Goal: Task Accomplishment & Management: Manage account settings

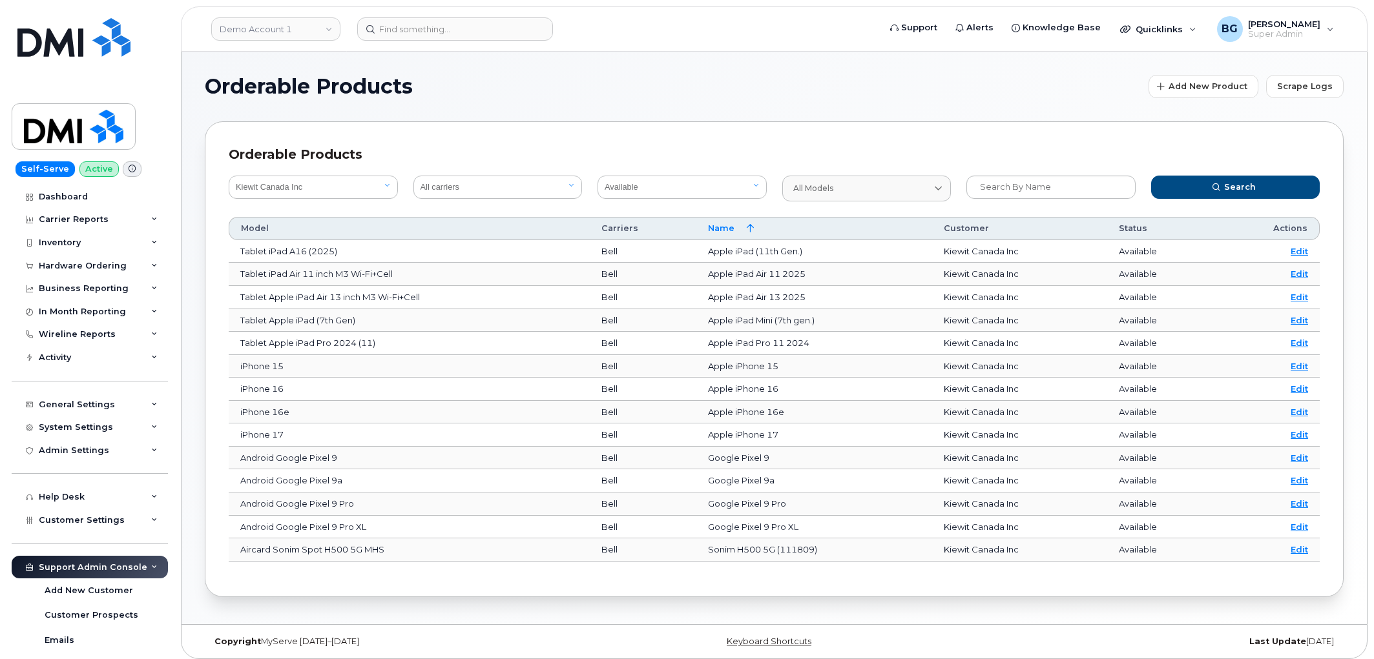
select select "bede8970-c835-4207-9a31-7bf5df501bb7"
select select "true"
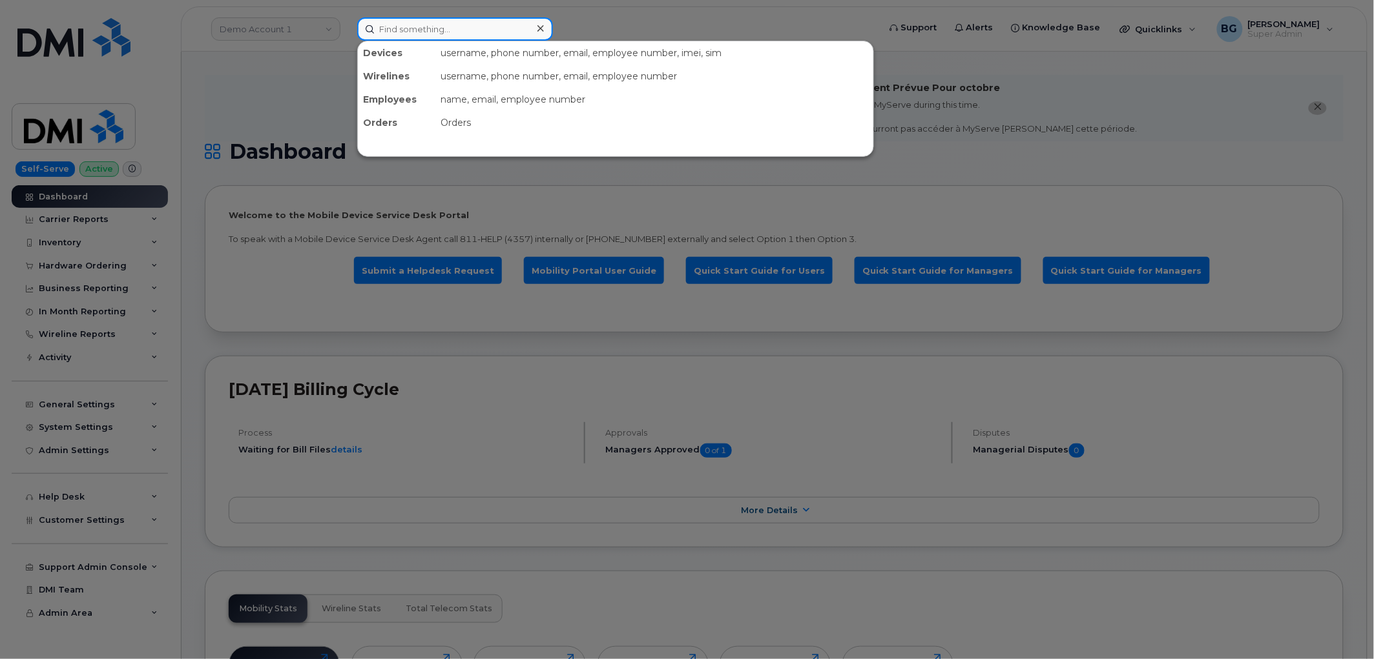
click at [418, 30] on input at bounding box center [455, 28] width 196 height 23
paste input "5069530046"
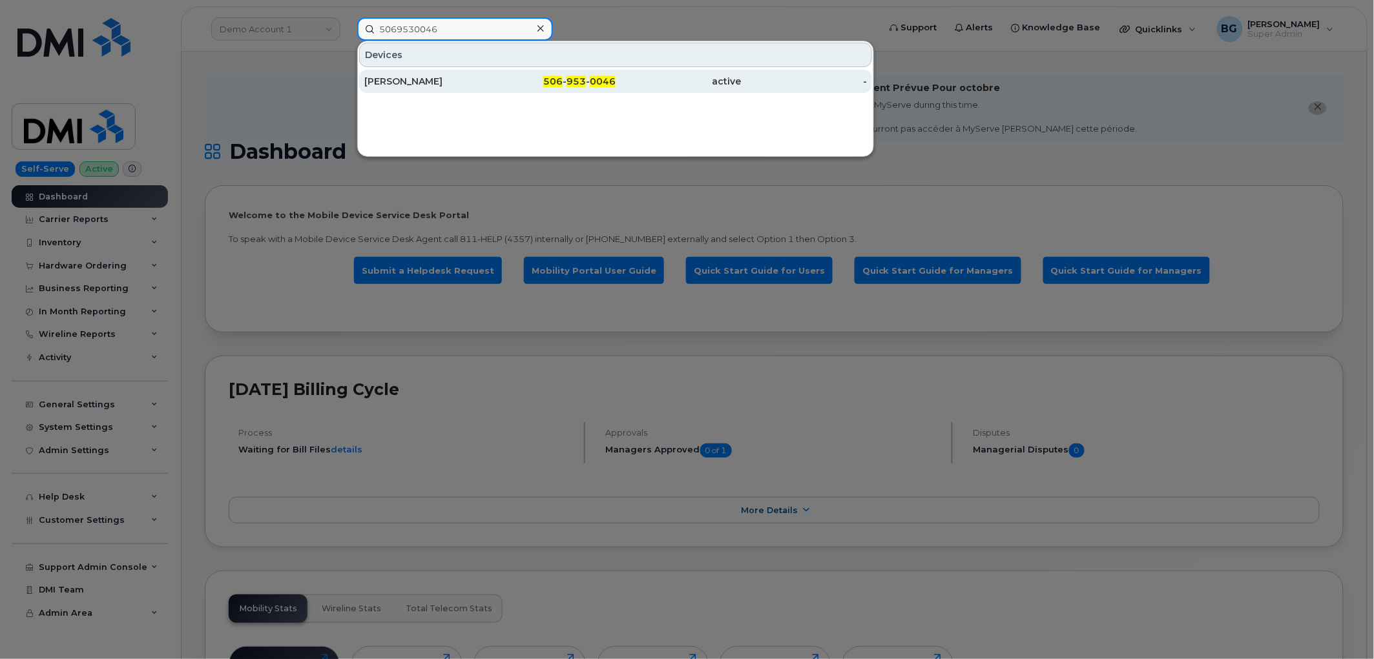
type input "5069530046"
click at [563, 75] on div "506 - 953 - 0046" at bounding box center [553, 81] width 126 height 13
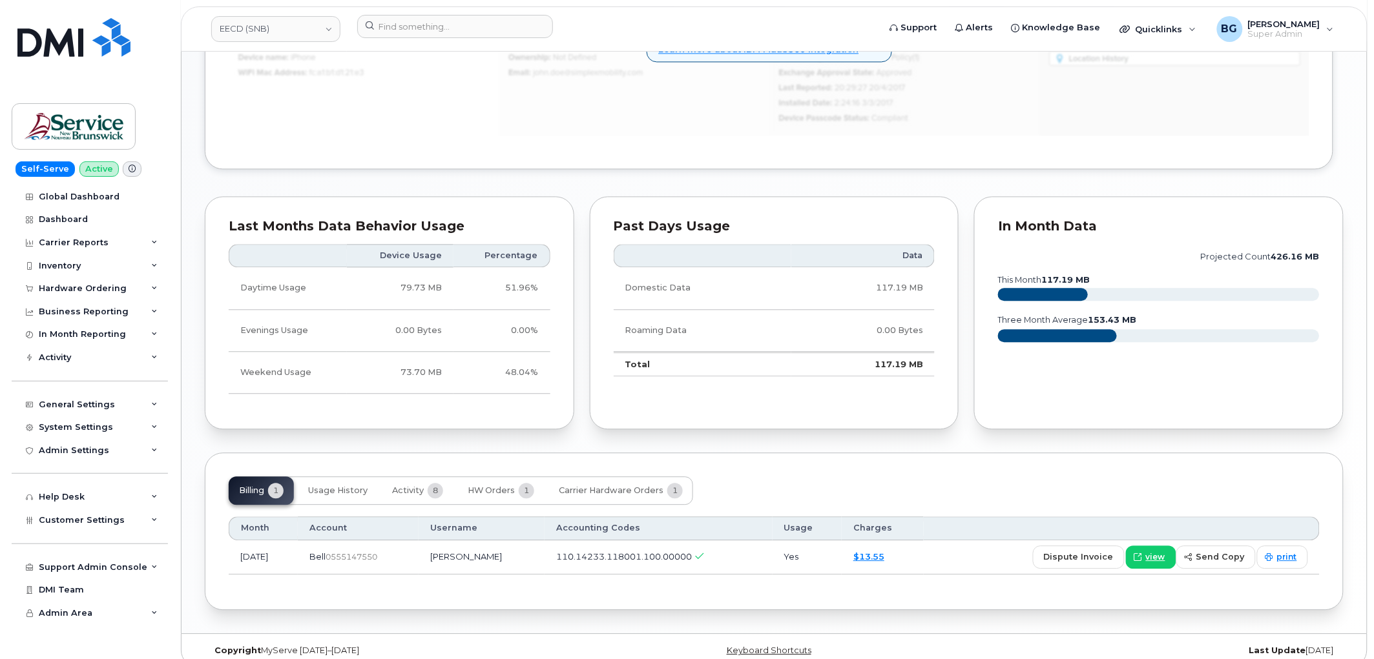
scroll to position [956, 0]
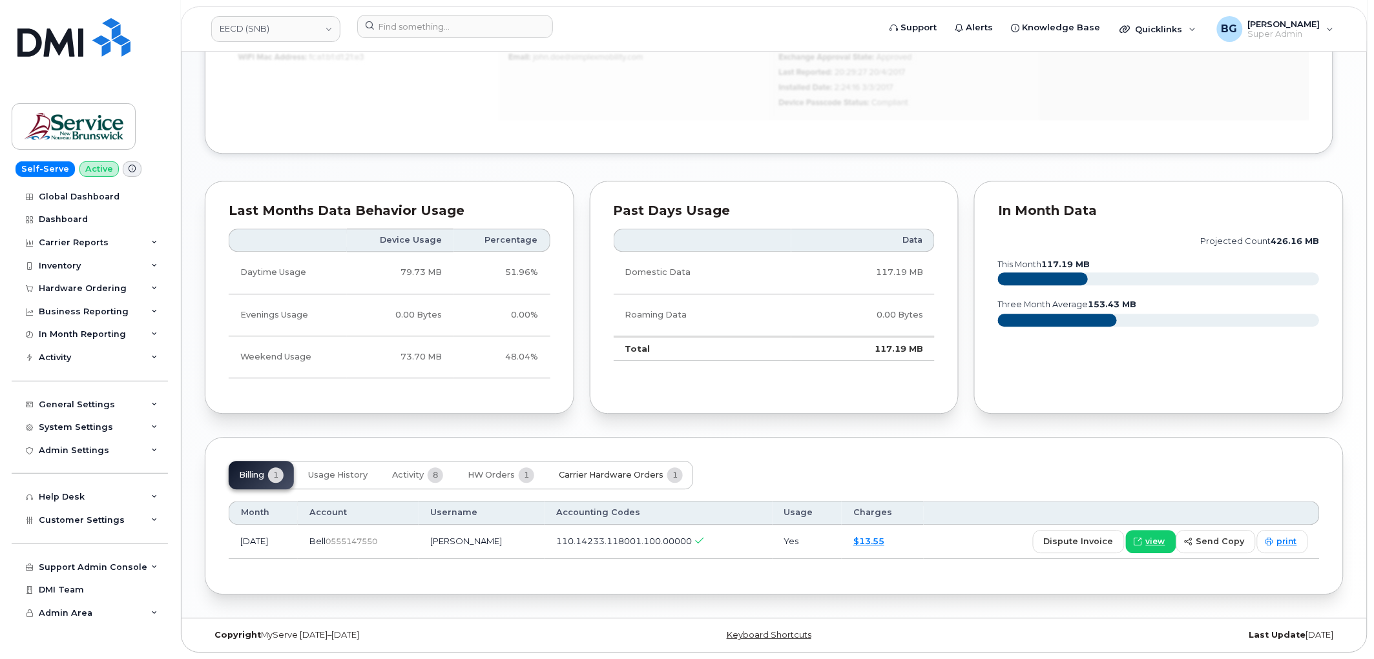
click at [633, 478] on span "Carrier Hardware Orders" at bounding box center [611, 475] width 105 height 10
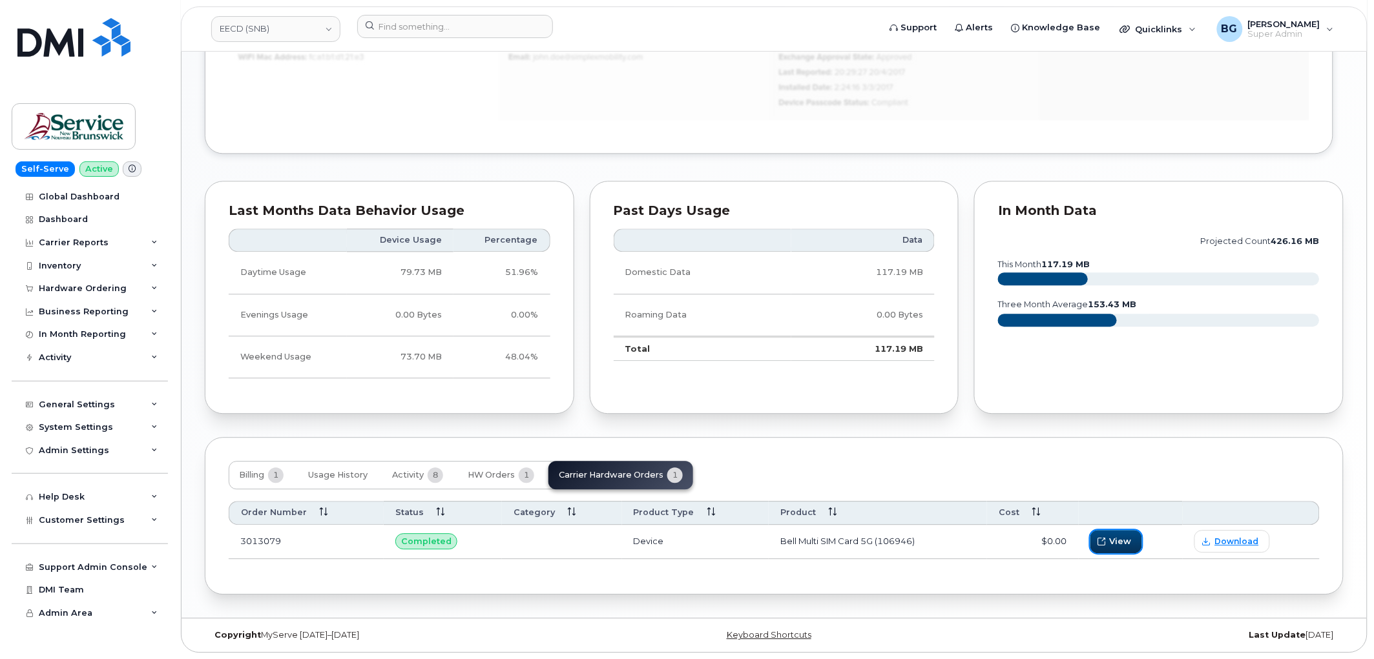
click at [1119, 541] on span "View" at bounding box center [1121, 541] width 22 height 12
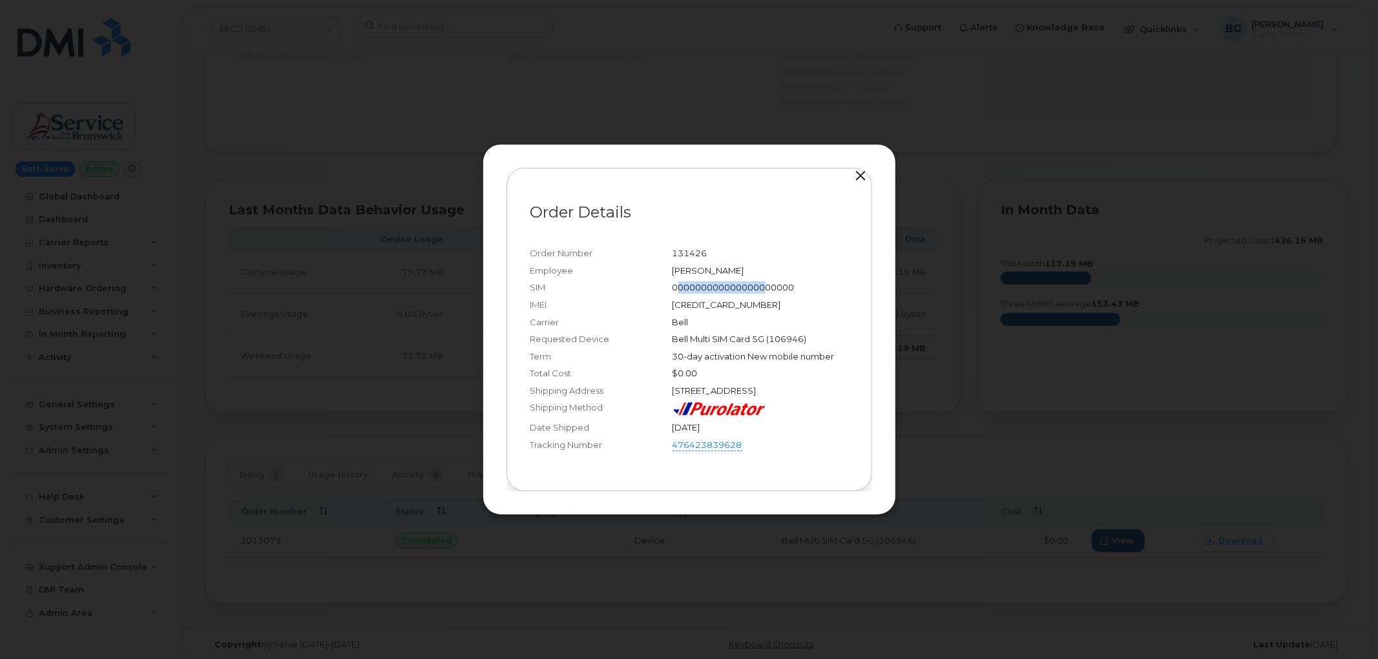
drag, startPoint x: 681, startPoint y: 281, endPoint x: 771, endPoint y: 284, distance: 90.5
click at [770, 284] on div "000000000000000000000" at bounding box center [760, 288] width 176 height 12
drag, startPoint x: 705, startPoint y: 299, endPoint x: 811, endPoint y: 300, distance: 105.9
click at [811, 300] on div "111111111111119" at bounding box center [760, 305] width 176 height 12
click at [857, 169] on button "button" at bounding box center [860, 176] width 19 height 18
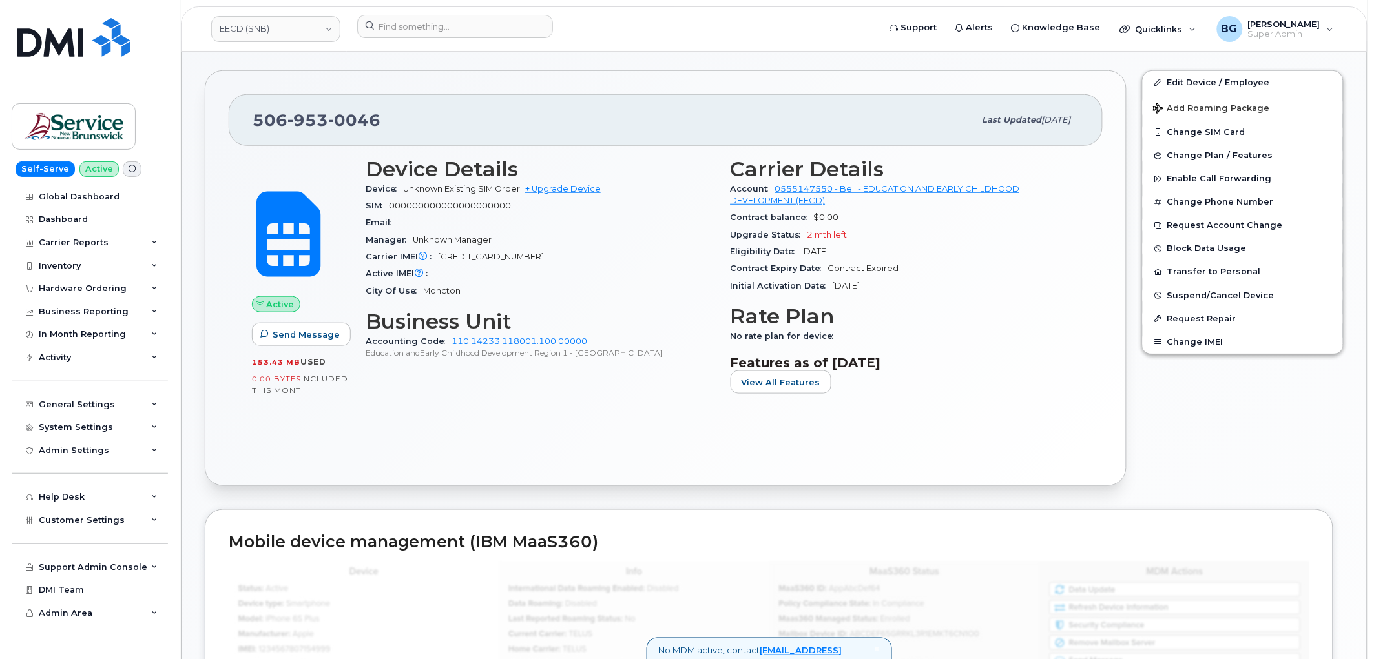
scroll to position [286, 0]
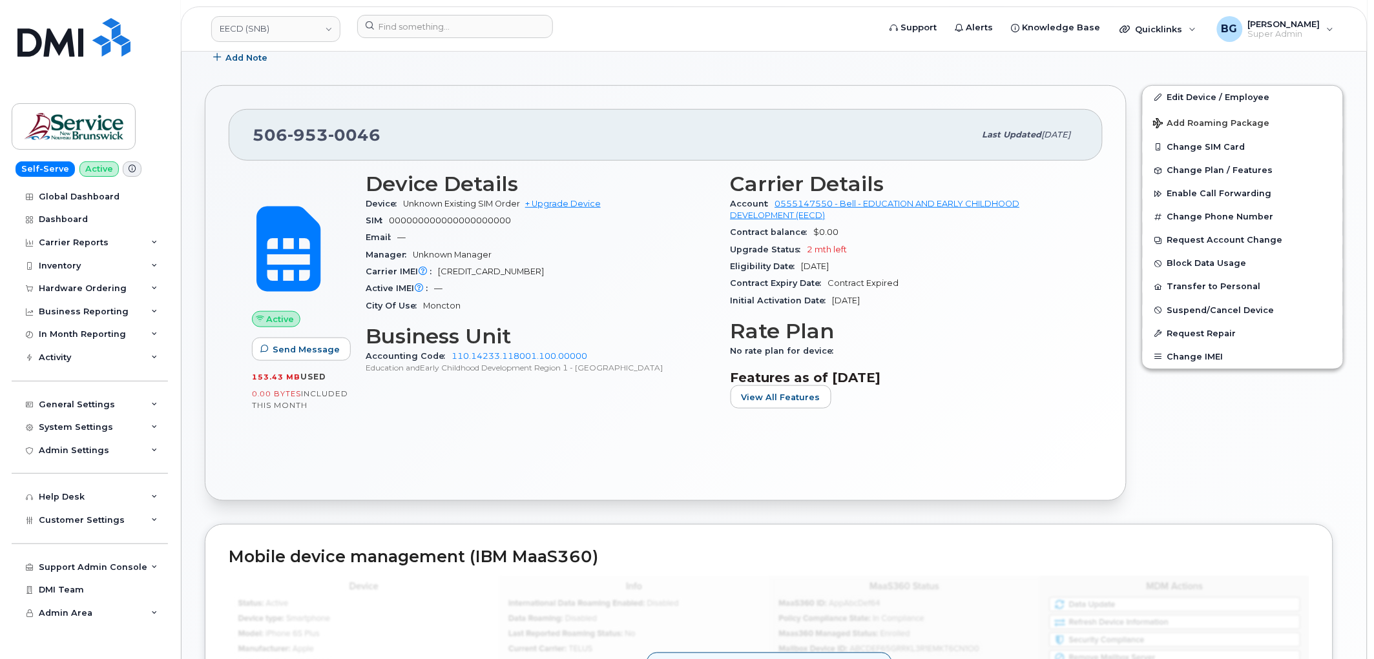
click at [478, 270] on span "111111111111119" at bounding box center [491, 272] width 106 height 10
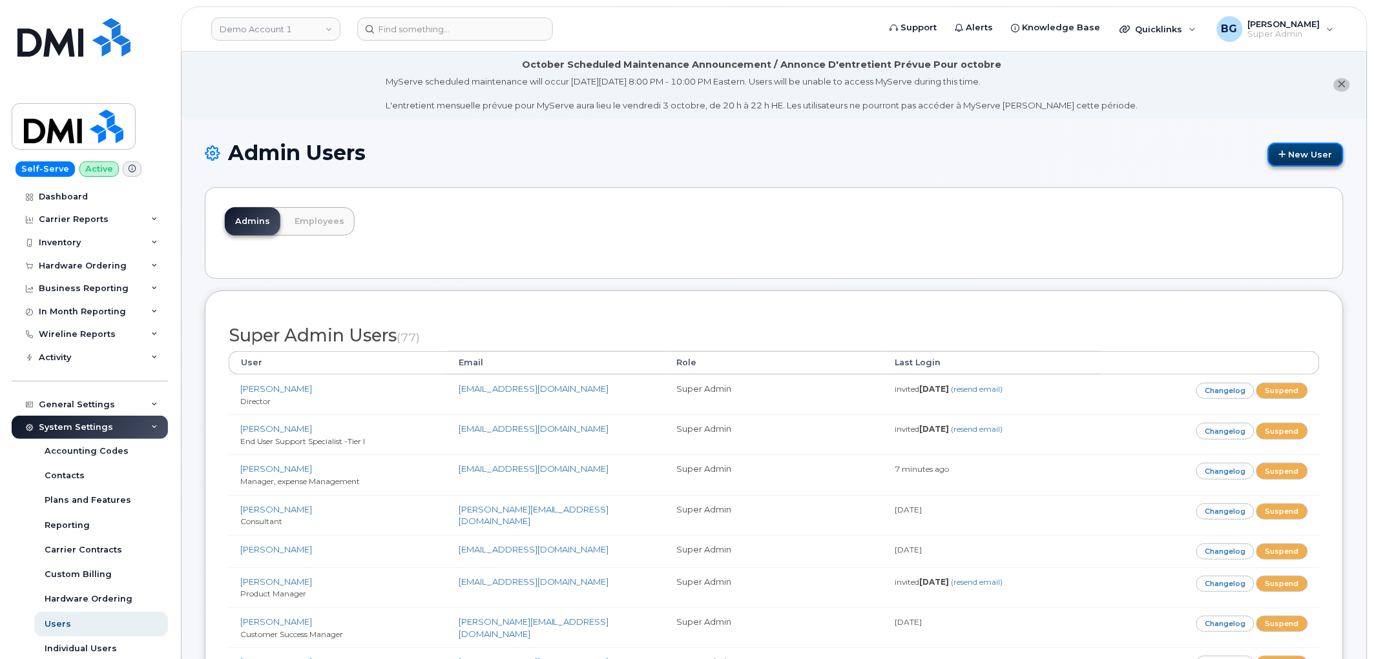
click at [1310, 163] on link "New User" at bounding box center [1306, 155] width 76 height 24
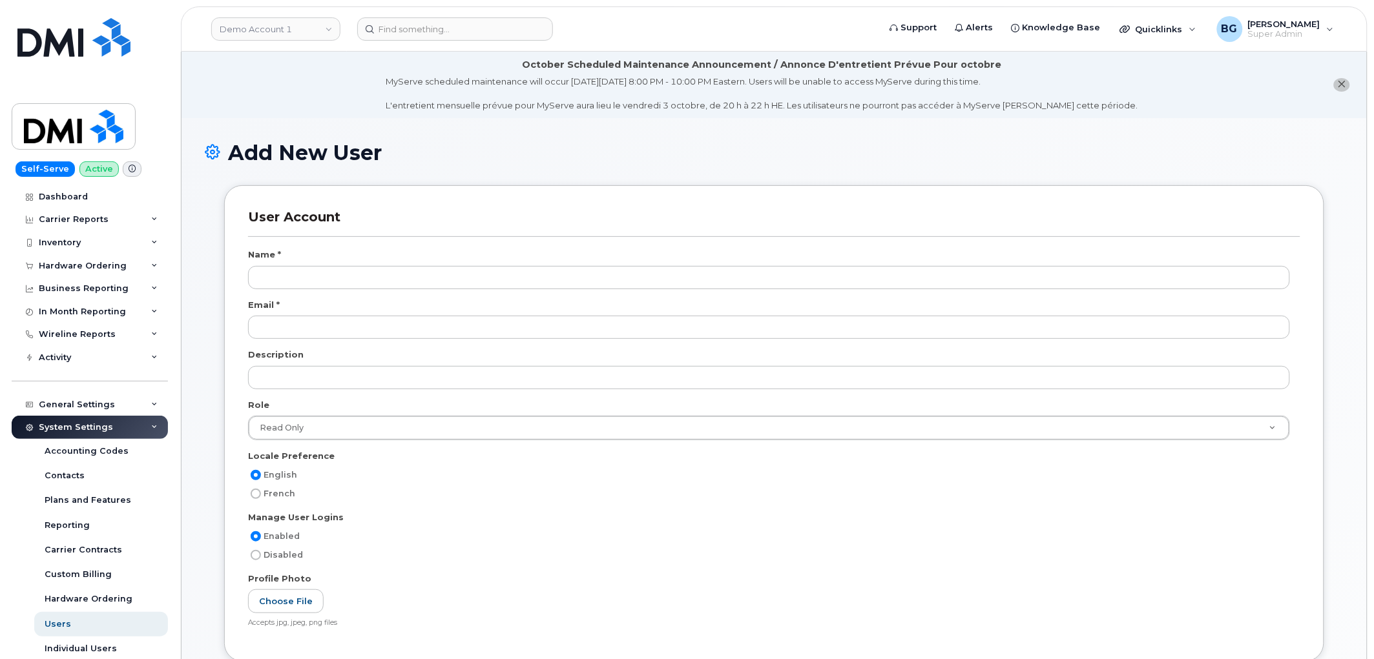
scroll to position [2091, 0]
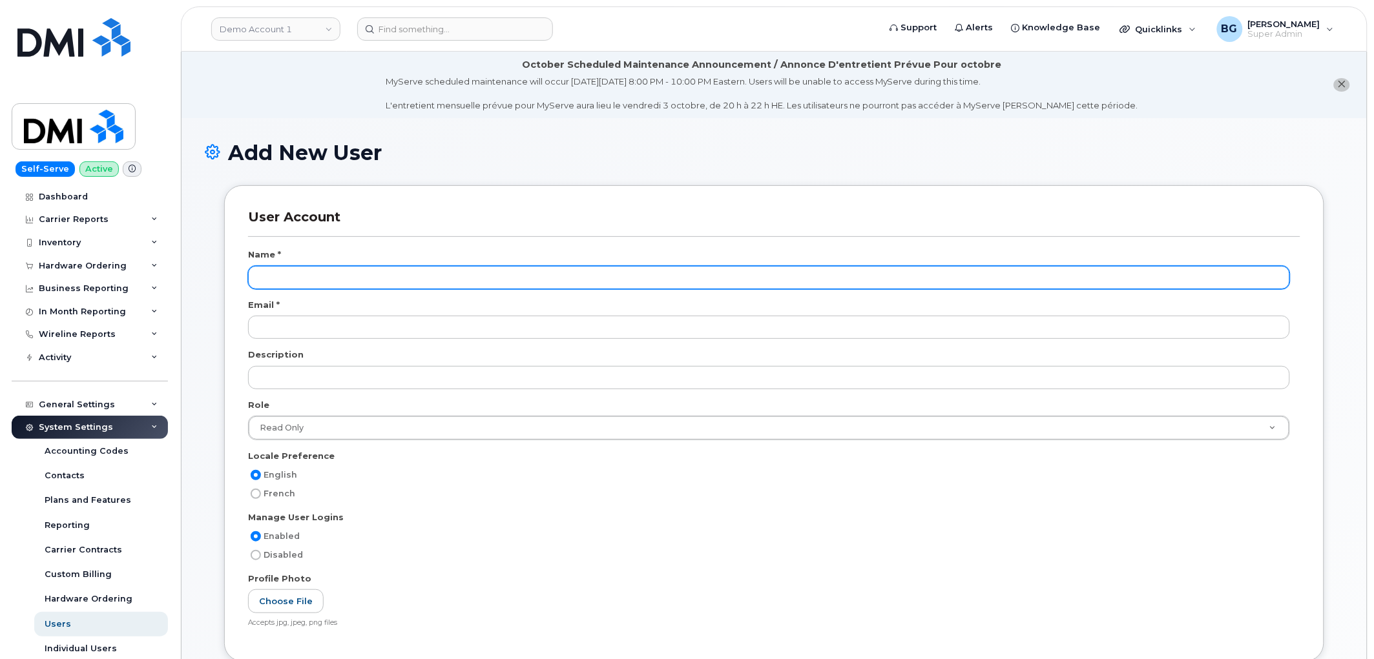
drag, startPoint x: 331, startPoint y: 287, endPoint x: 337, endPoint y: 280, distance: 9.6
click at [331, 287] on input "text" at bounding box center [769, 277] width 1042 height 23
paste input "[PERSON_NAME]"
type input "[PERSON_NAME]"
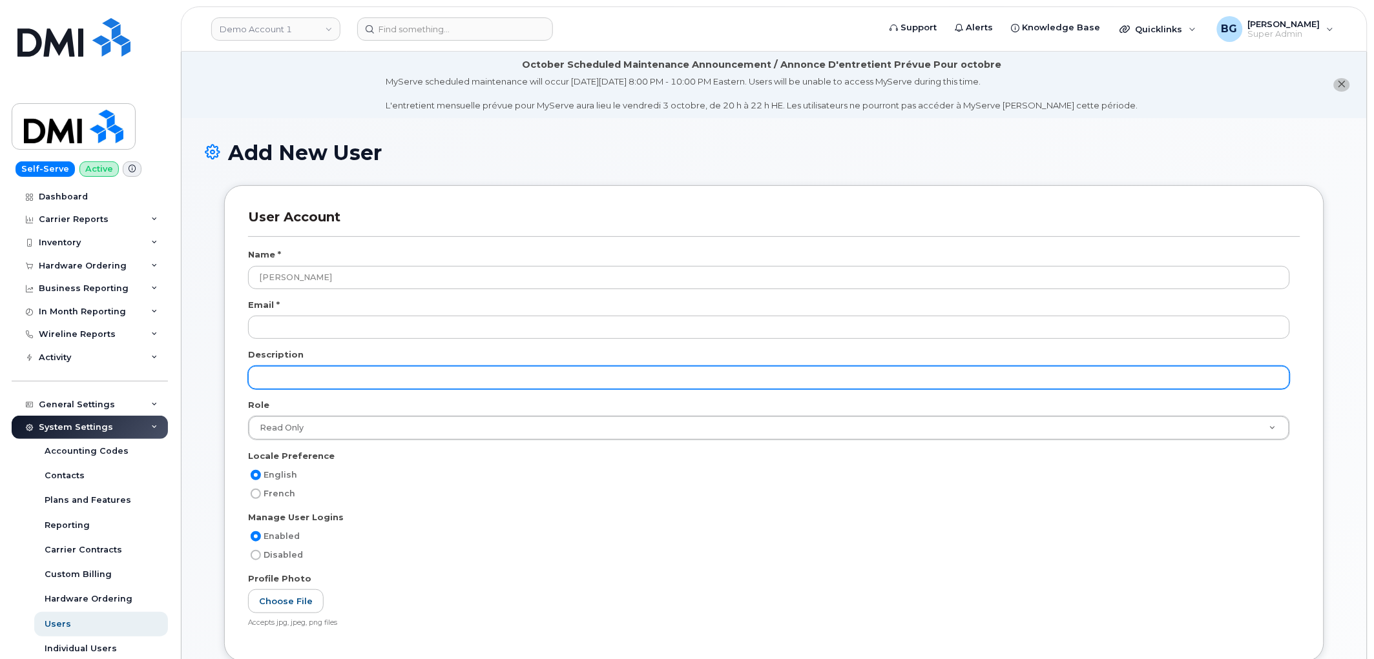
click at [311, 368] on input "text" at bounding box center [769, 377] width 1042 height 23
paste input "Specialist"
type input "Specialist"
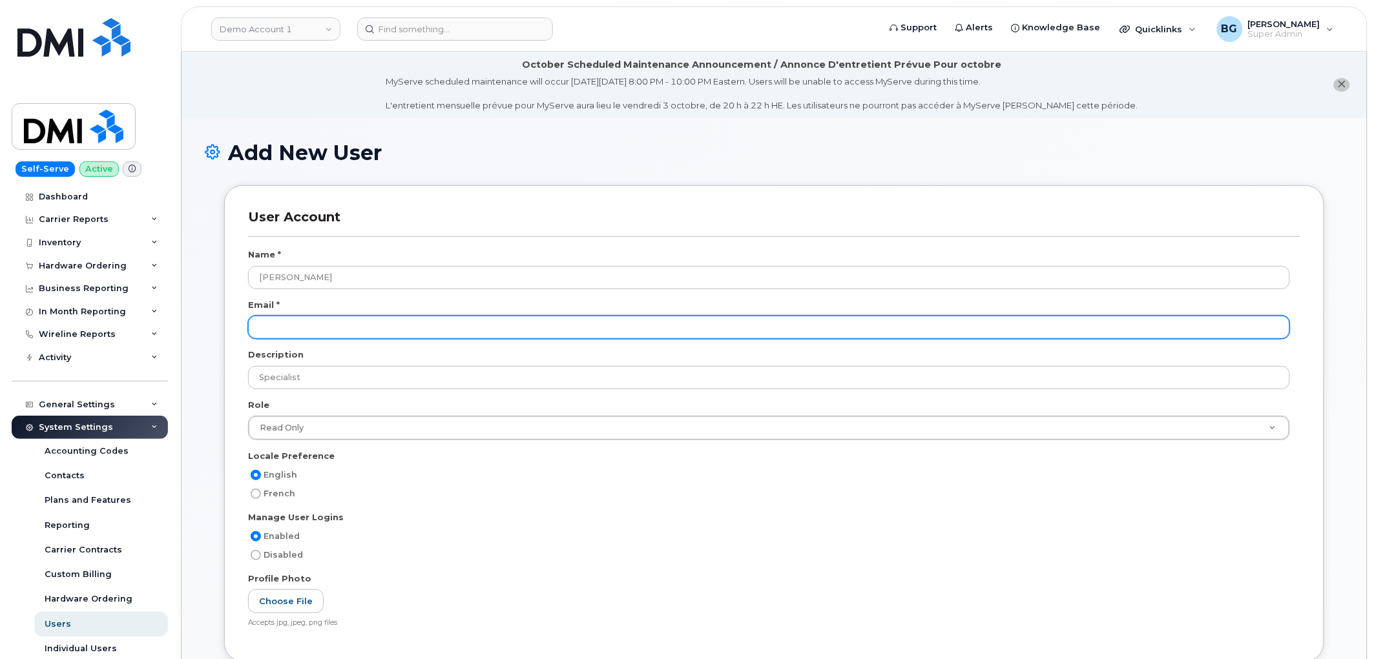
click at [347, 333] on input "email" at bounding box center [769, 327] width 1042 height 23
paste input "brjones@dminc.com"
type input "brjones@dminc.com"
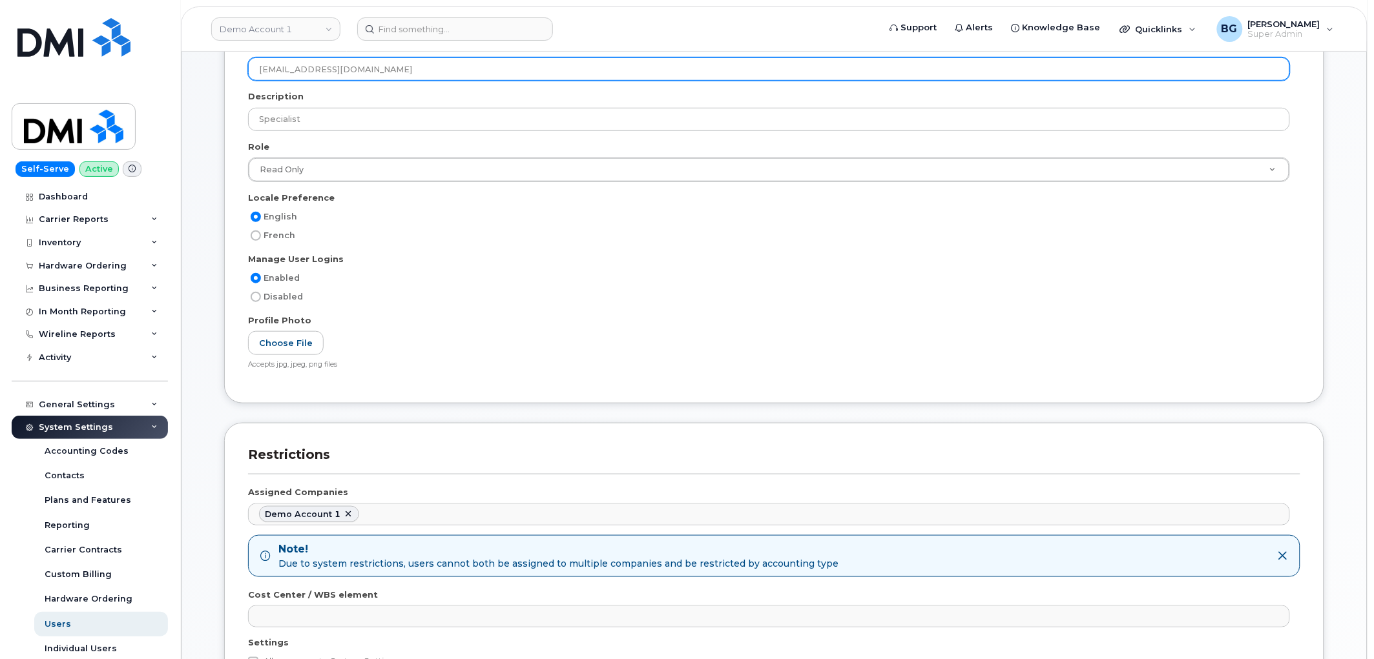
scroll to position [256, 0]
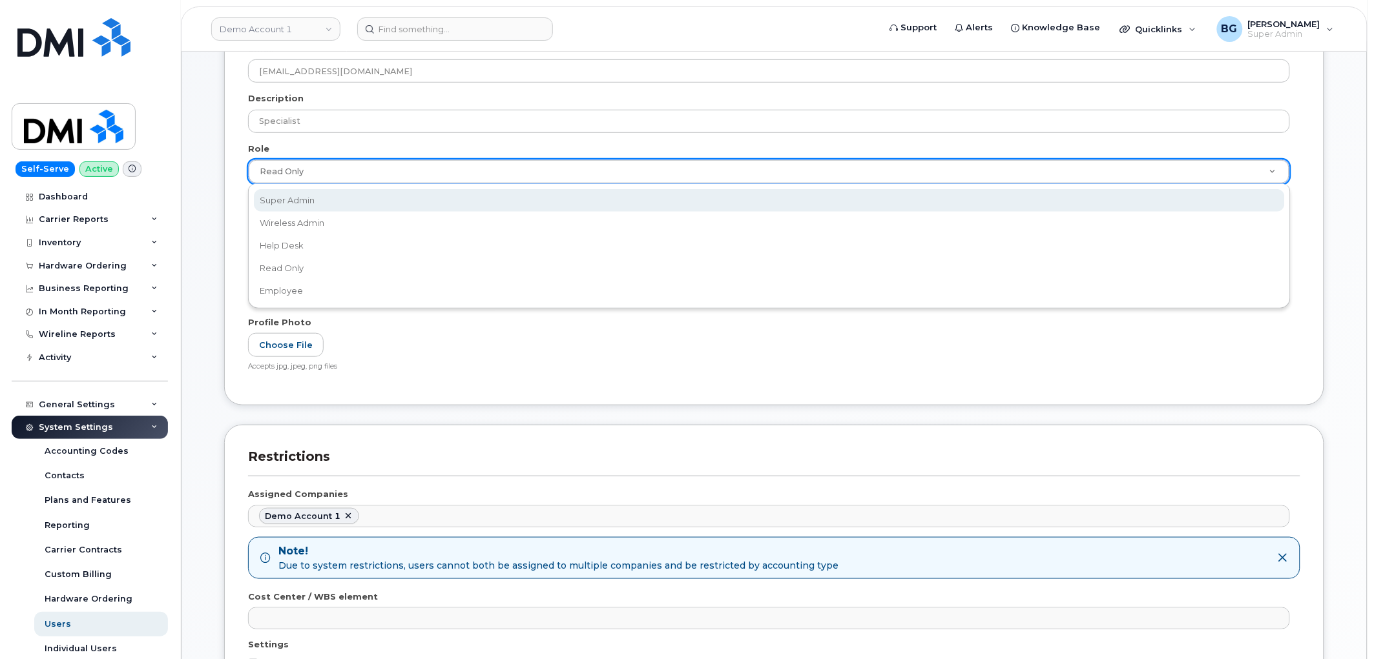
select select "super_admin"
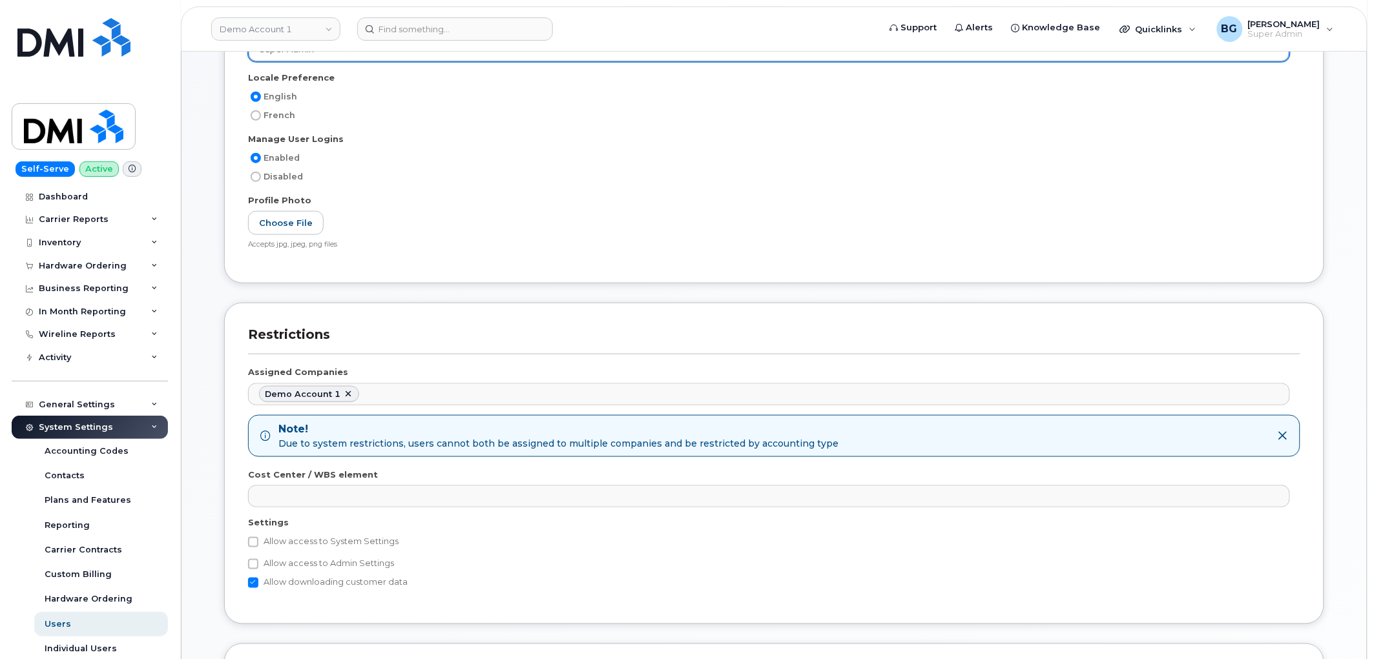
scroll to position [400, 0]
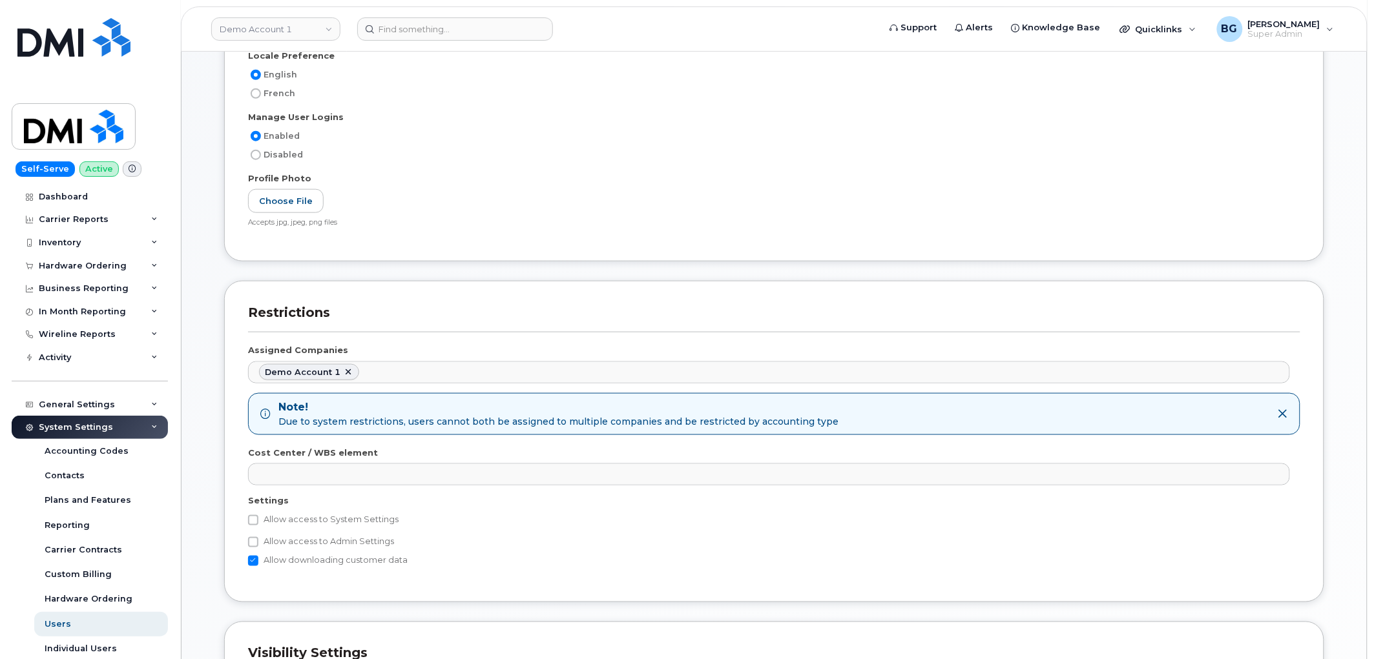
click at [254, 514] on label "Allow access to System Settings" at bounding box center [323, 521] width 150 height 16
click at [254, 515] on input "Allow access to System Settings" at bounding box center [253, 520] width 10 height 10
checkbox input "true"
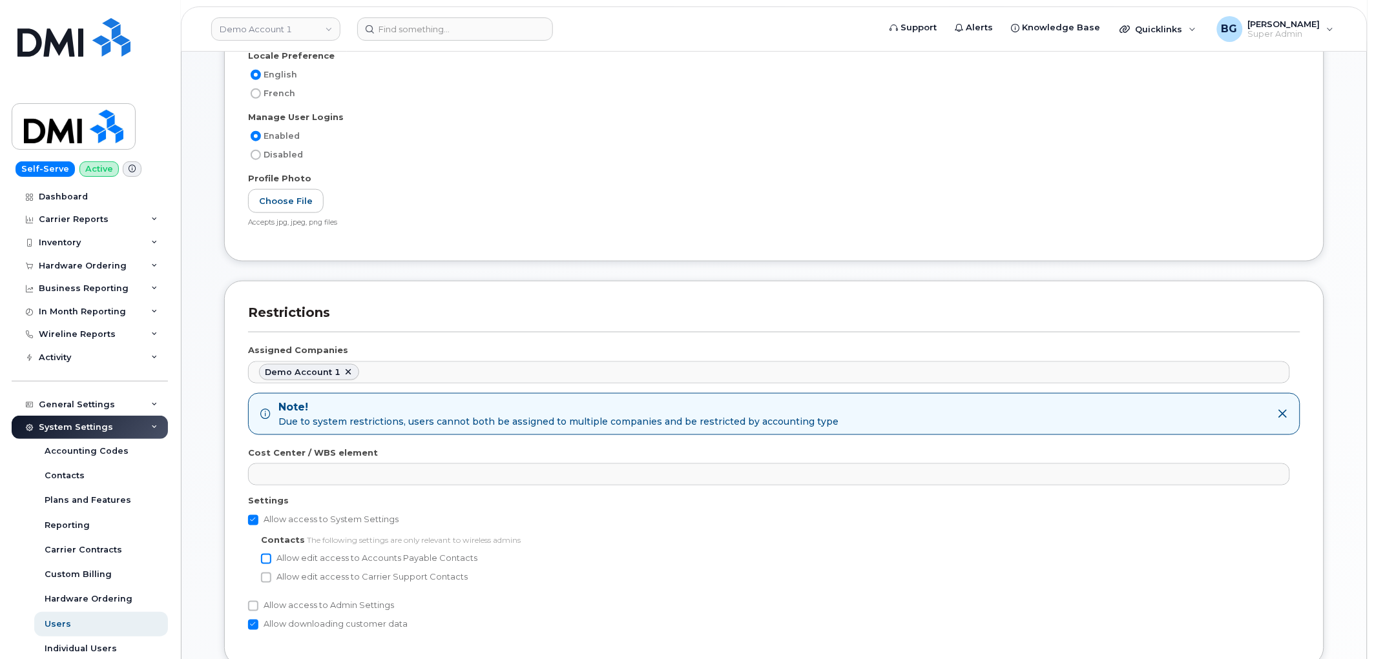
click at [266, 557] on input "Allow edit access to Accounts Payable Contacts" at bounding box center [266, 559] width 10 height 10
checkbox input "true"
click at [267, 581] on input "Allow edit access to Carrier Support Contacts" at bounding box center [266, 578] width 10 height 10
checkbox input "true"
click at [253, 605] on input "Allow access to Admin Settings" at bounding box center [253, 606] width 10 height 10
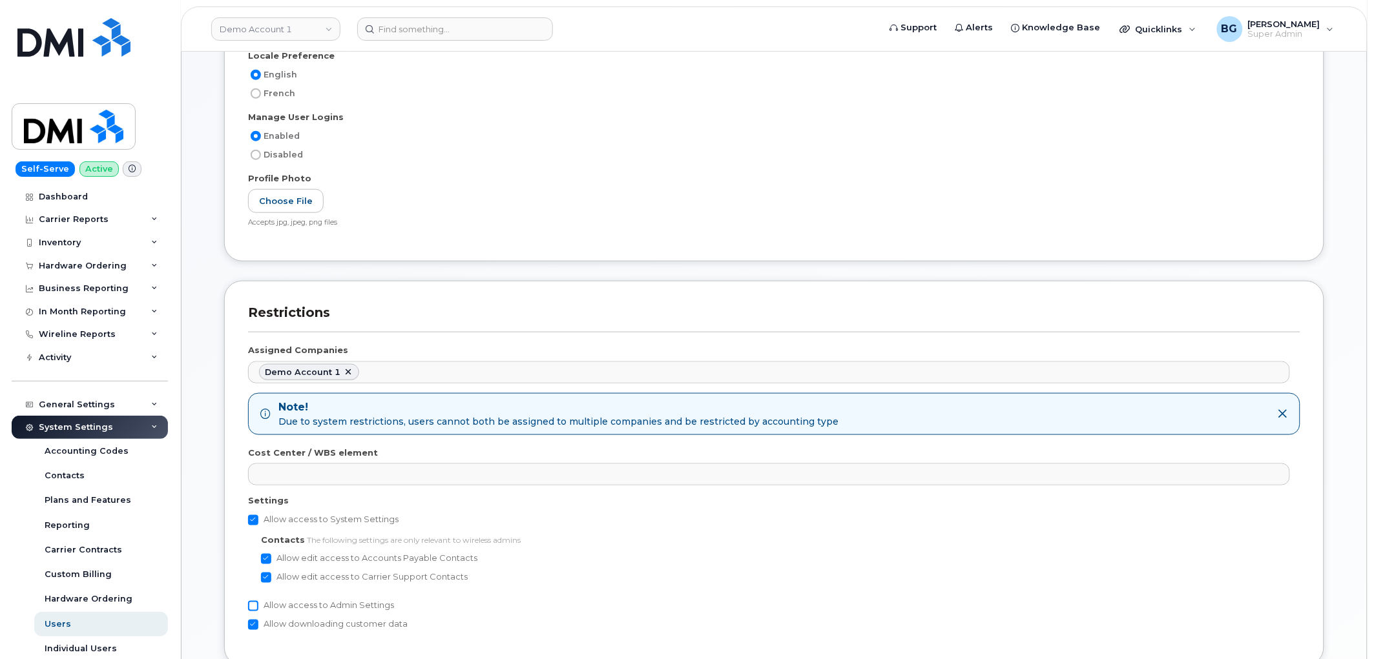
checkbox input "true"
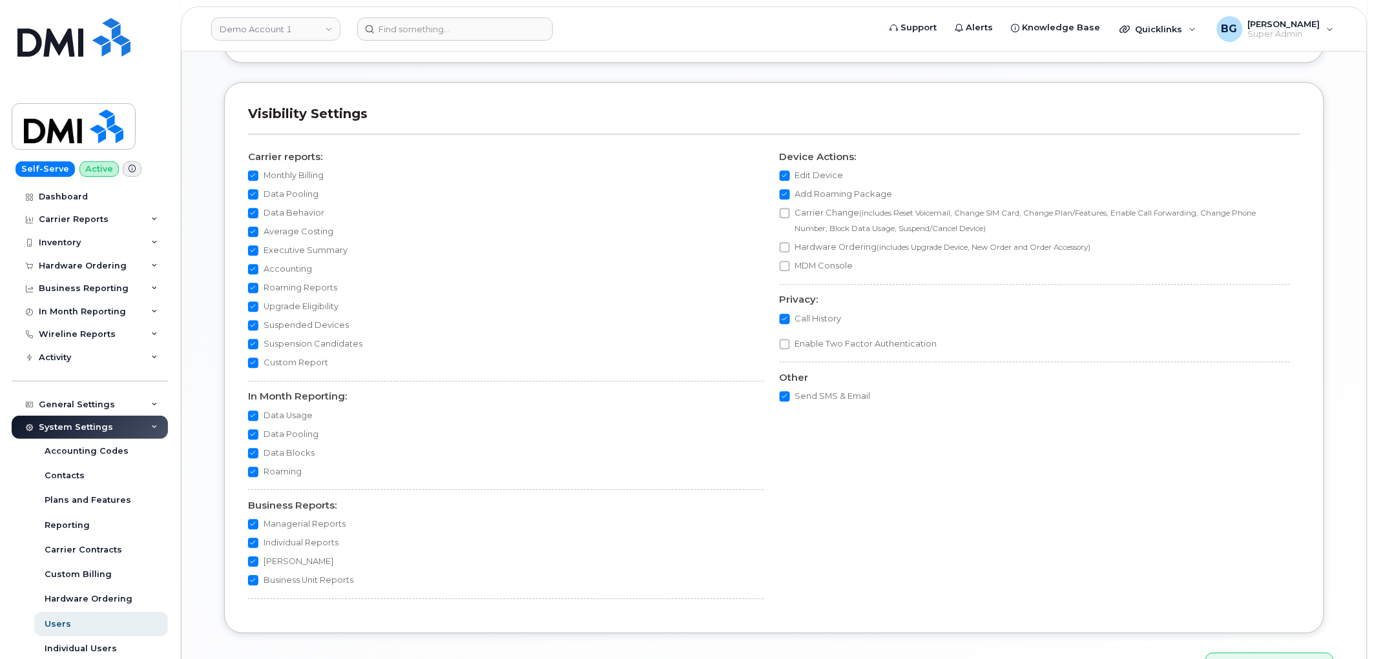
scroll to position [1087, 0]
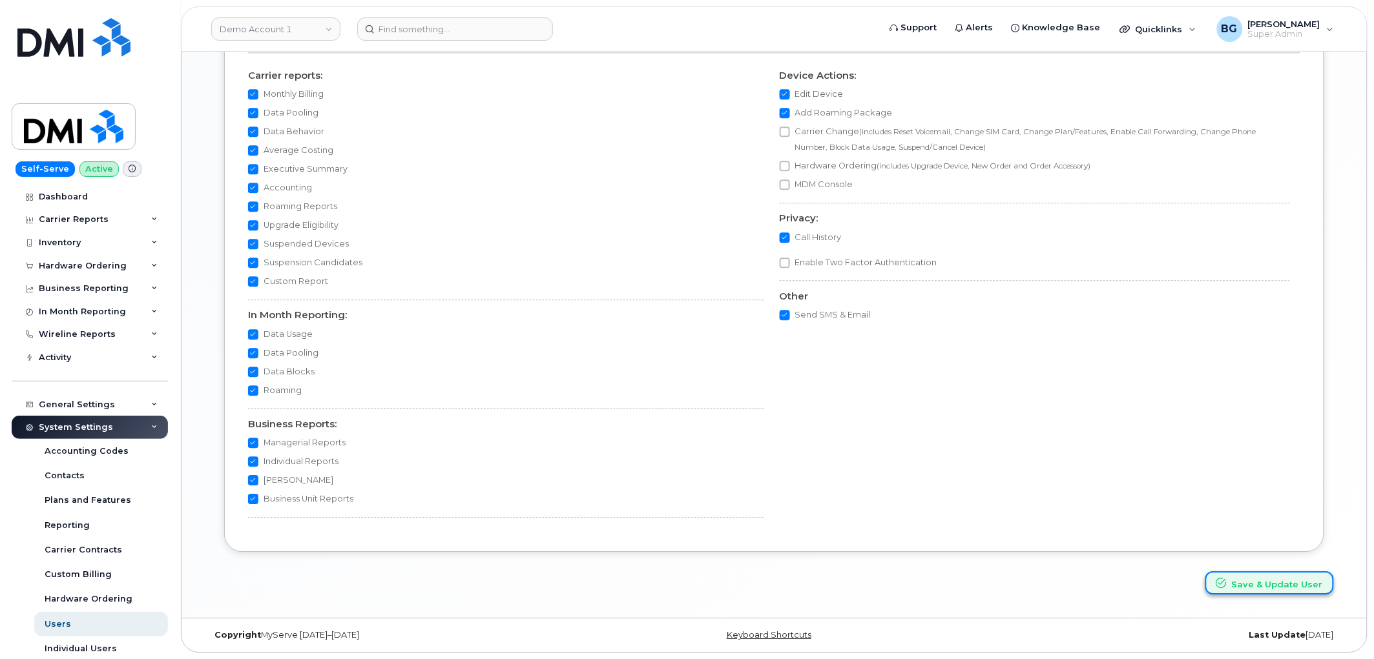
click at [1255, 584] on button "Save & Update User" at bounding box center [1269, 584] width 129 height 24
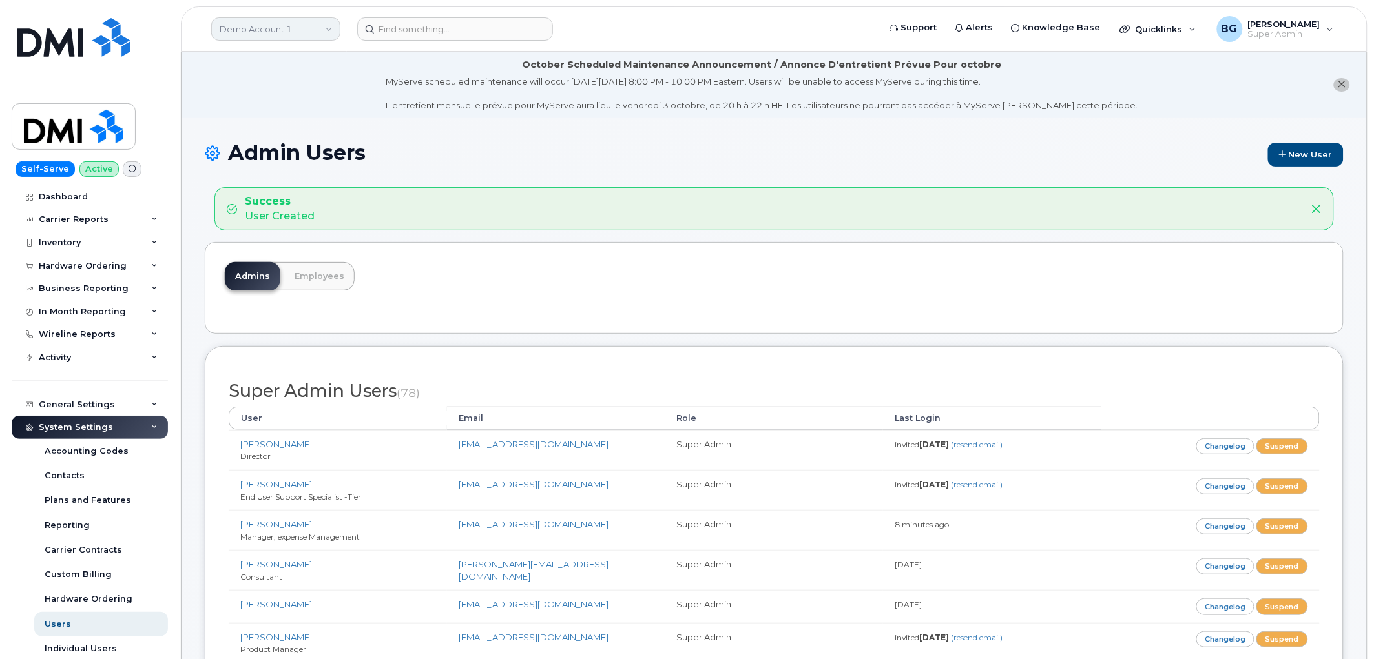
click at [298, 29] on link "Demo Account 1" at bounding box center [275, 28] width 129 height 23
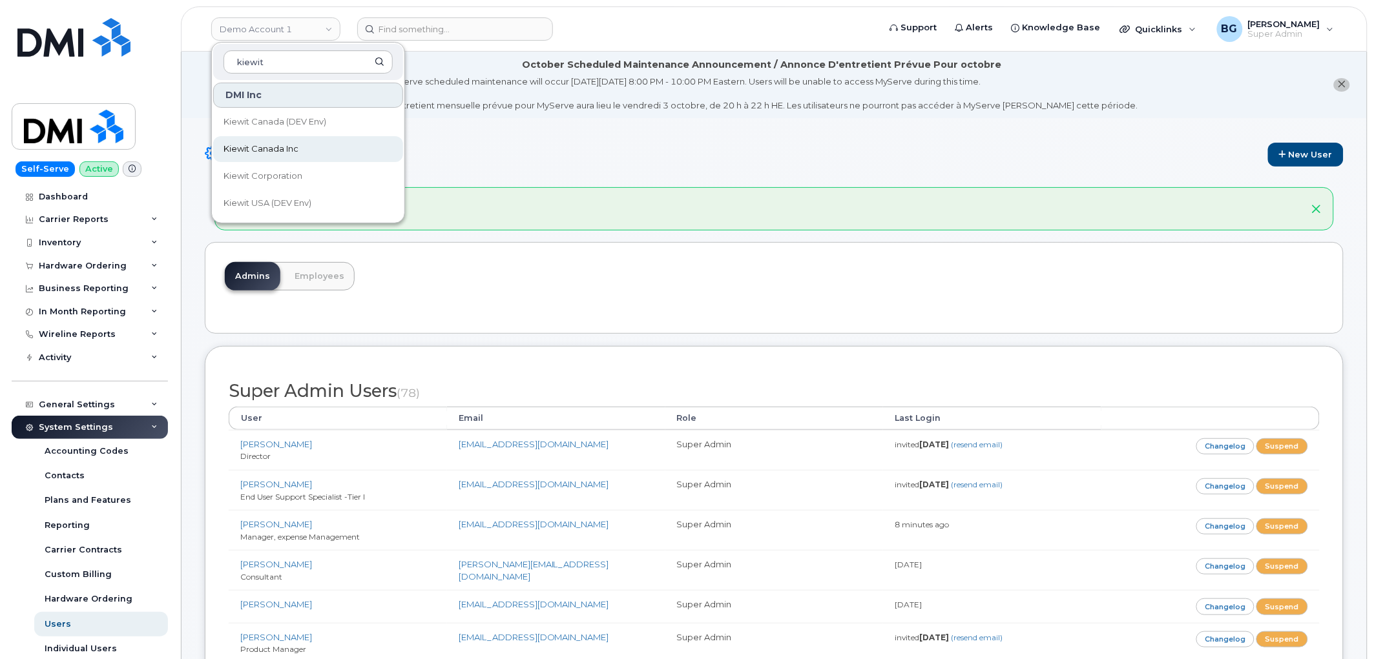
type input "kiewit"
click at [258, 146] on span "Kiewit Canada Inc" at bounding box center [260, 149] width 75 height 13
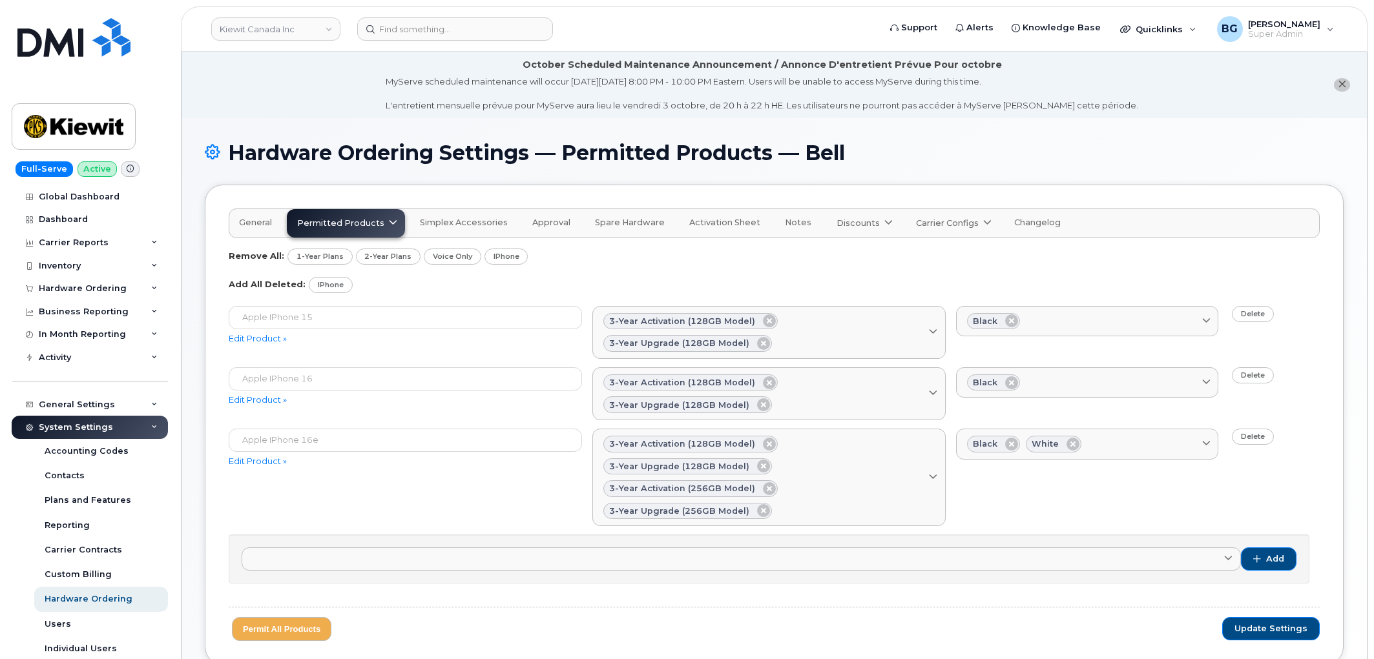
scroll to position [88, 0]
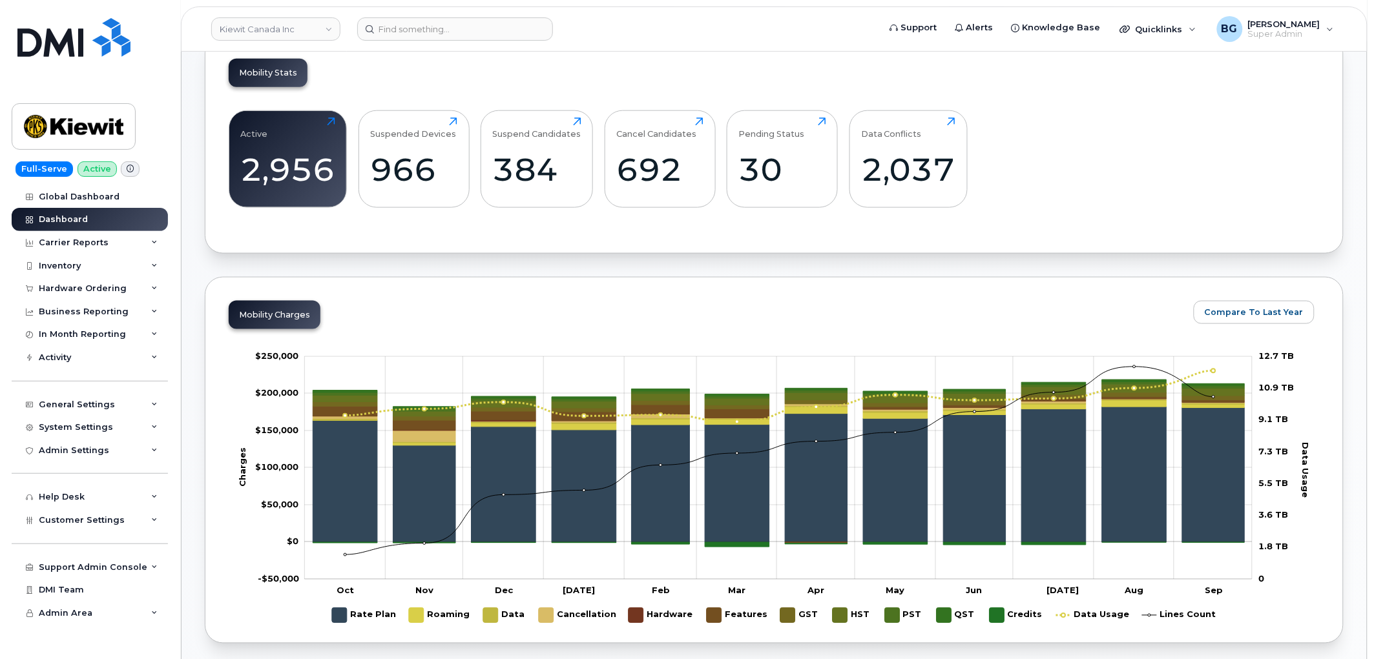
scroll to position [479, 0]
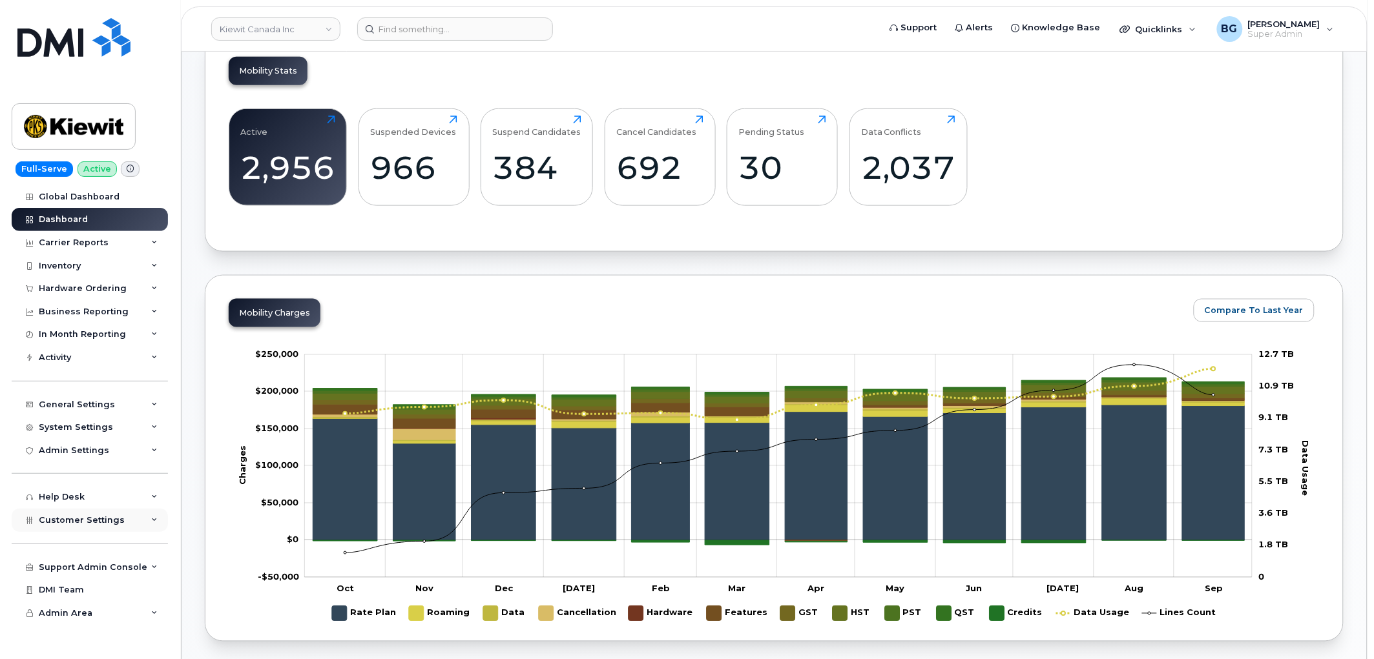
click at [81, 519] on span "Customer Settings" at bounding box center [82, 520] width 86 height 10
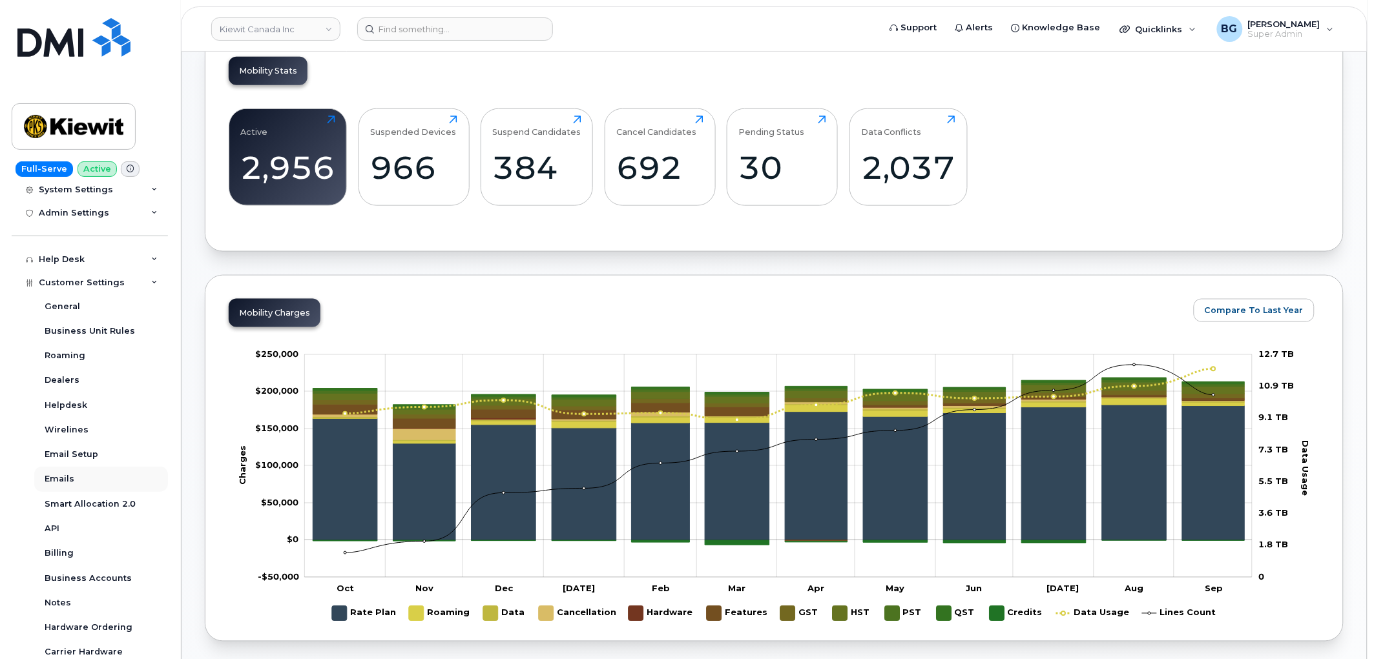
scroll to position [239, 0]
click at [82, 627] on div "Hardware Ordering" at bounding box center [89, 627] width 88 height 12
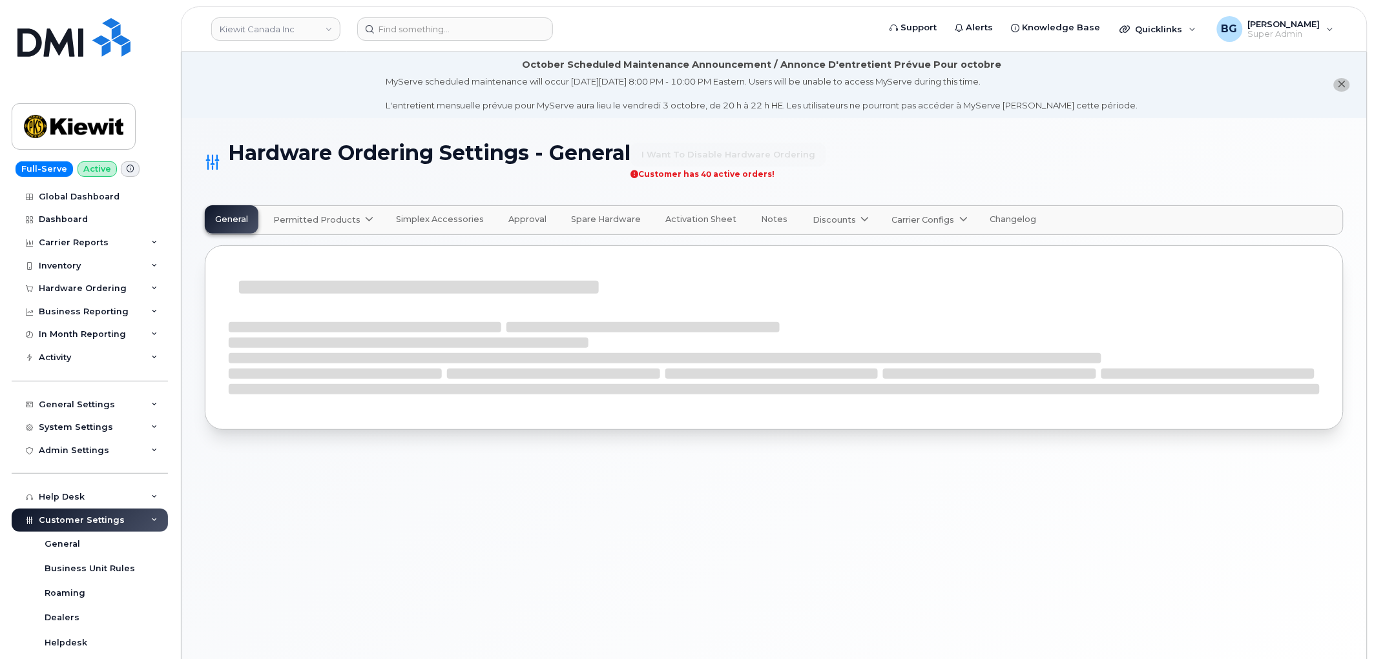
click at [363, 220] on span at bounding box center [369, 220] width 12 height 12
click at [279, 252] on span "Bell" at bounding box center [284, 252] width 17 height 14
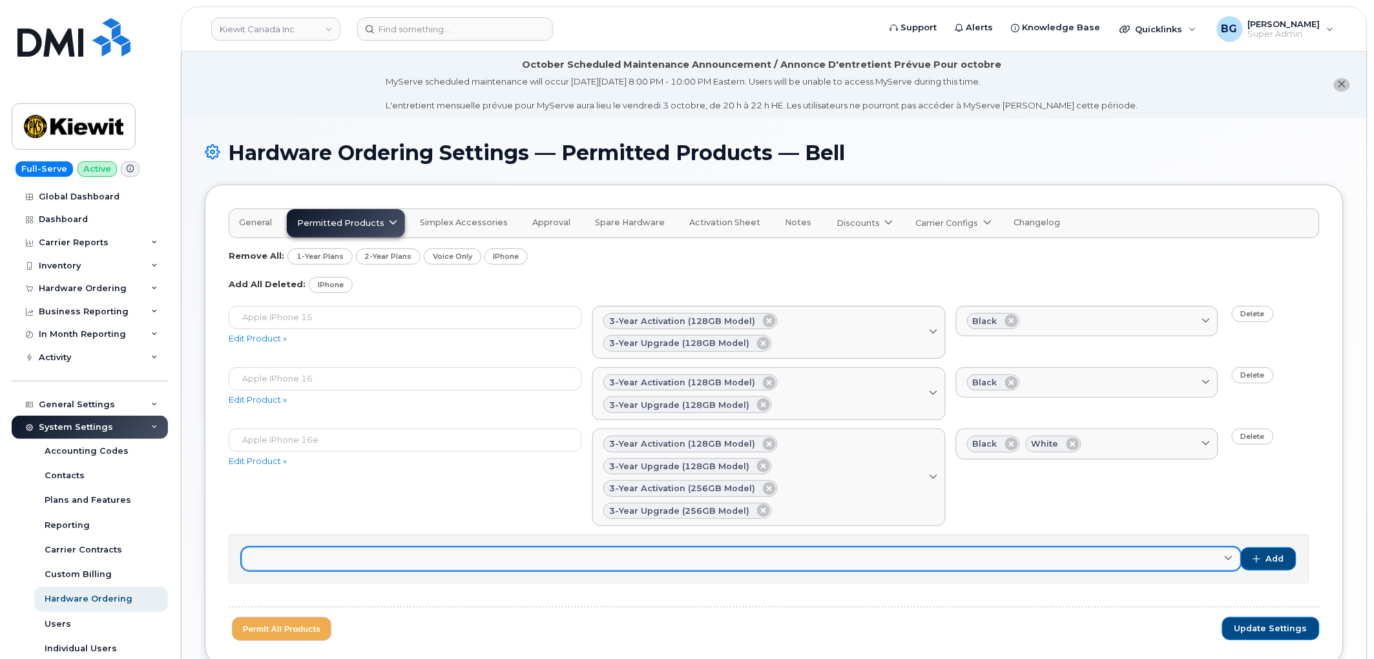
click at [1230, 559] on icon at bounding box center [1228, 559] width 8 height 8
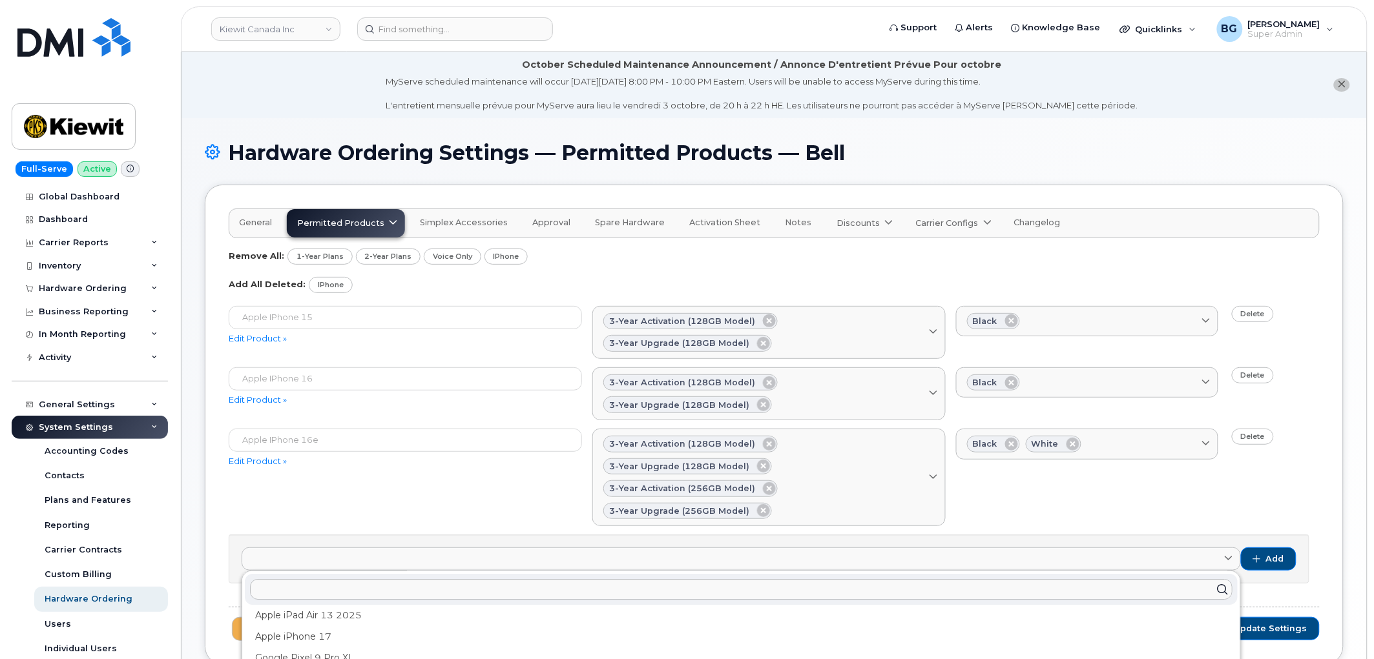
scroll to position [41, 0]
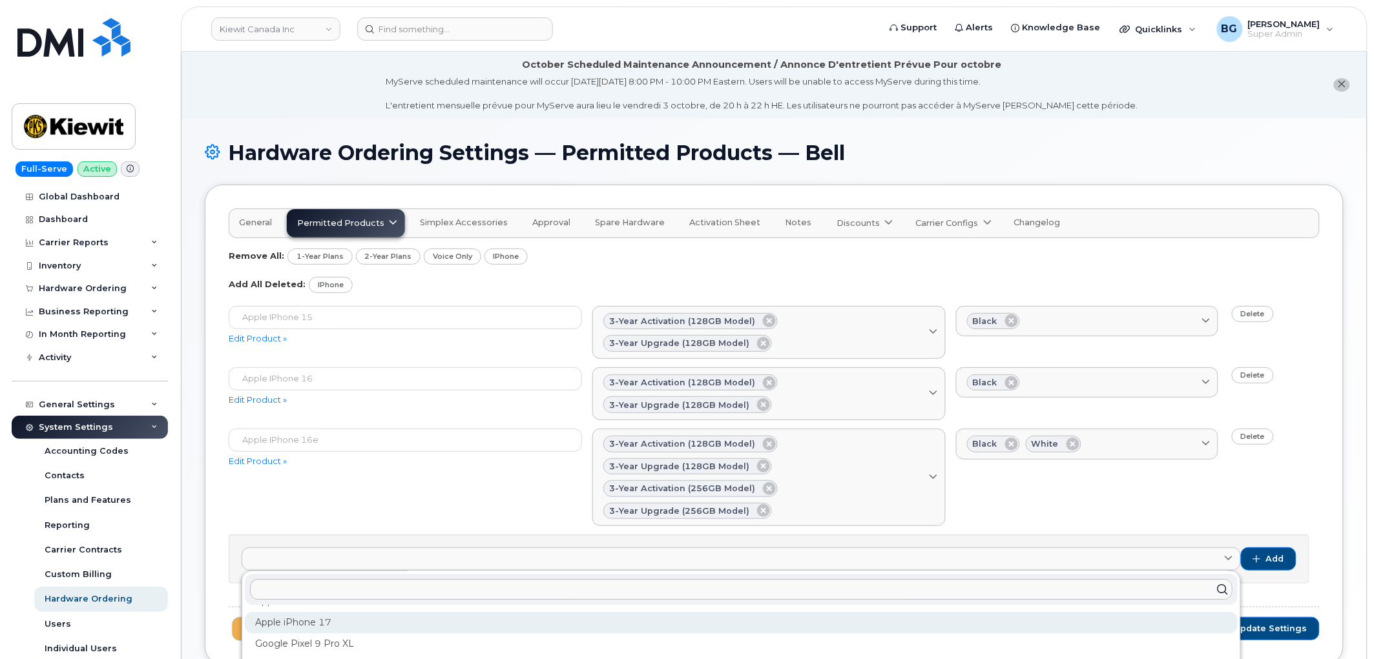
click at [314, 625] on div "Apple iPhone 17" at bounding box center [741, 622] width 993 height 21
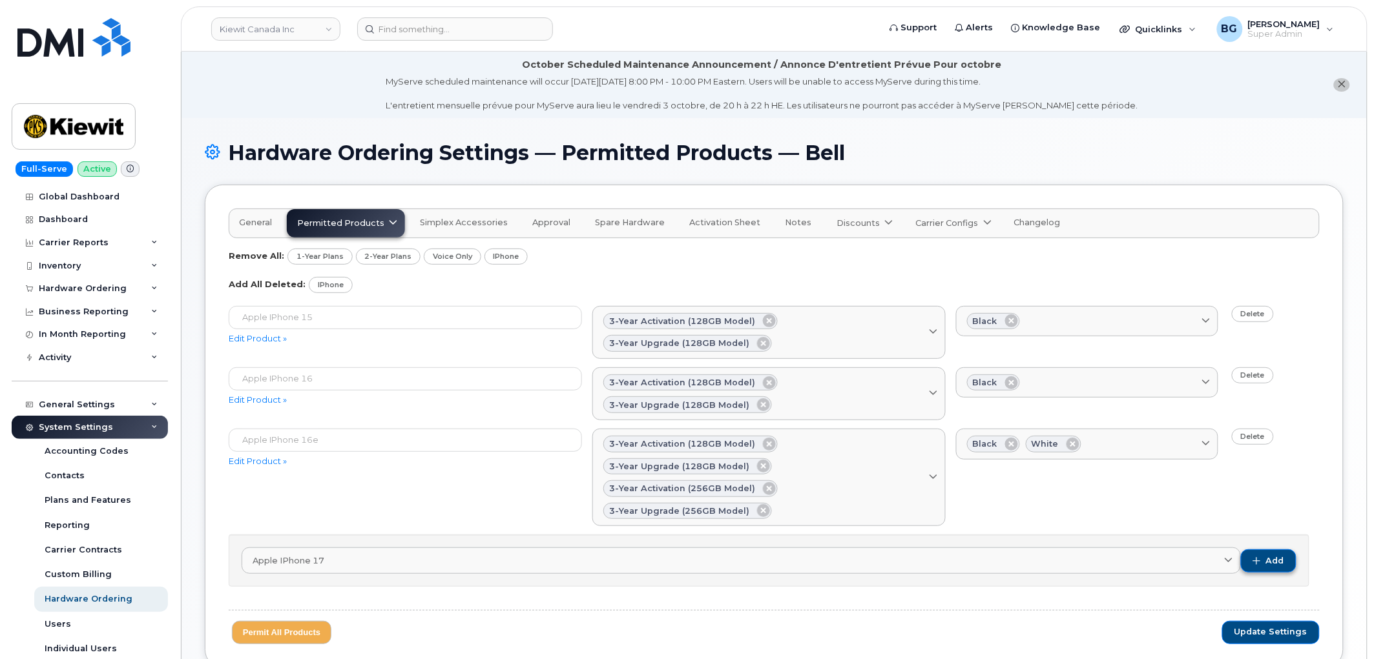
click at [1260, 559] on span "button" at bounding box center [1257, 561] width 8 height 8
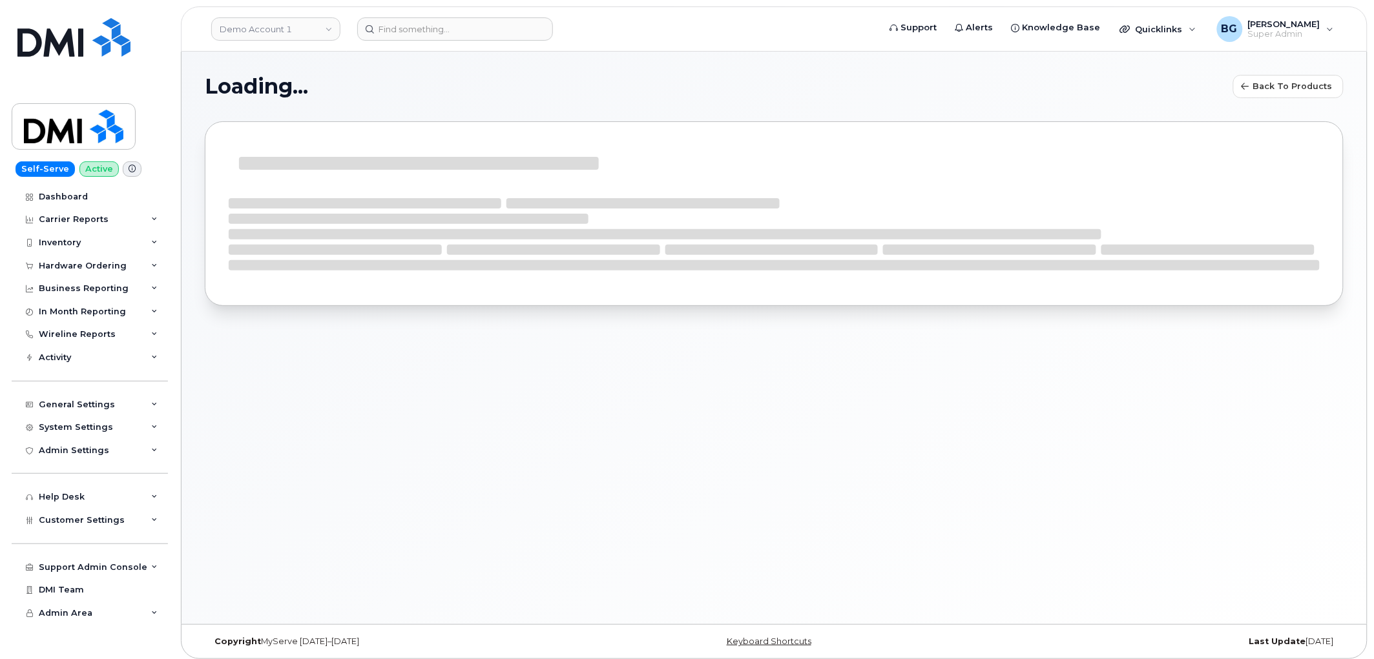
select select "bell"
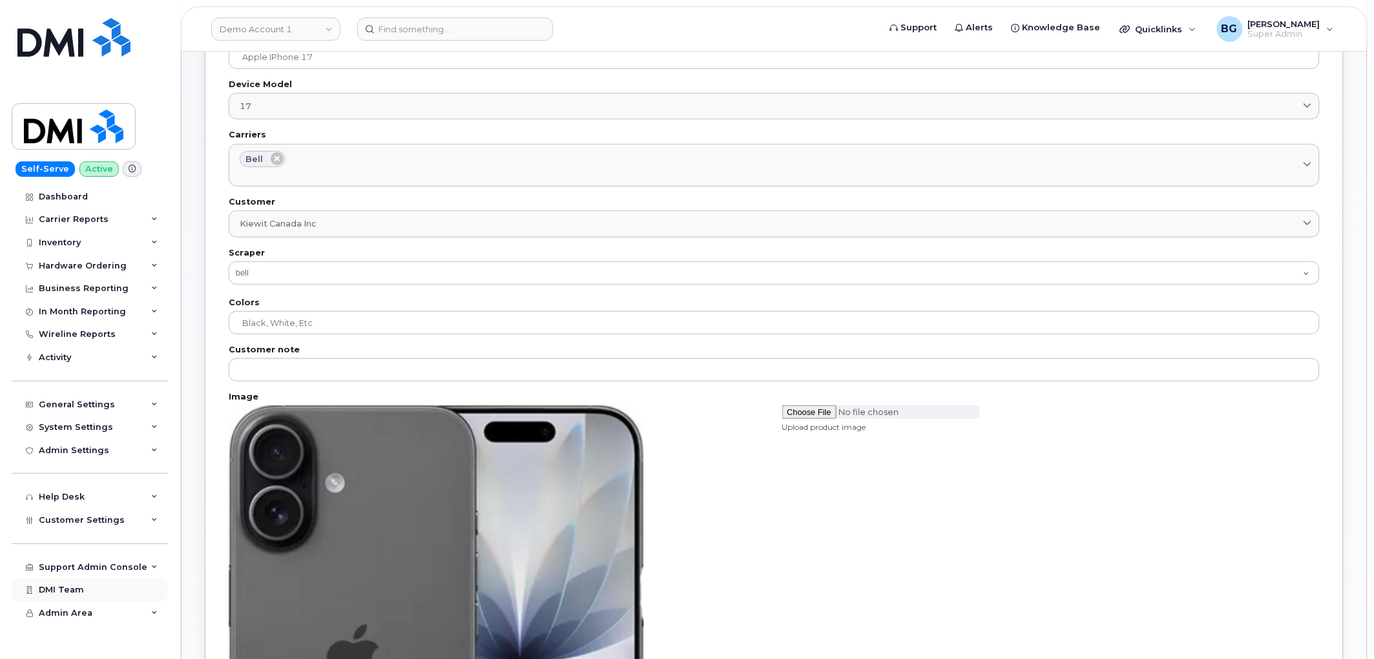
scroll to position [239, 0]
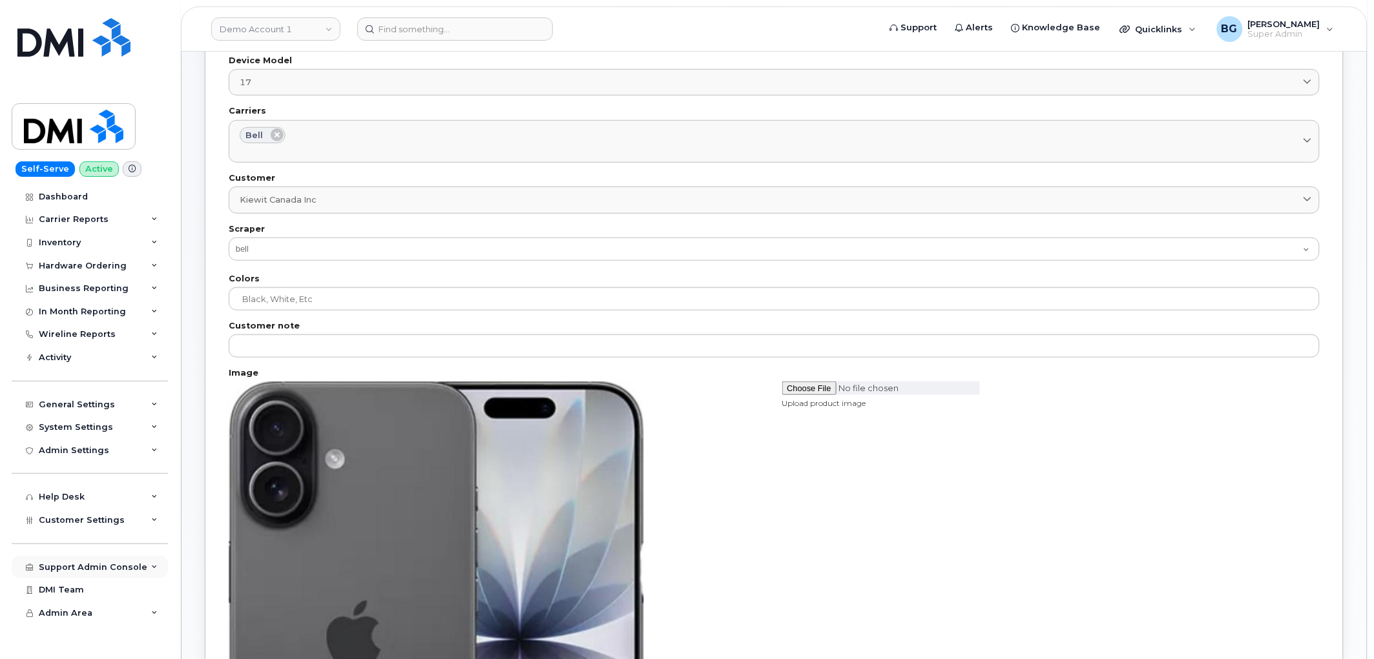
click at [79, 564] on div "Support Admin Console" at bounding box center [93, 568] width 109 height 10
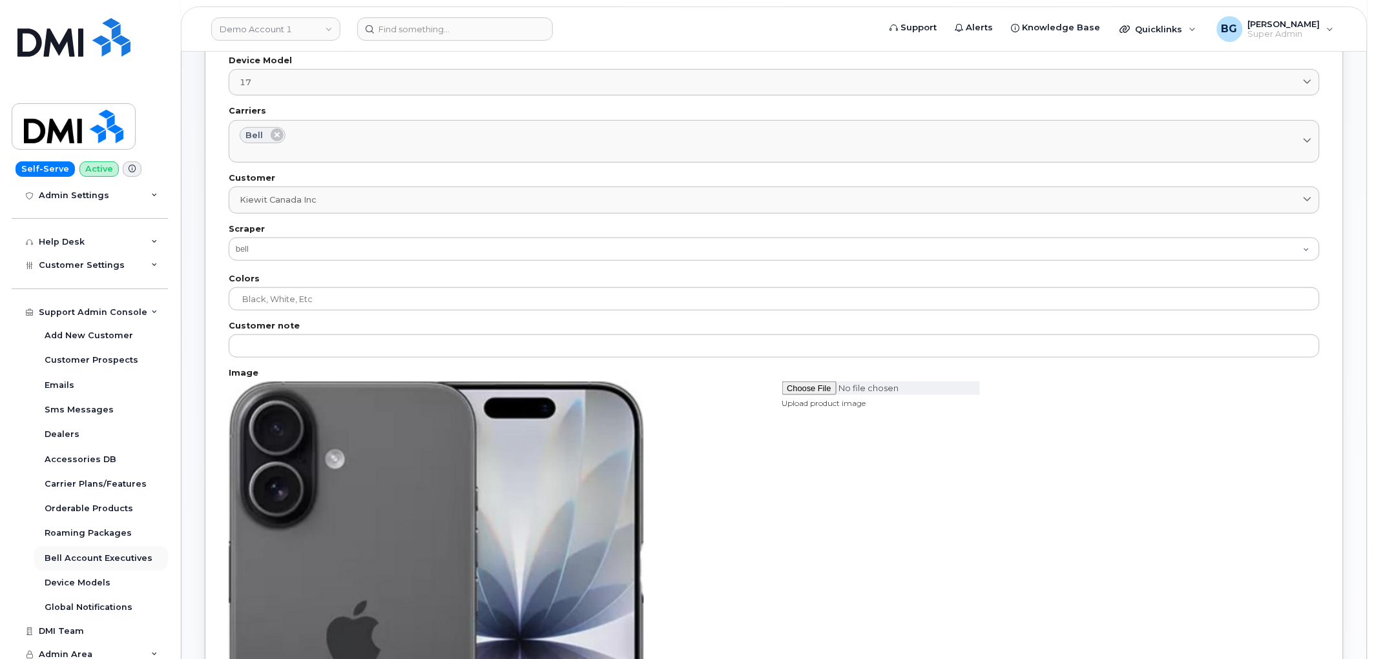
scroll to position [261, 0]
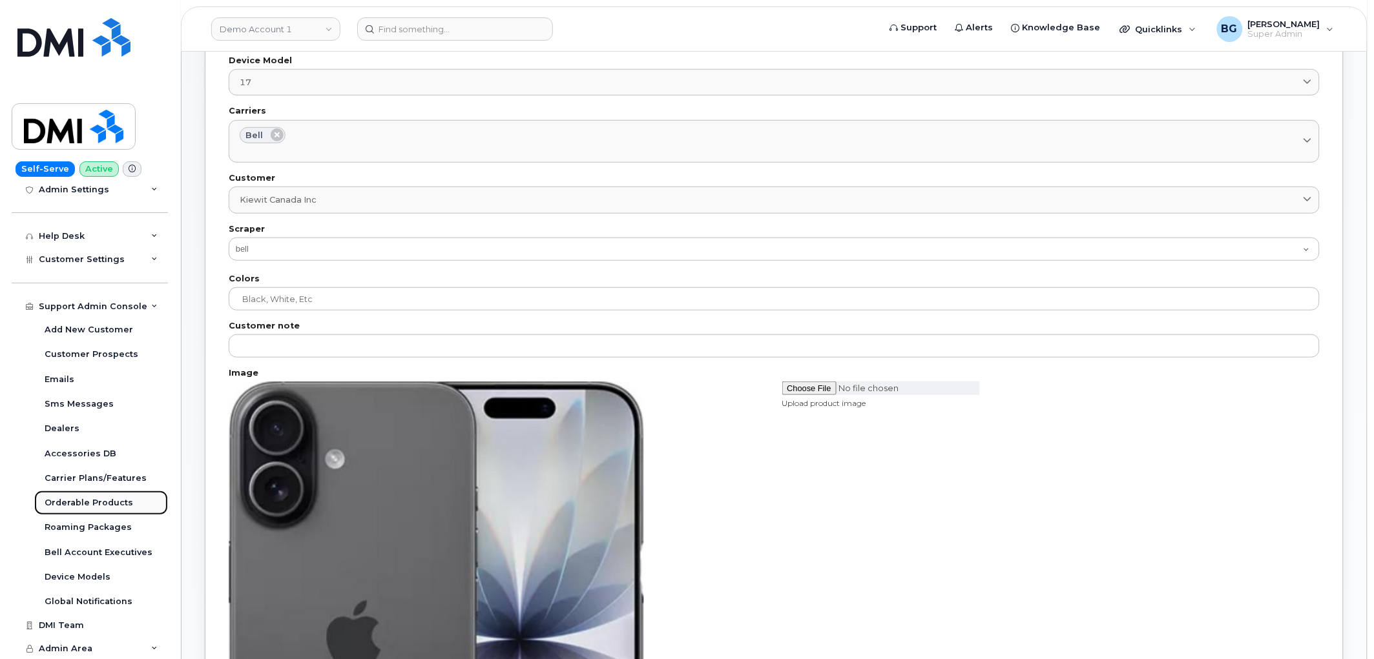
click at [63, 502] on div "Orderable Products" at bounding box center [89, 503] width 88 height 12
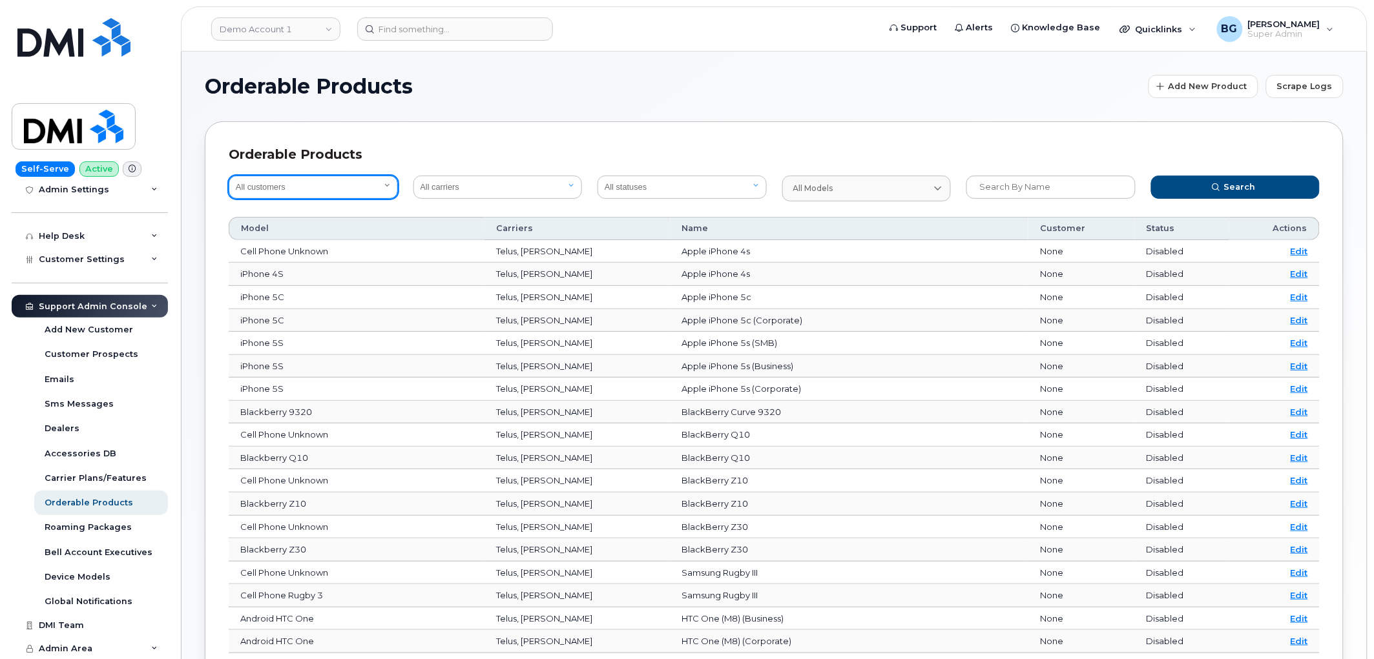
click at [375, 181] on select "All customers Acadia Broadcasting Ltd Aecon Construction Group Inc Alberta Heal…" at bounding box center [313, 187] width 169 height 23
drag, startPoint x: 1307, startPoint y: 81, endPoint x: 1310, endPoint y: 100, distance: 19.6
click at [1307, 81] on span "Scrape Logs" at bounding box center [1305, 86] width 56 height 12
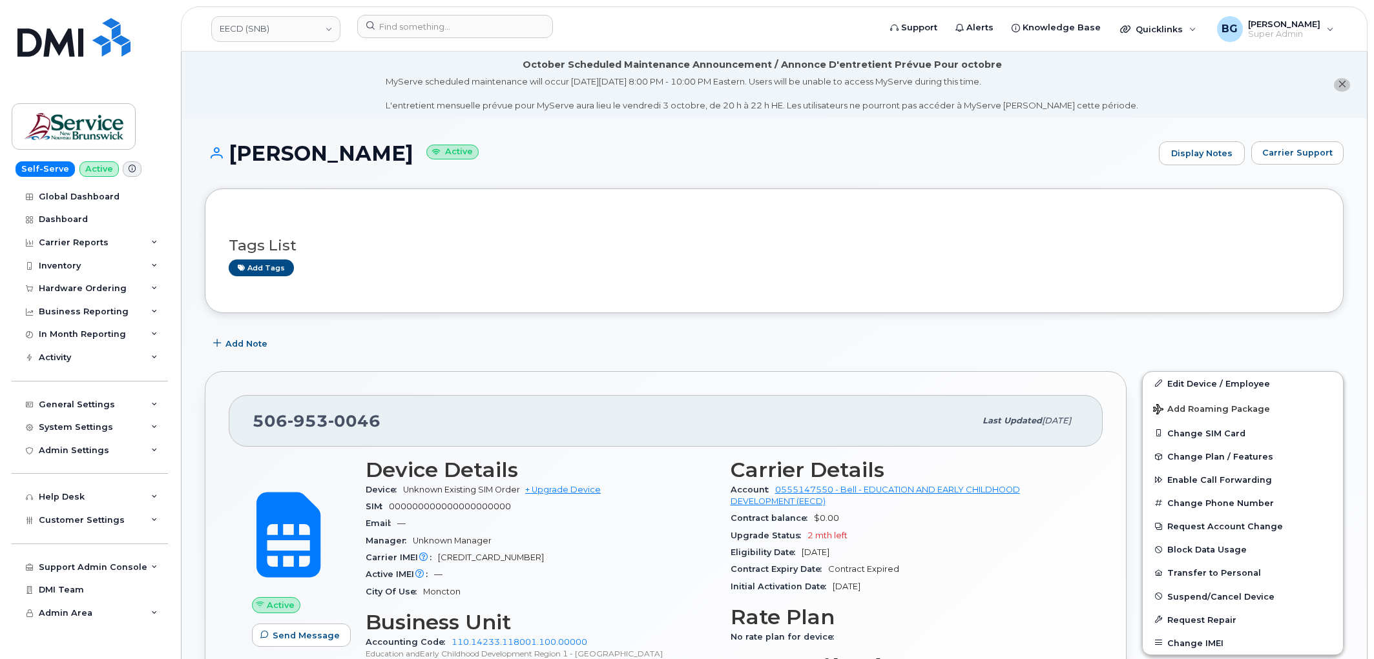
scroll to position [286, 0]
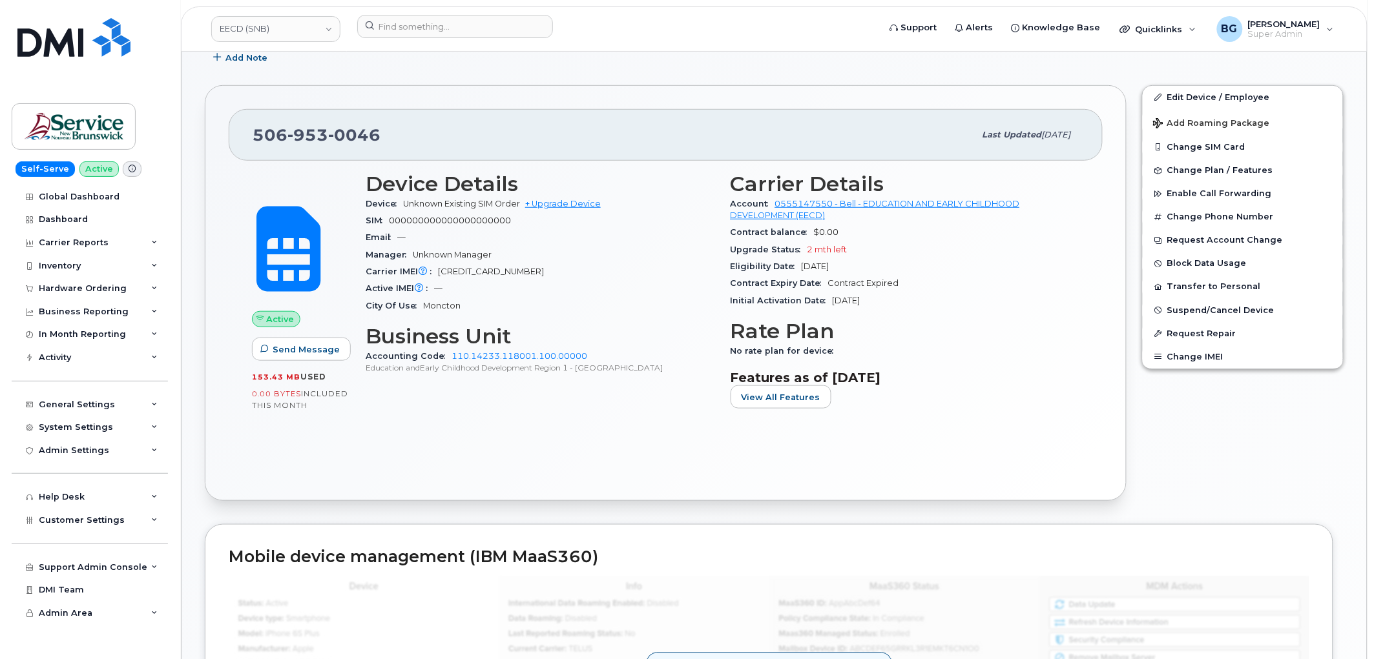
click at [286, 28] on link "EECD (SNB)" at bounding box center [275, 29] width 129 height 26
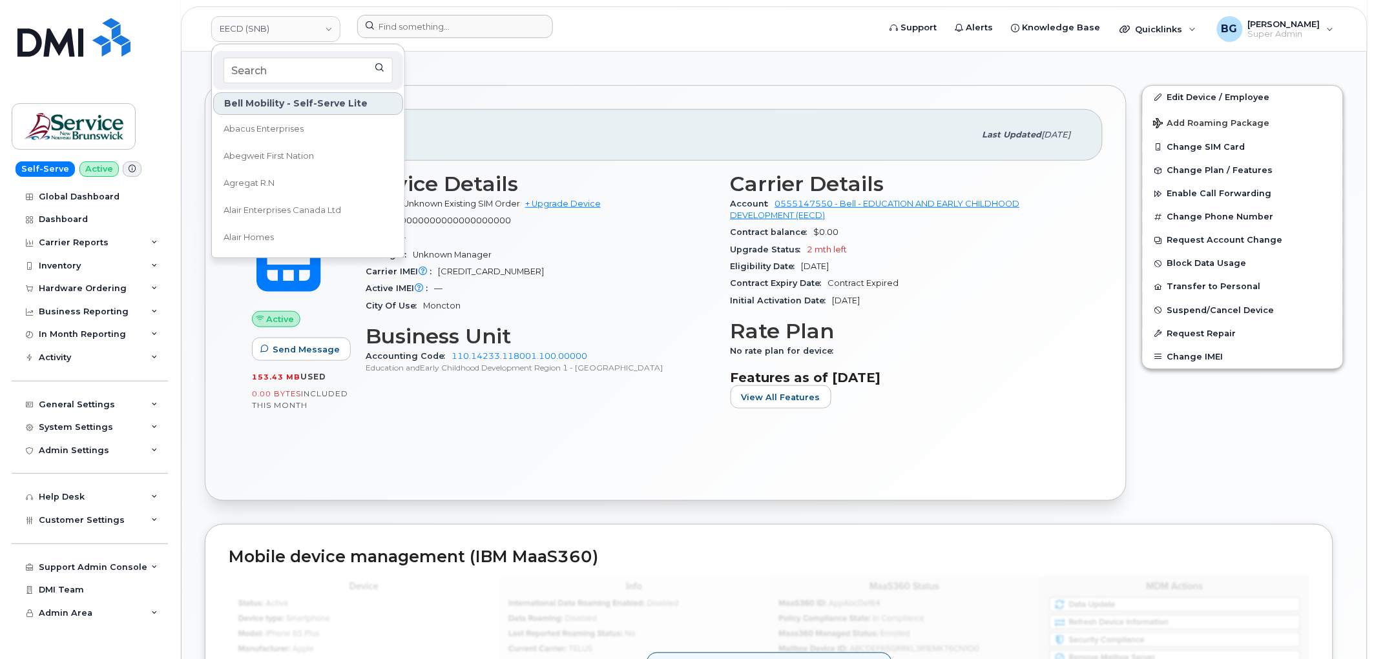
click at [763, 40] on div at bounding box center [614, 29] width 534 height 28
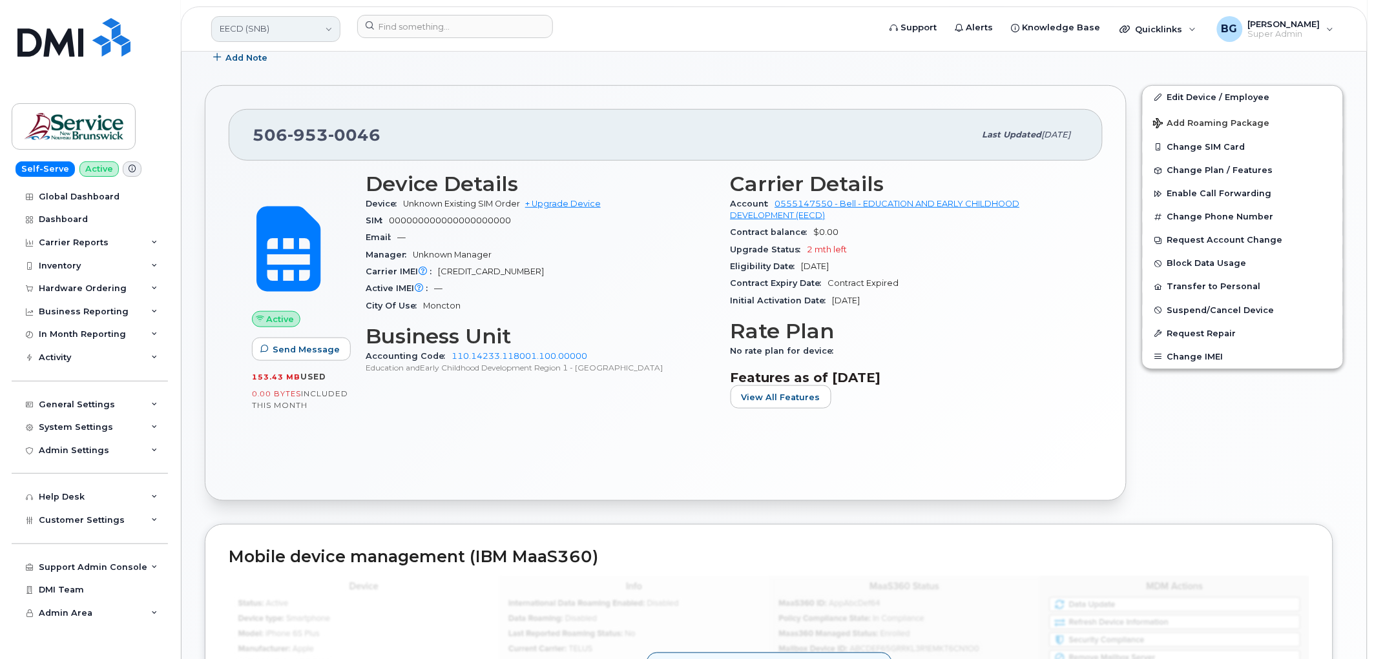
click at [264, 30] on link "EECD (SNB)" at bounding box center [275, 29] width 129 height 26
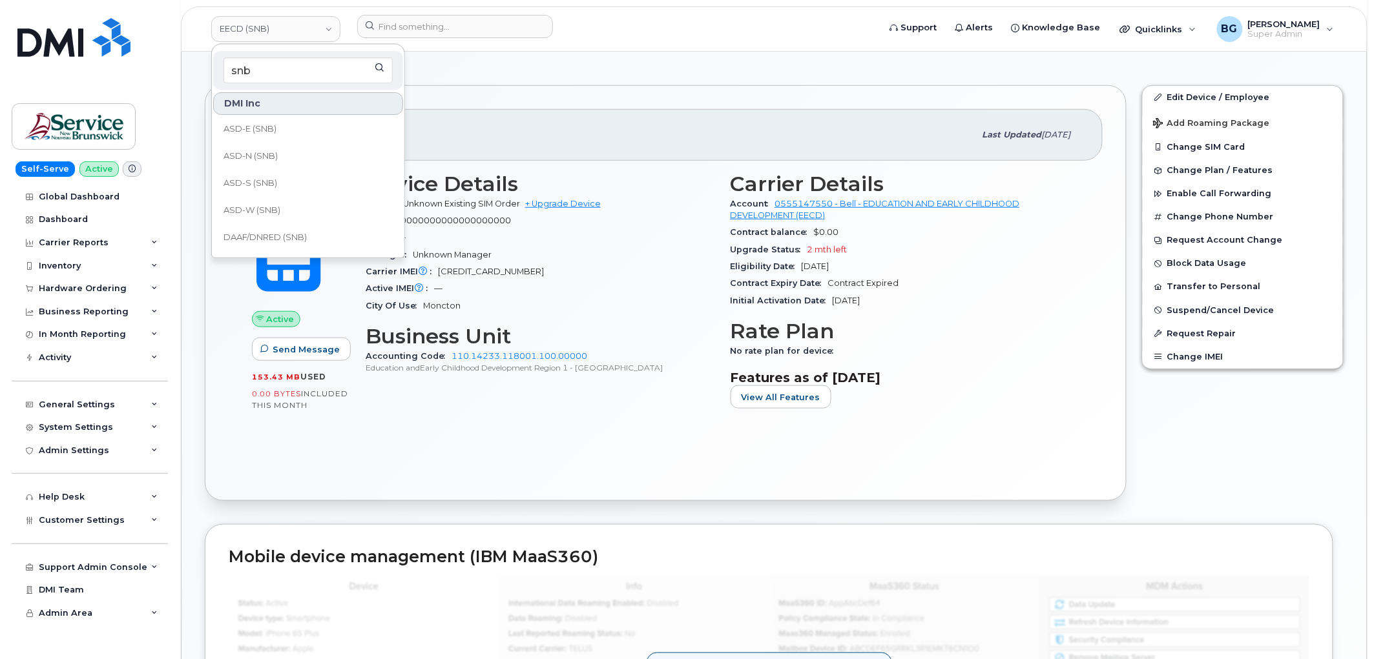
type input "snb"
click at [250, 125] on span "ASD-E (SNB)" at bounding box center [249, 129] width 53 height 13
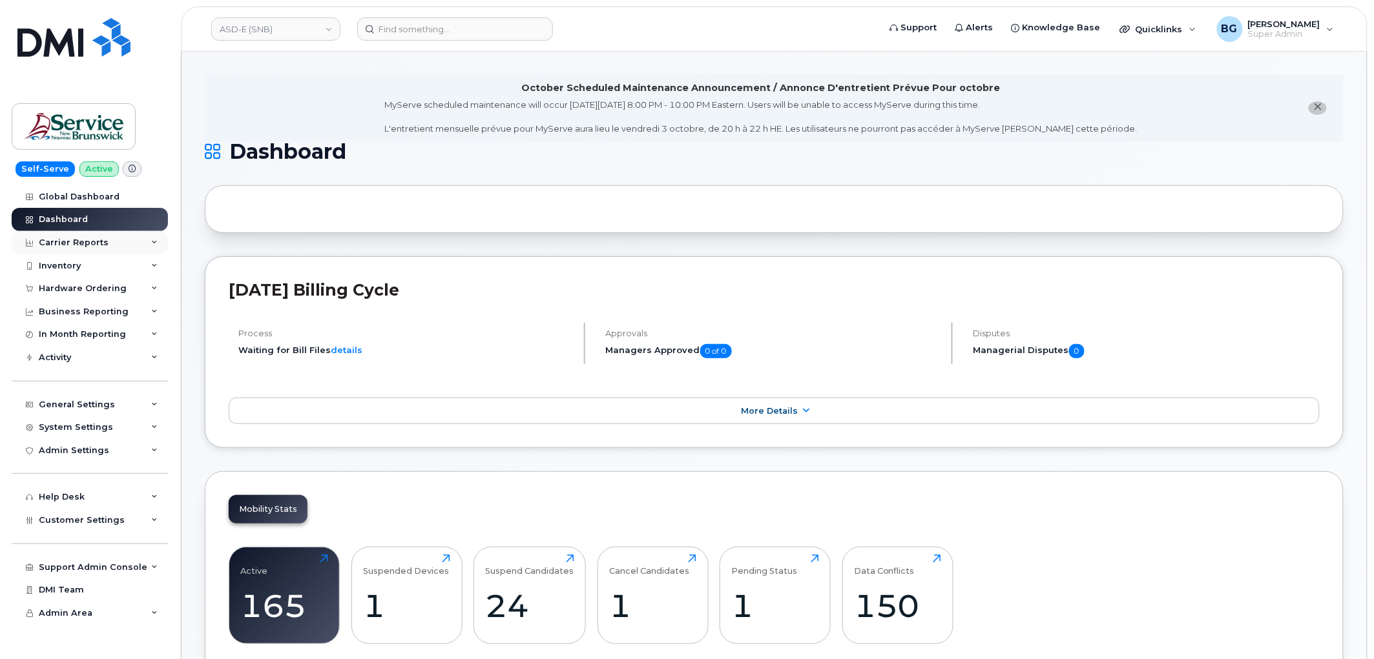
click at [79, 240] on div "Carrier Reports" at bounding box center [74, 243] width 70 height 10
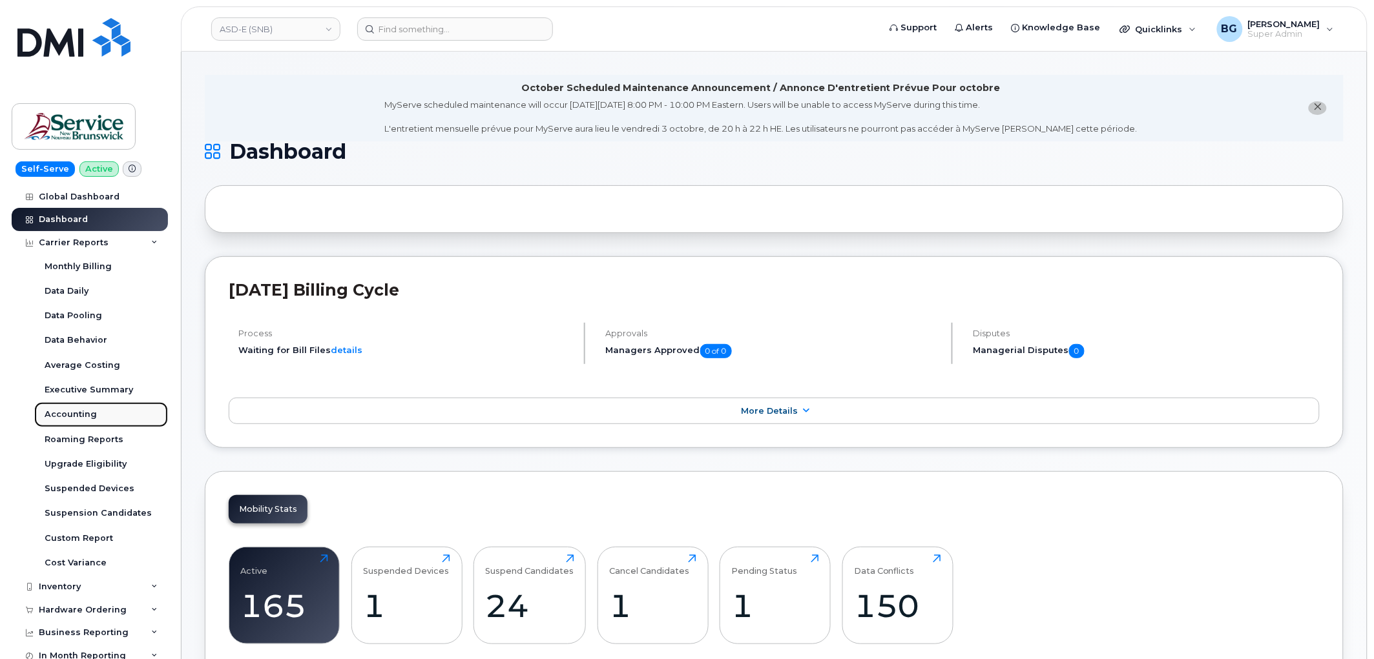
click at [80, 413] on div "Accounting" at bounding box center [71, 415] width 52 height 12
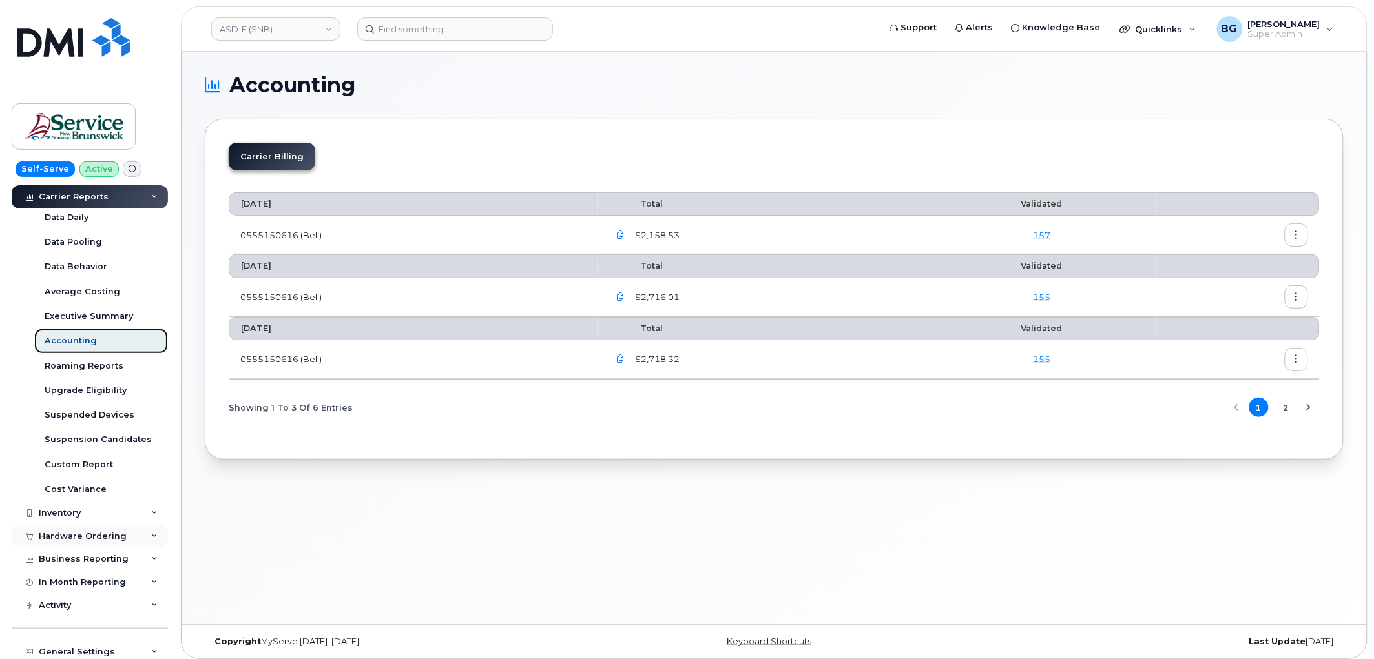
scroll to position [95, 0]
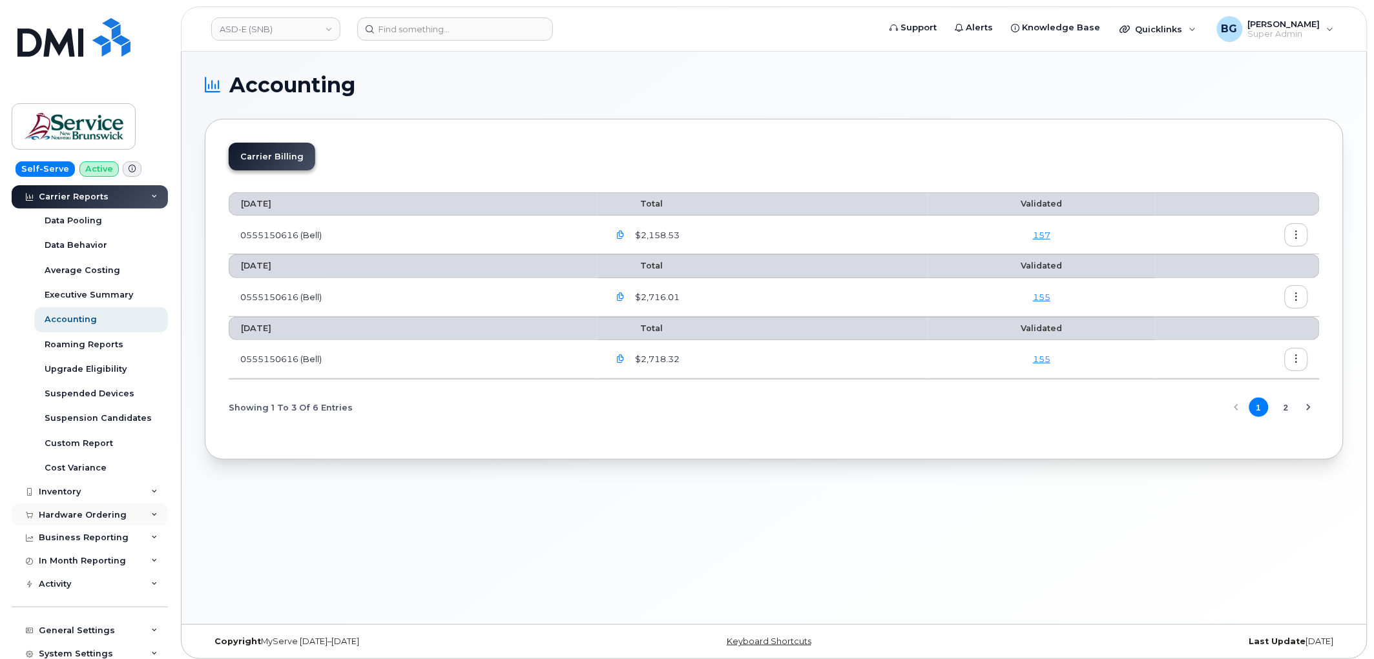
click at [76, 512] on div "Hardware Ordering" at bounding box center [83, 515] width 88 height 10
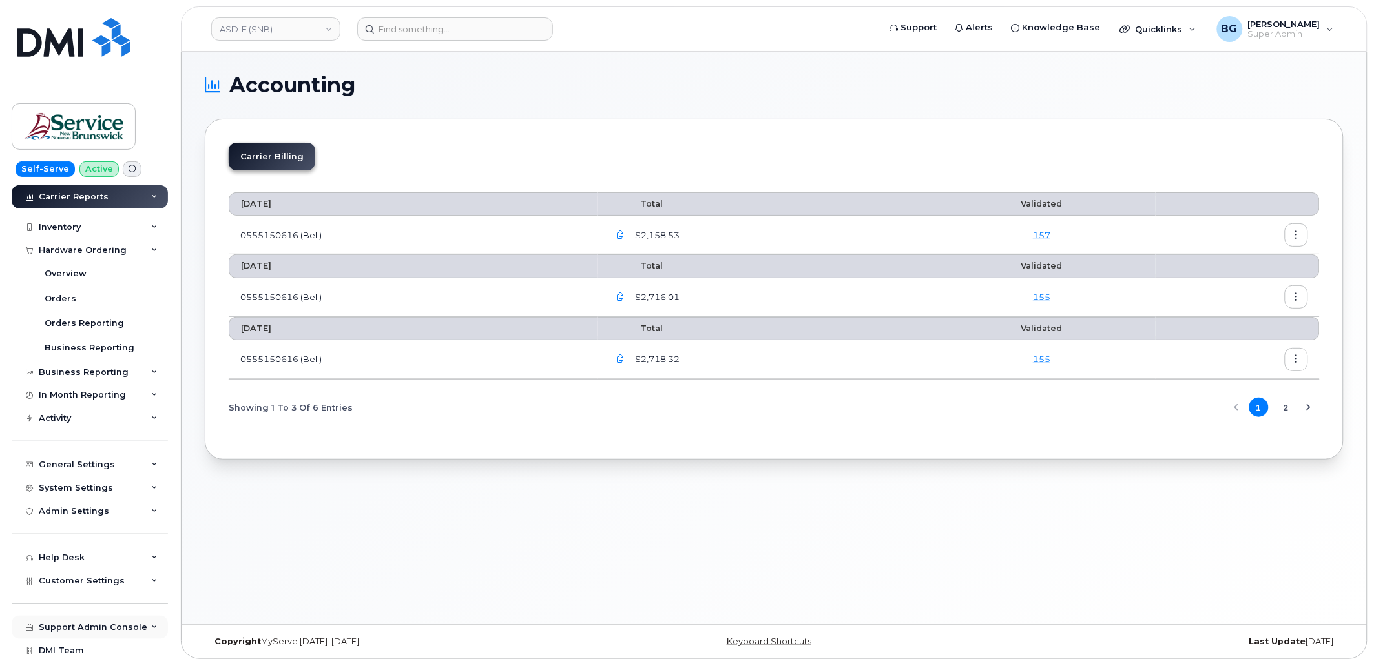
scroll to position [384, 0]
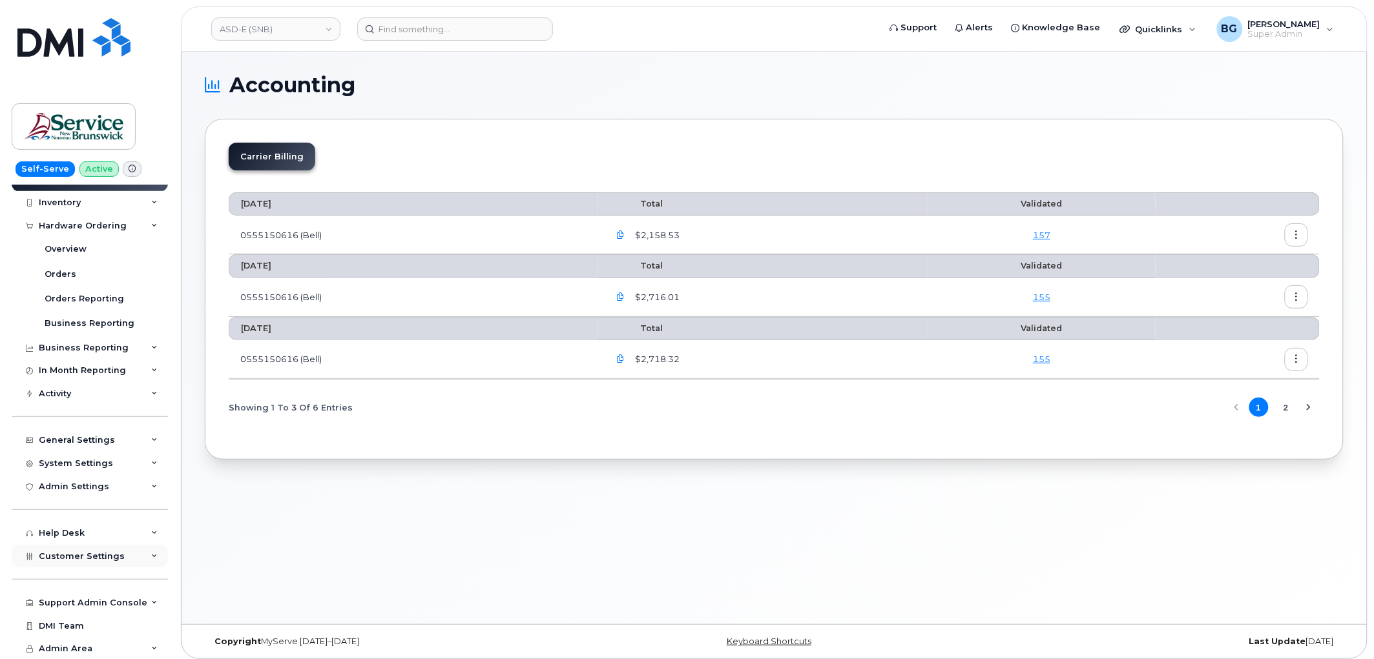
click at [75, 558] on span "Customer Settings" at bounding box center [82, 557] width 86 height 10
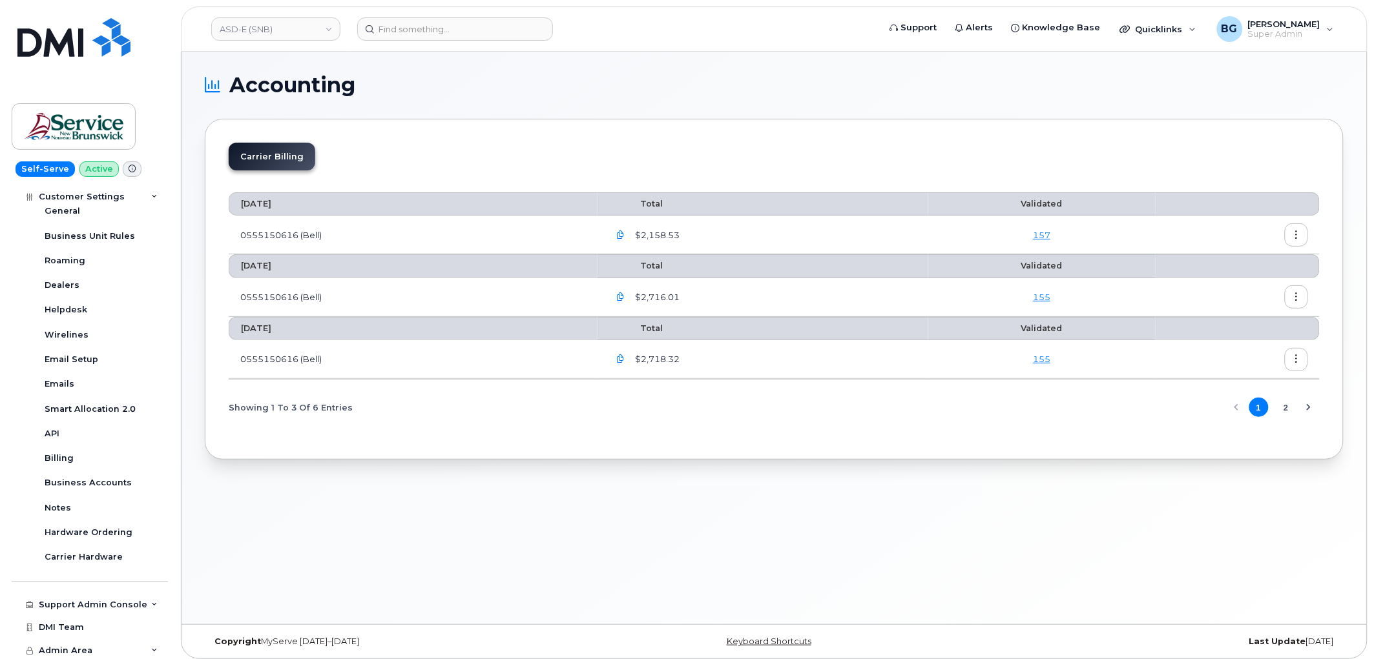
scroll to position [756, 0]
click at [90, 525] on div "Hardware Ordering" at bounding box center [89, 530] width 88 height 12
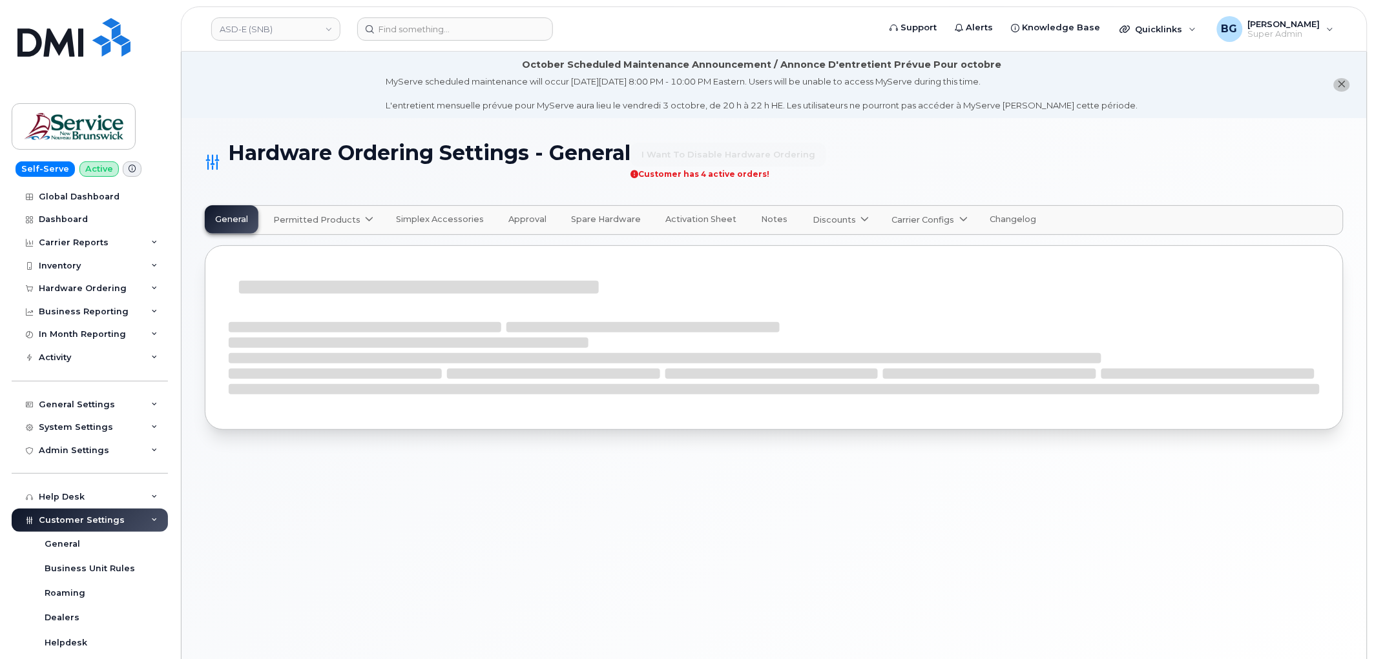
select select "admins"
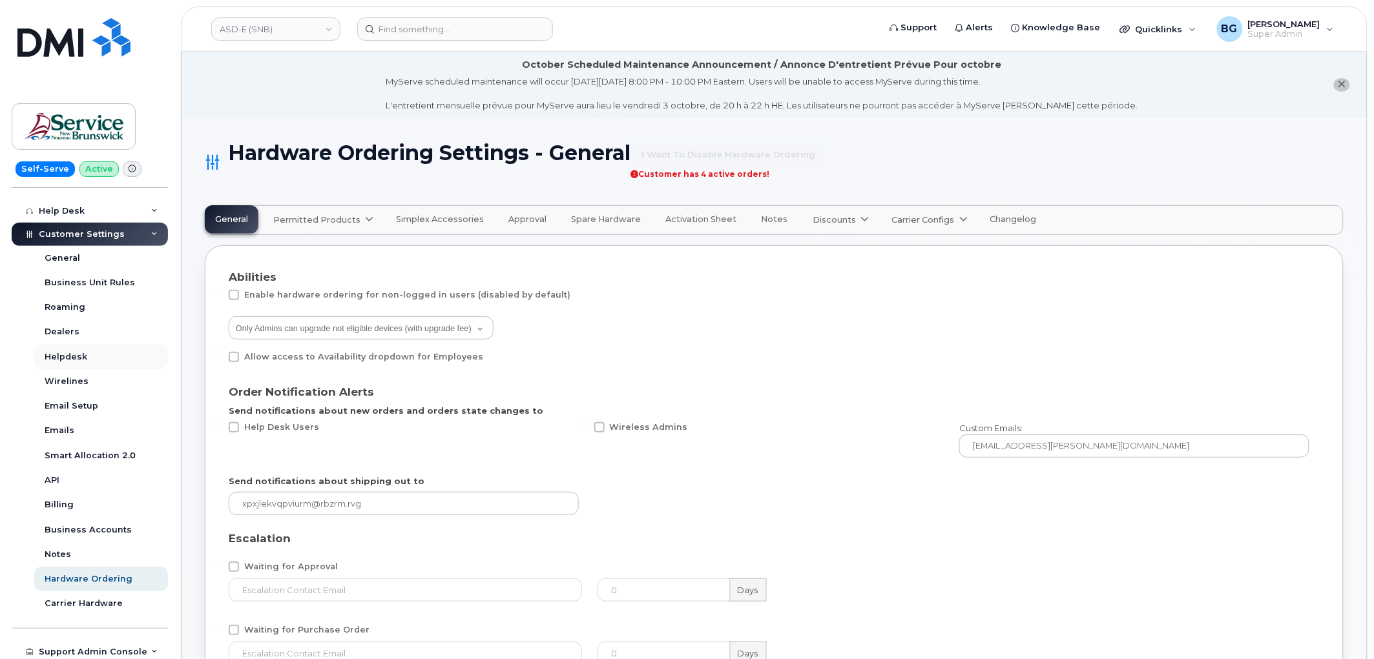
scroll to position [287, 0]
click at [87, 601] on div "Carrier Hardware" at bounding box center [84, 603] width 78 height 12
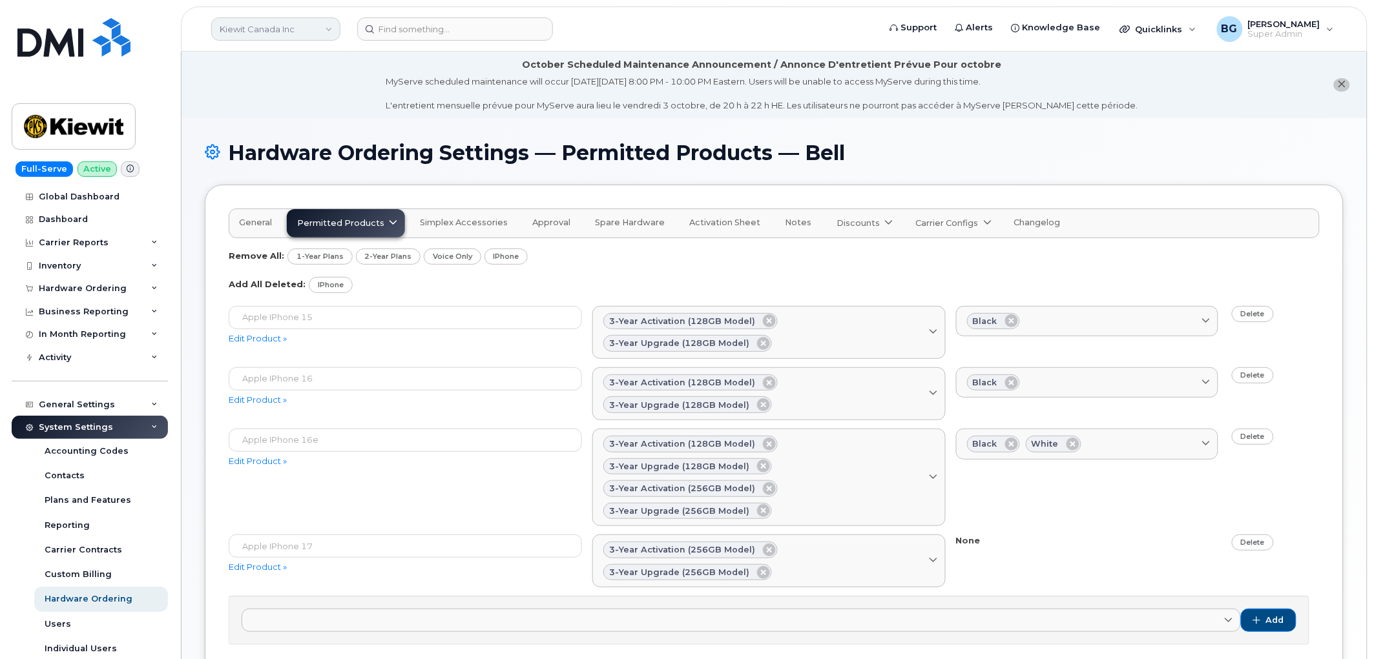
click at [247, 29] on link "Kiewit Canada Inc" at bounding box center [275, 28] width 129 height 23
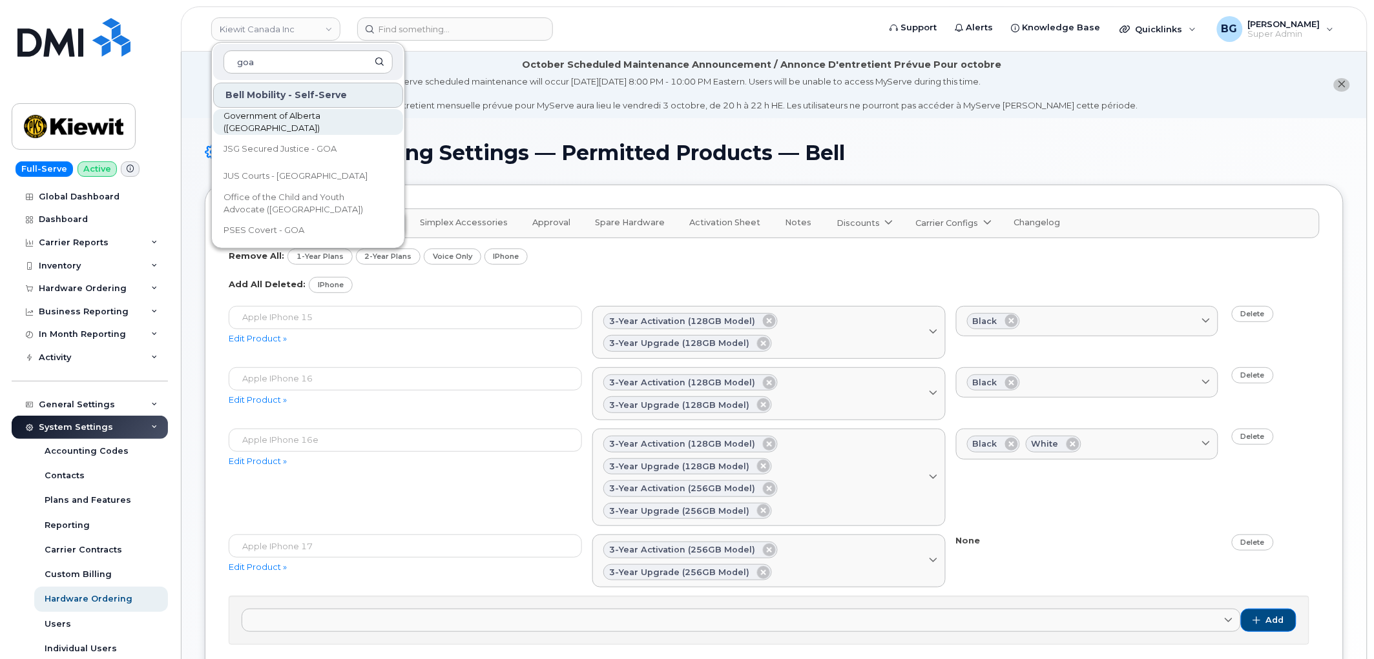
type input "goa"
click at [262, 117] on span "Government of Alberta ([GEOGRAPHIC_DATA])" at bounding box center [297, 122] width 149 height 25
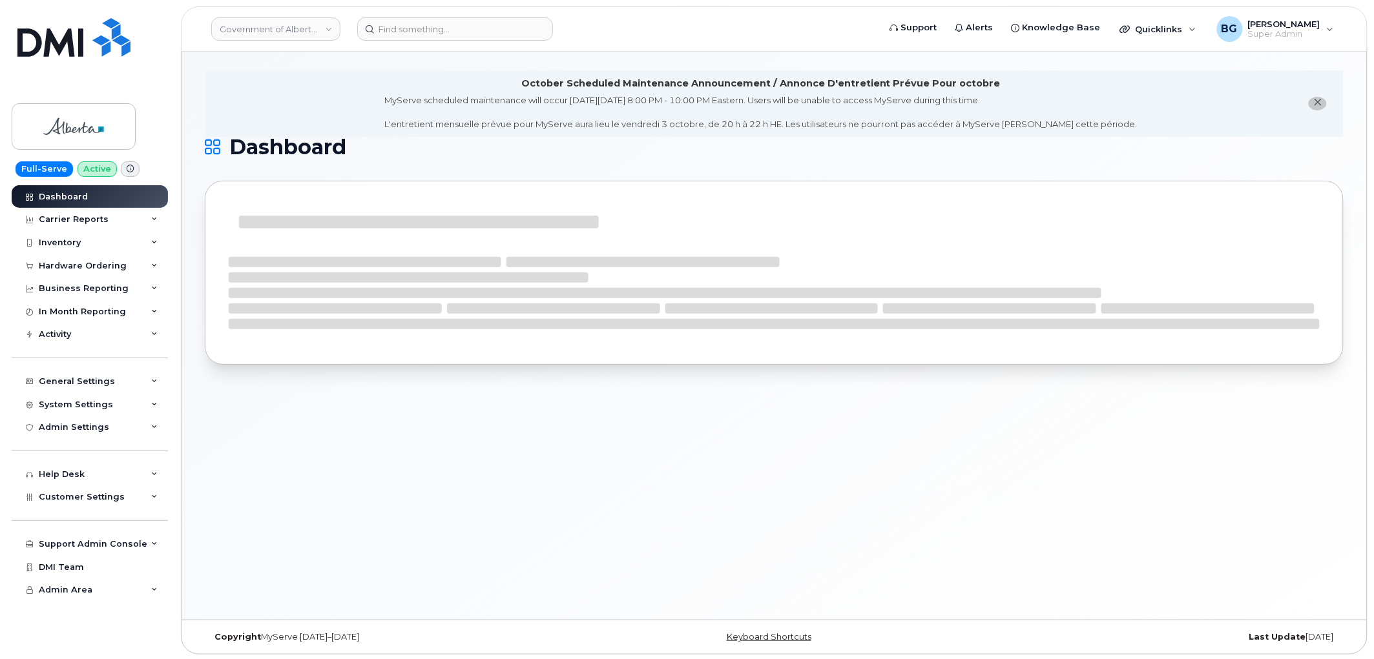
scroll to position [6, 0]
click at [69, 499] on span "Customer Settings" at bounding box center [82, 497] width 86 height 10
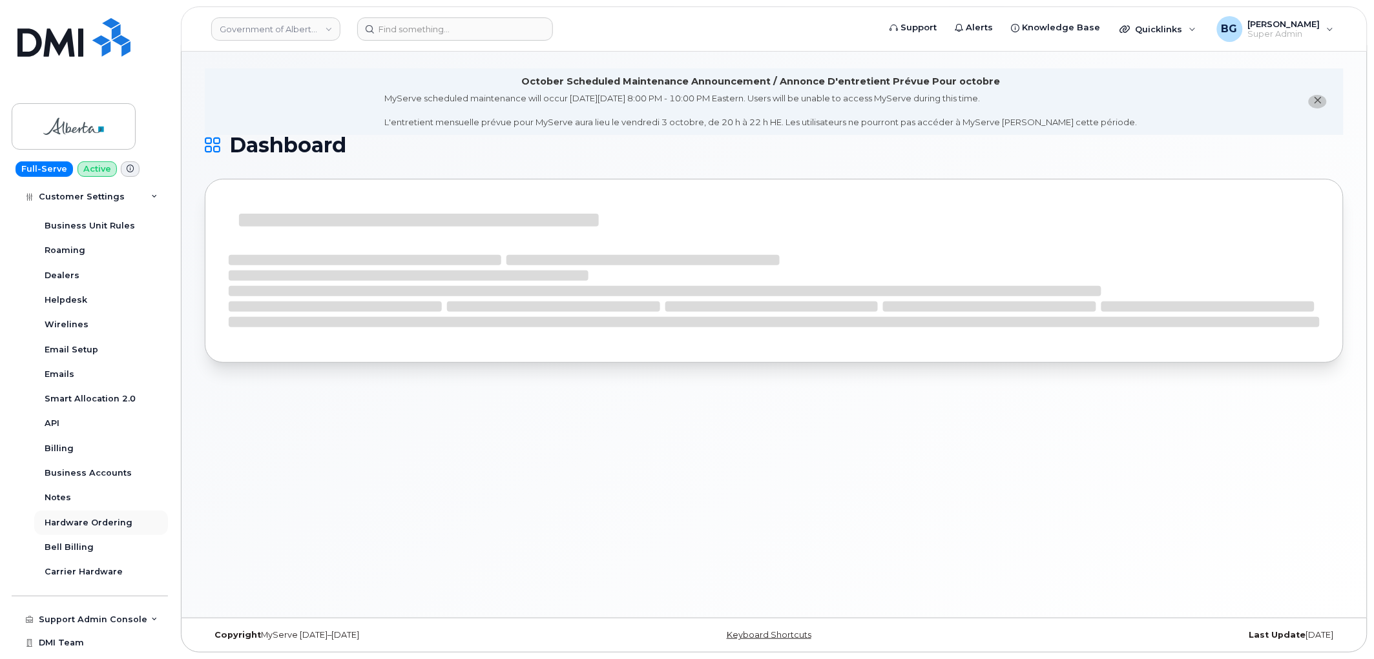
scroll to position [337, 0]
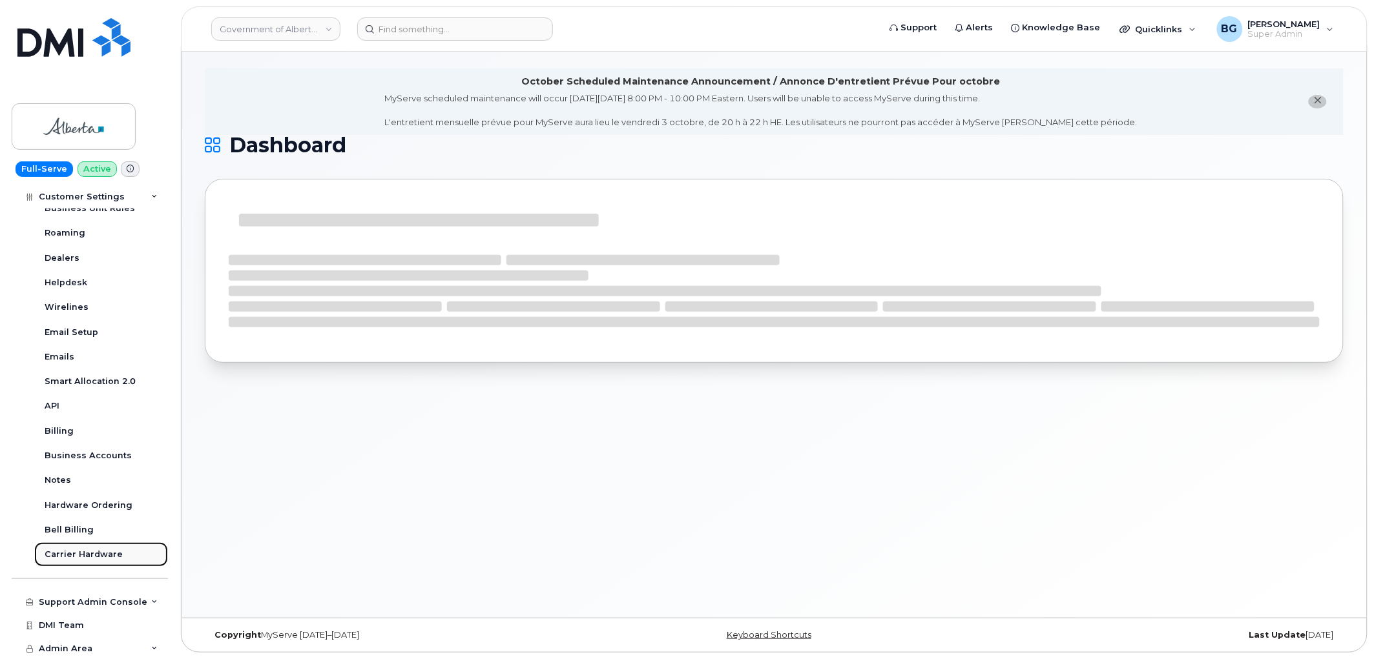
drag, startPoint x: 72, startPoint y: 553, endPoint x: 81, endPoint y: 553, distance: 9.7
click at [72, 555] on div "Carrier Hardware" at bounding box center [84, 555] width 78 height 12
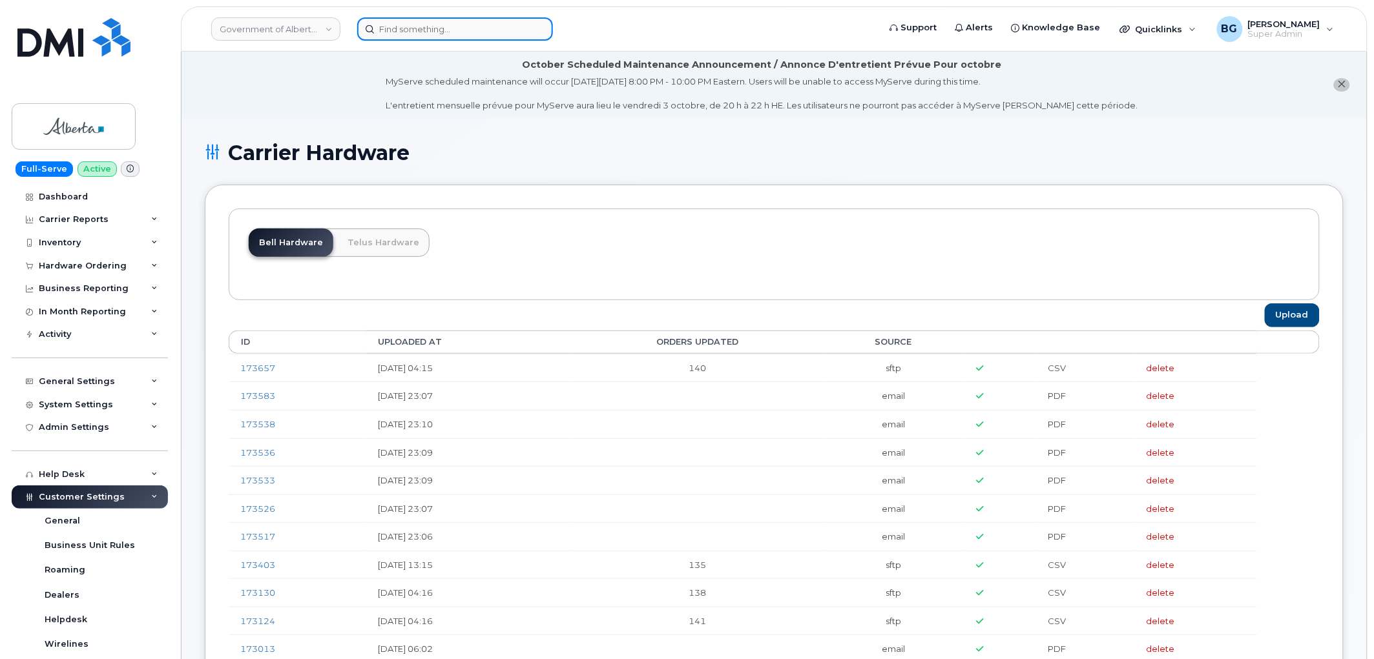
click at [414, 30] on input at bounding box center [455, 28] width 196 height 23
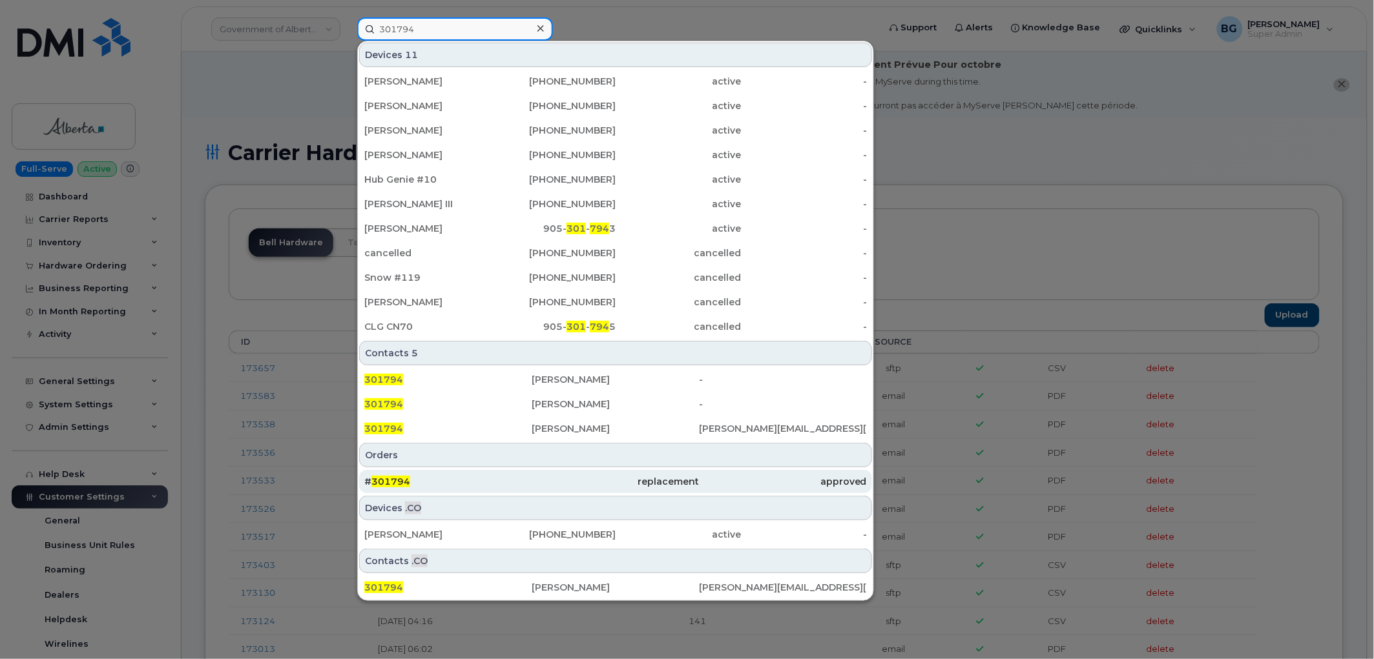
type input "301794"
click at [398, 475] on div "# 301794" at bounding box center [447, 481] width 167 height 13
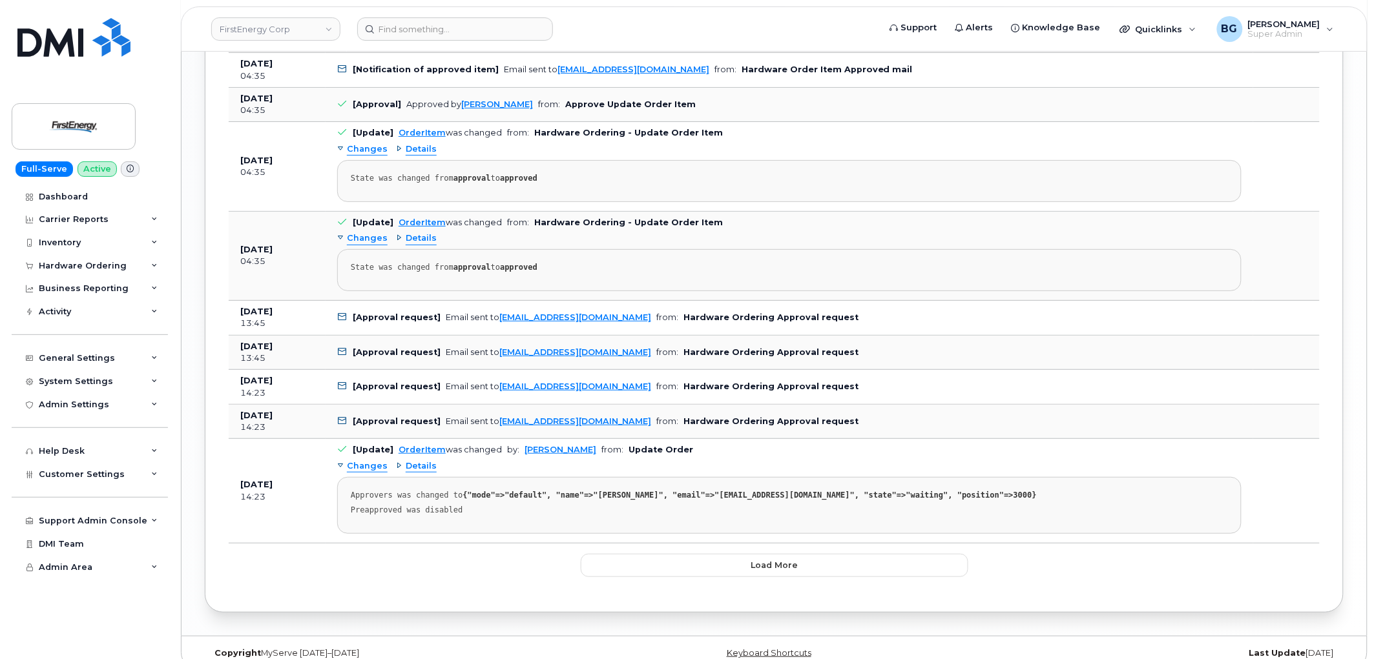
scroll to position [1821, 0]
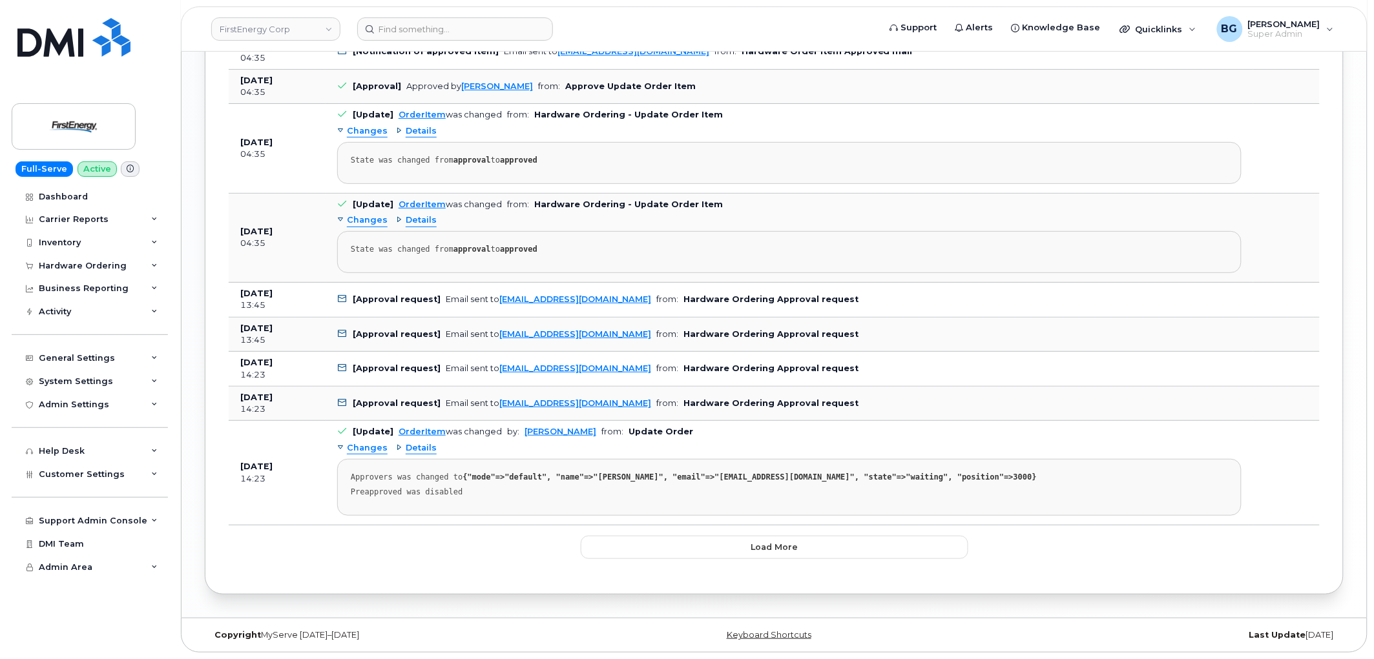
click at [418, 448] on span "Details" at bounding box center [421, 448] width 31 height 12
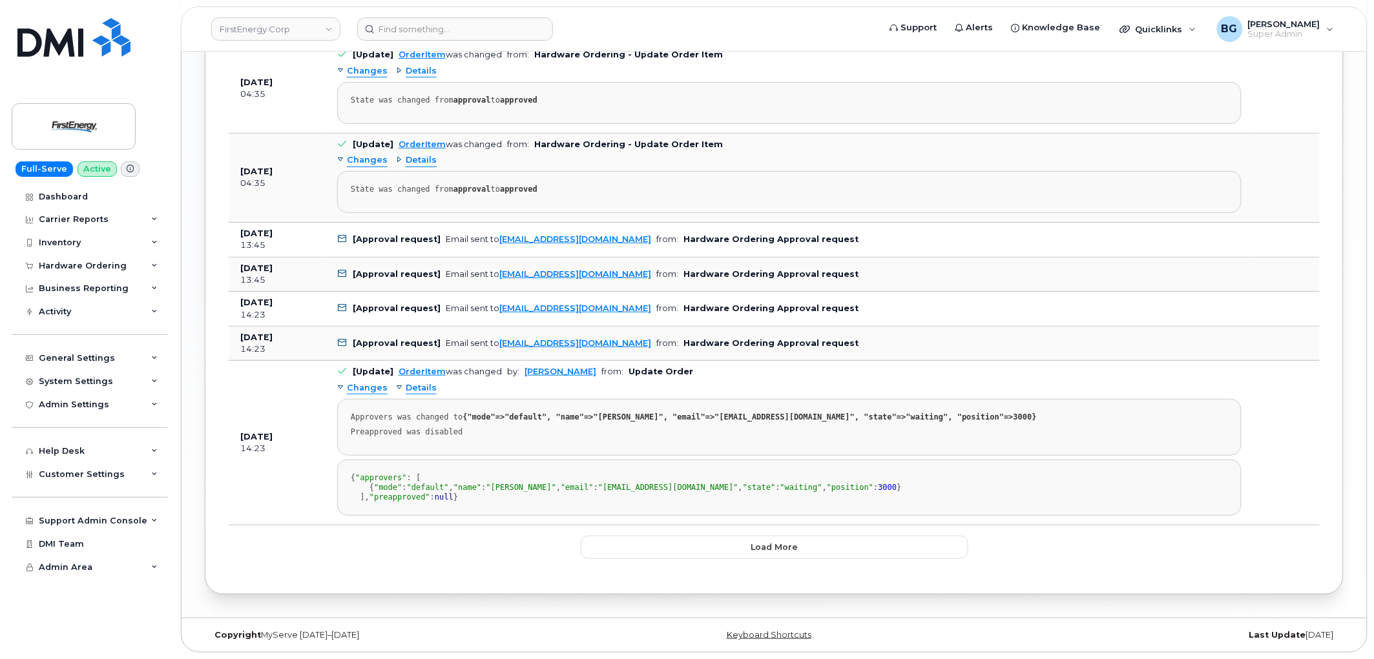
scroll to position [1968, 0]
click at [758, 552] on span "Load more" at bounding box center [774, 547] width 47 height 12
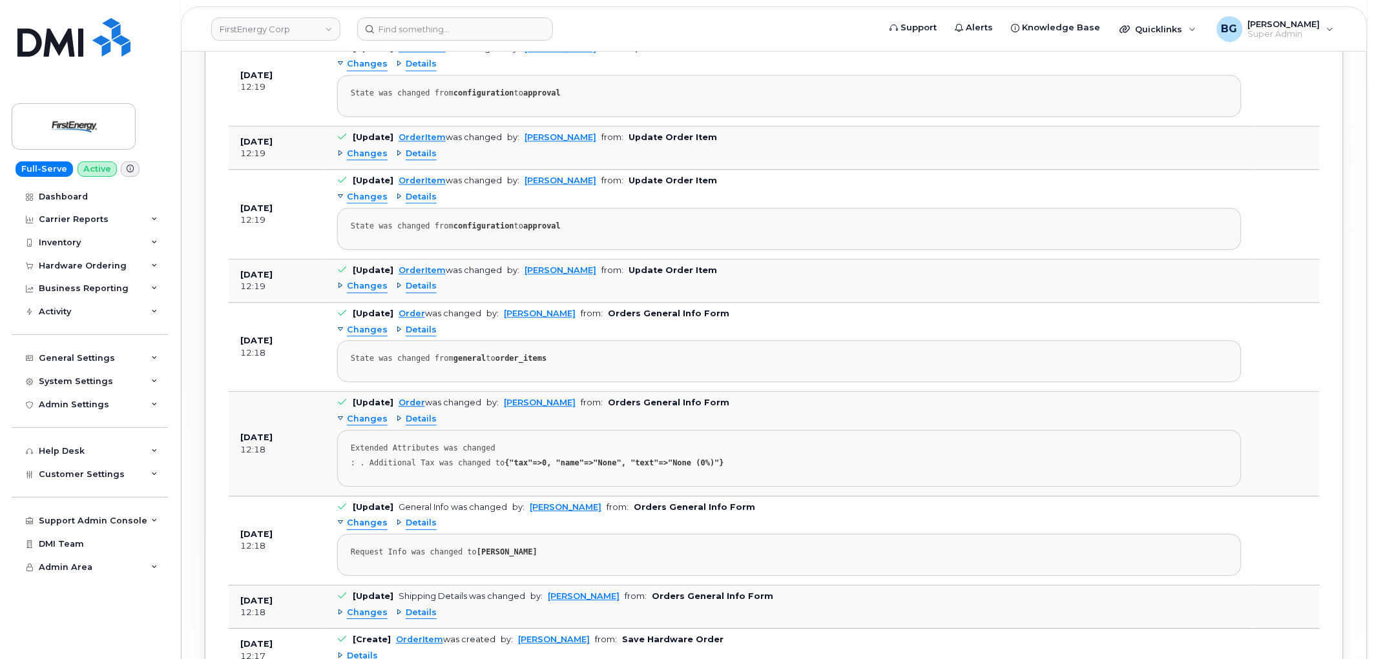
scroll to position [2877, 0]
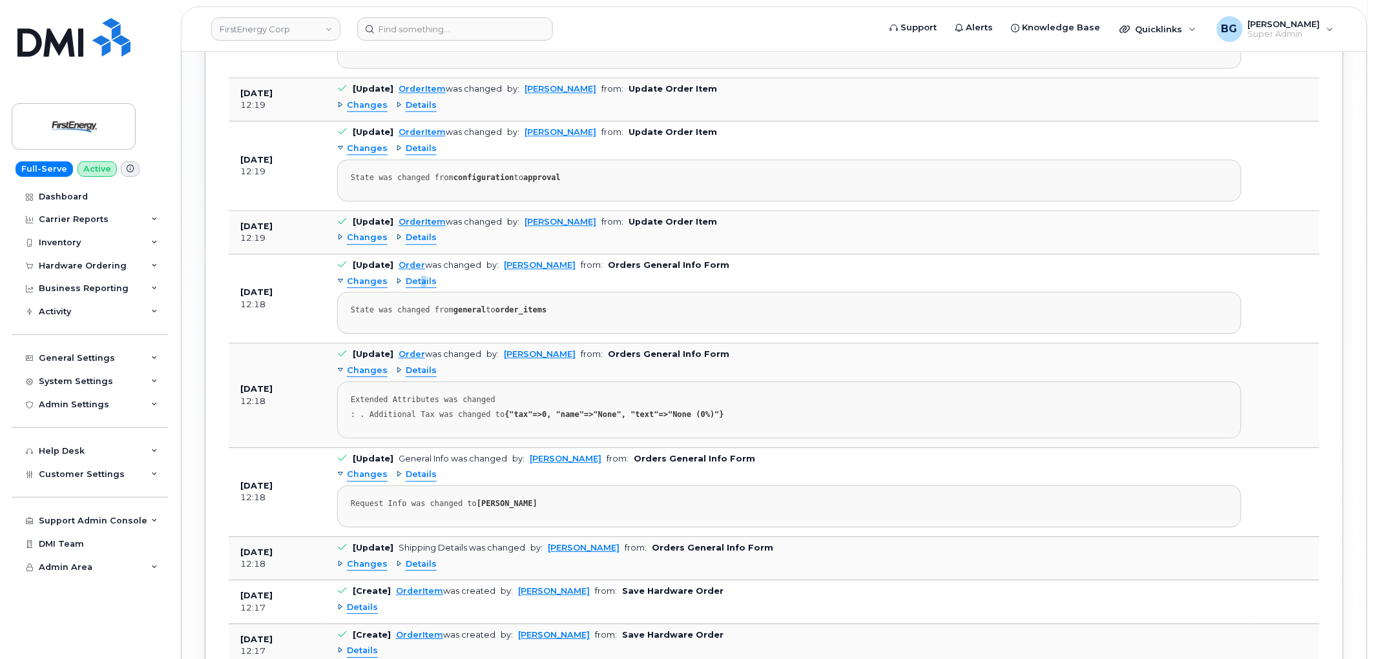
click at [420, 288] on span "Details" at bounding box center [421, 282] width 31 height 12
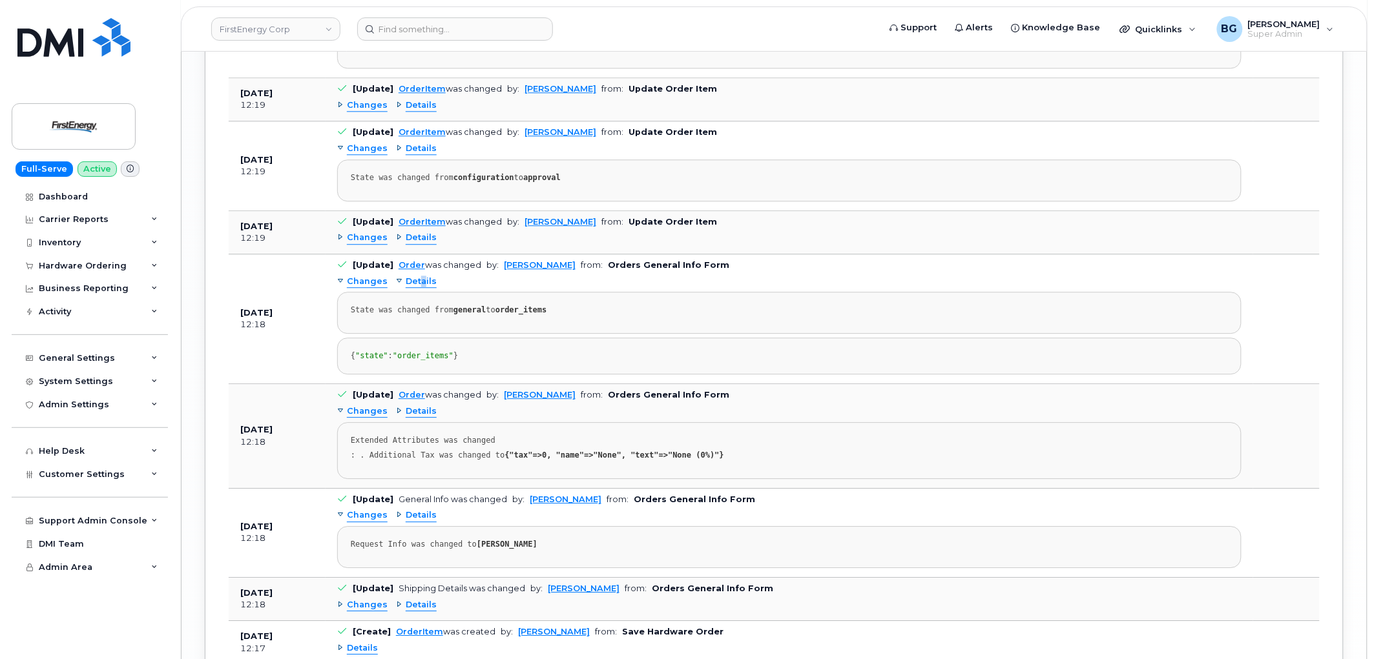
click at [422, 288] on span "Details" at bounding box center [421, 282] width 31 height 12
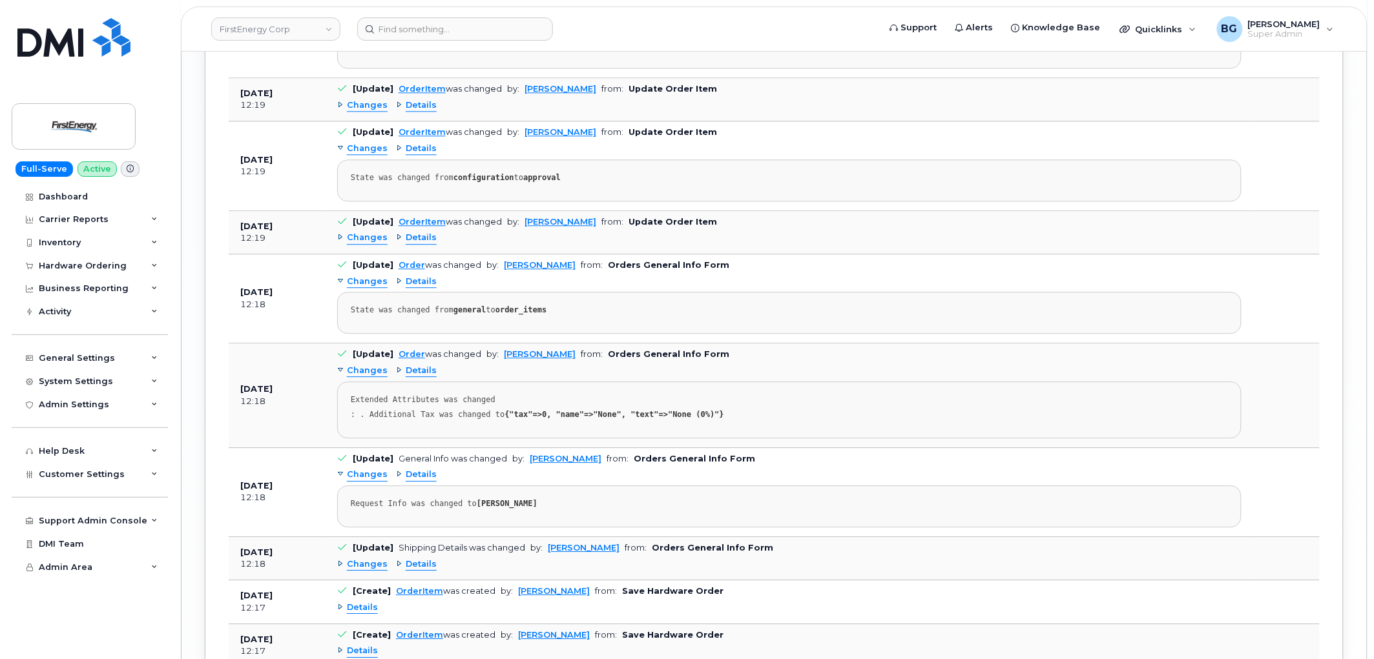
click at [415, 244] on span "Details" at bounding box center [421, 238] width 31 height 12
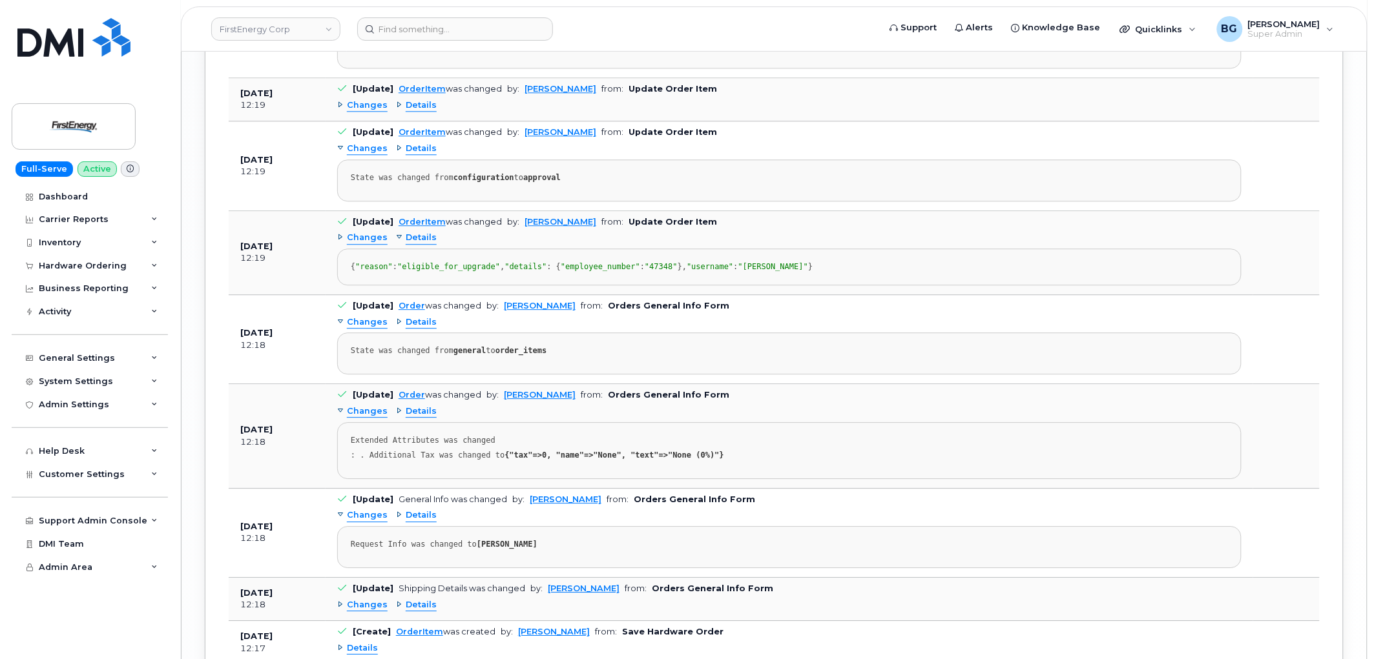
click at [424, 244] on span "Details" at bounding box center [421, 238] width 31 height 12
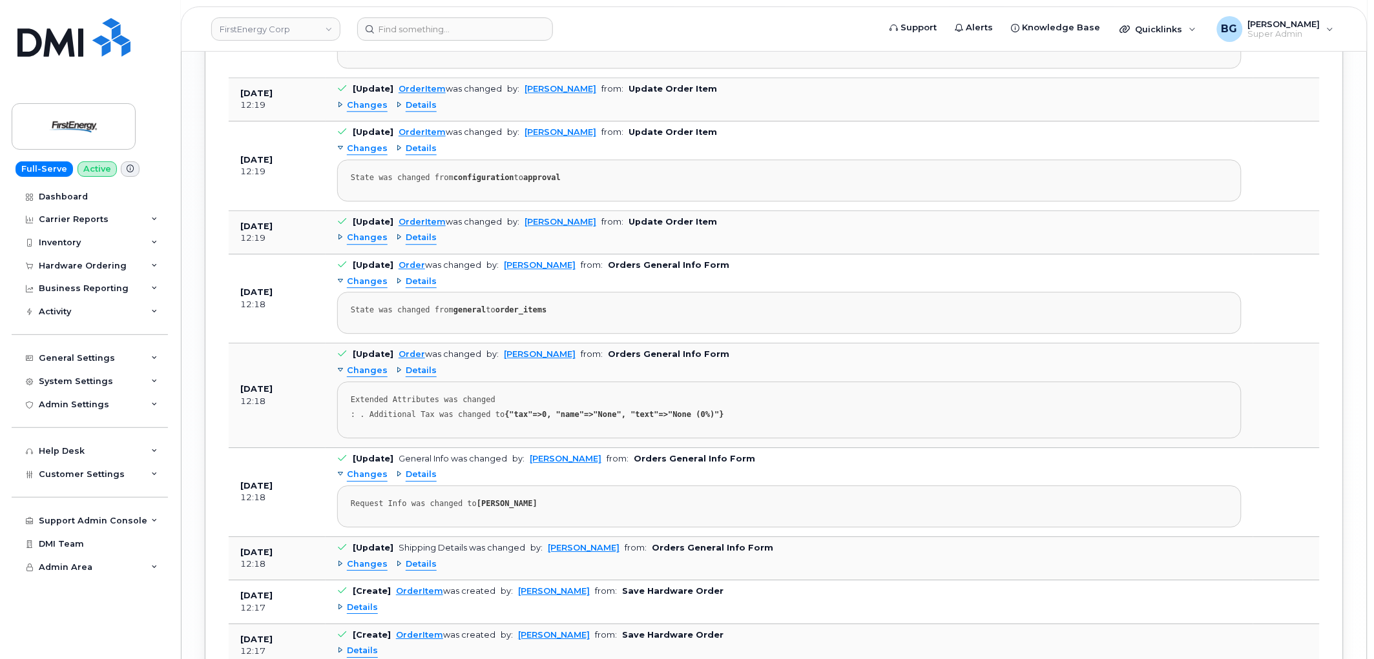
click at [425, 377] on span "Details" at bounding box center [421, 371] width 31 height 12
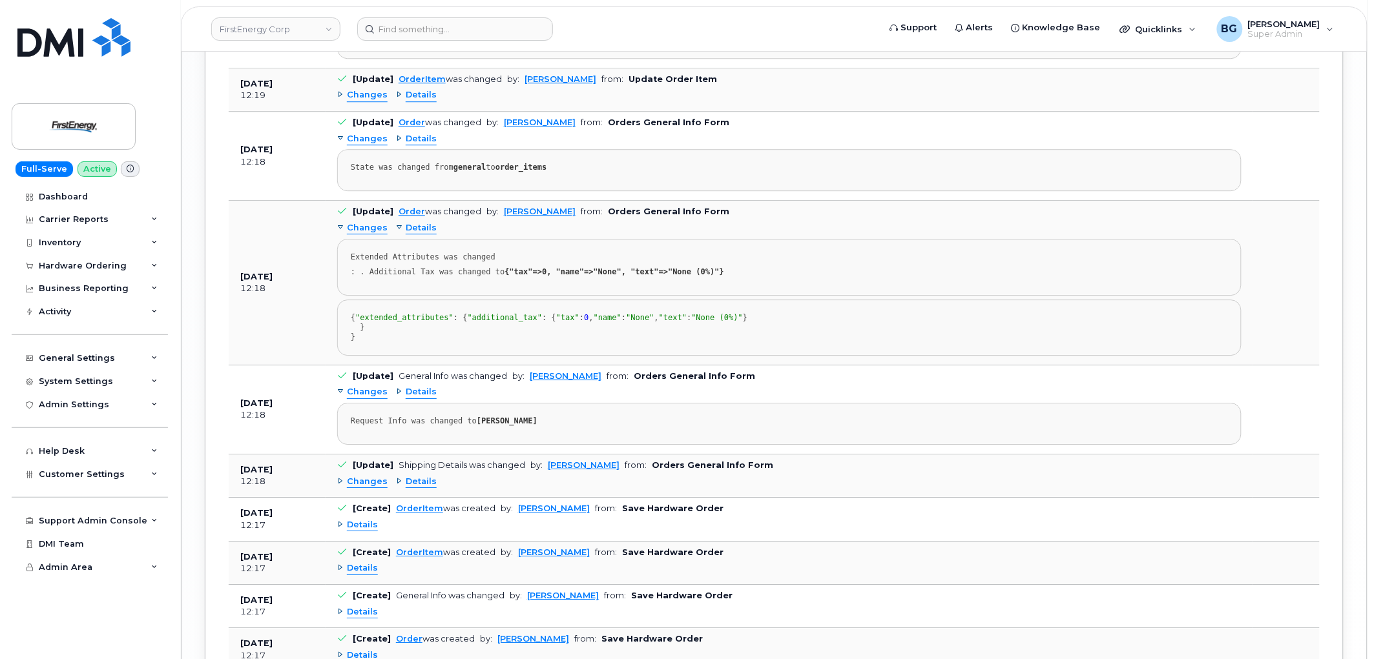
scroll to position [3021, 0]
click at [422, 398] on span "Details" at bounding box center [421, 392] width 31 height 12
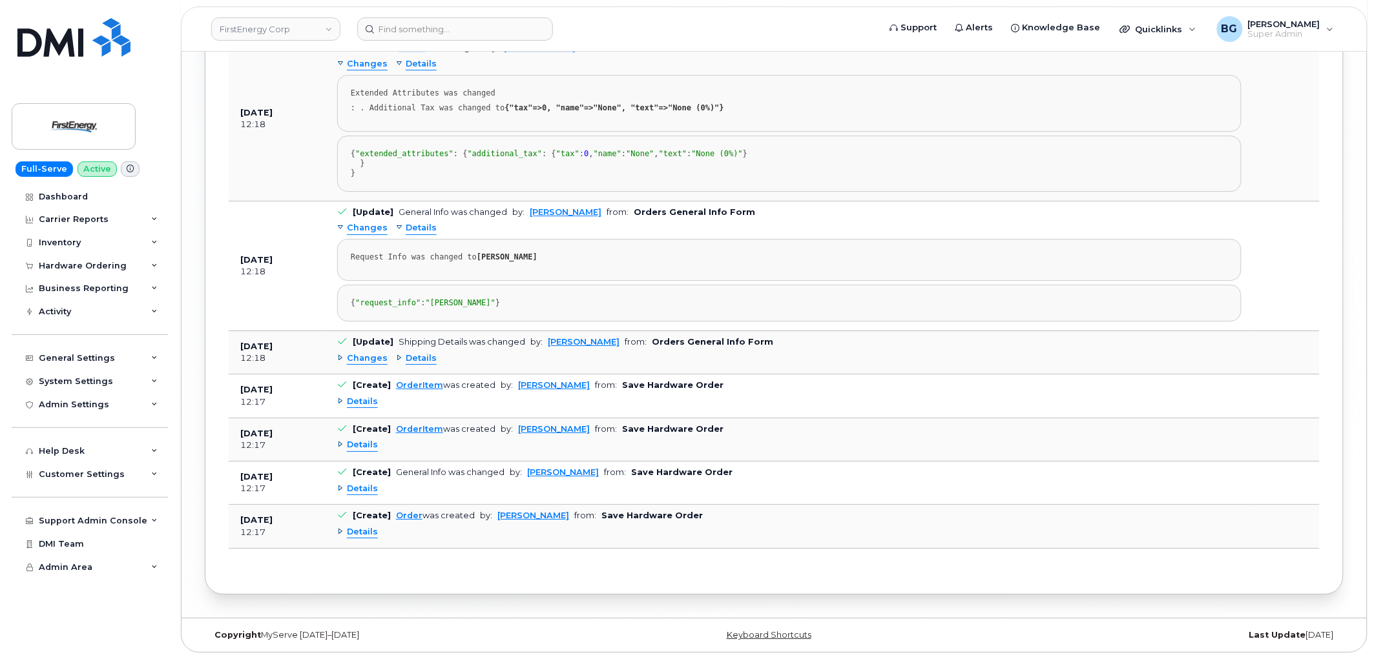
scroll to position [3355, 0]
click at [366, 400] on span "Details" at bounding box center [362, 402] width 31 height 12
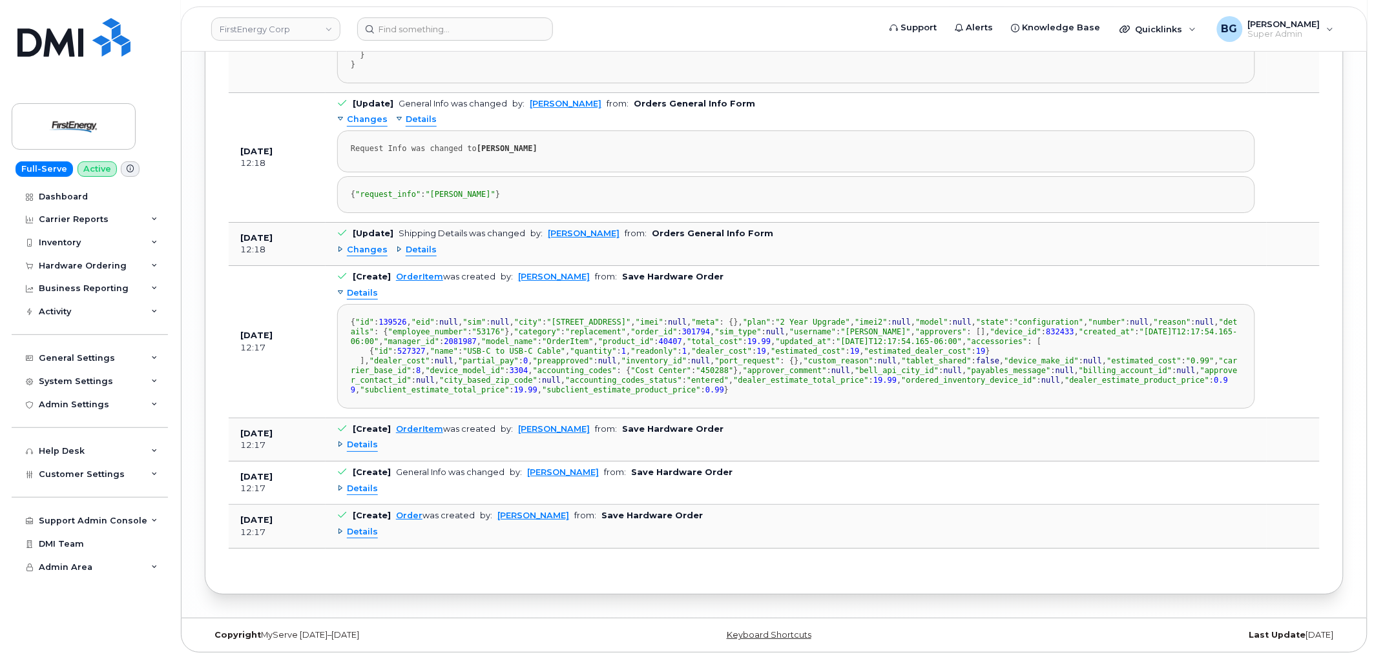
scroll to position [136, 0]
click at [364, 446] on span "Details" at bounding box center [362, 445] width 31 height 12
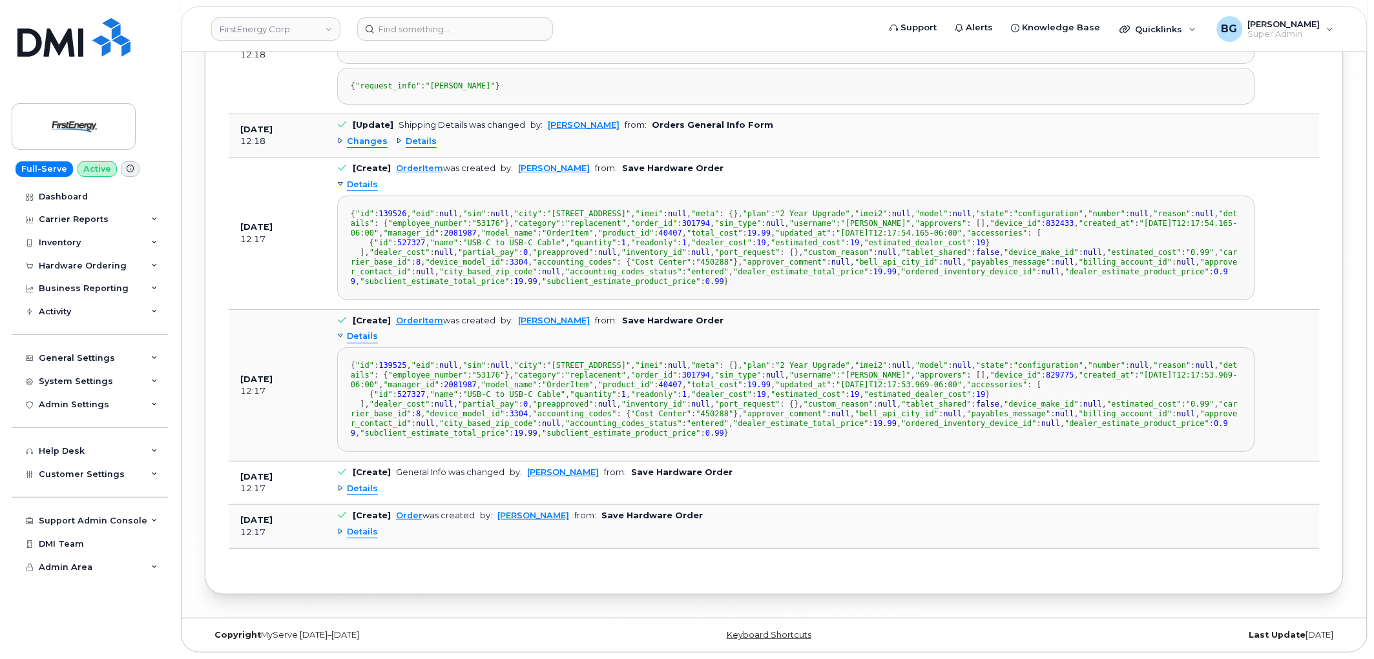
scroll to position [4138, 0]
click at [362, 488] on span "Details" at bounding box center [362, 489] width 31 height 12
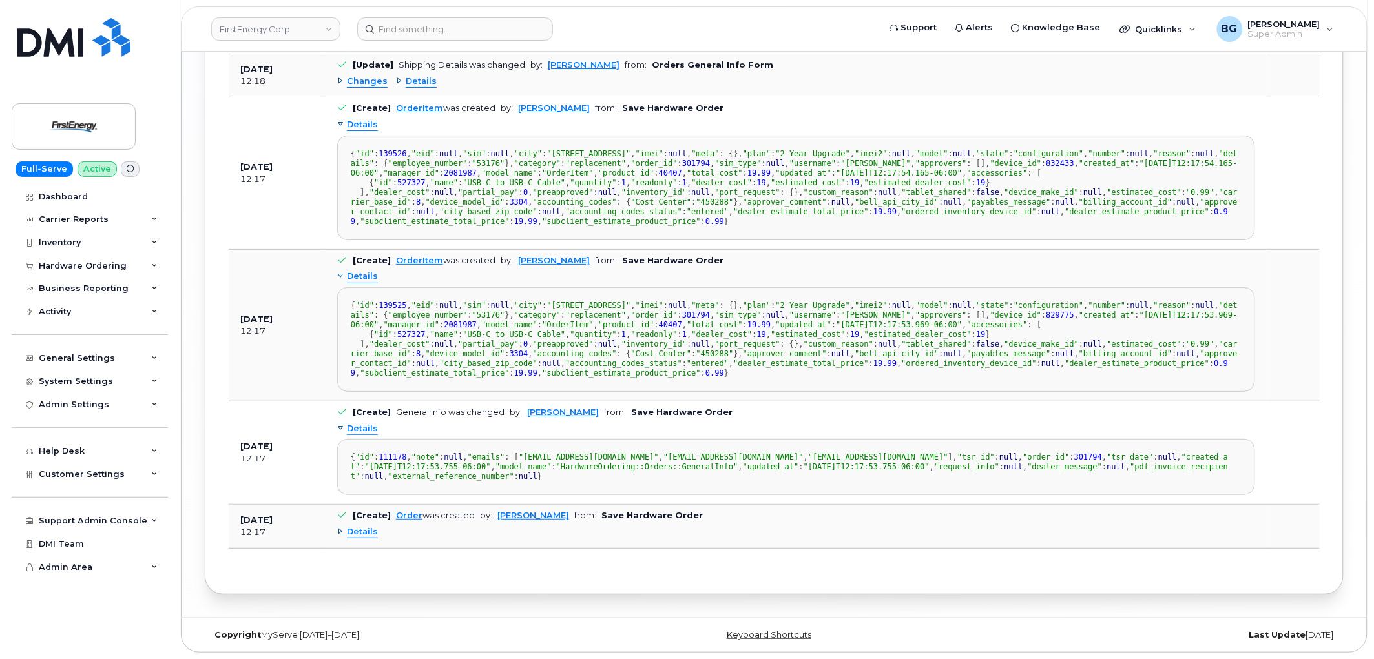
scroll to position [4329, 0]
click at [362, 539] on span "Details" at bounding box center [362, 532] width 31 height 12
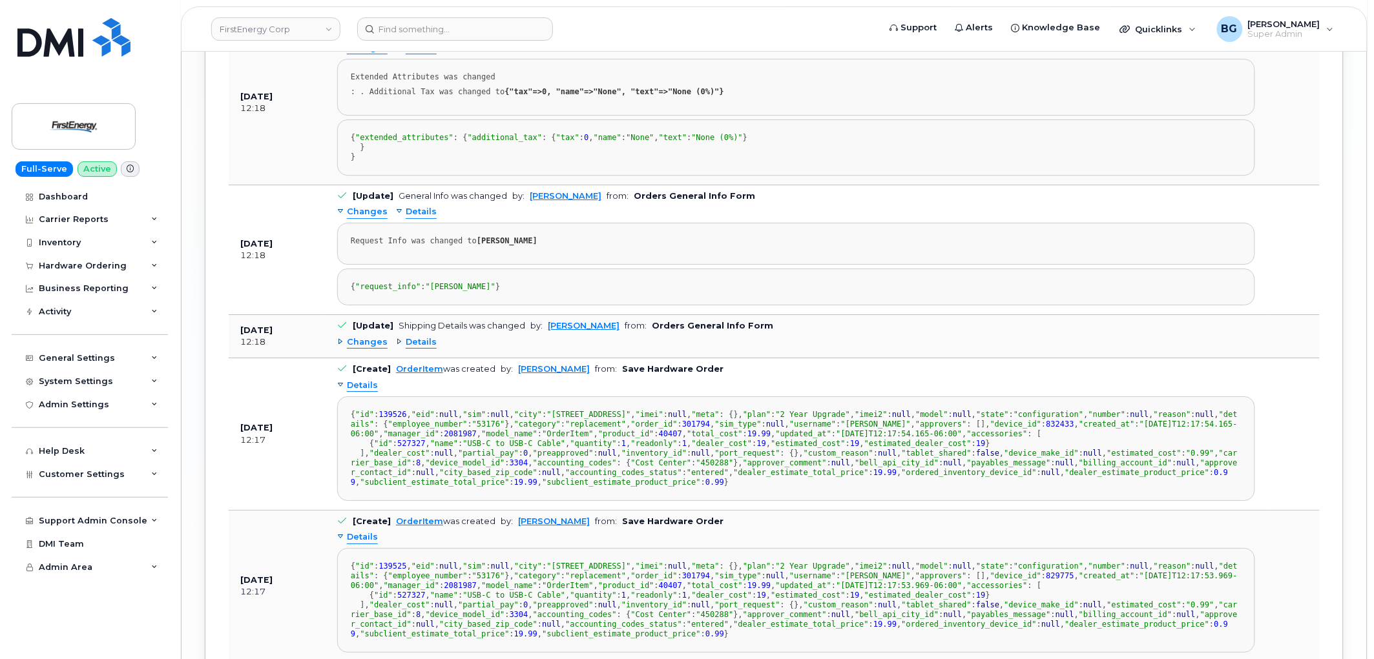
scroll to position [3182, 0]
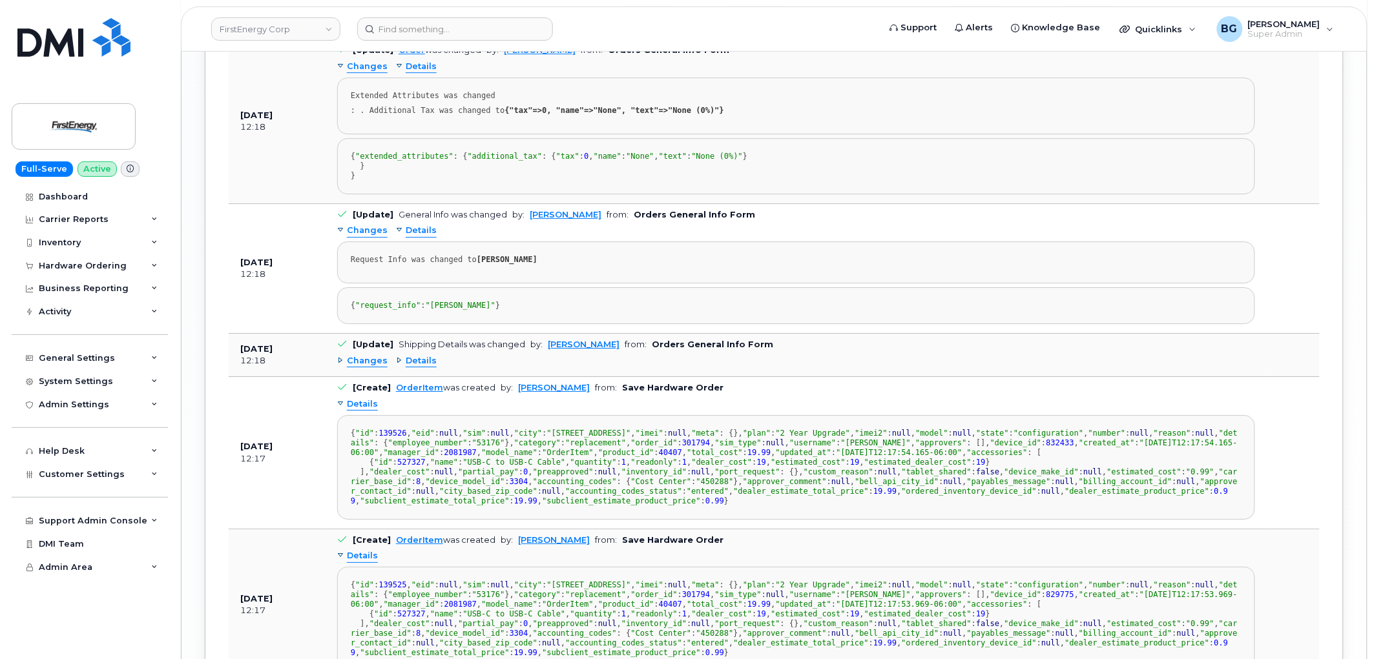
click at [416, 368] on span "Details" at bounding box center [421, 361] width 31 height 12
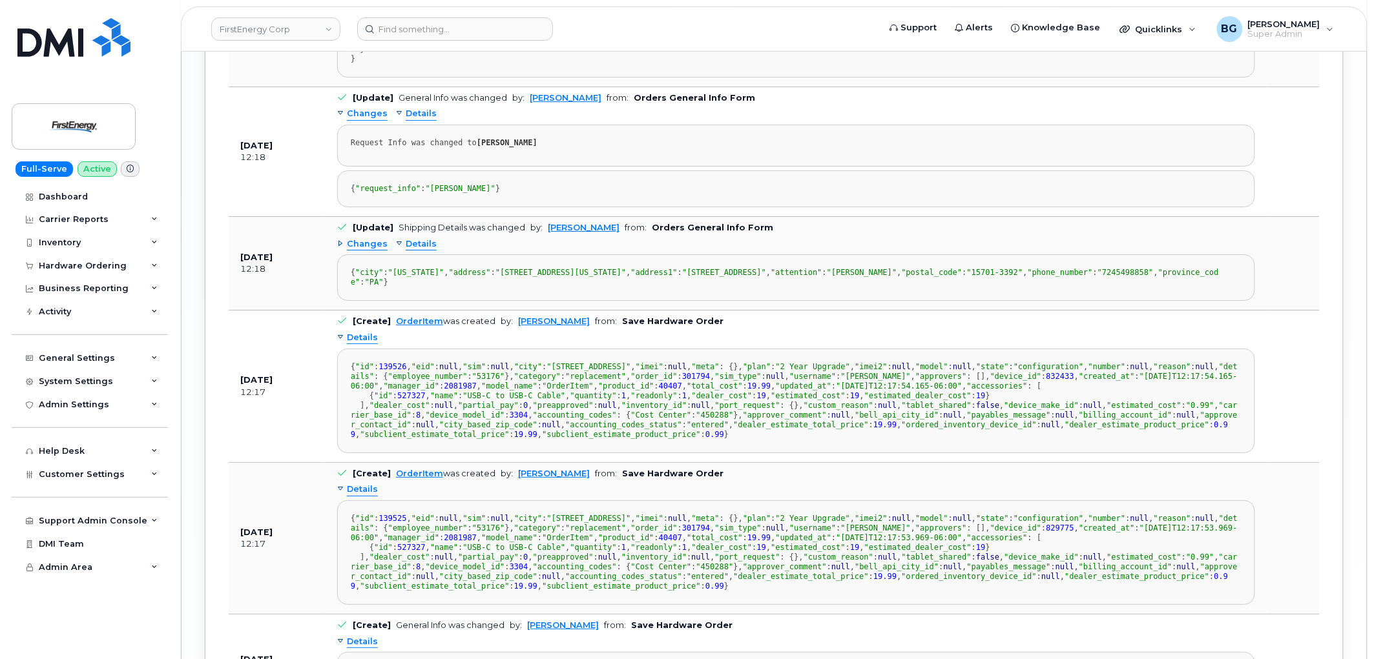
scroll to position [3325, 0]
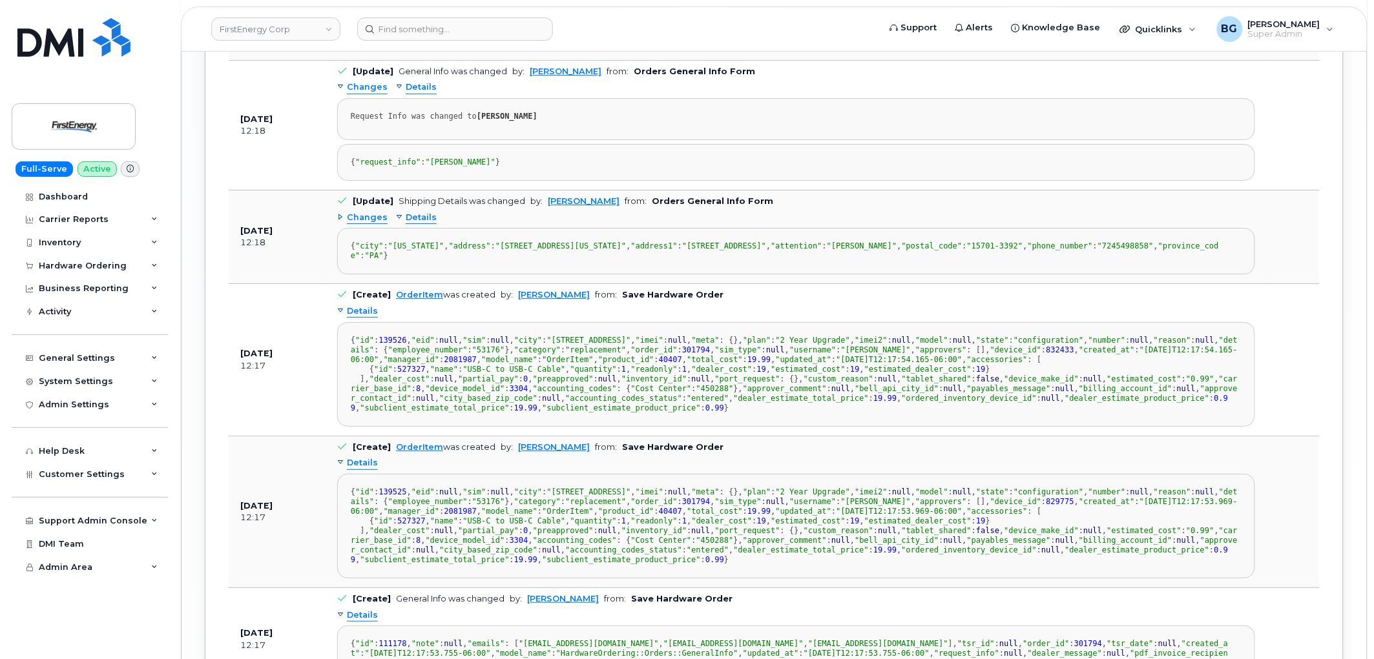
click at [419, 94] on span "Details" at bounding box center [421, 87] width 31 height 12
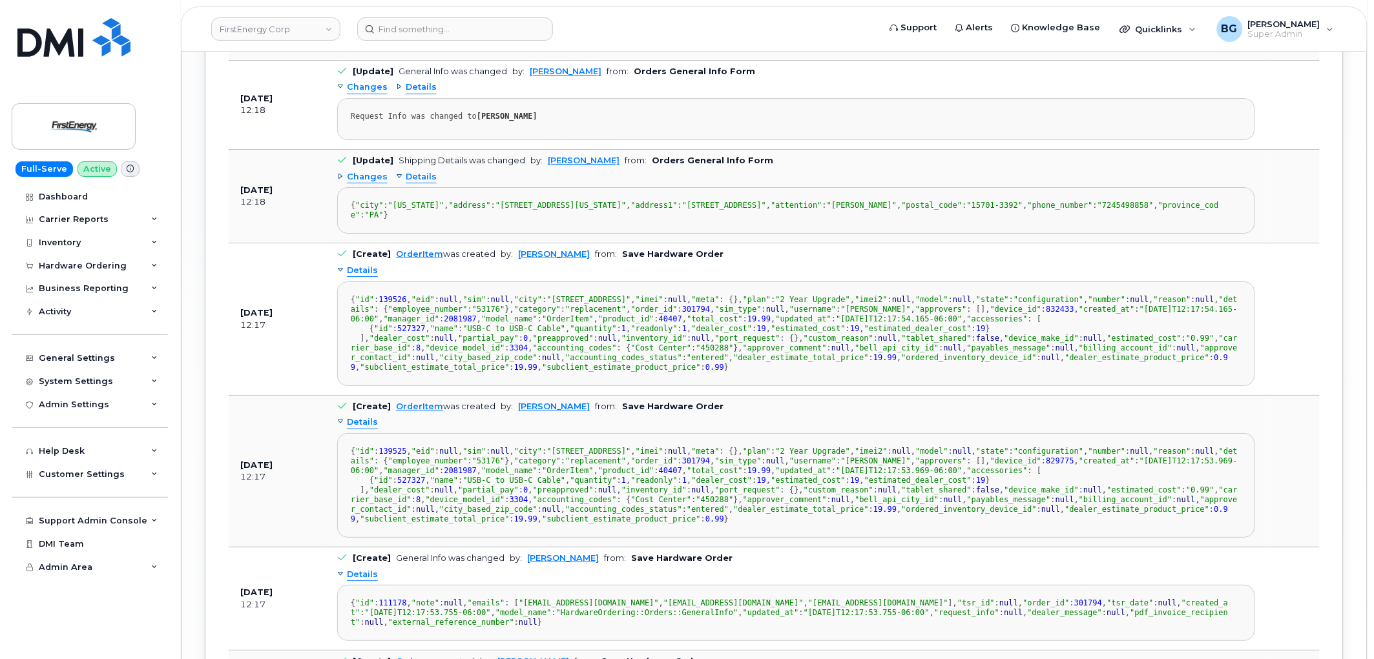
click at [420, 94] on span "Details" at bounding box center [421, 87] width 31 height 12
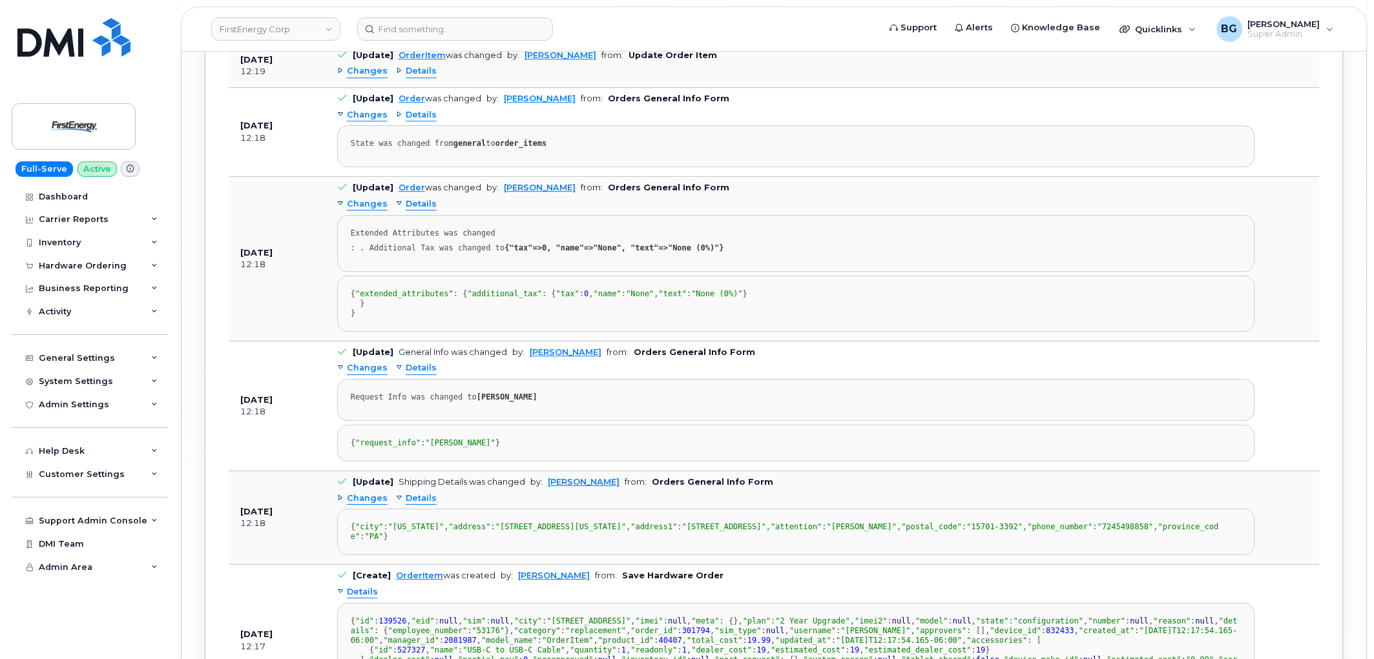
scroll to position [3038, 0]
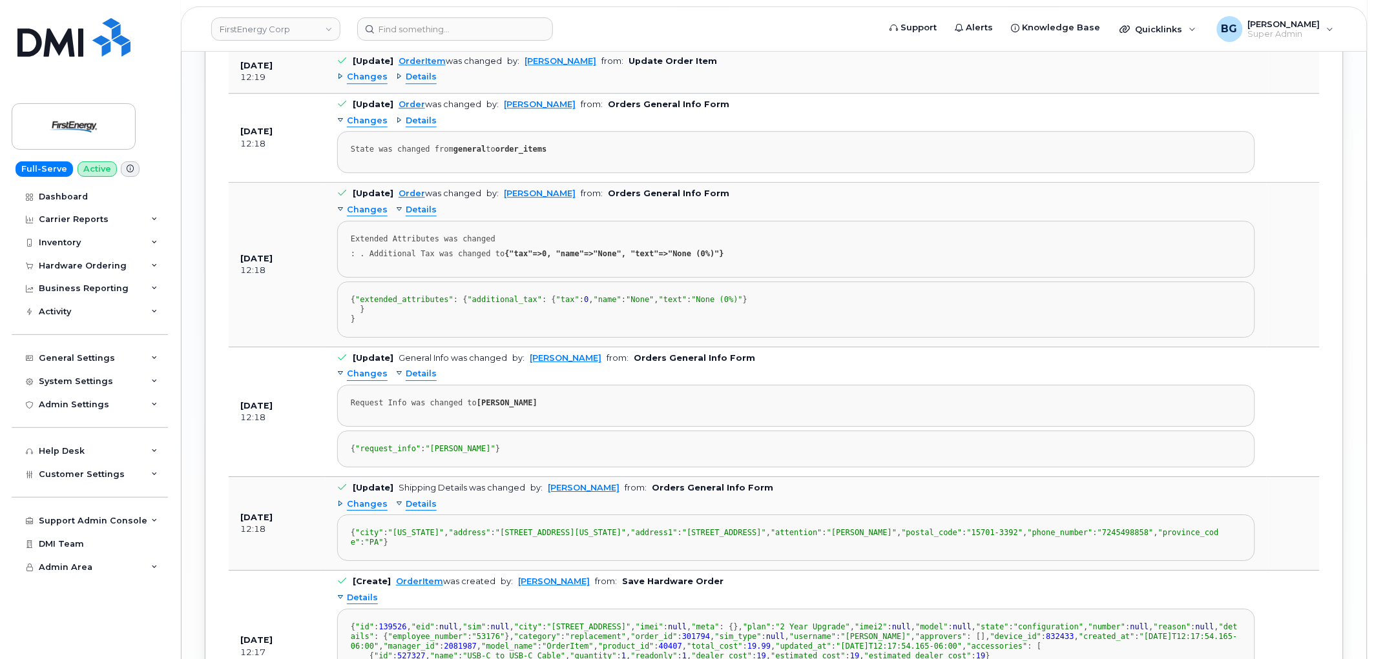
click at [421, 216] on span "Details" at bounding box center [421, 210] width 31 height 12
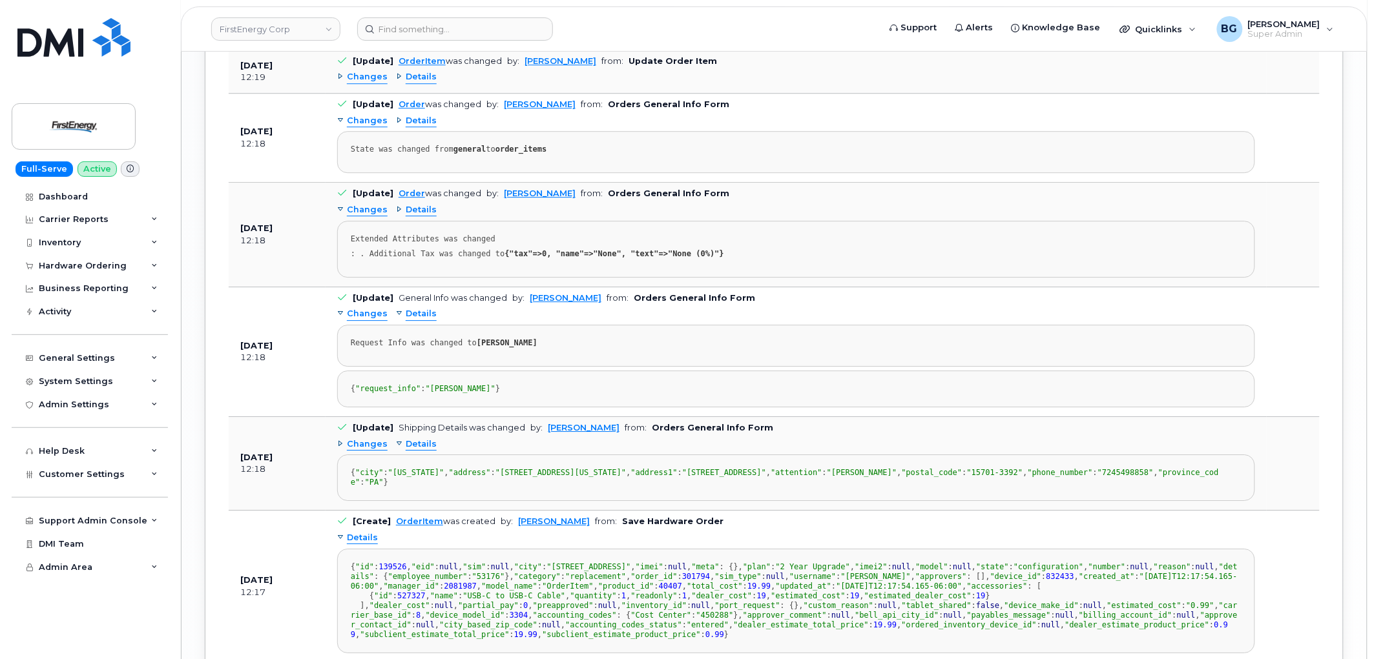
click at [422, 216] on span "Details" at bounding box center [421, 210] width 31 height 12
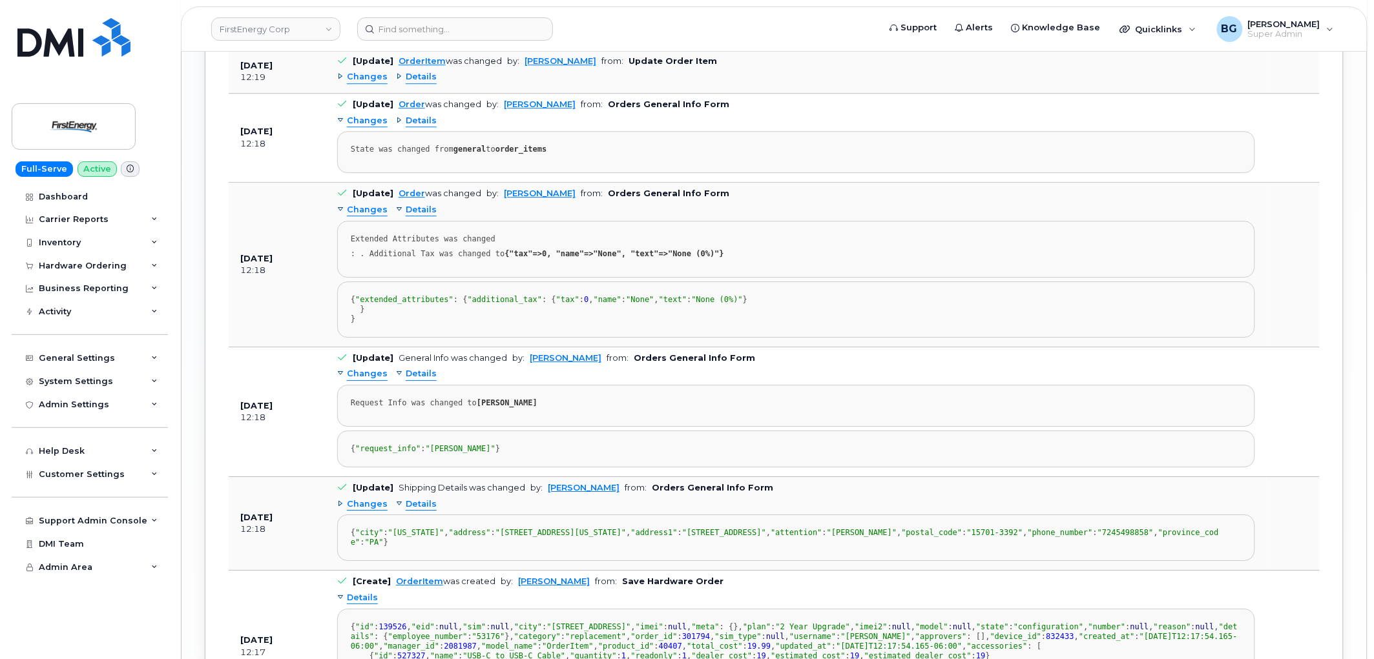
click at [417, 127] on span "Details" at bounding box center [421, 121] width 31 height 12
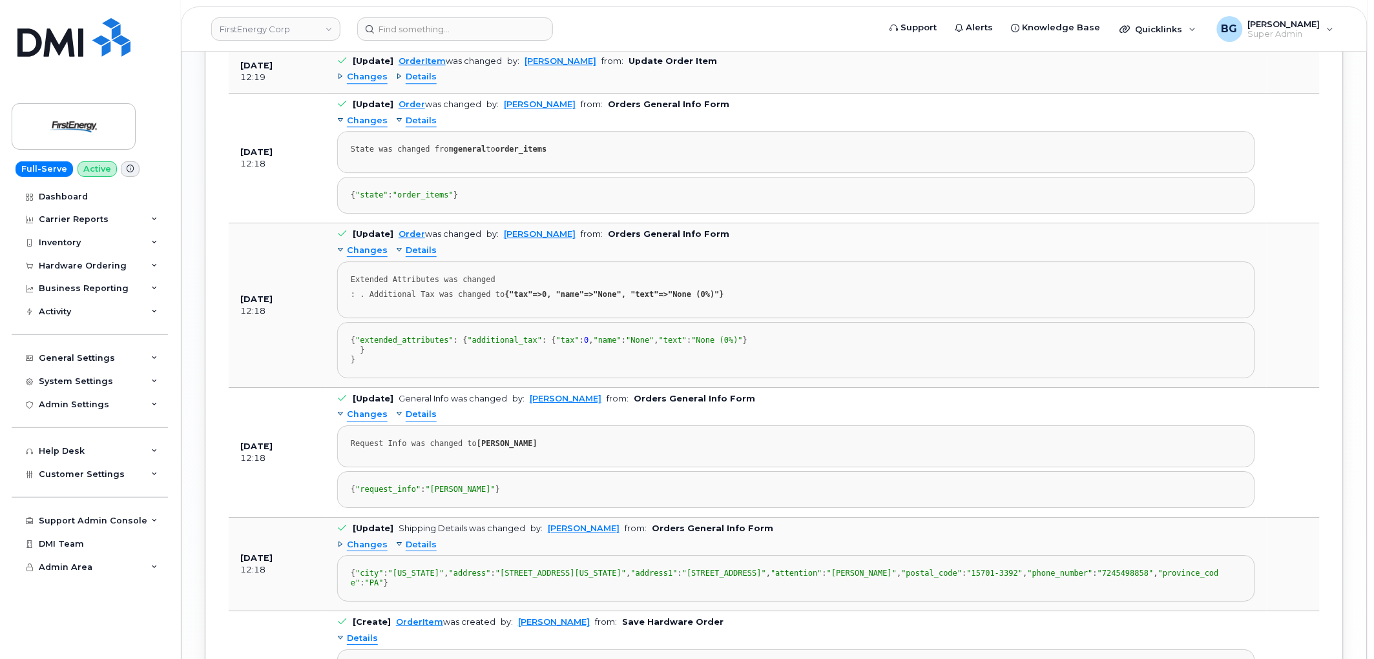
click at [417, 127] on span "Details" at bounding box center [421, 121] width 31 height 12
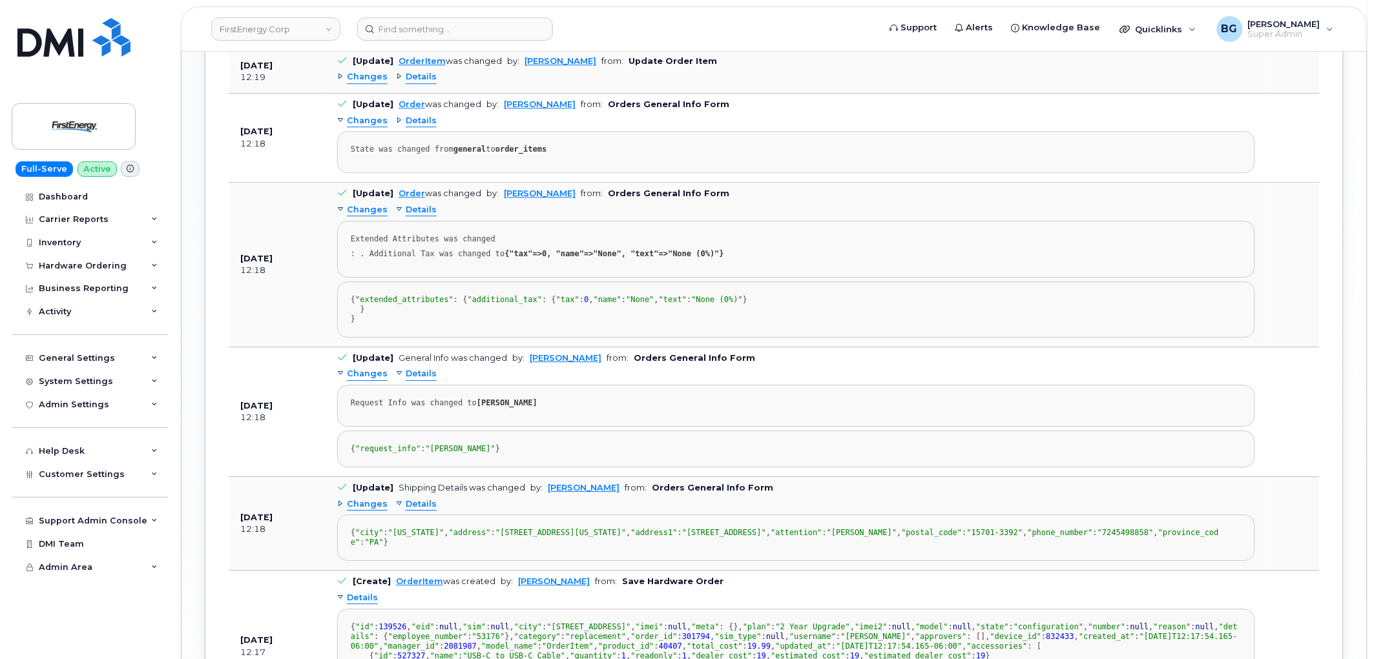
click at [417, 83] on span "Details" at bounding box center [421, 77] width 31 height 12
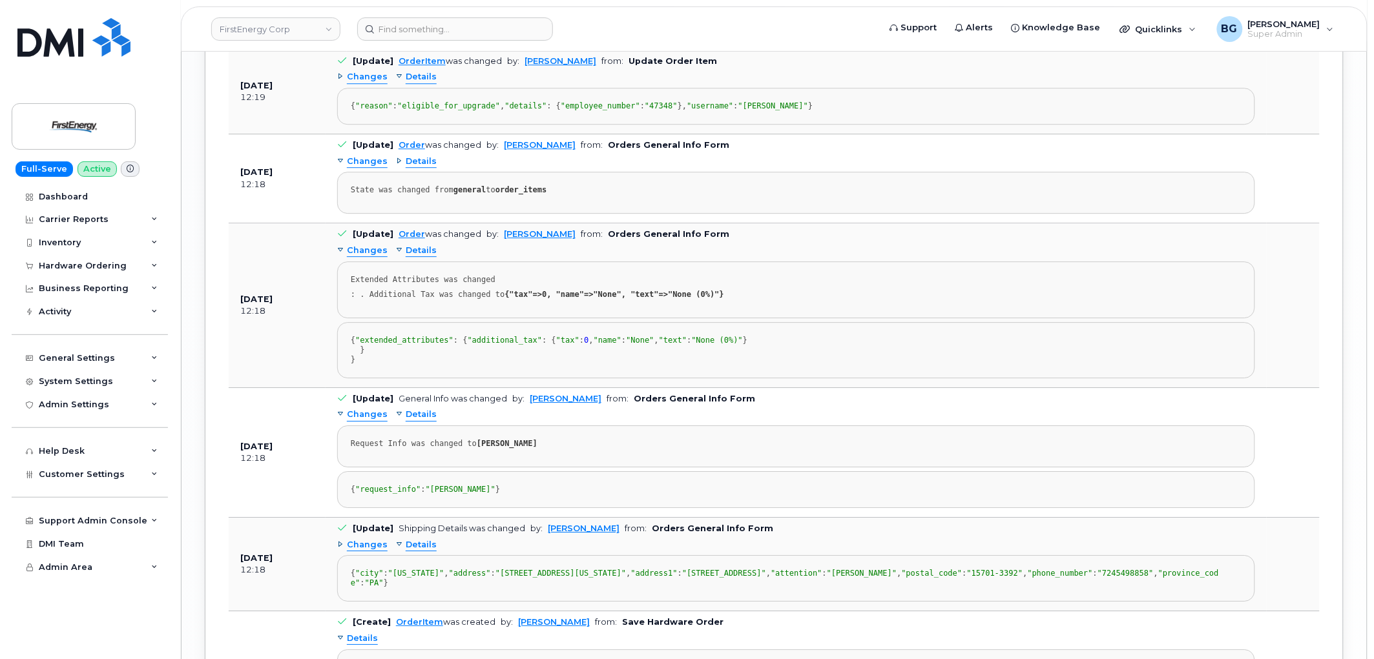
click at [417, 83] on span "Details" at bounding box center [421, 77] width 31 height 12
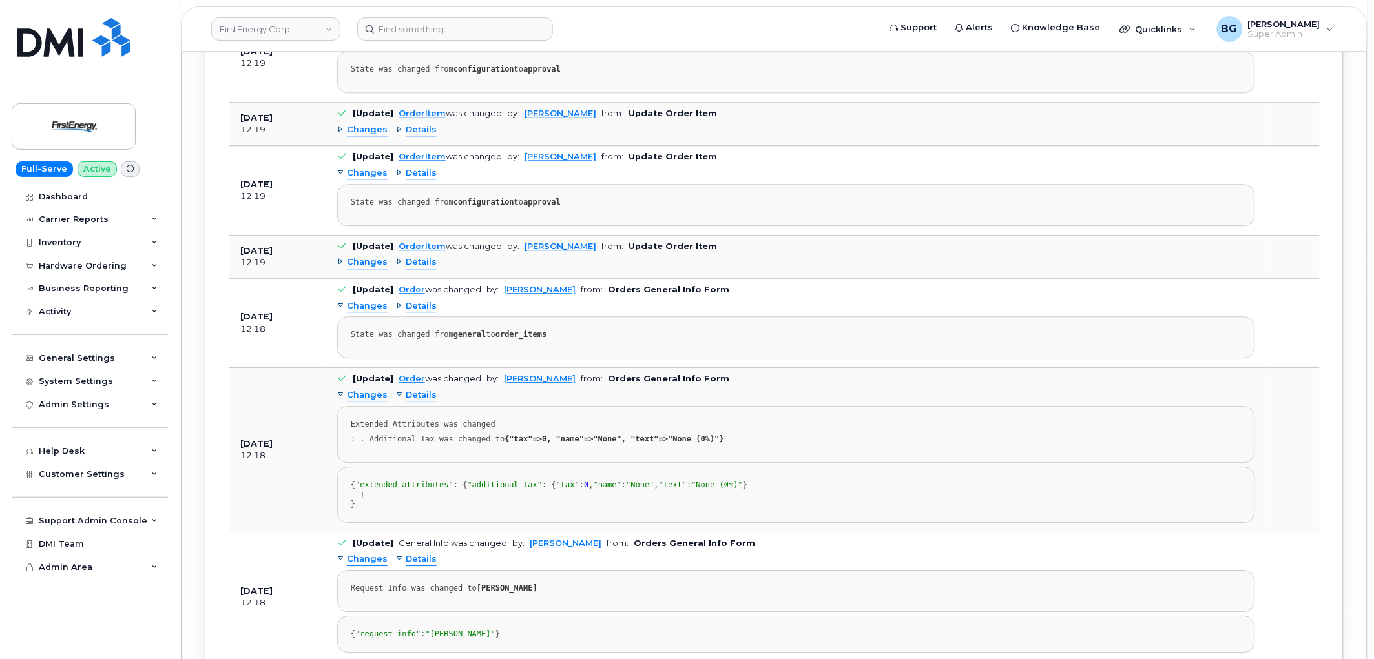
scroll to position [2847, 0]
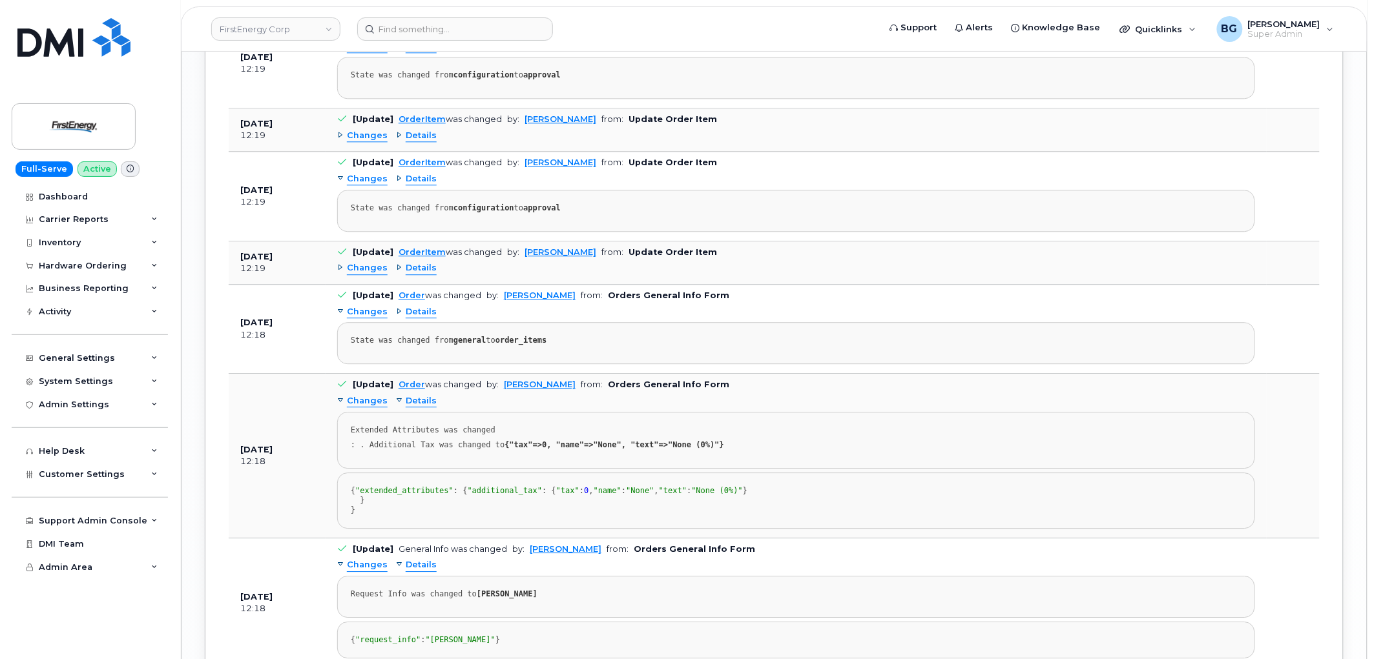
click at [422, 185] on span "Details" at bounding box center [421, 179] width 31 height 12
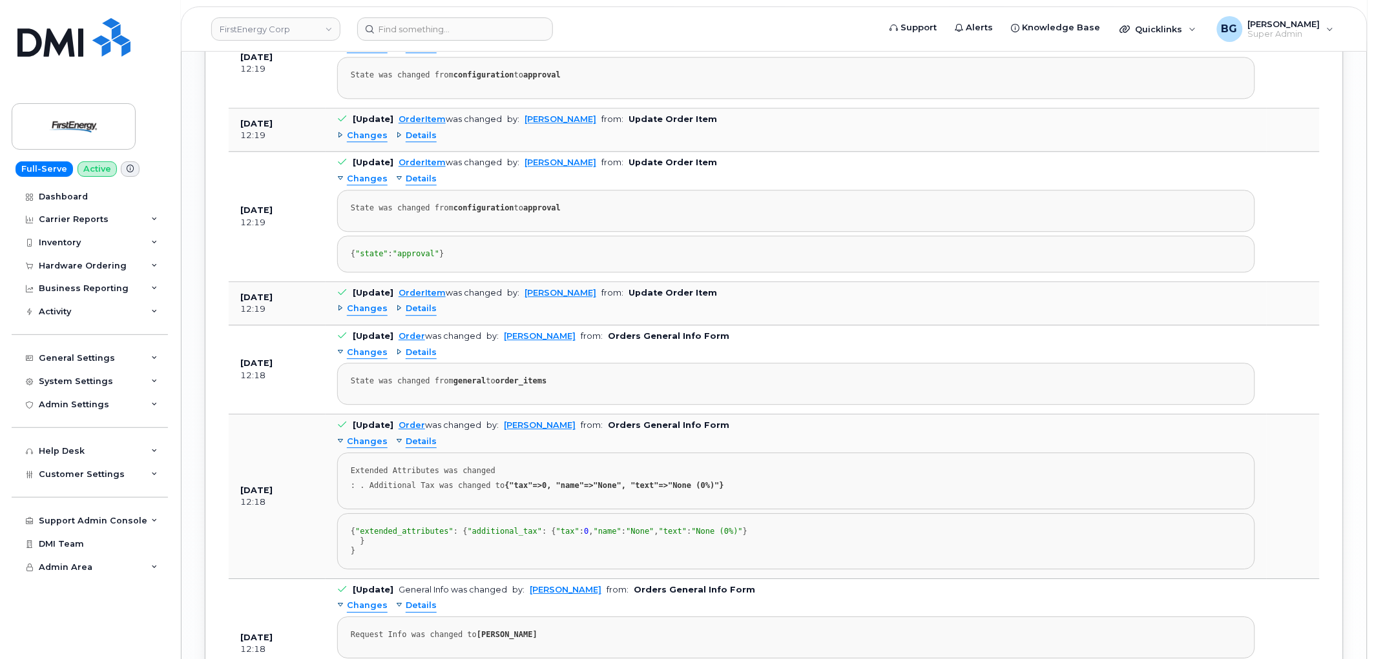
click at [422, 185] on span "Details" at bounding box center [421, 179] width 31 height 12
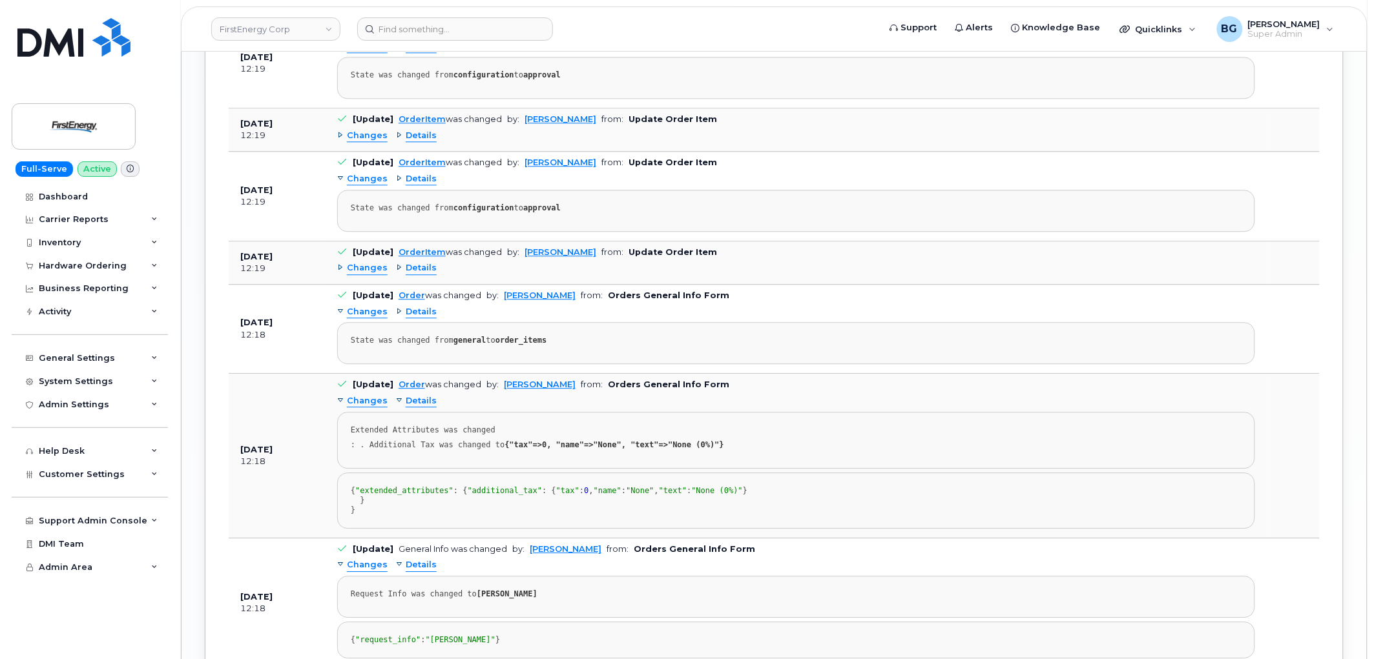
click at [417, 142] on span "Details" at bounding box center [421, 136] width 31 height 12
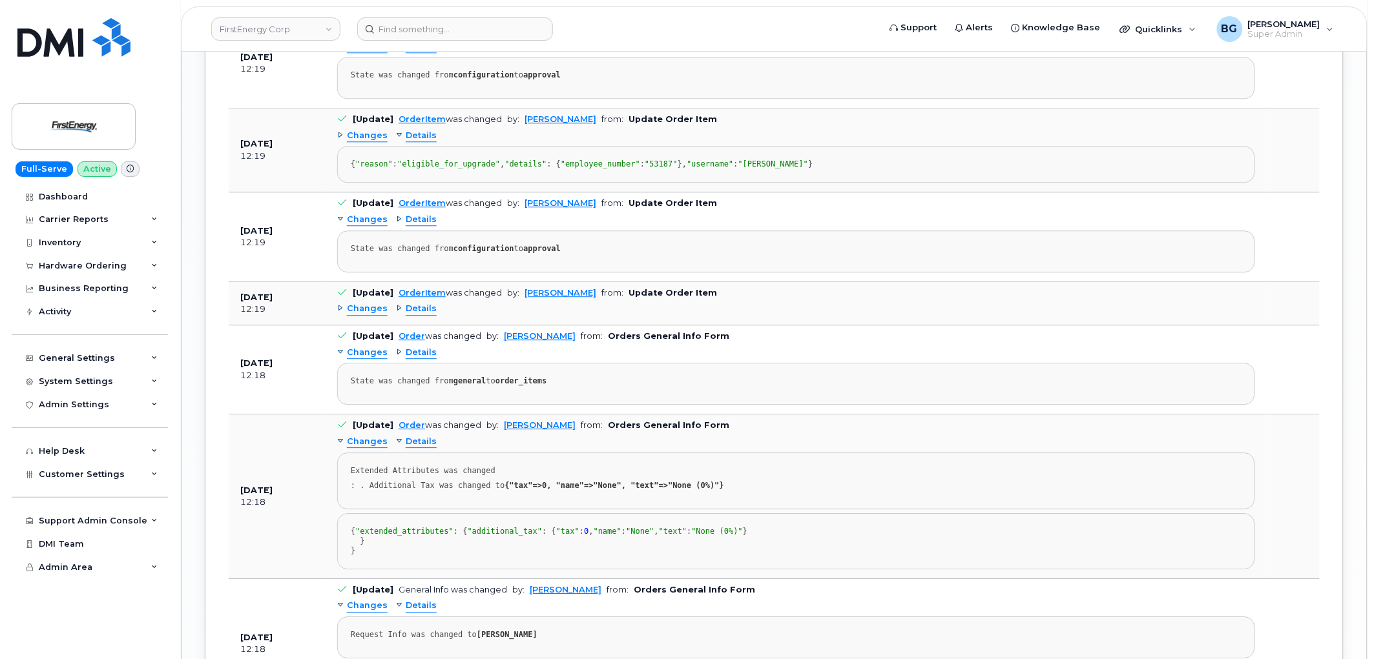
click at [417, 142] on span "Details" at bounding box center [421, 136] width 31 height 12
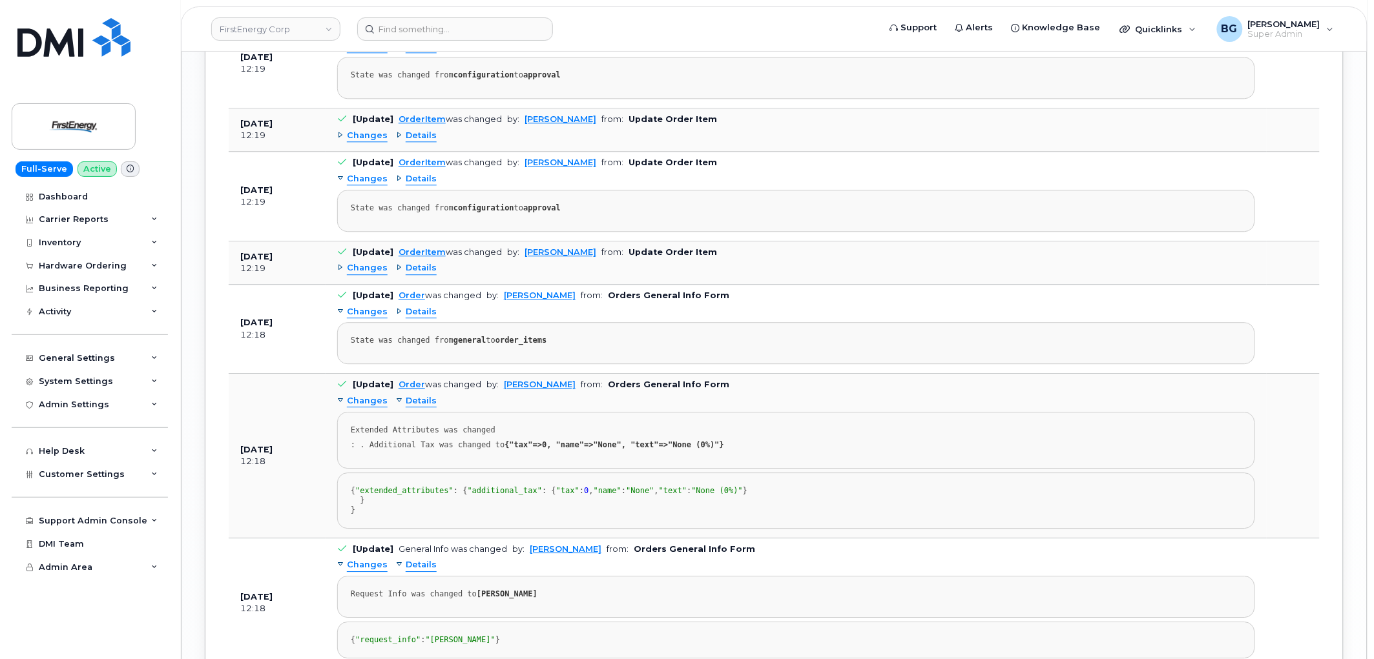
click at [416, 52] on span "Details" at bounding box center [421, 46] width 31 height 12
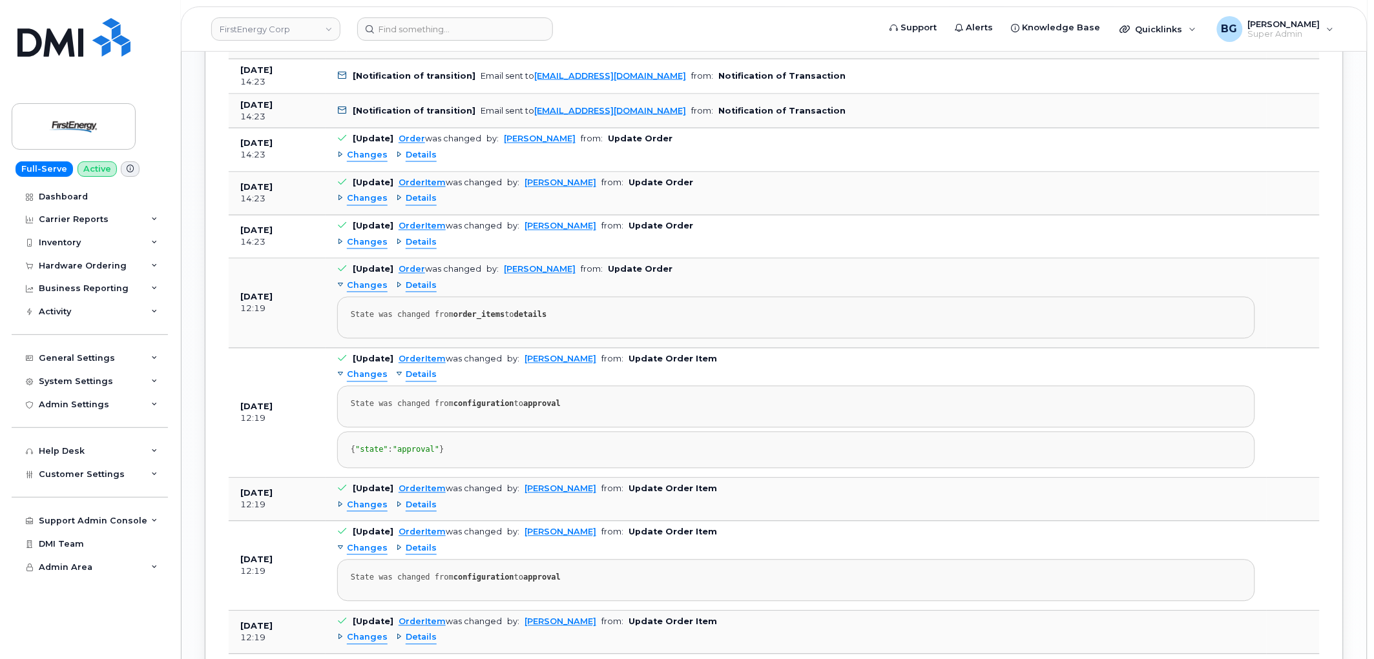
scroll to position [2513, 0]
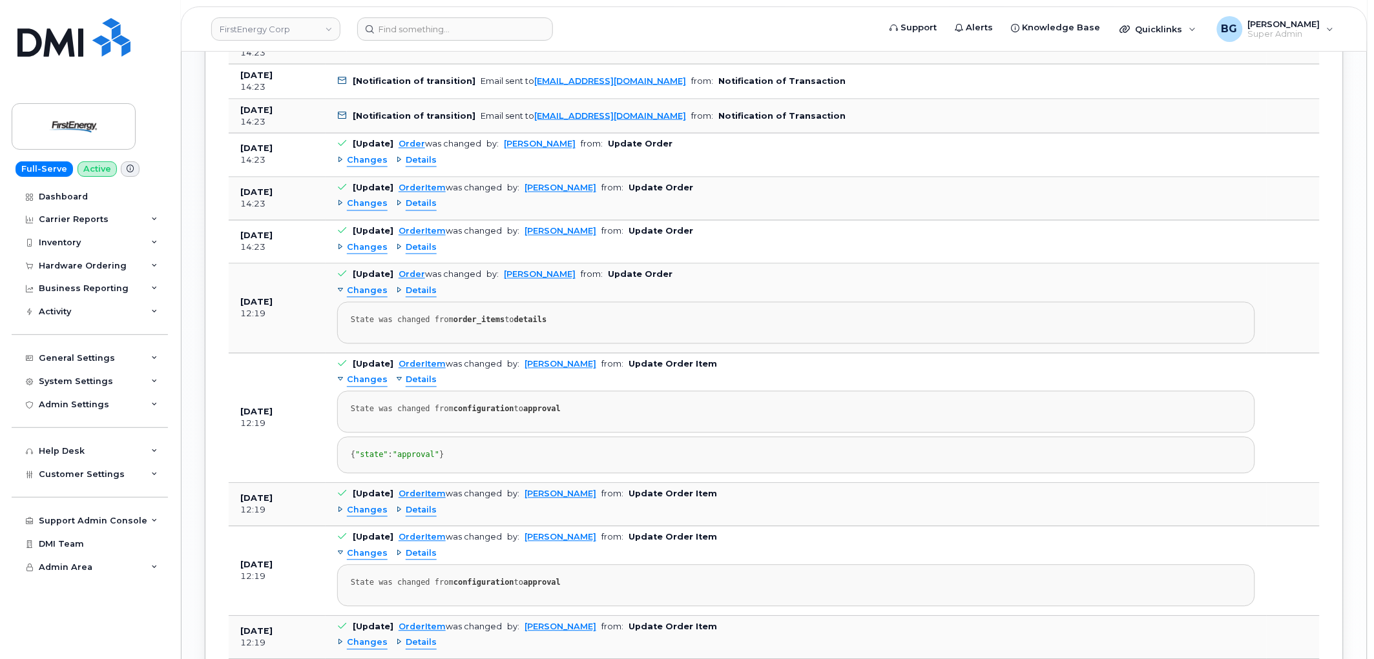
click at [421, 298] on span "Details" at bounding box center [421, 291] width 31 height 12
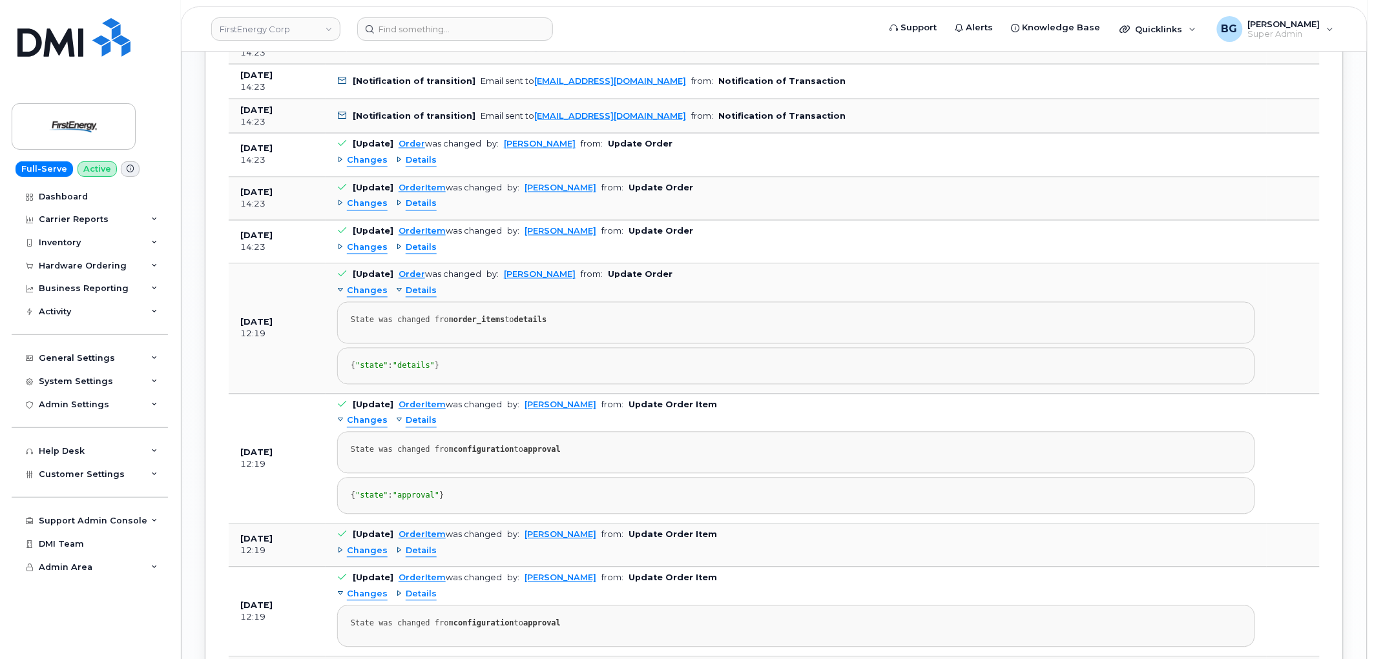
click at [422, 298] on span "Details" at bounding box center [421, 291] width 31 height 12
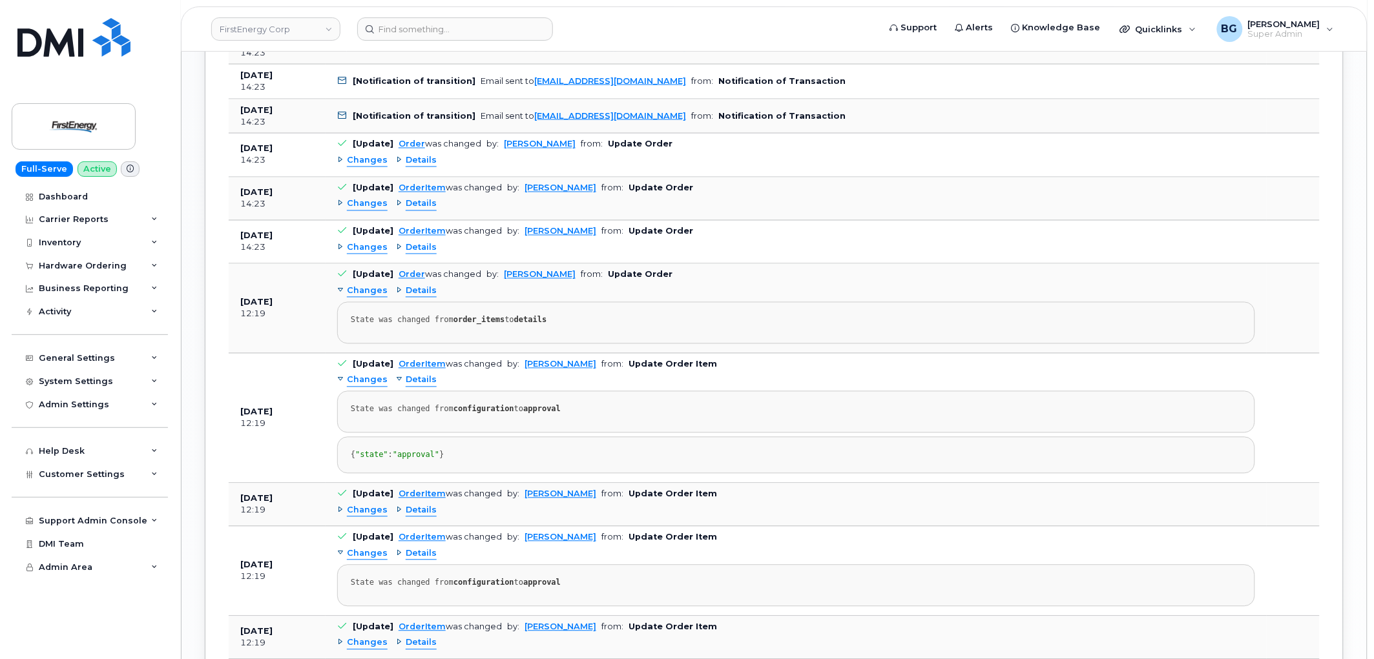
click at [415, 254] on span "Details" at bounding box center [421, 248] width 31 height 12
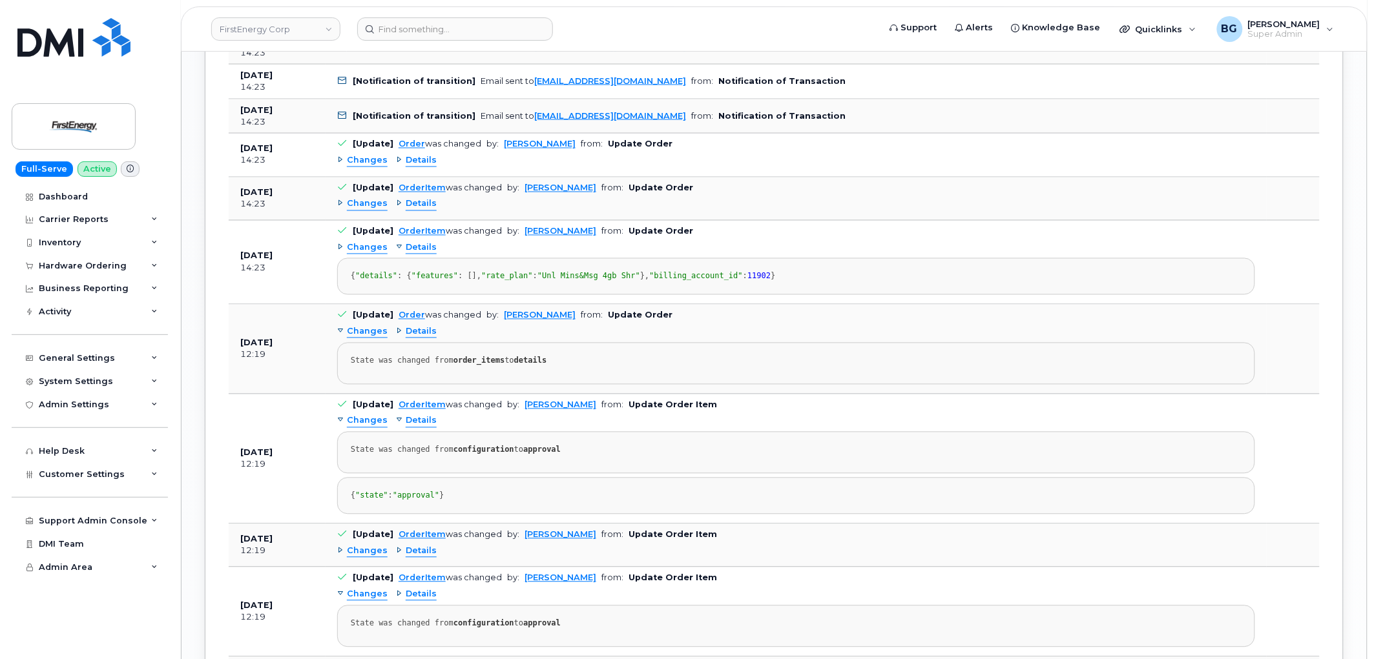
click at [417, 254] on span "Details" at bounding box center [421, 248] width 31 height 12
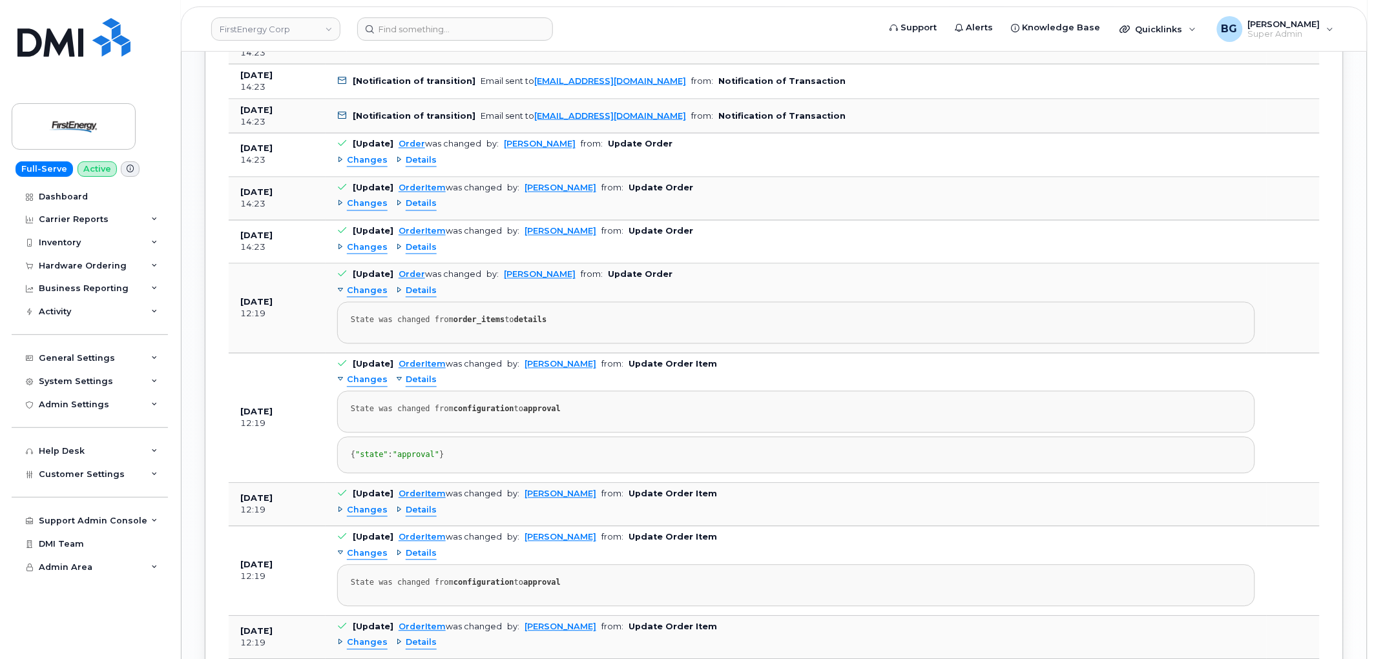
click at [418, 211] on span "Details" at bounding box center [421, 204] width 31 height 12
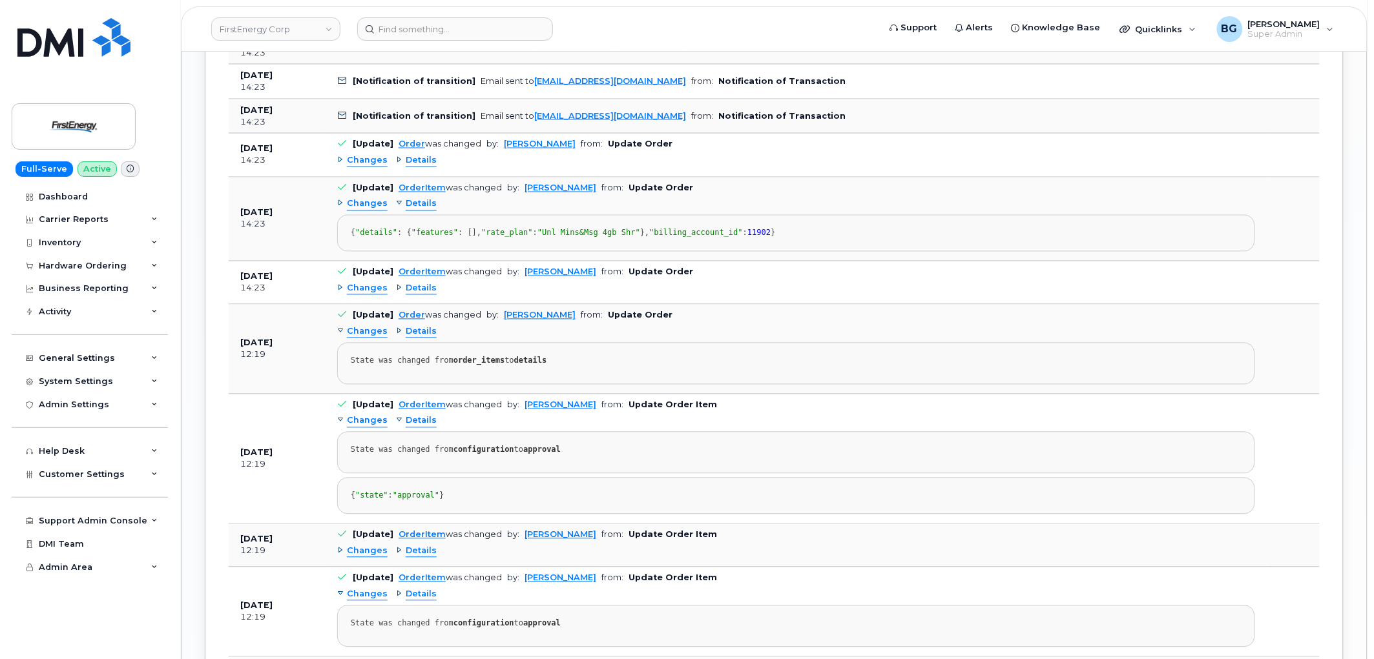
click at [421, 167] on span "Details" at bounding box center [421, 161] width 31 height 12
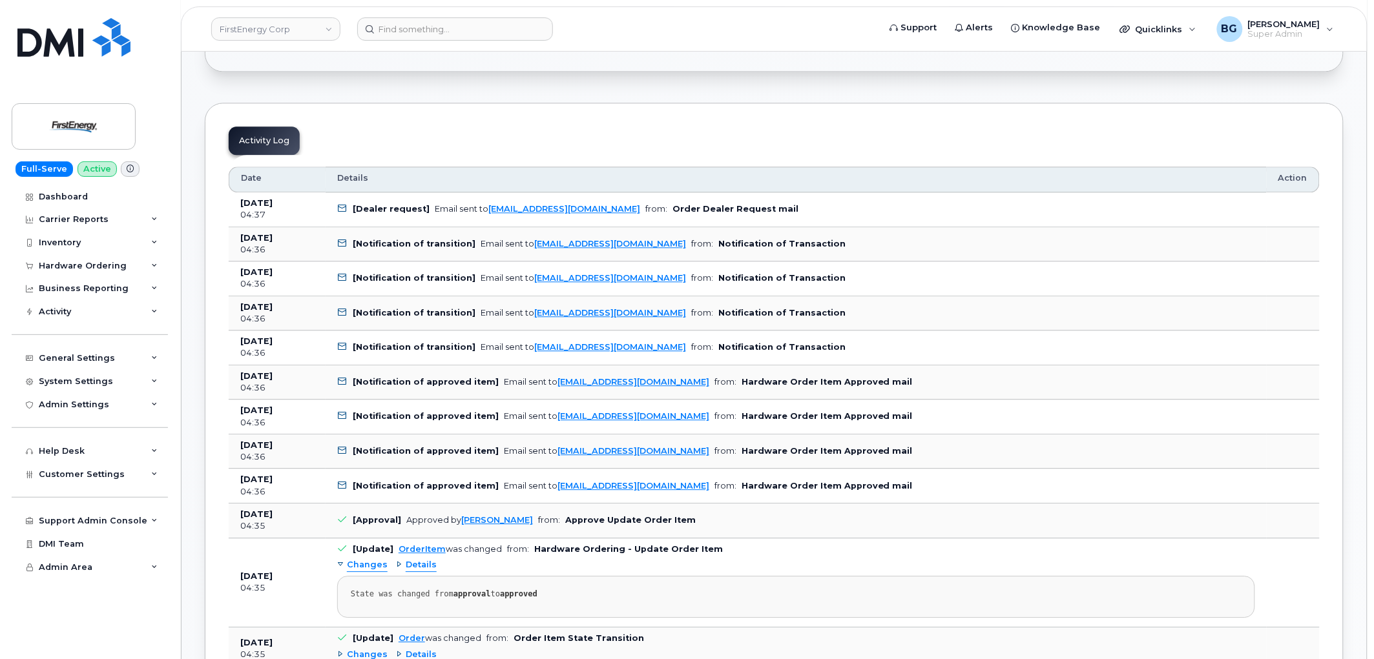
scroll to position [982, 0]
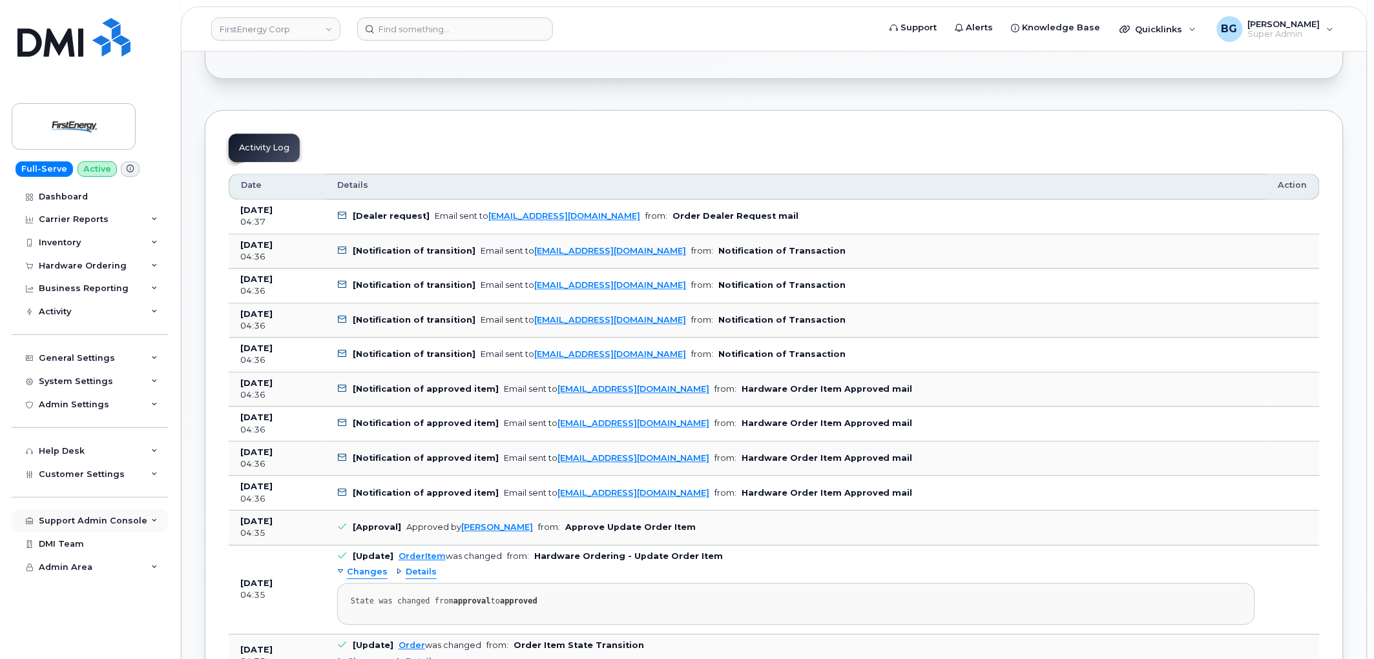
click at [85, 515] on div "Support Admin Console" at bounding box center [90, 521] width 156 height 23
drag, startPoint x: 612, startPoint y: 217, endPoint x: 486, endPoint y: 224, distance: 126.2
click at [486, 222] on td "[Dealer request] Email sent to mobilitysupport@dminc.com from: Order Dealer Req…" at bounding box center [796, 217] width 941 height 35
copy link "mobilitysupport@dminc.com"
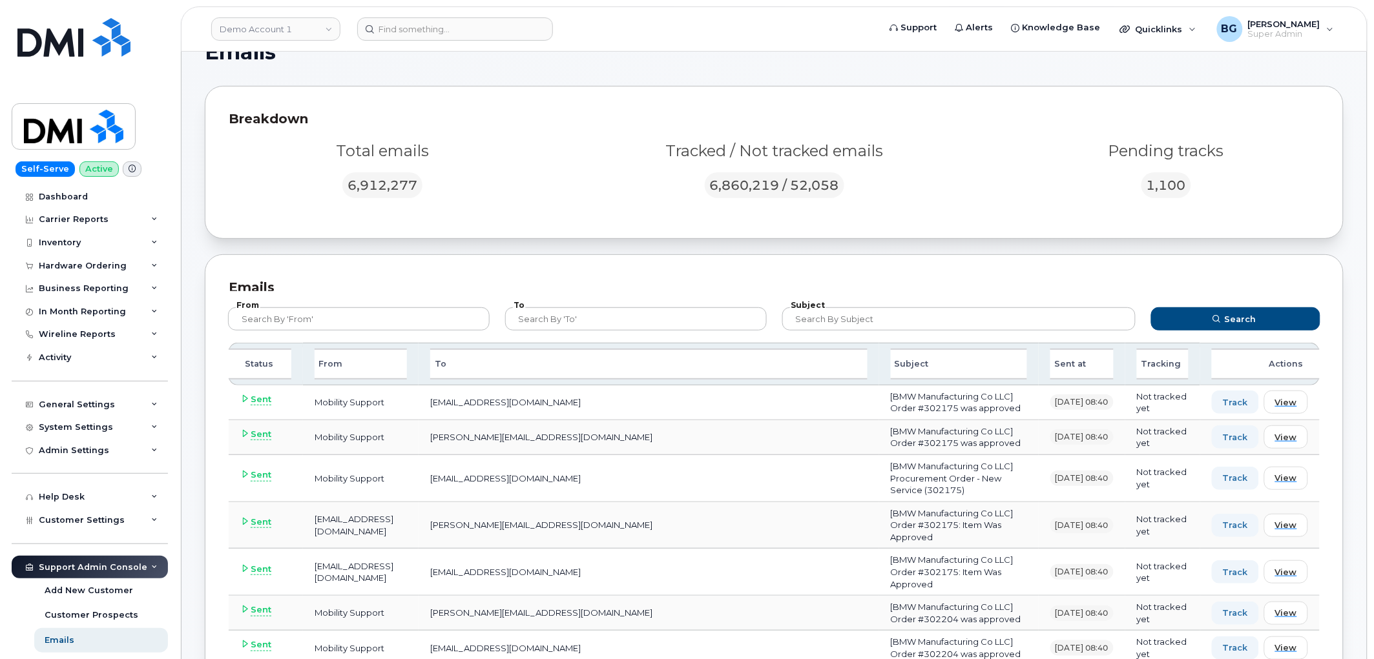
scroll to position [95, 0]
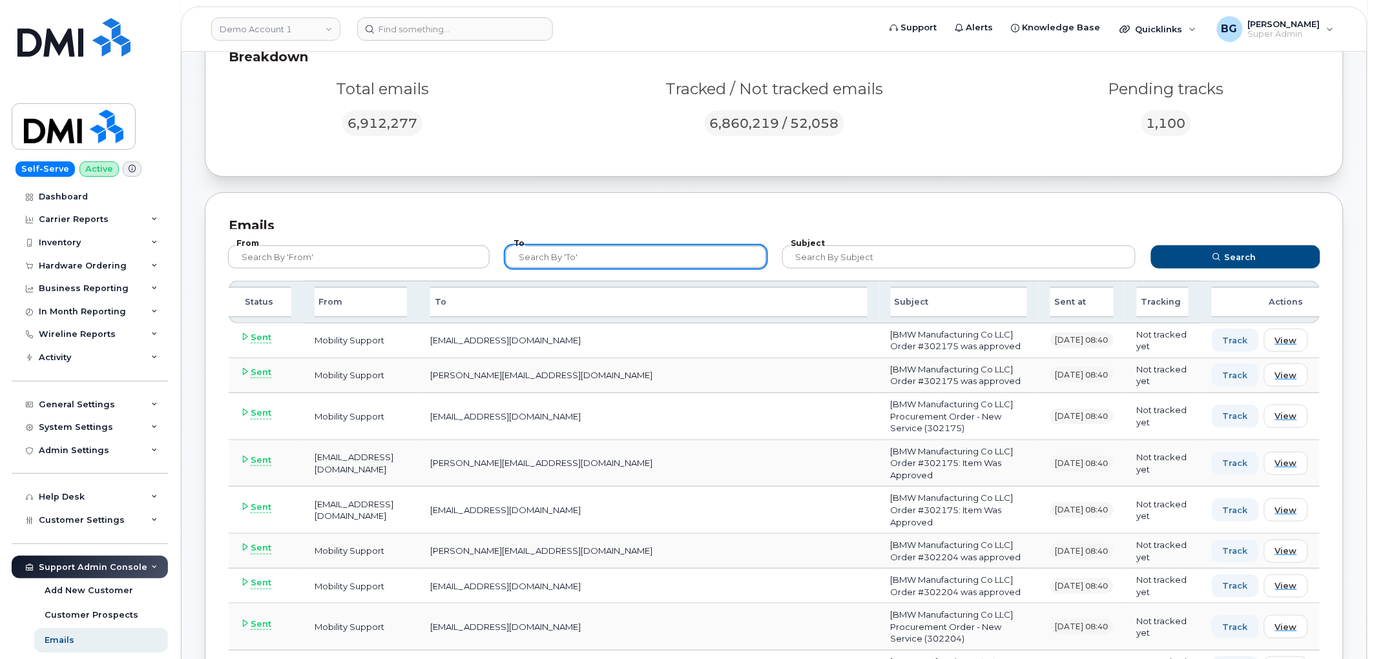
click at [617, 258] on input "text" at bounding box center [636, 256] width 262 height 23
paste input "[EMAIL_ADDRESS][DOMAIN_NAME]"
type input "[EMAIL_ADDRESS][DOMAIN_NAME]"
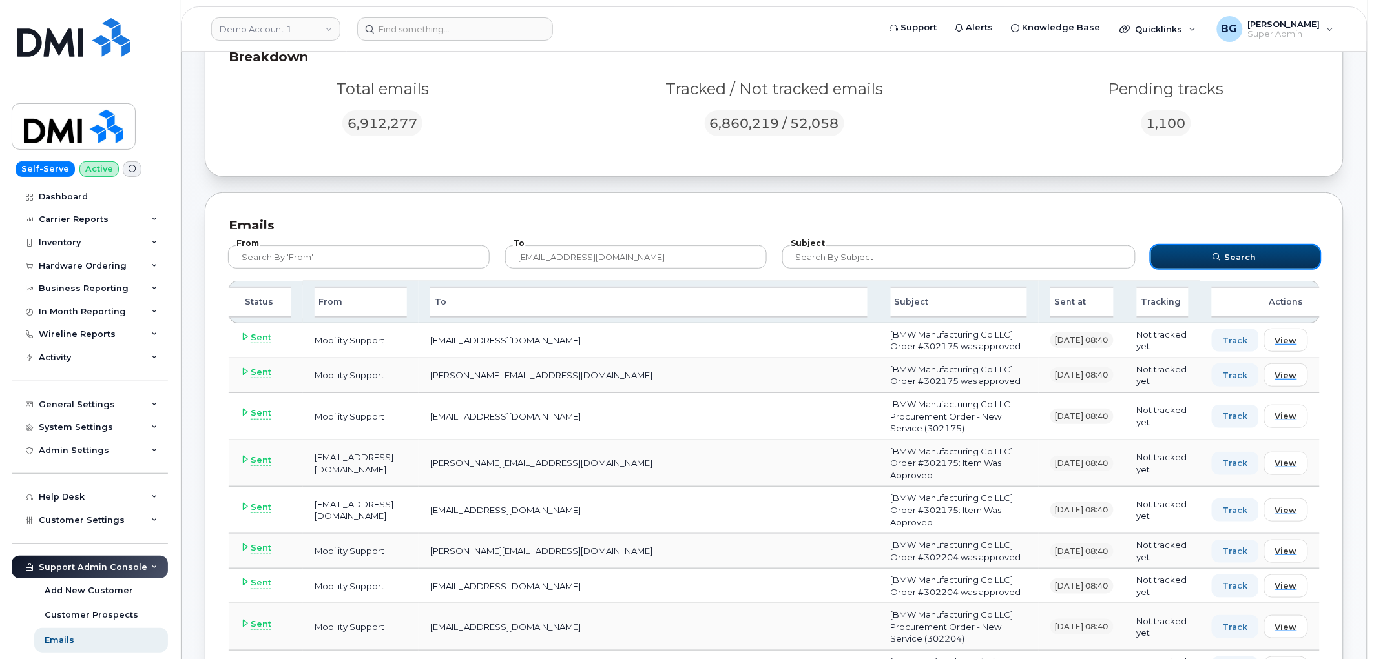
click at [1243, 256] on span "Search" at bounding box center [1241, 257] width 32 height 12
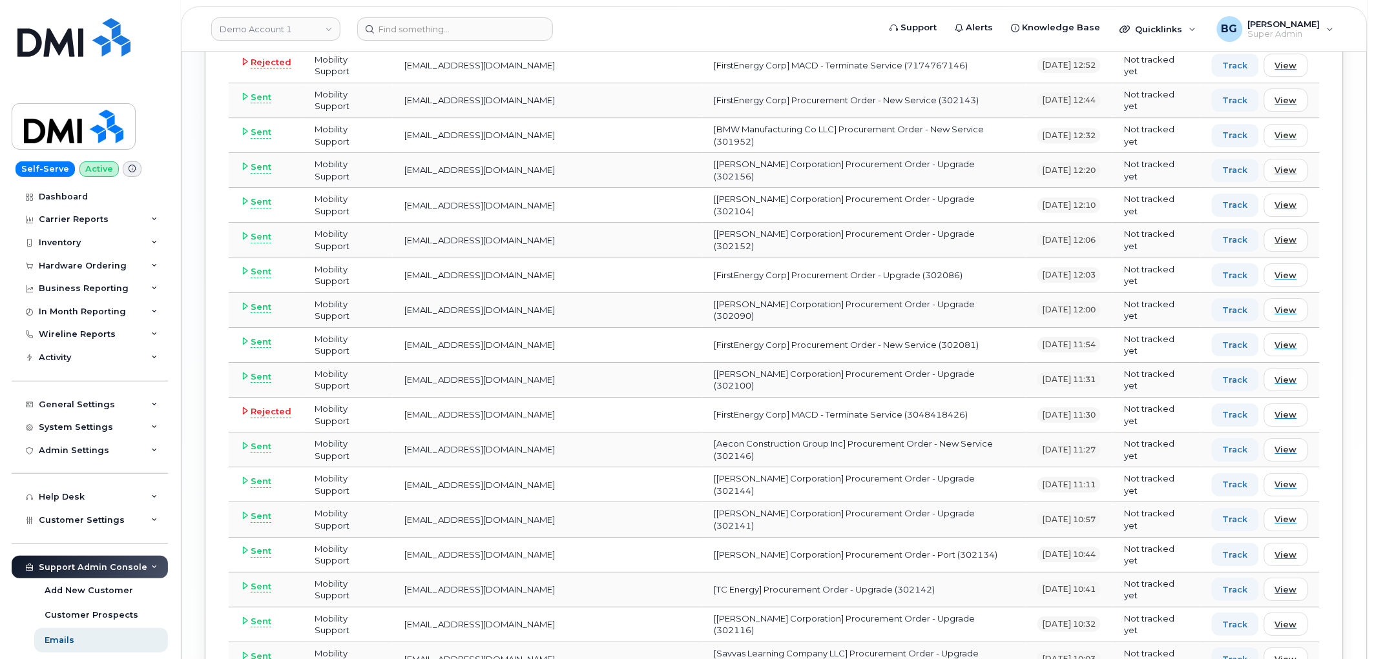
scroll to position [3330, 0]
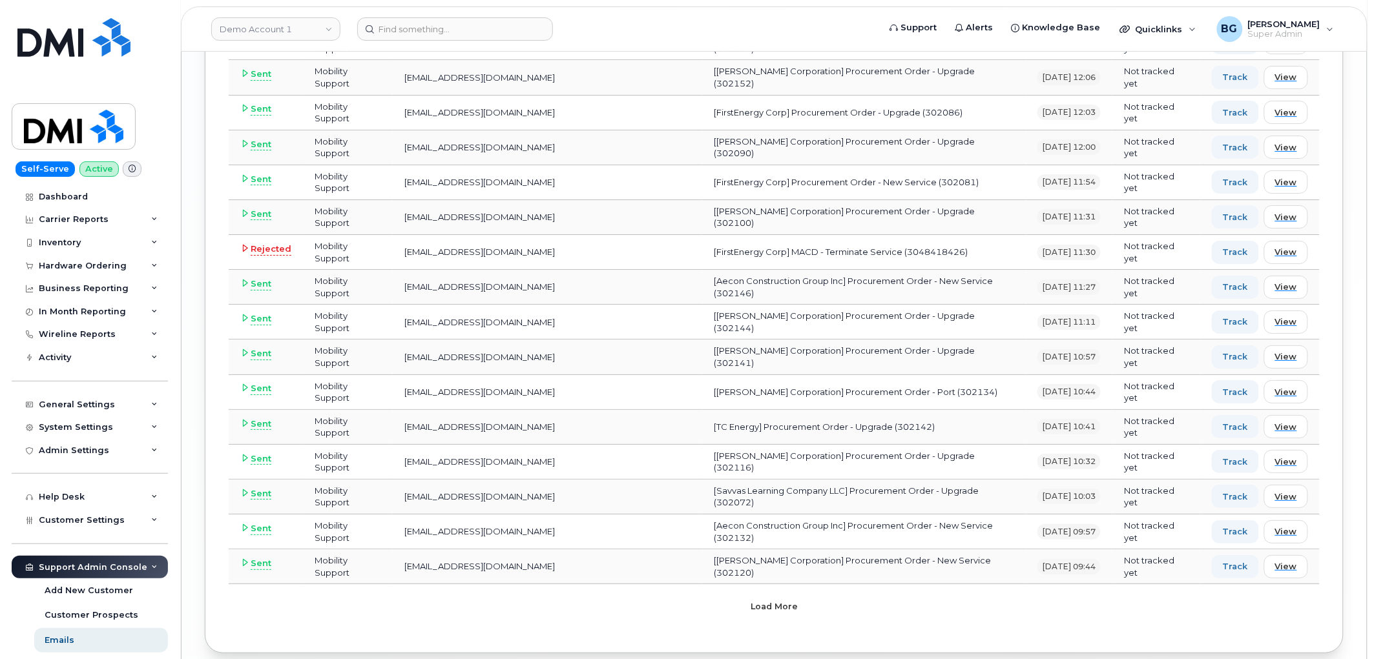
click at [754, 601] on span "Load more" at bounding box center [774, 607] width 47 height 12
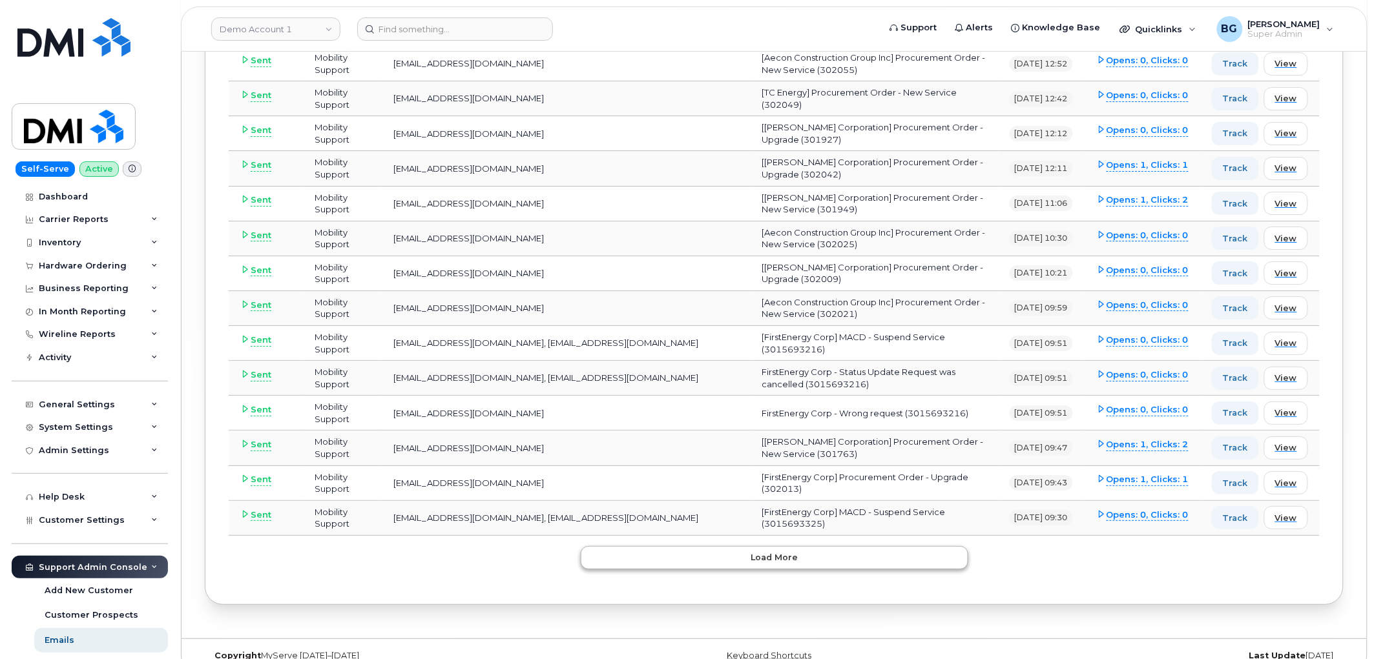
scroll to position [6908, 0]
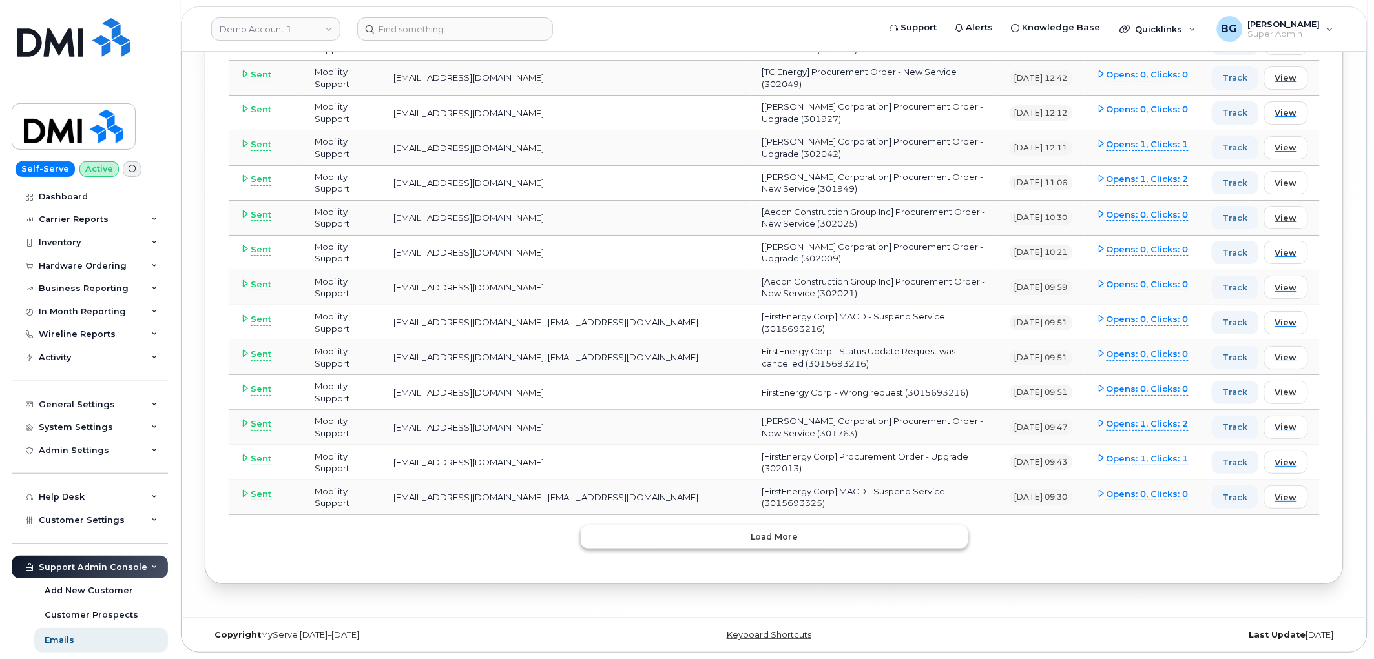
click at [708, 541] on button "Load more" at bounding box center [775, 537] width 388 height 23
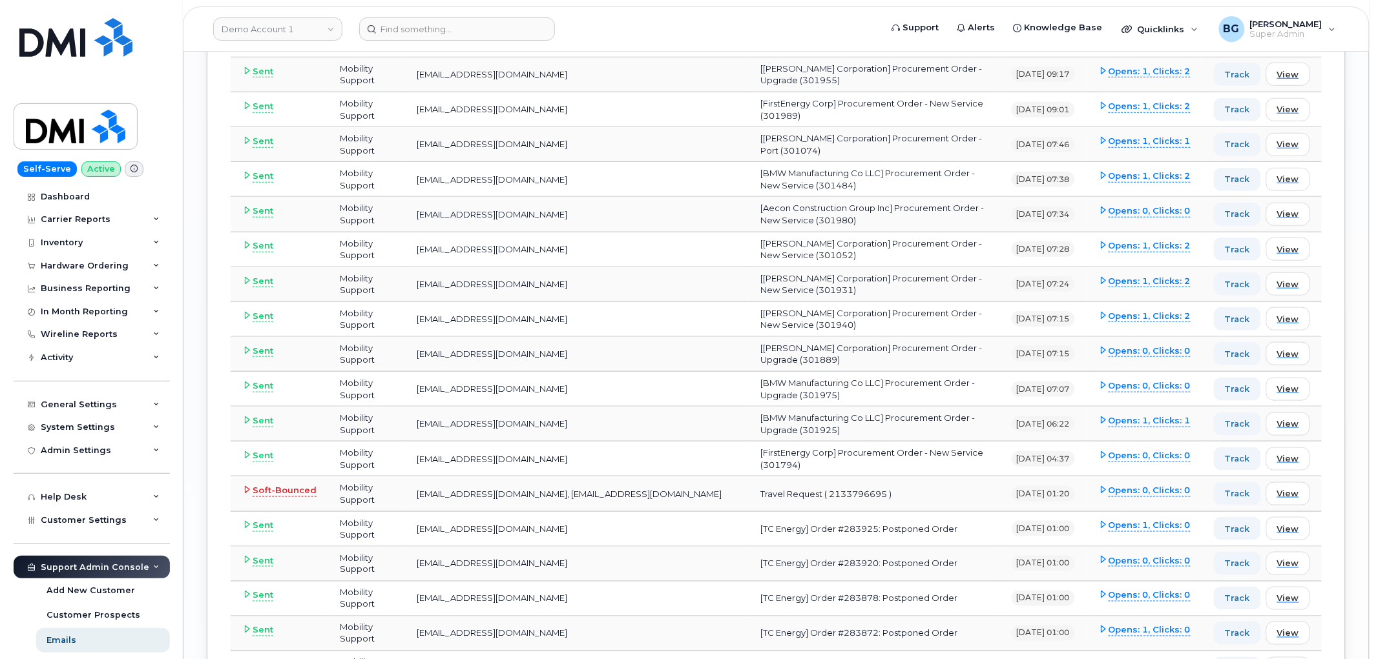
scroll to position [7387, 0]
click at [1296, 466] on span "View" at bounding box center [1286, 460] width 22 height 12
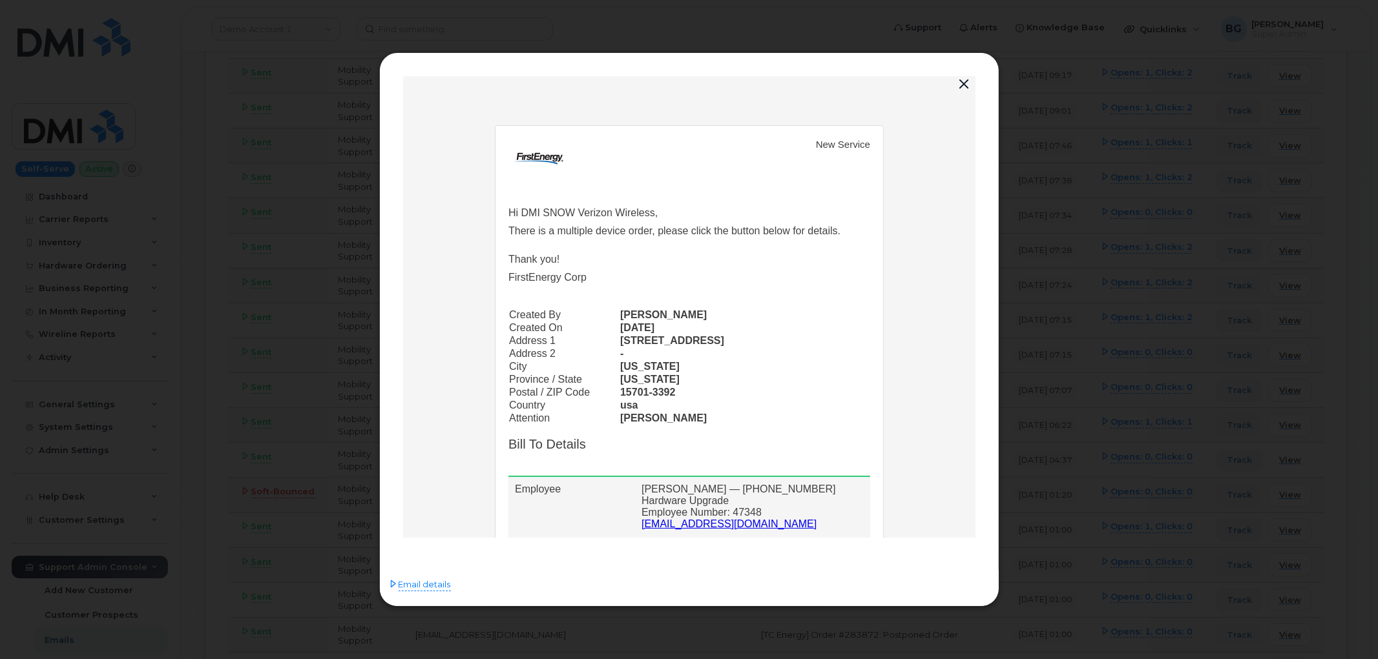
scroll to position [0, 0]
click at [964, 83] on button "button" at bounding box center [964, 85] width 19 height 18
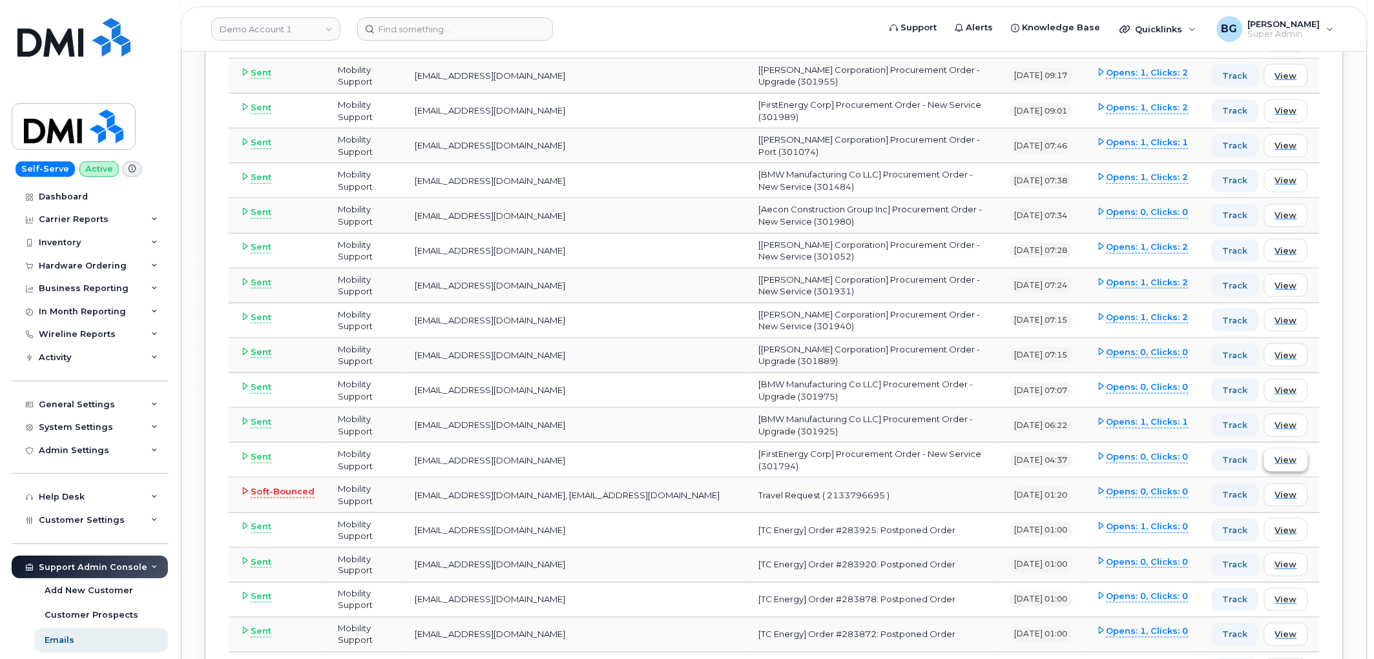
click at [1291, 466] on span "View" at bounding box center [1286, 460] width 22 height 12
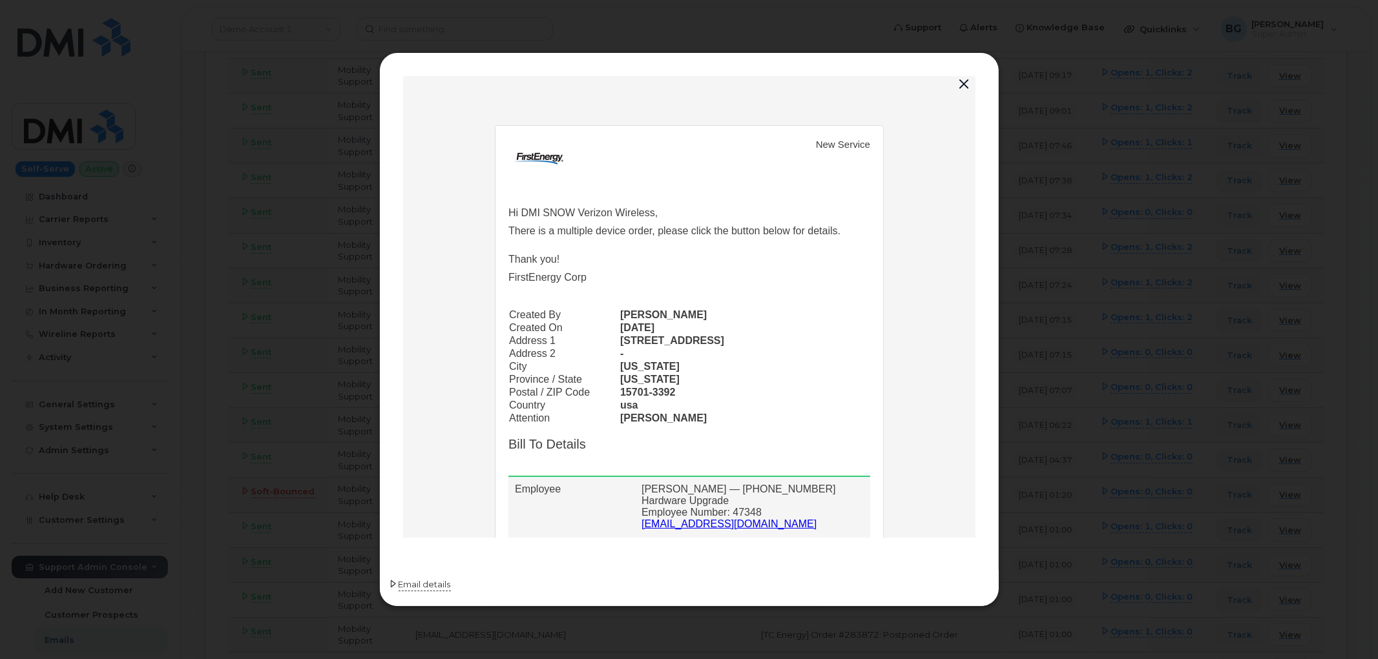
click at [407, 585] on span "Email details" at bounding box center [425, 585] width 52 height 13
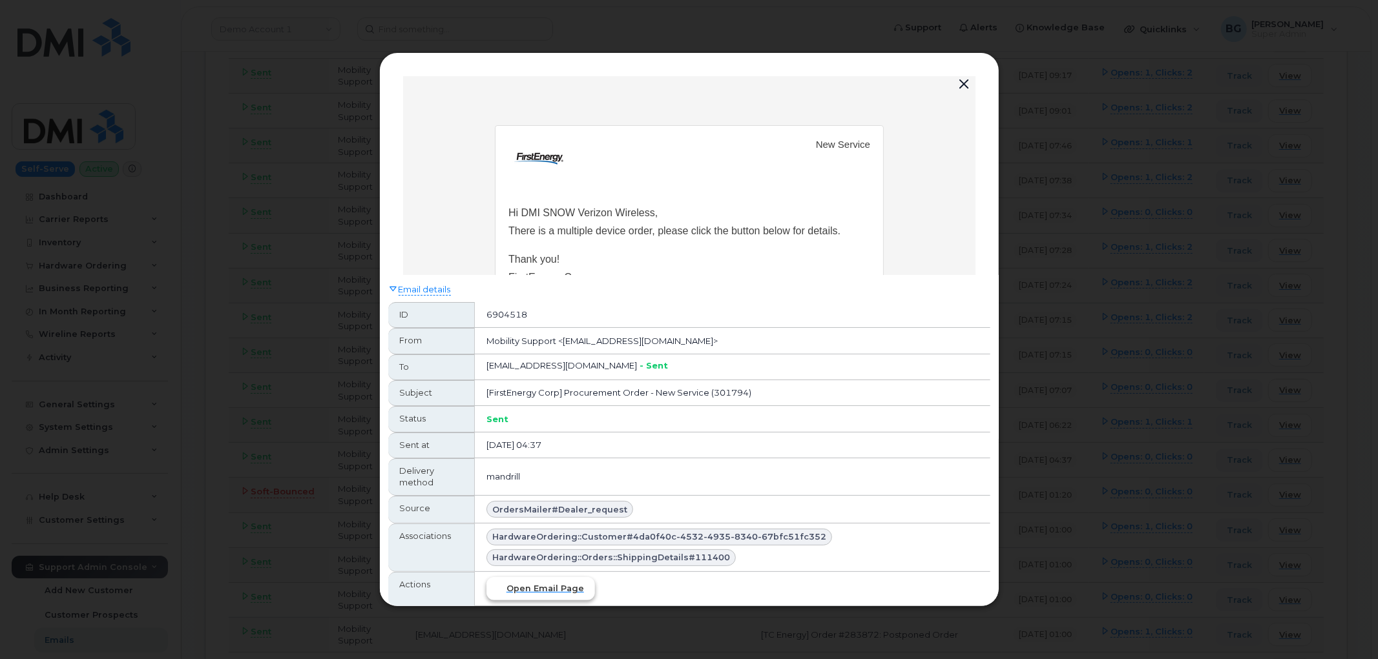
click at [563, 597] on button "Open email page" at bounding box center [540, 588] width 109 height 23
click at [962, 84] on button "button" at bounding box center [964, 85] width 19 height 18
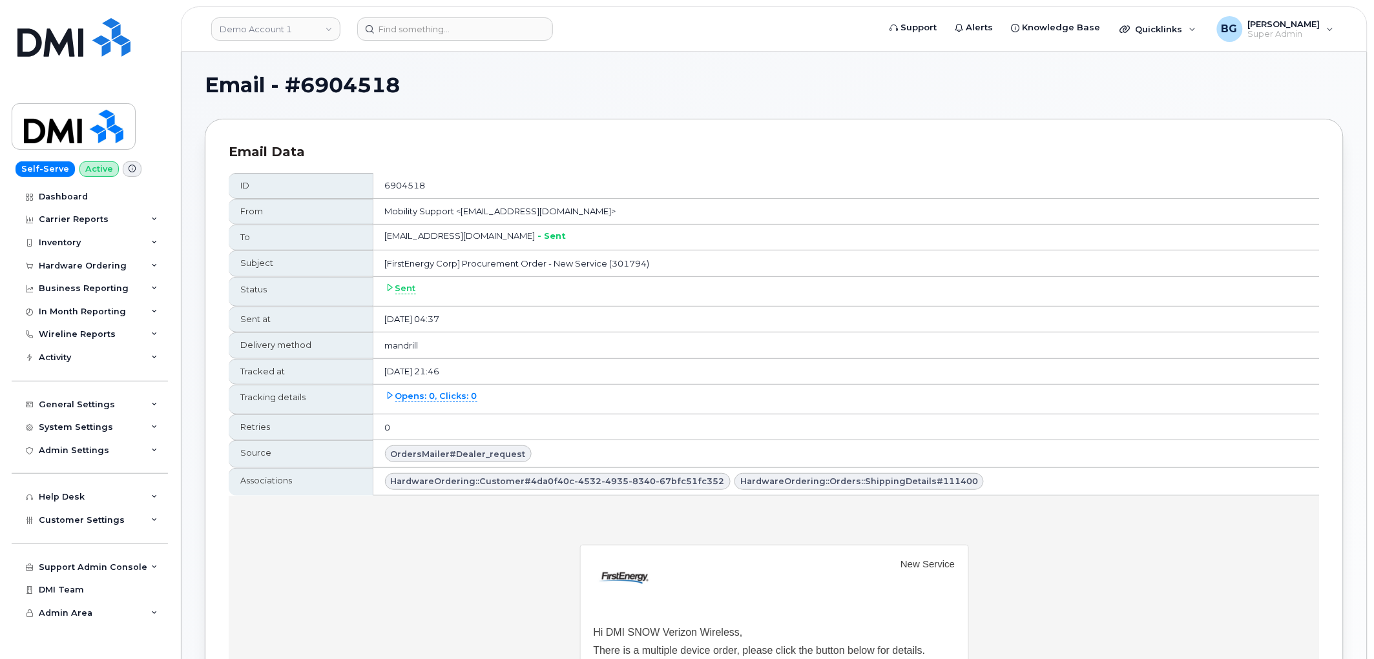
click at [635, 260] on td "[FirstEnergy Corp] Procurement Order - New Service (301794)" at bounding box center [846, 264] width 946 height 26
click at [635, 265] on td "[FirstEnergy Corp] Procurement Order - New Service (301794)" at bounding box center [846, 264] width 946 height 26
copy td "301794"
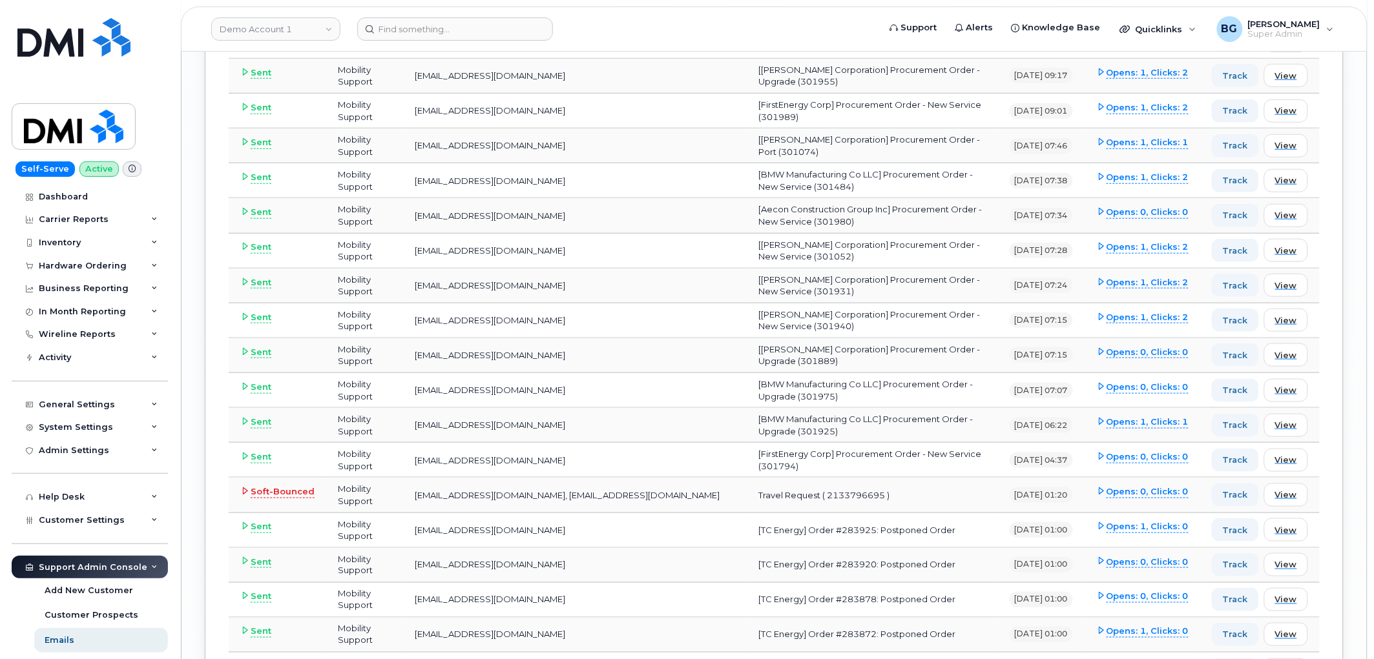
scroll to position [7387, 0]
click at [267, 20] on link "Demo Account 1" at bounding box center [275, 28] width 129 height 23
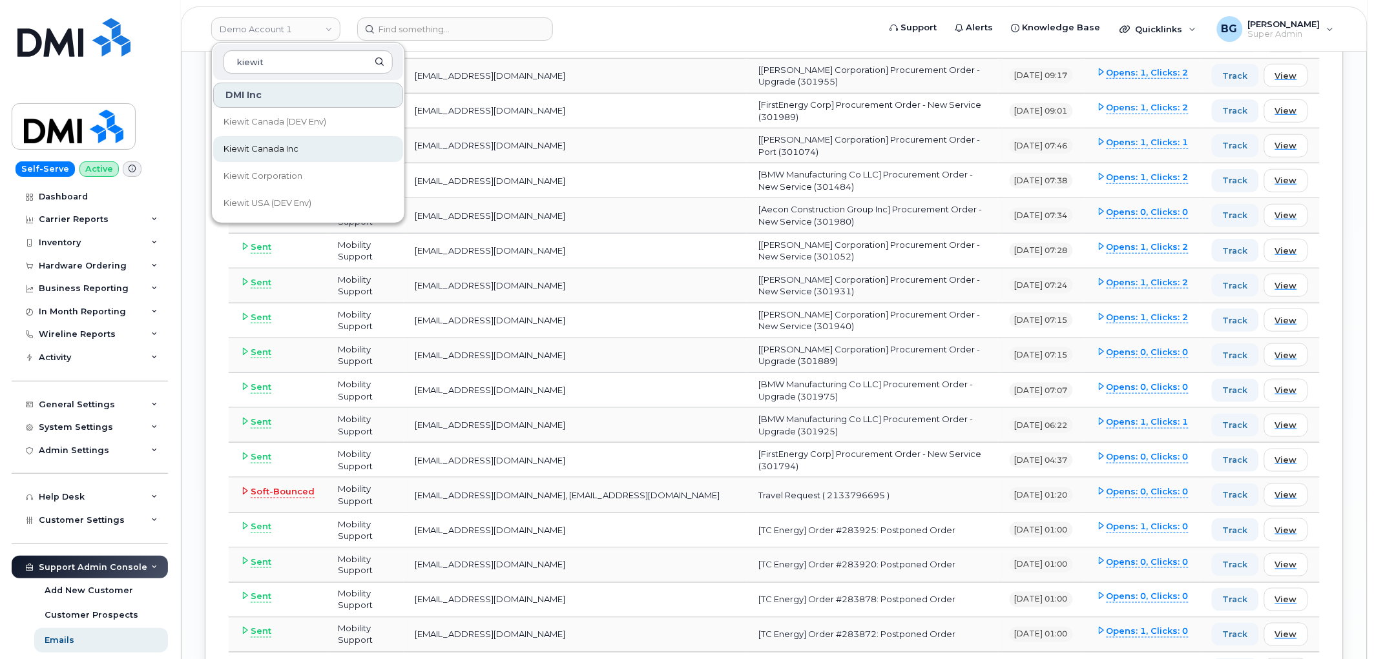
type input "kiewit"
click at [257, 147] on span "Kiewit Canada Inc" at bounding box center [260, 149] width 75 height 13
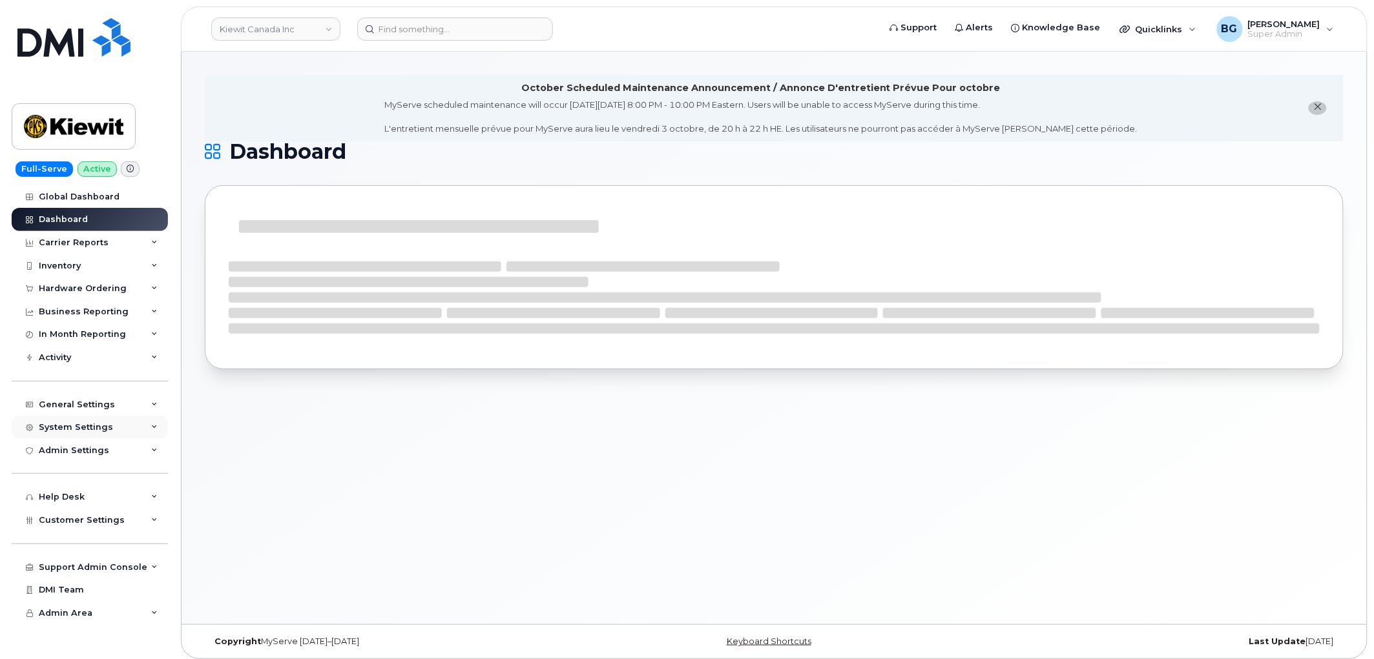
click at [73, 425] on div "System Settings" at bounding box center [76, 427] width 74 height 10
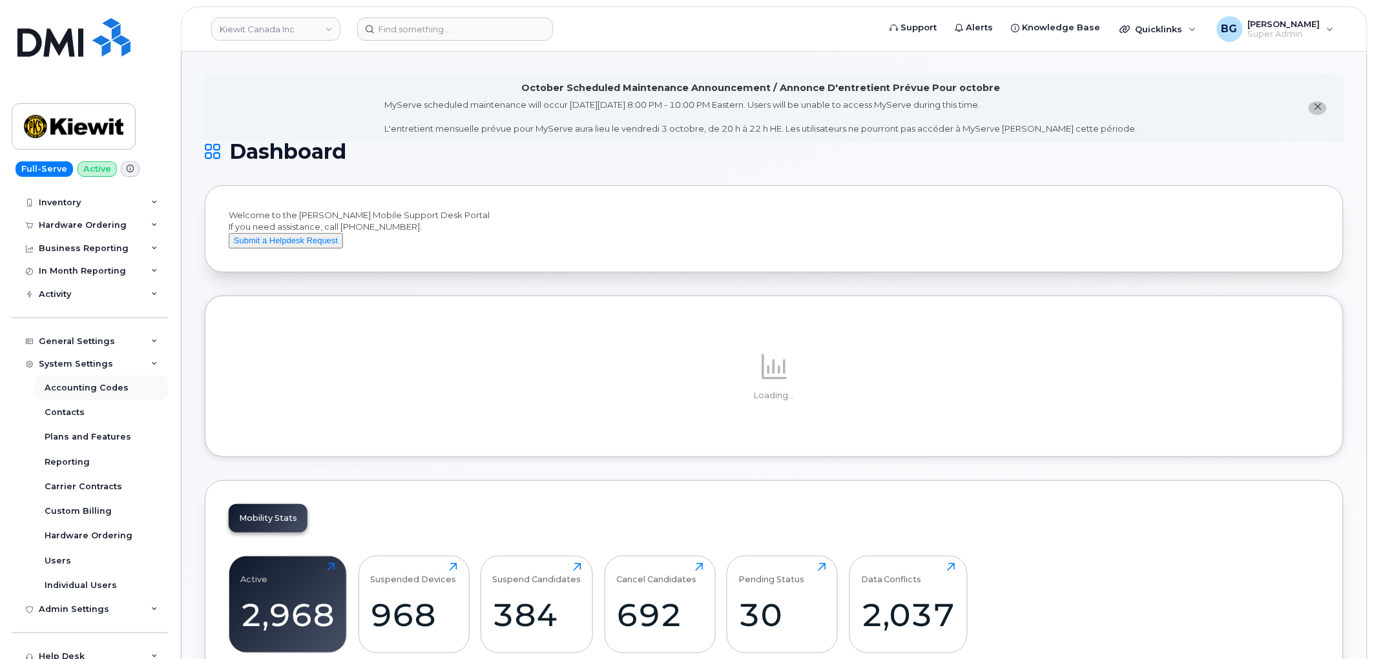
scroll to position [48, 0]
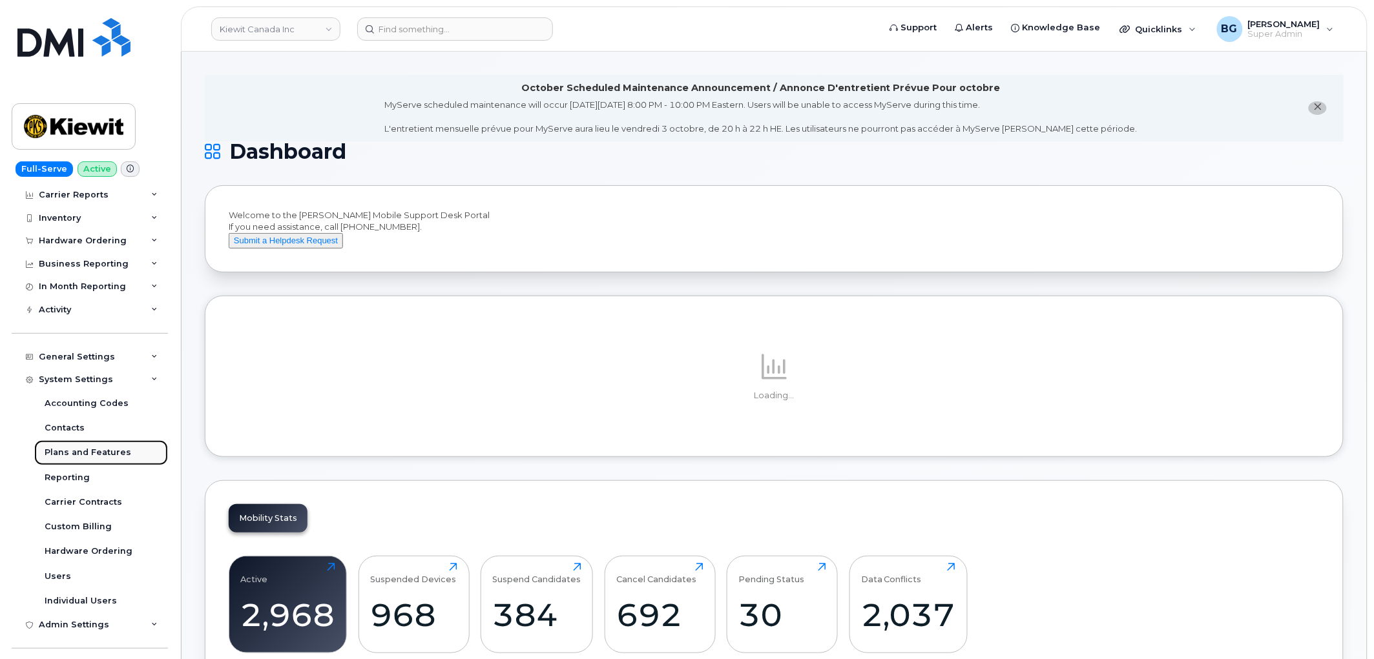
click at [85, 452] on div "Plans and Features" at bounding box center [88, 453] width 87 height 12
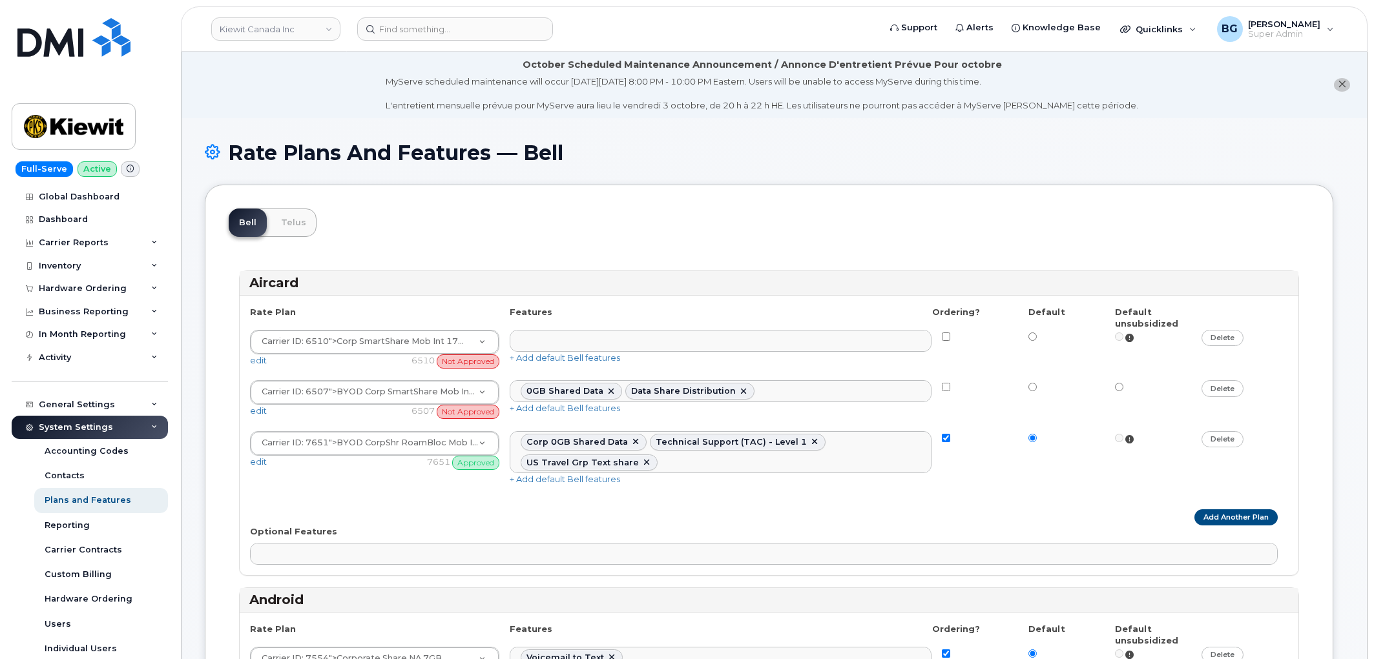
select select
select select "204"
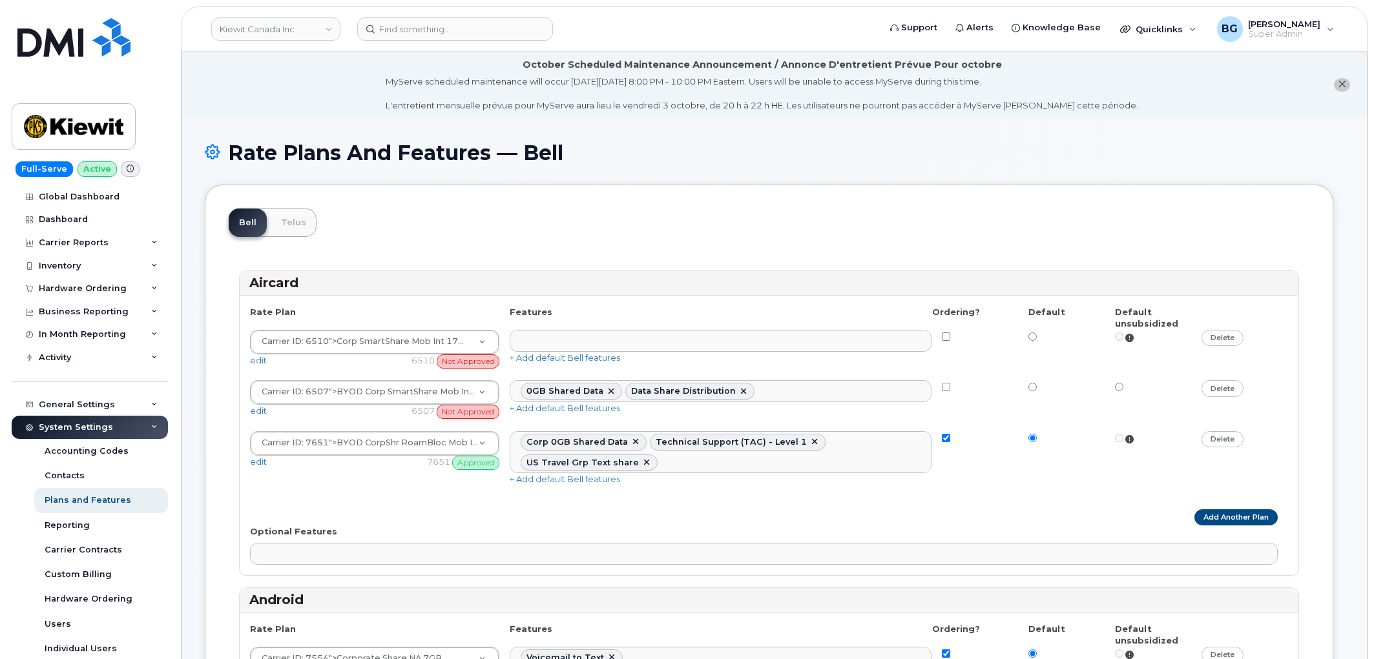
select select
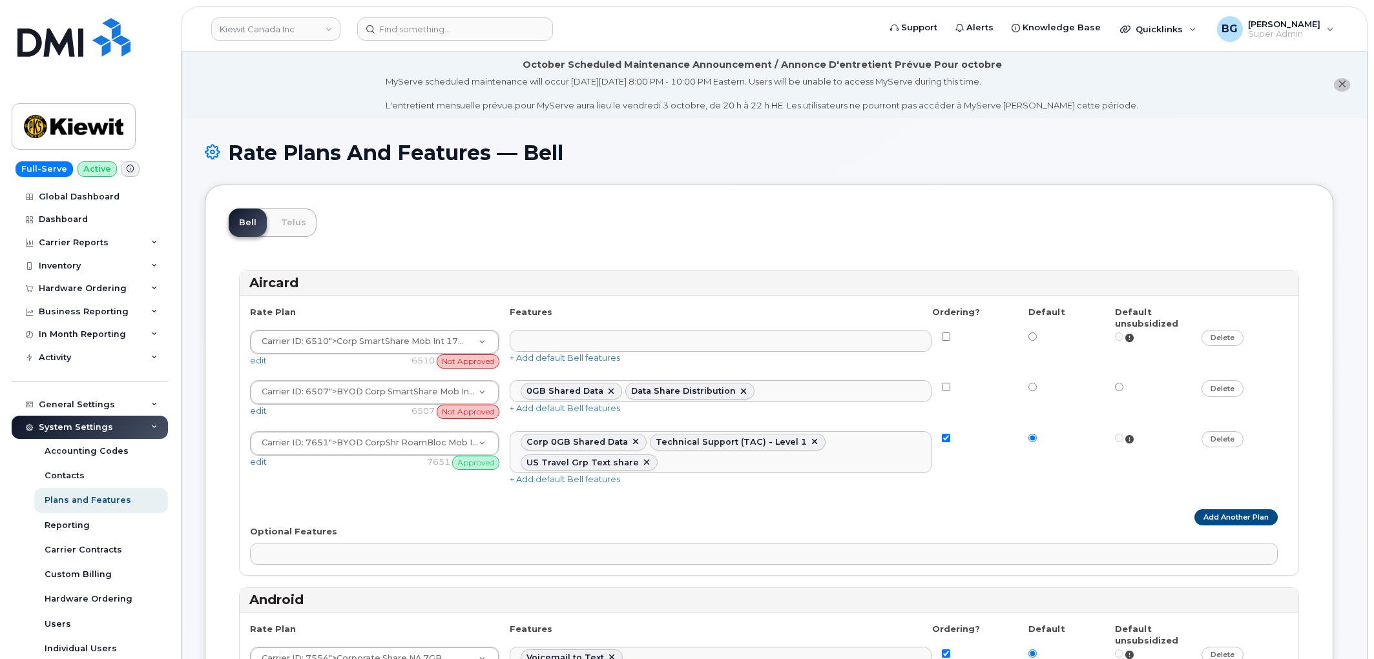
select select
select select "204"
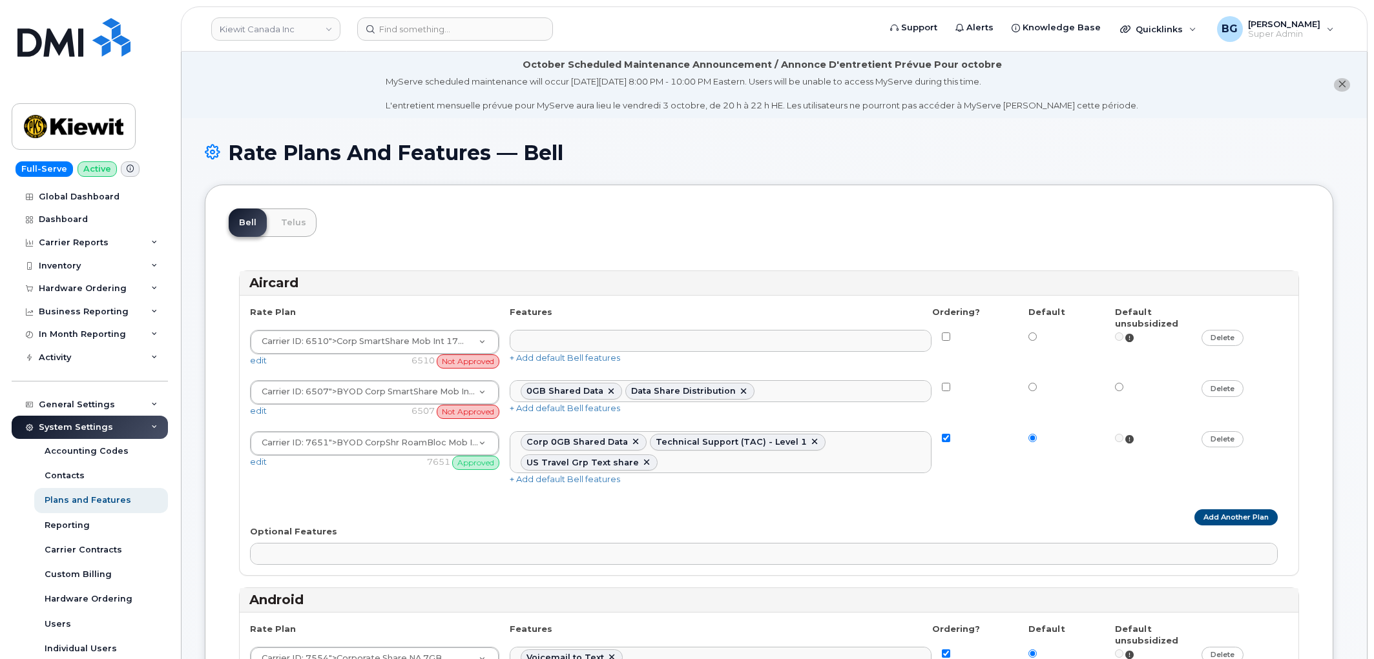
select select "204"
select select
select select "204"
select select
select select "204"
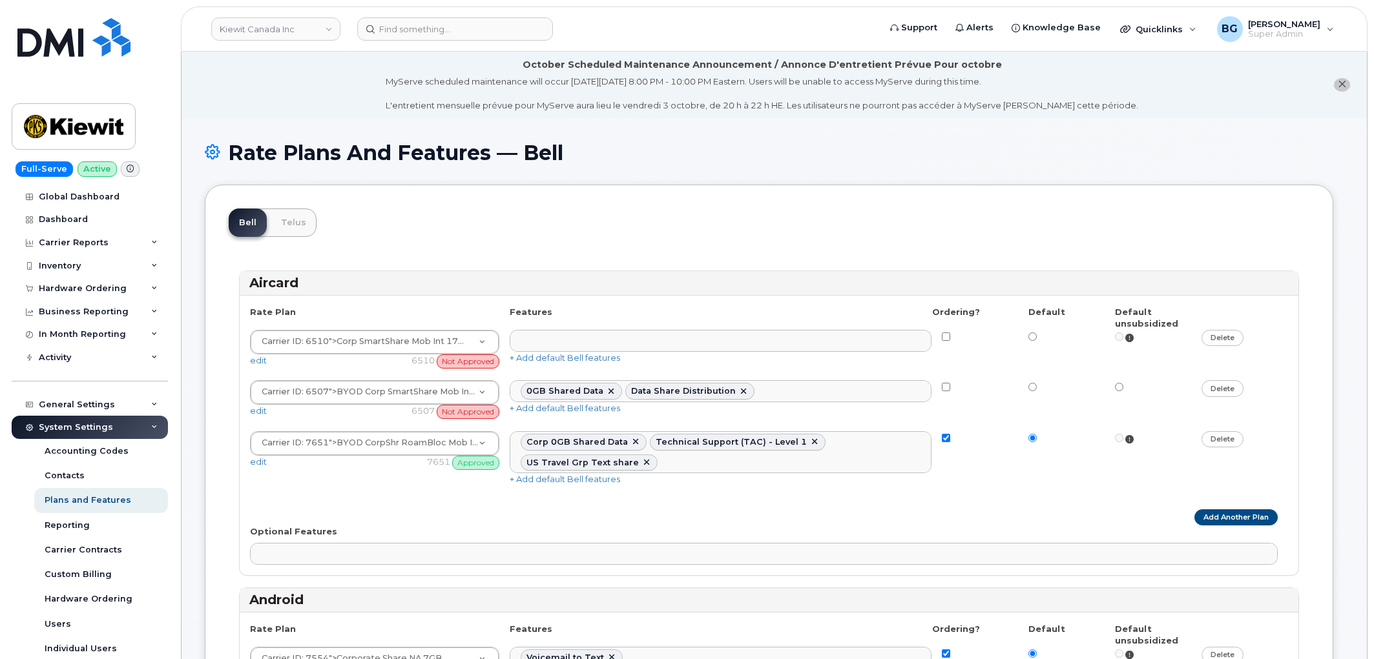
select select "204"
select select
select select "204"
select select
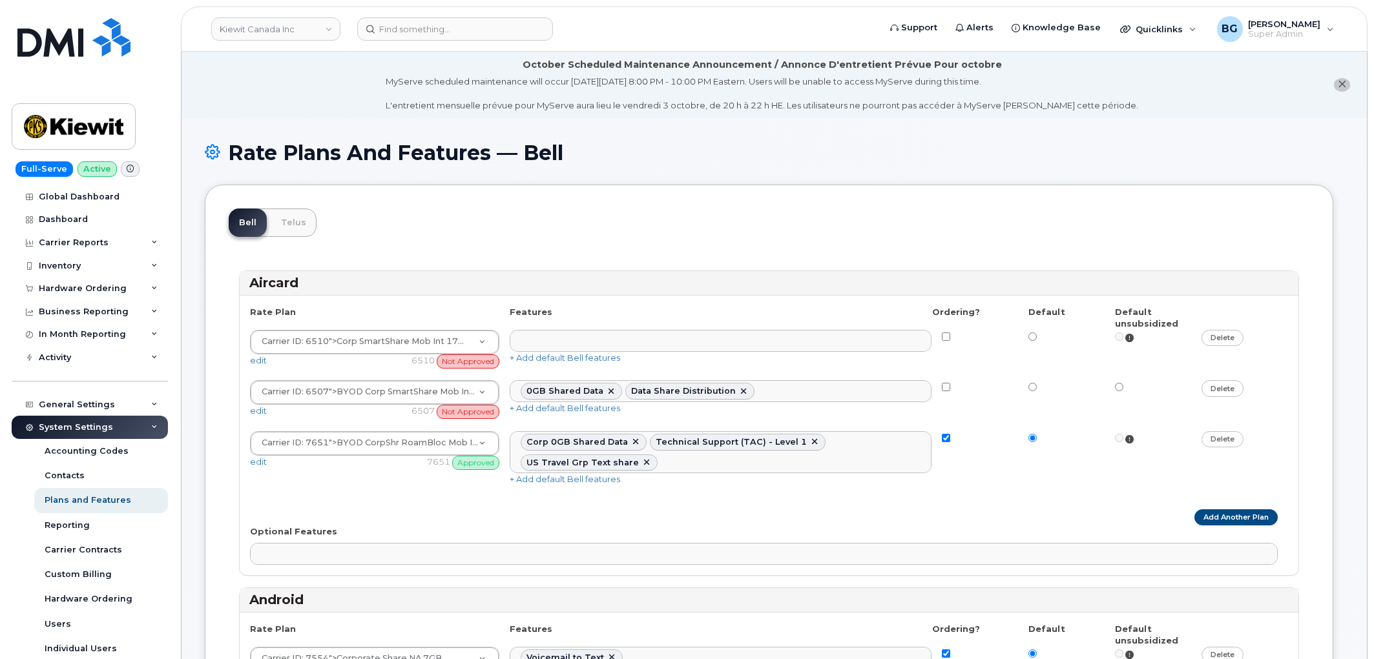
select select
select select "204"
select select
select select "204"
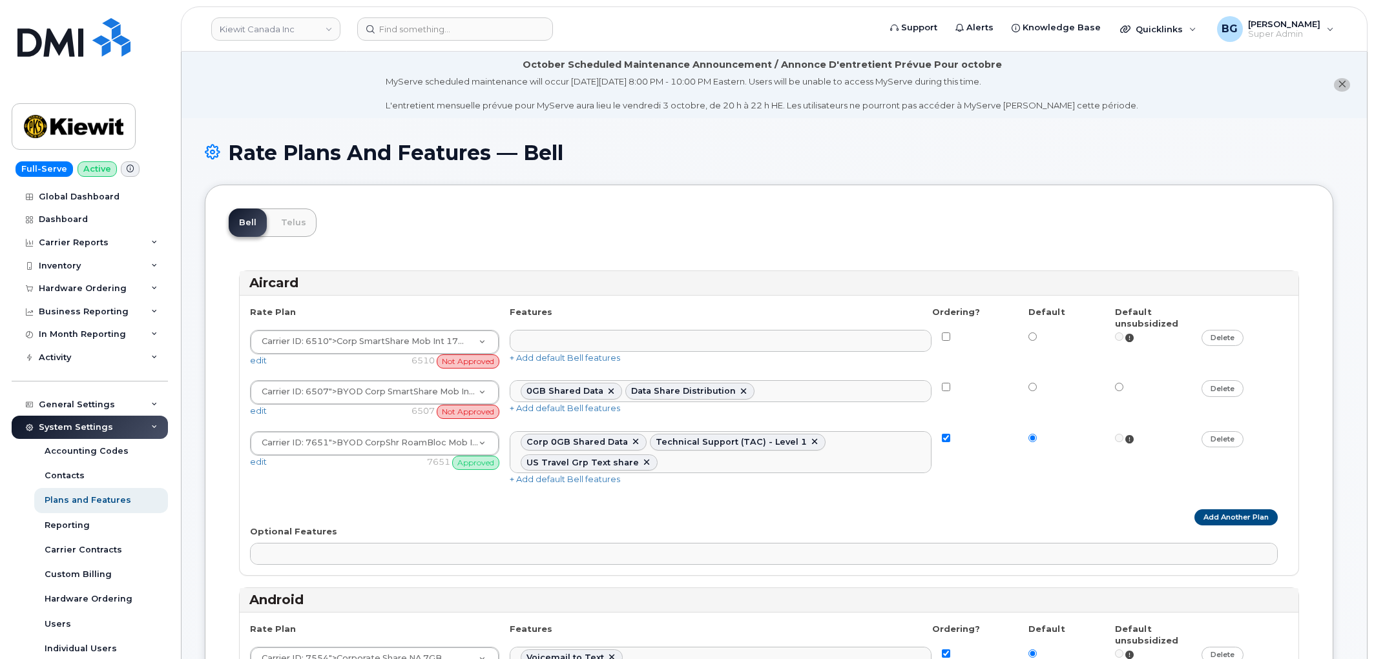
select select "204"
select select
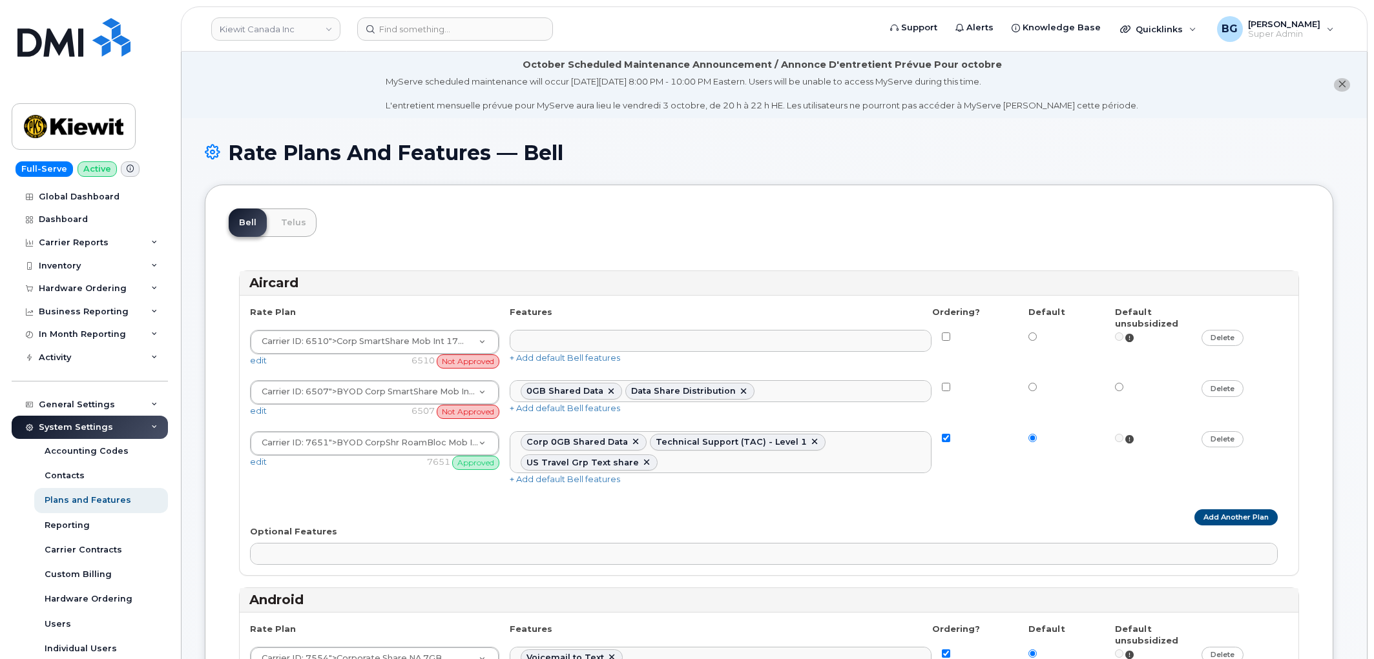
select select
select select "204"
select select
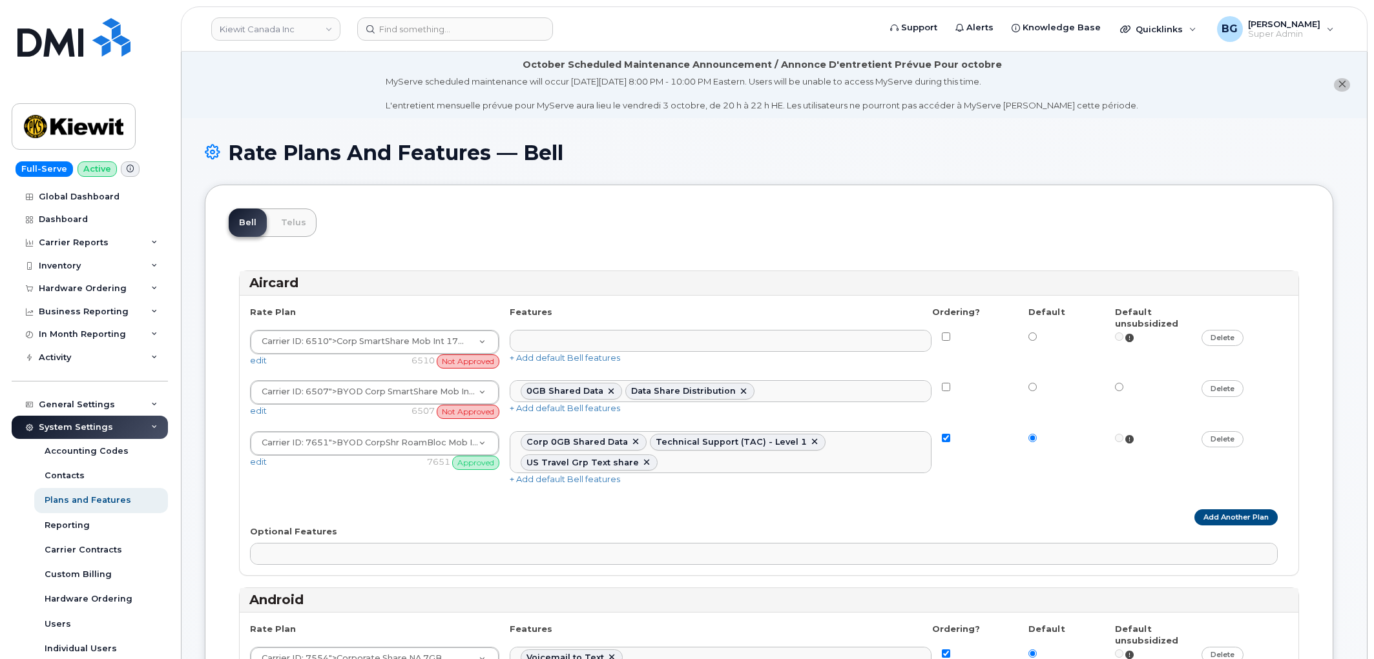
select select
select select "171"
select select
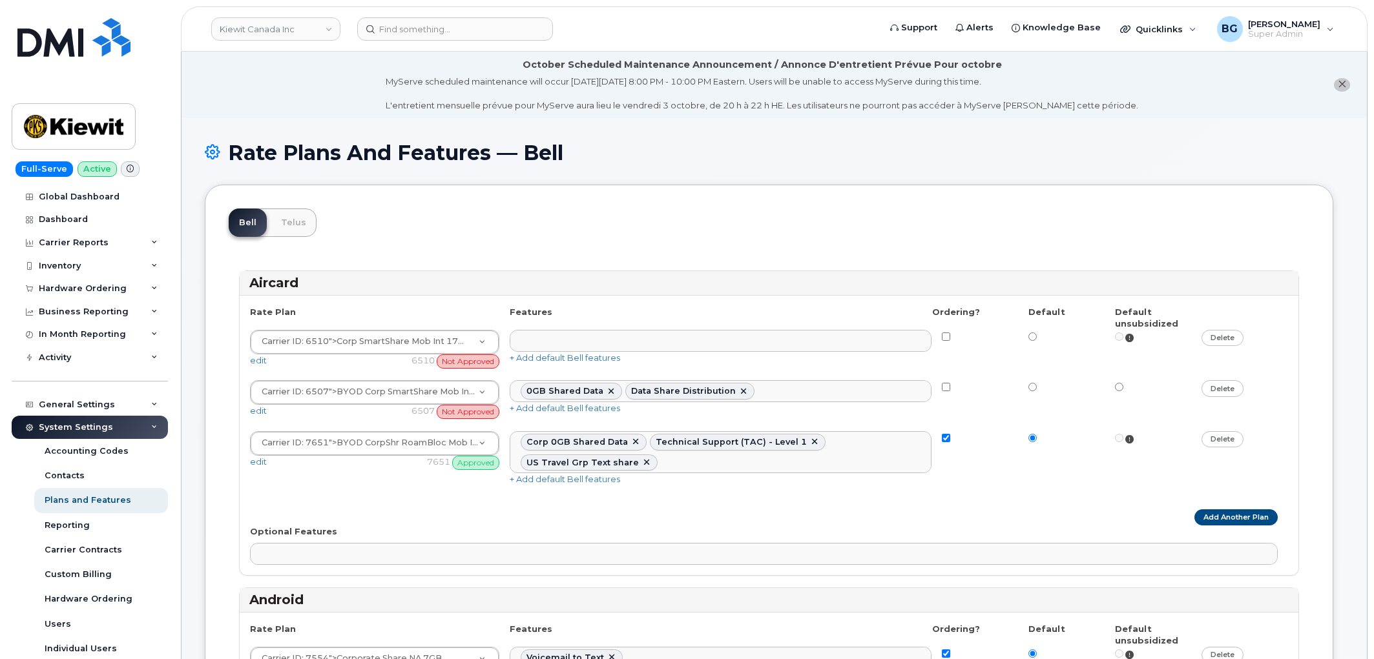
select select "171"
select select
select select "171"
select select
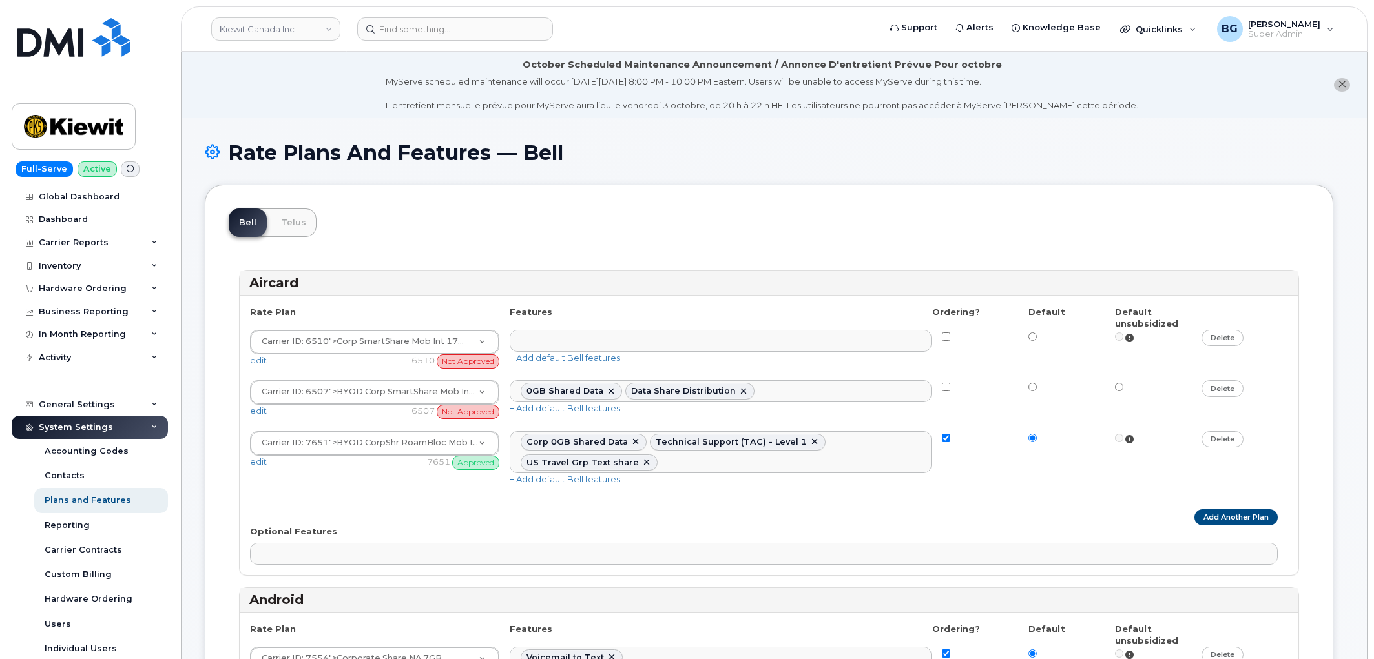
select select "171"
select select
select select "171"
select select "204"
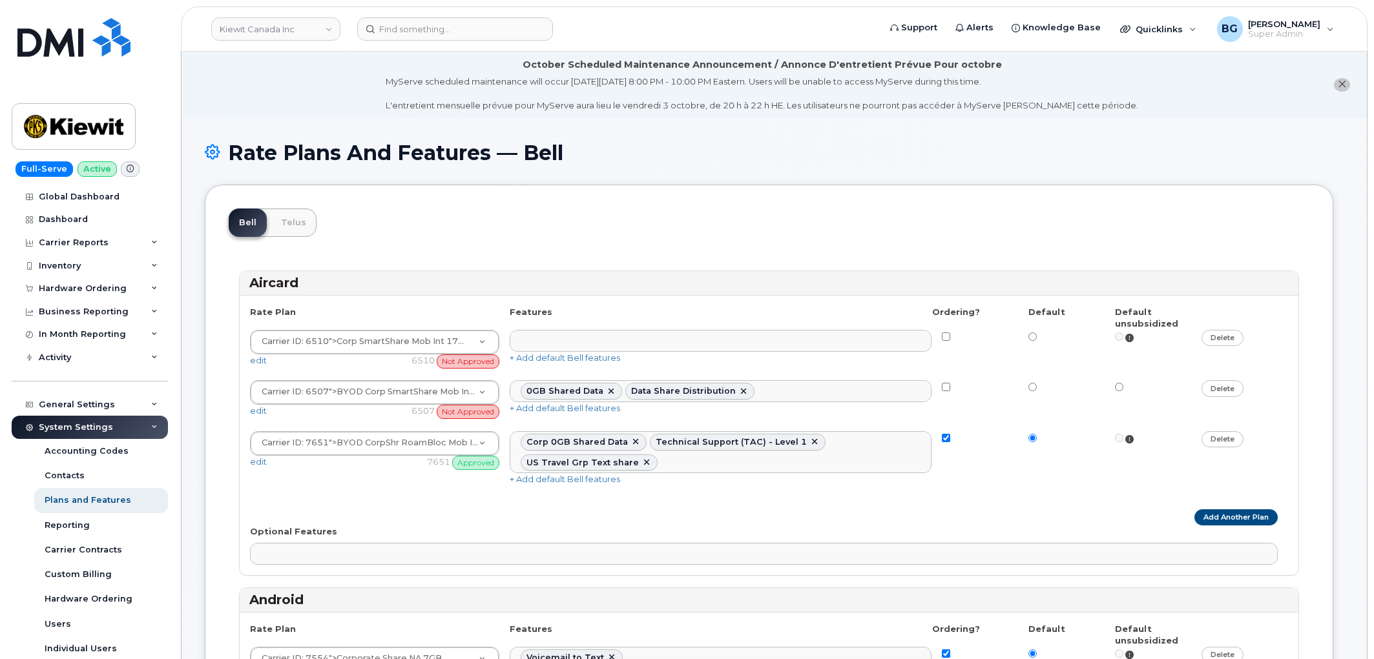
select select "171"
select select
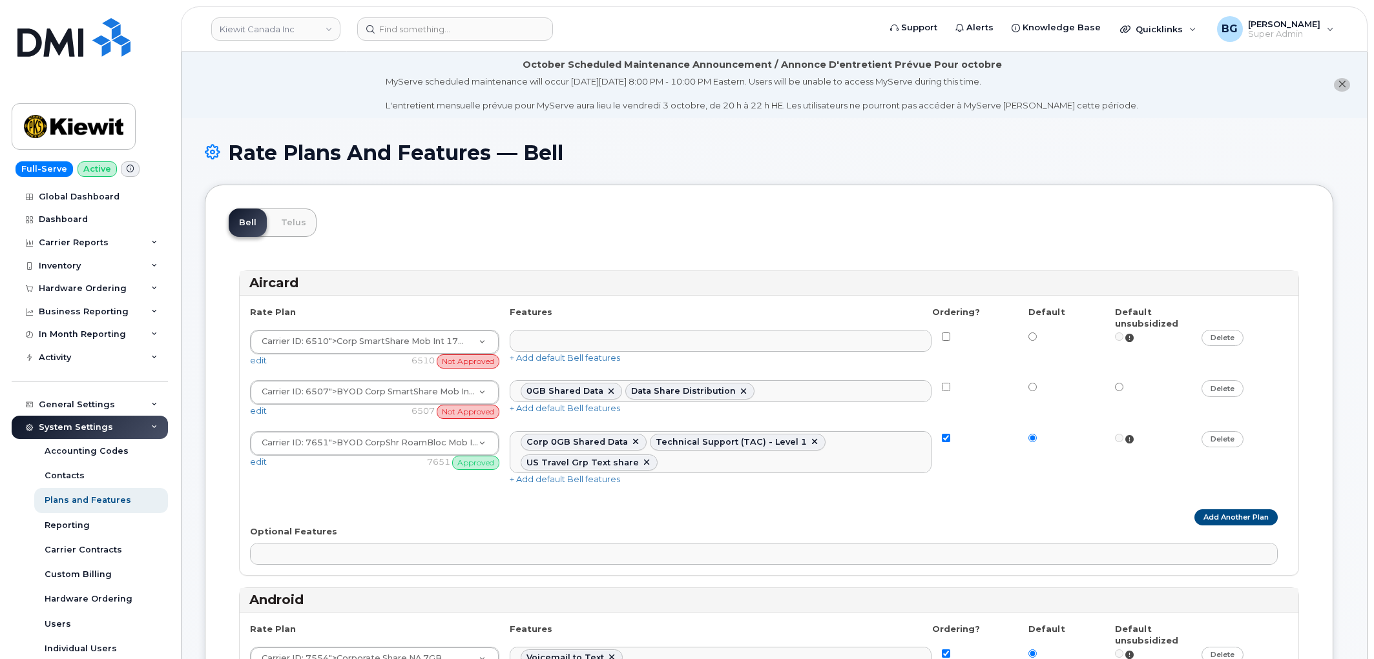
select select
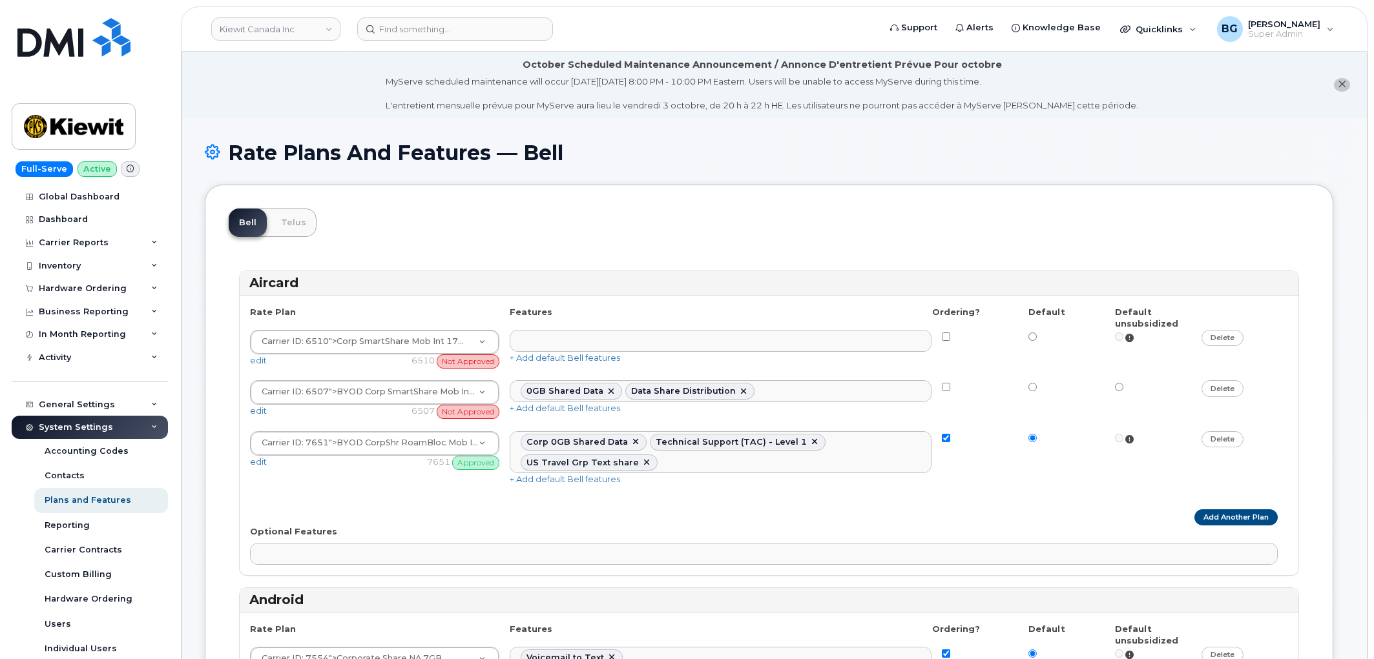
select select
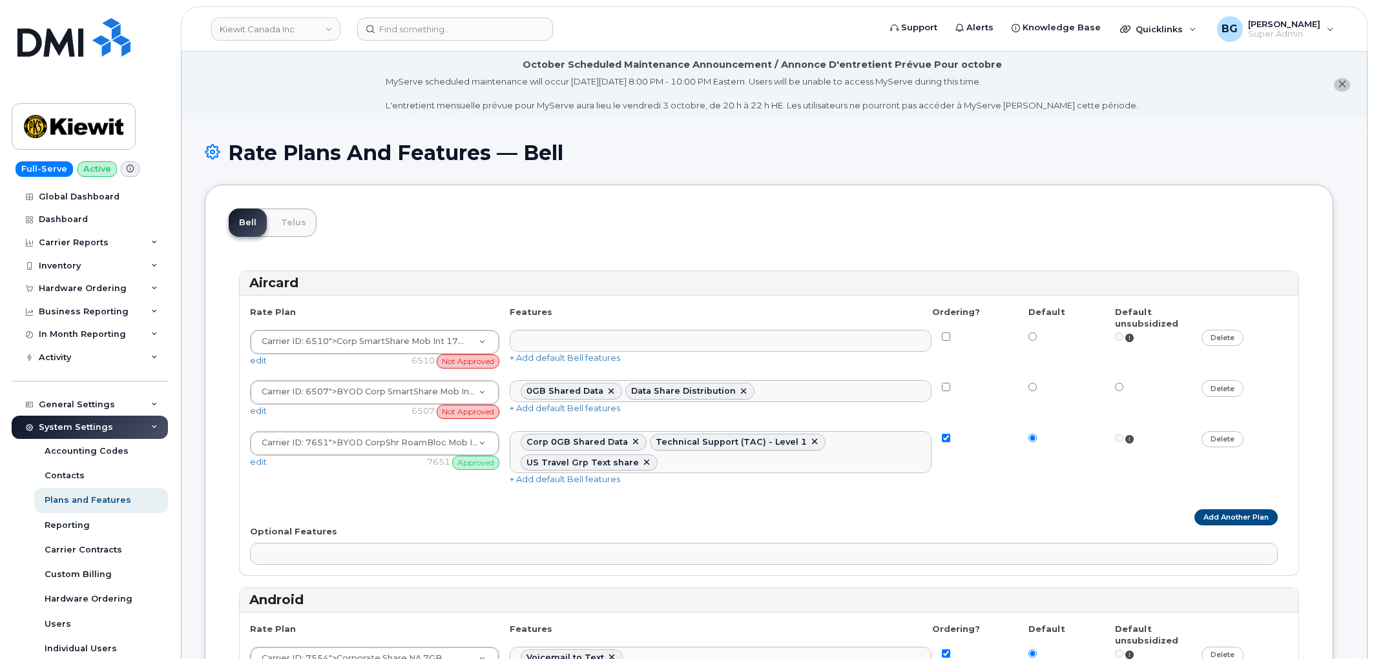
select select
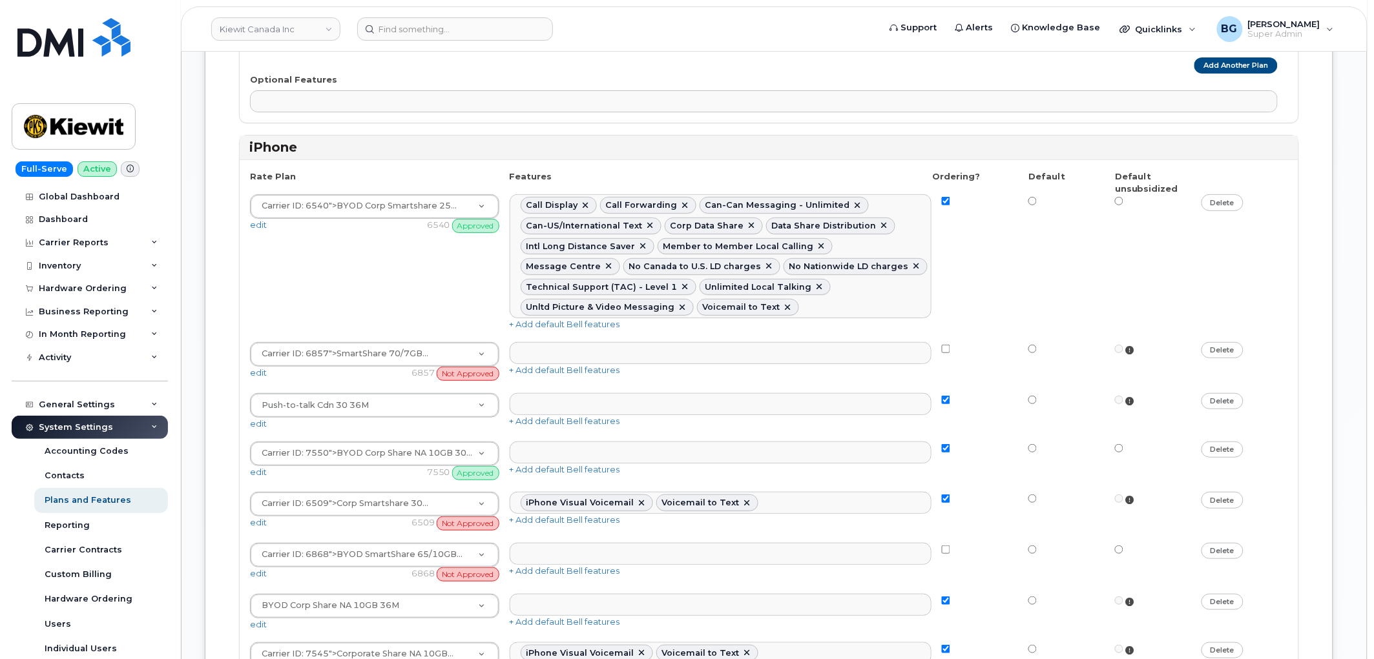
scroll to position [3580, 0]
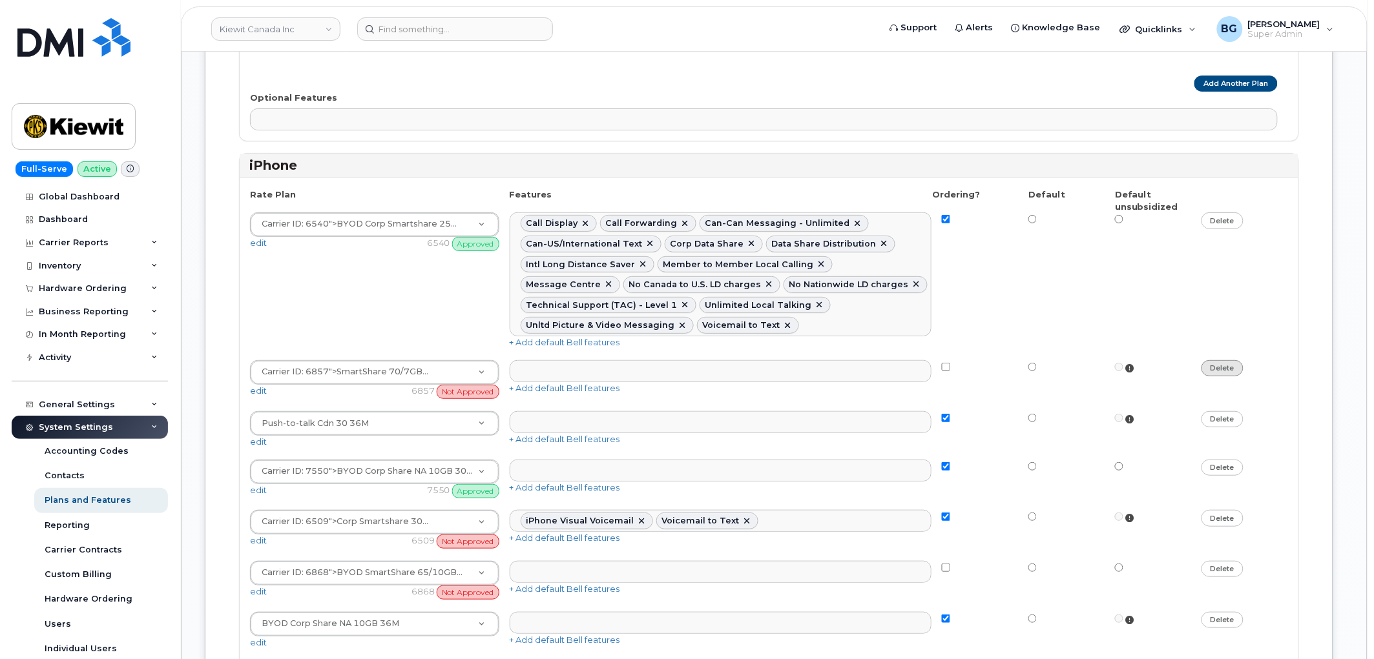
click at [1222, 360] on link "delete" at bounding box center [1222, 368] width 42 height 16
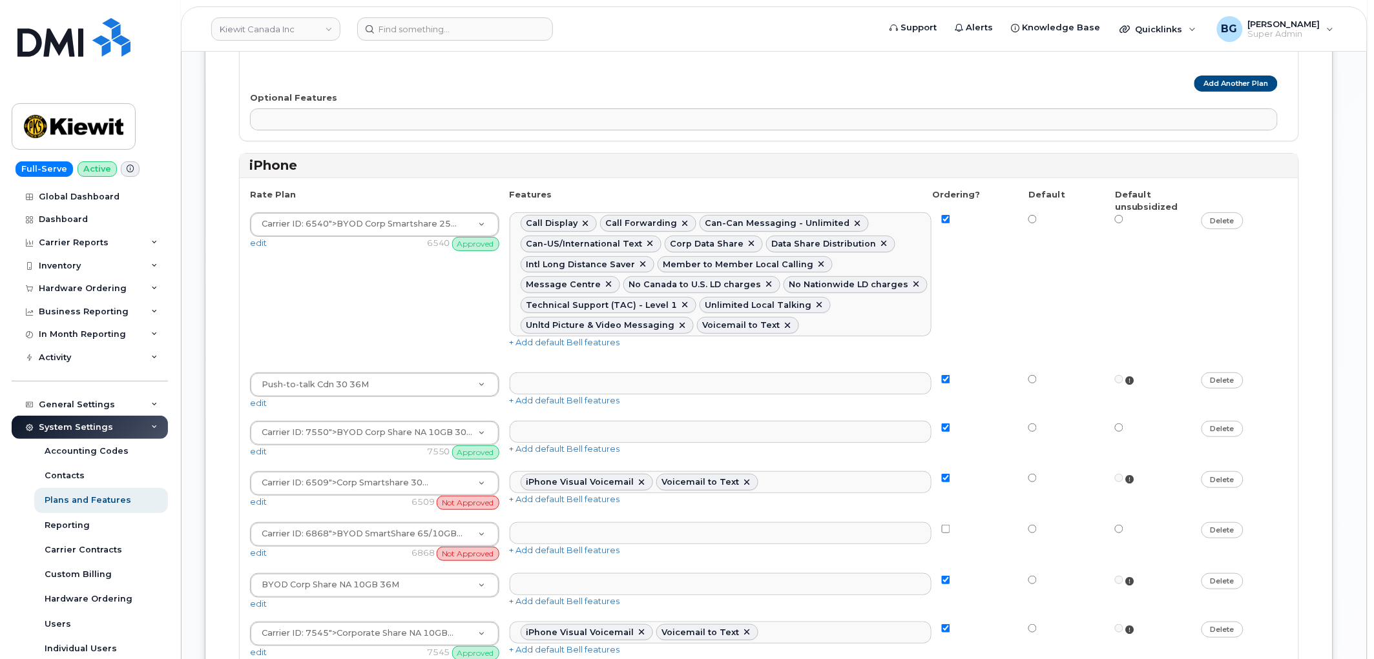
click at [1218, 472] on link "delete" at bounding box center [1222, 480] width 42 height 16
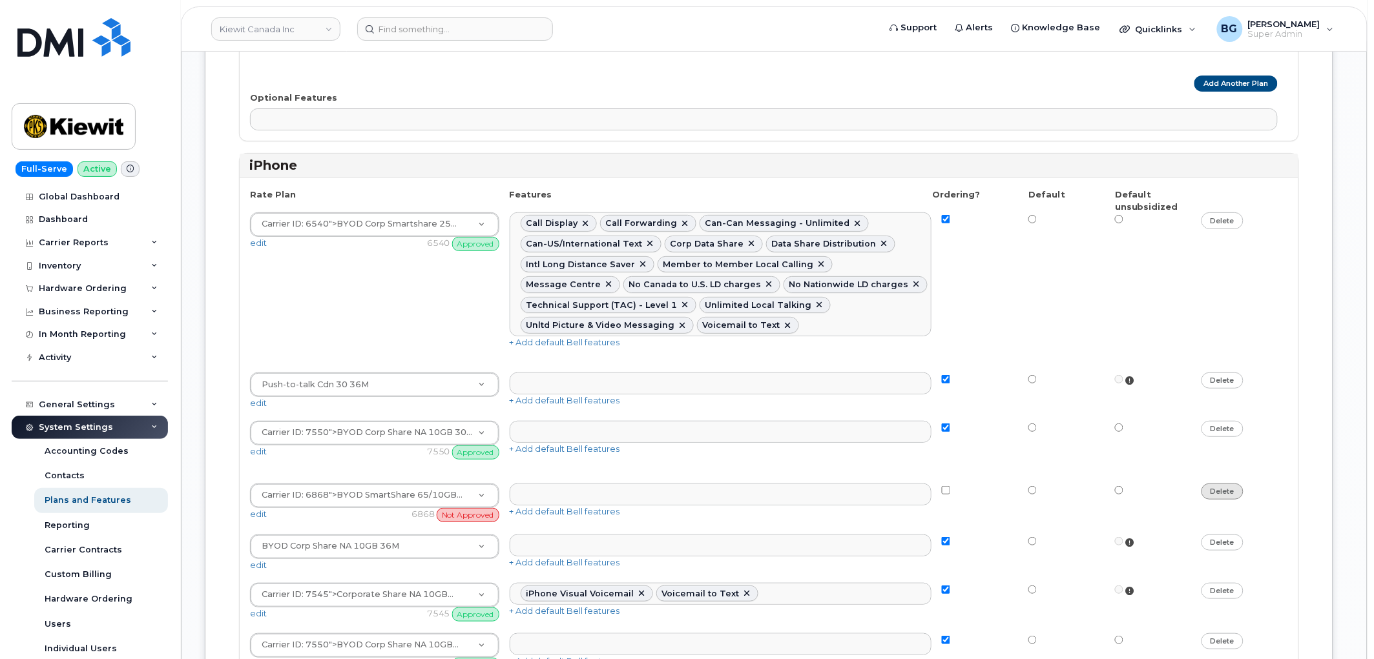
click at [1221, 484] on link "delete" at bounding box center [1222, 492] width 42 height 16
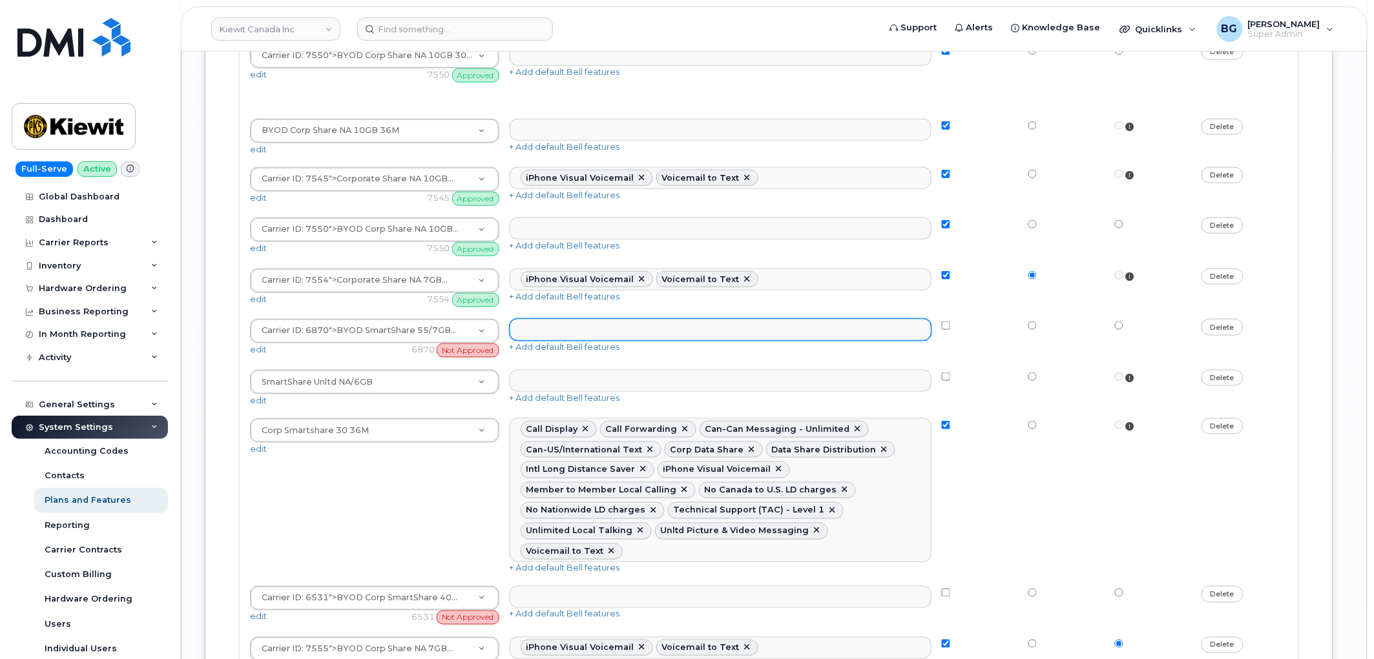
scroll to position [3962, 0]
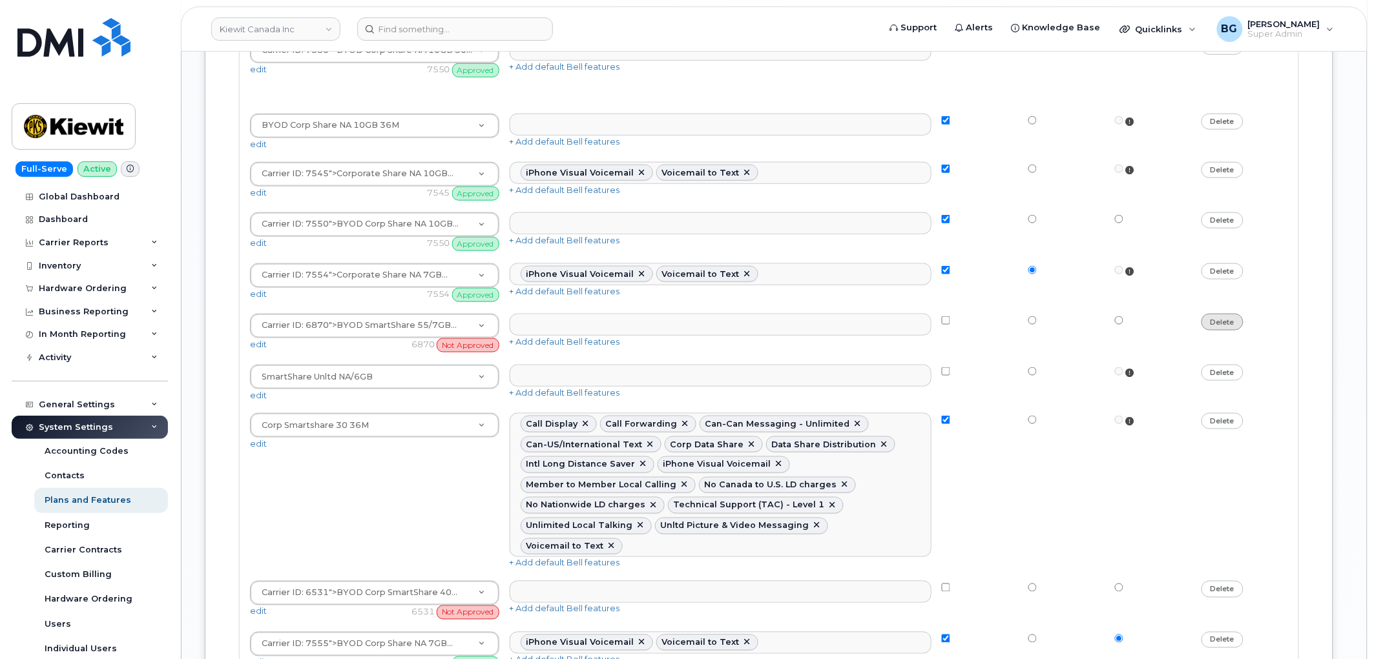
click at [1225, 314] on link "delete" at bounding box center [1222, 322] width 42 height 16
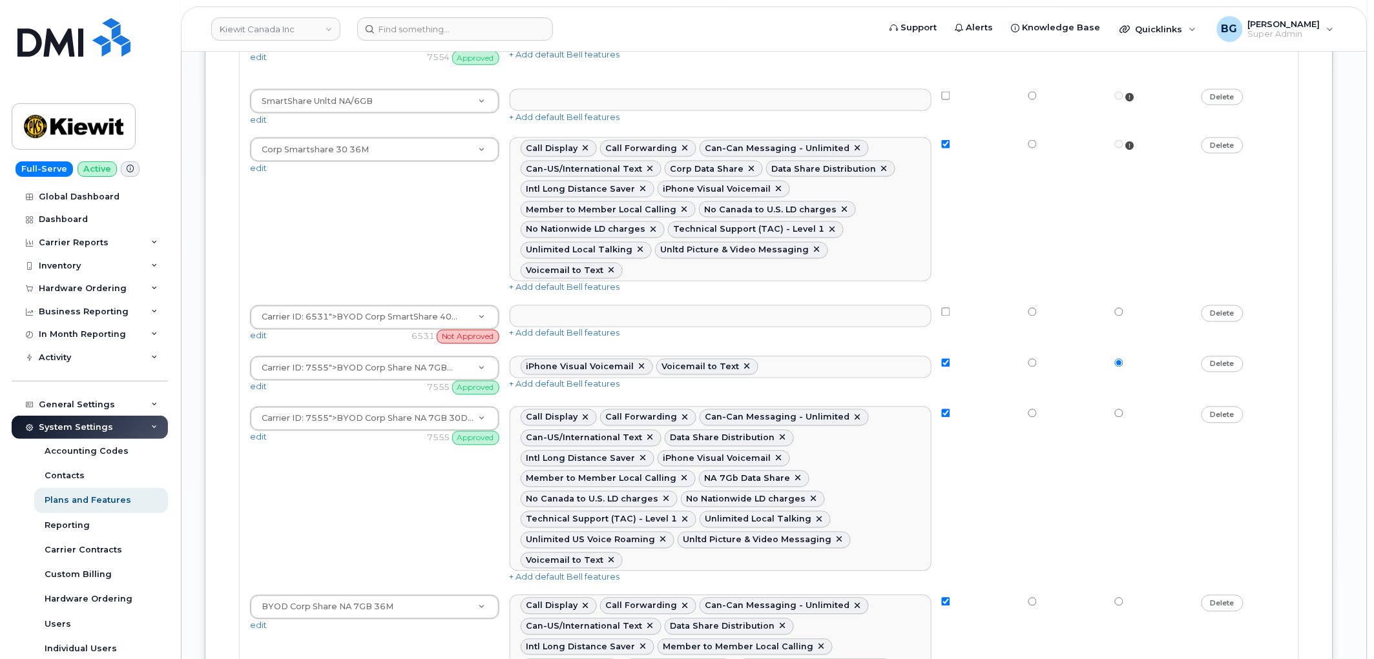
scroll to position [4201, 0]
click at [1227, 304] on link "delete" at bounding box center [1222, 312] width 42 height 16
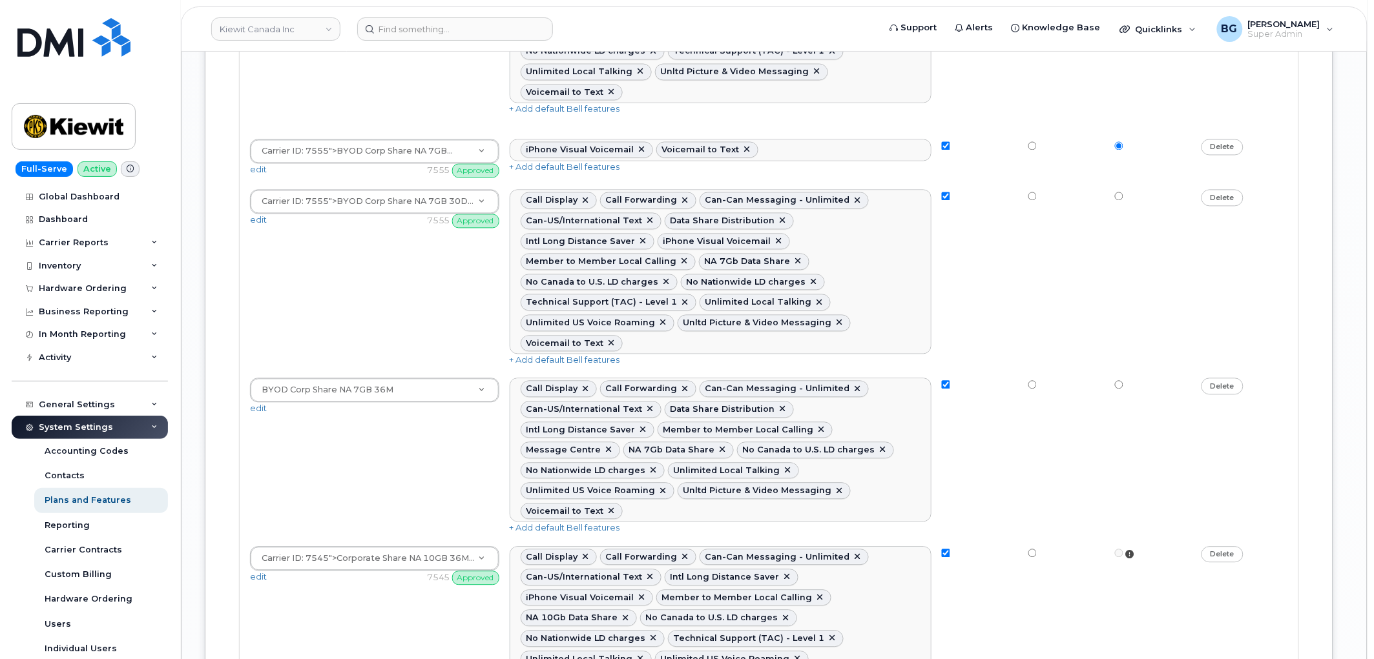
scroll to position [4393, 0]
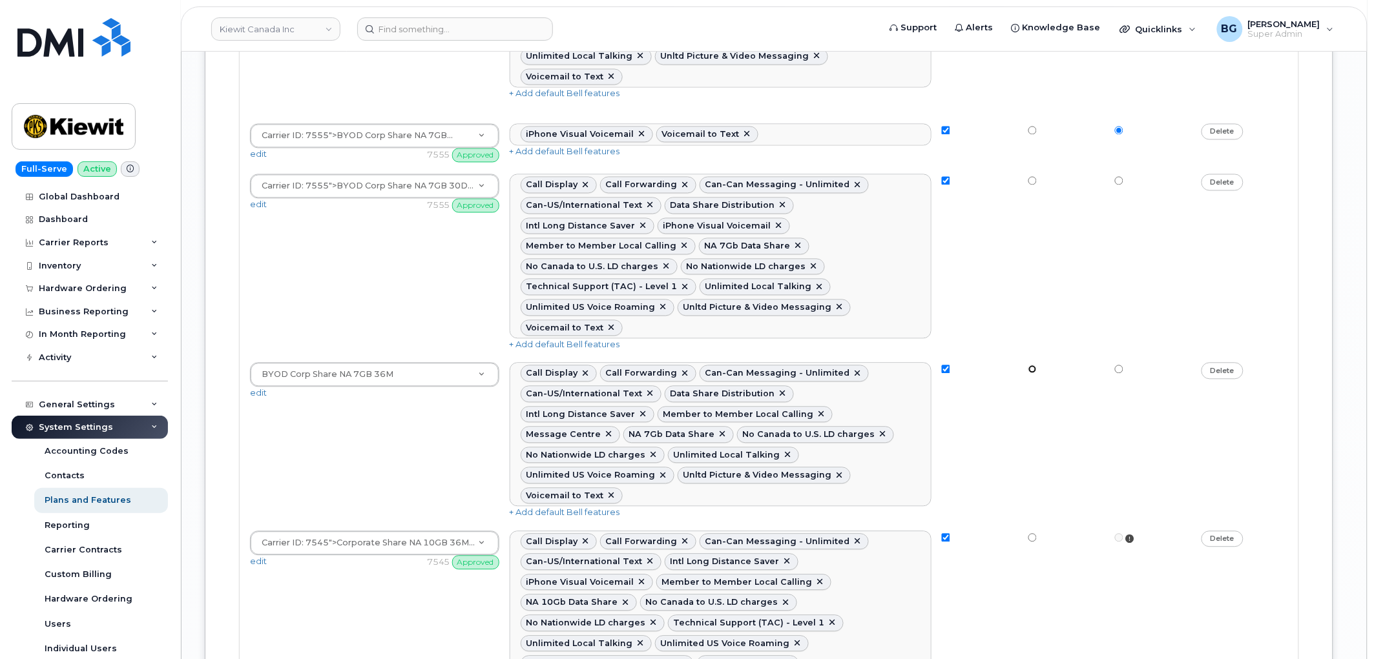
click at [1030, 366] on input "radio" at bounding box center [1032, 370] width 8 height 8
radio input "true"
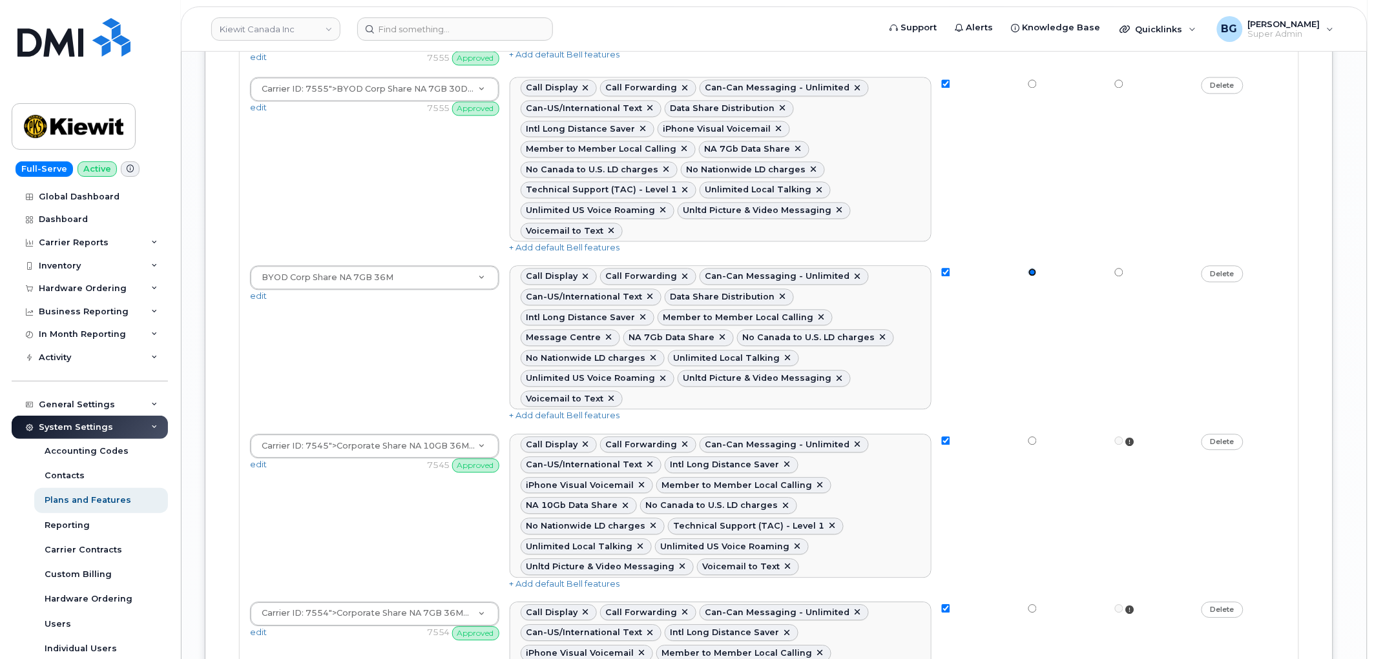
scroll to position [4488, 0]
click at [1034, 607] on input "radio" at bounding box center [1032, 611] width 8 height 8
radio input "true"
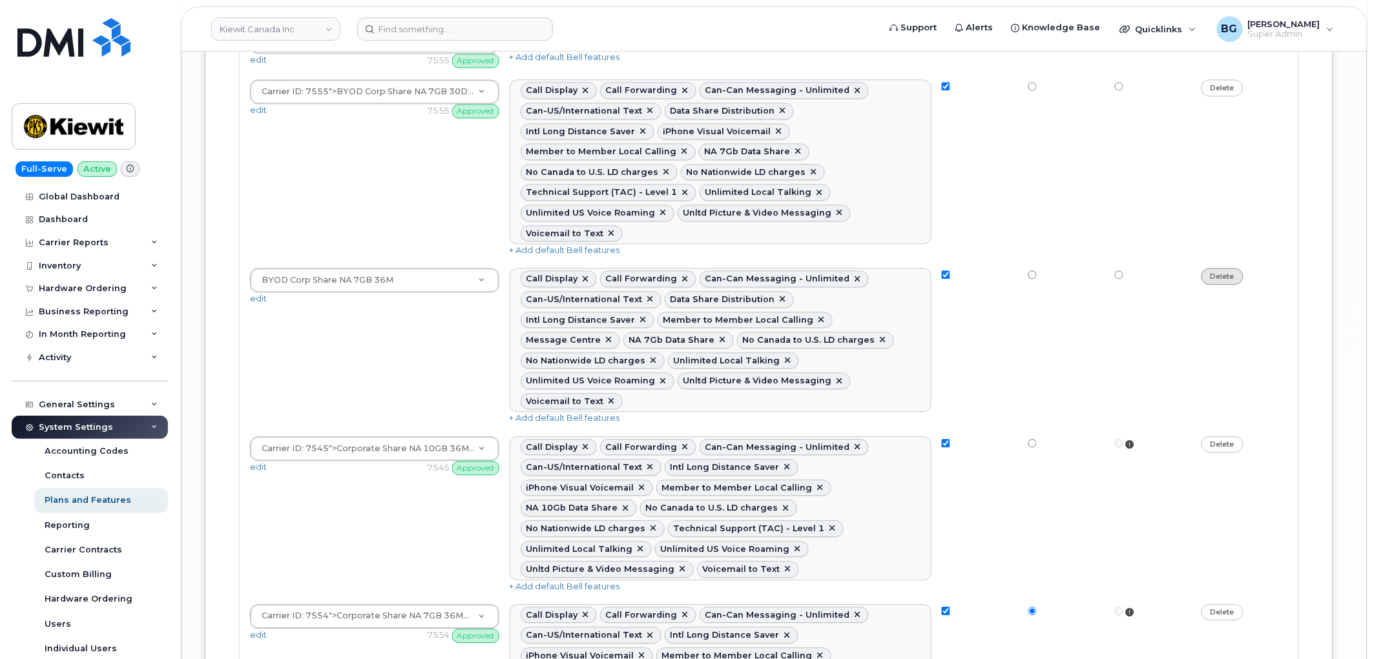
click at [1216, 268] on link "delete" at bounding box center [1222, 276] width 42 height 16
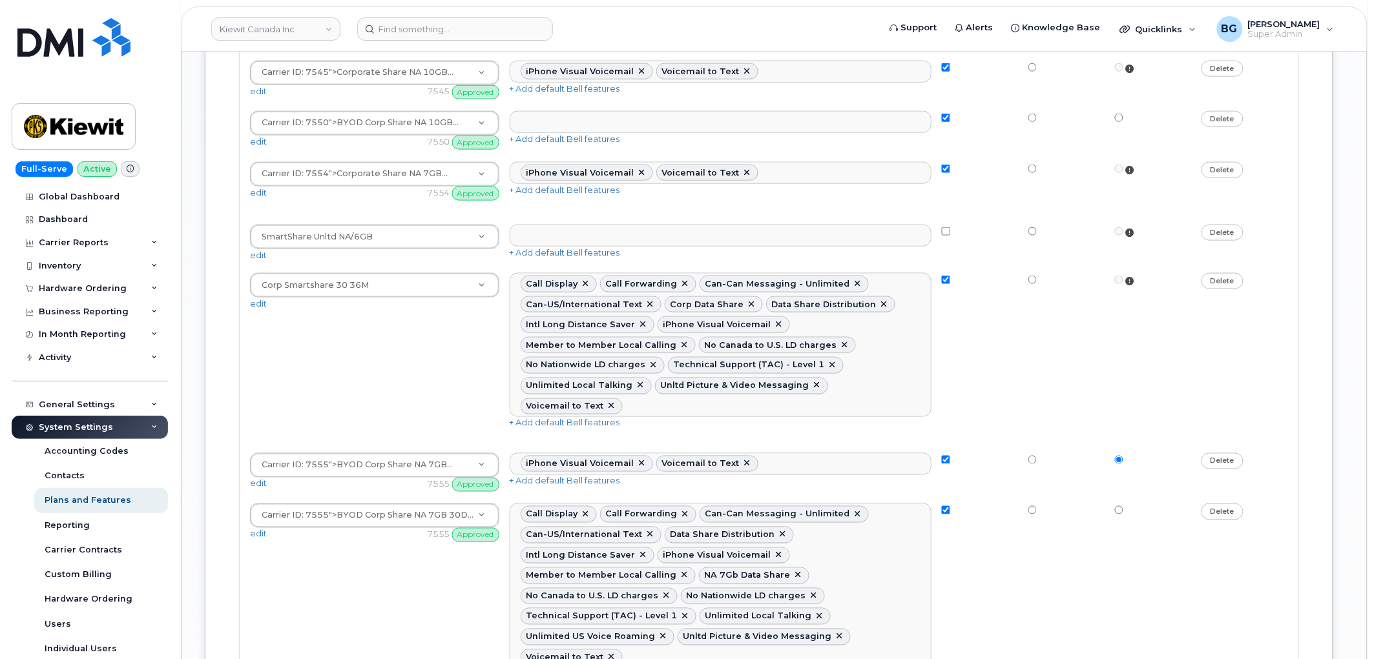
scroll to position [4058, 0]
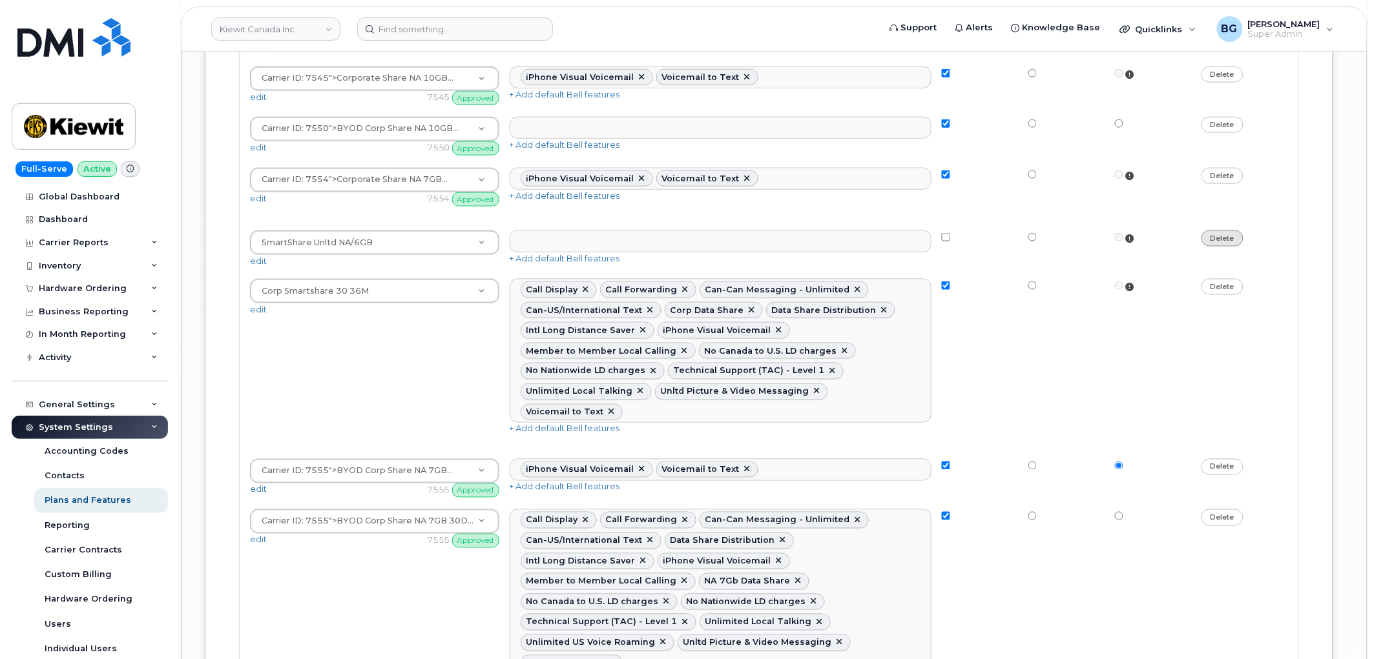
click at [1230, 231] on link "delete" at bounding box center [1222, 239] width 42 height 16
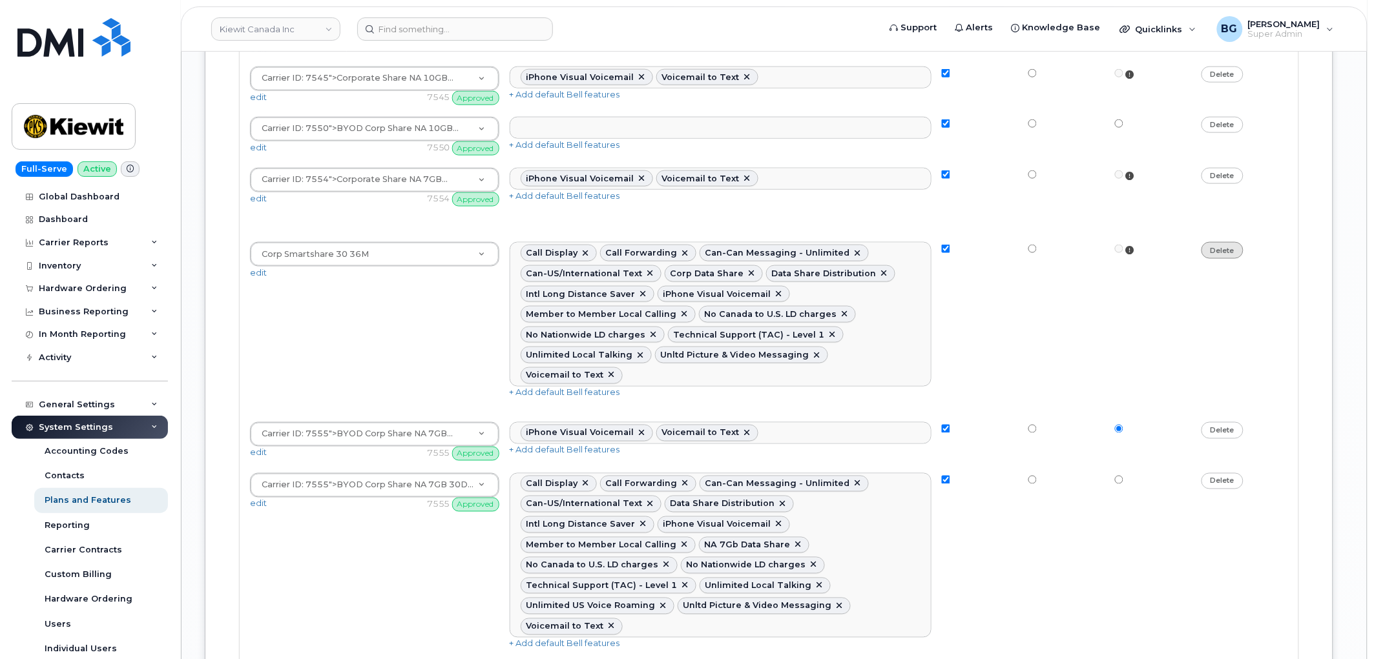
click at [1229, 242] on link "delete" at bounding box center [1222, 250] width 42 height 16
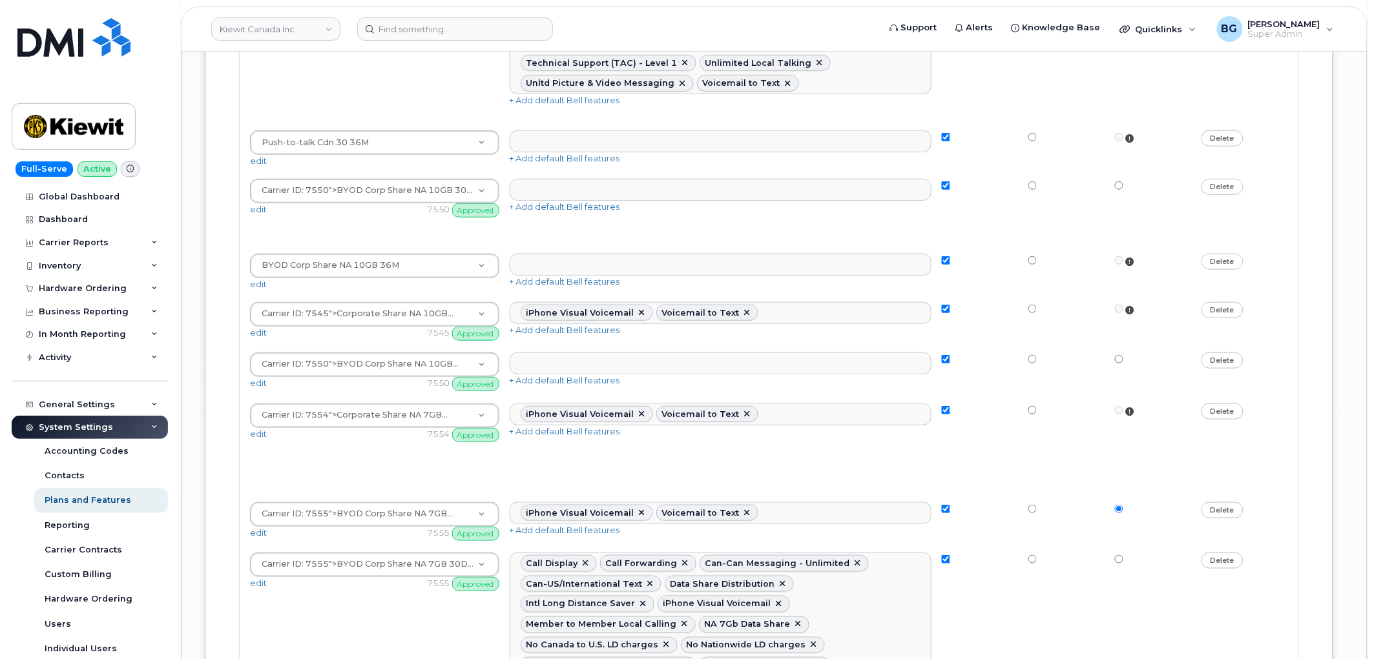
scroll to position [3819, 0]
click at [1222, 257] on link "delete" at bounding box center [1222, 265] width 42 height 16
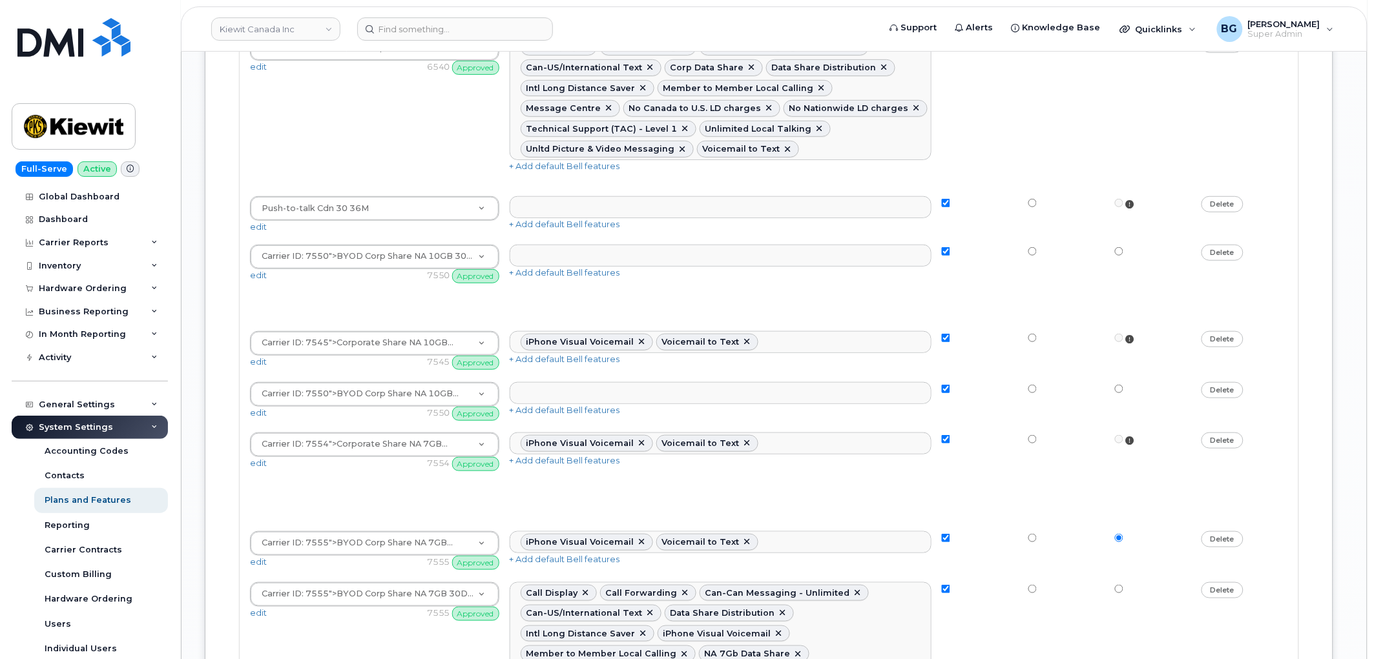
scroll to position [3627, 0]
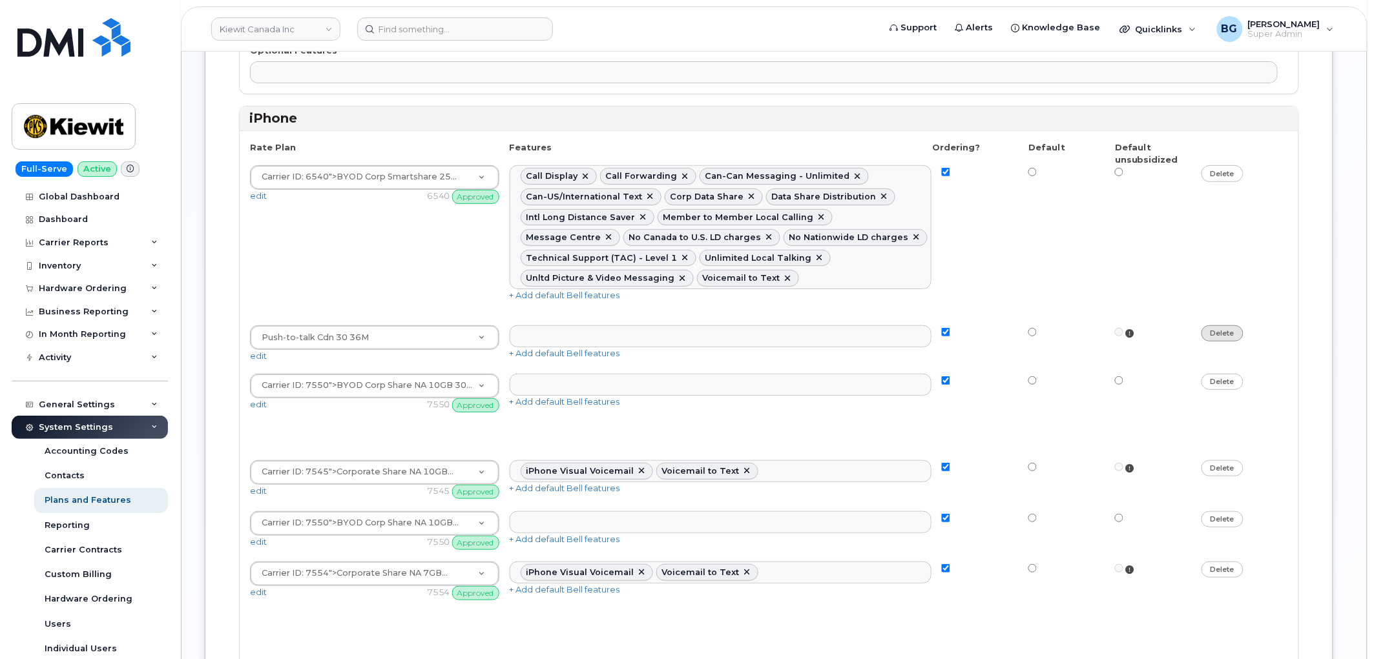
click at [1218, 326] on link "delete" at bounding box center [1222, 334] width 42 height 16
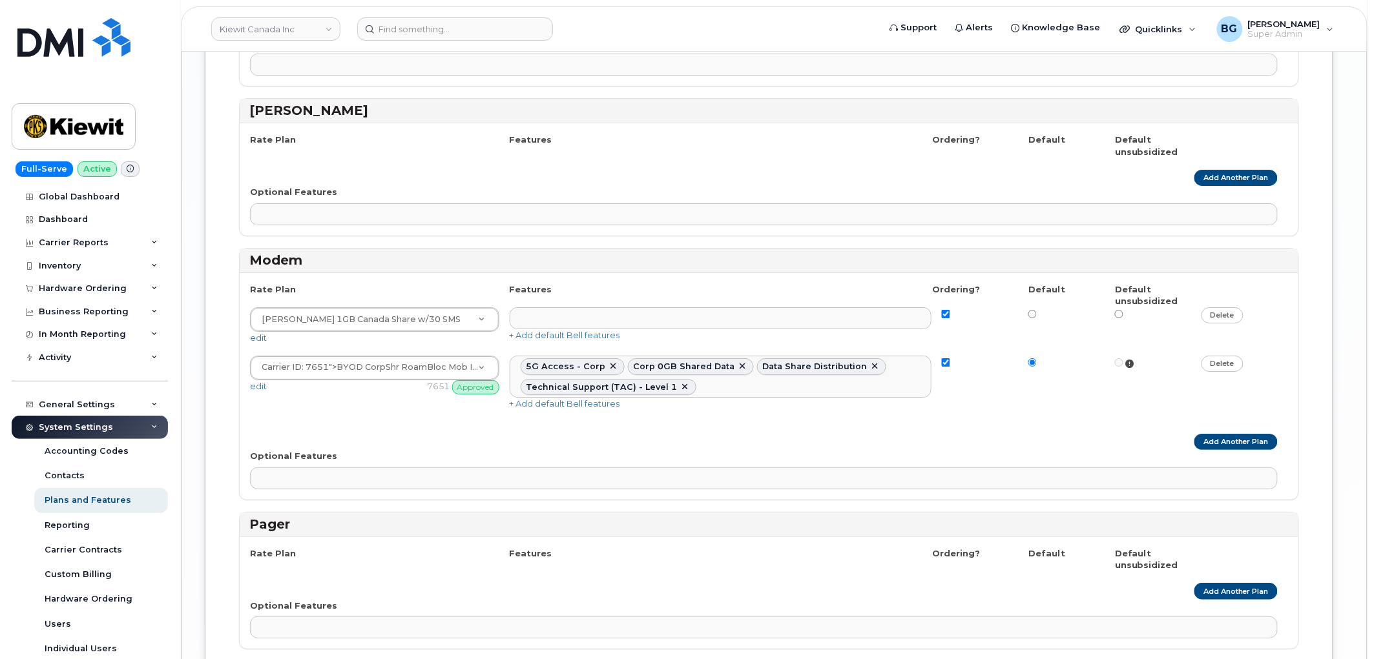
scroll to position [6398, 0]
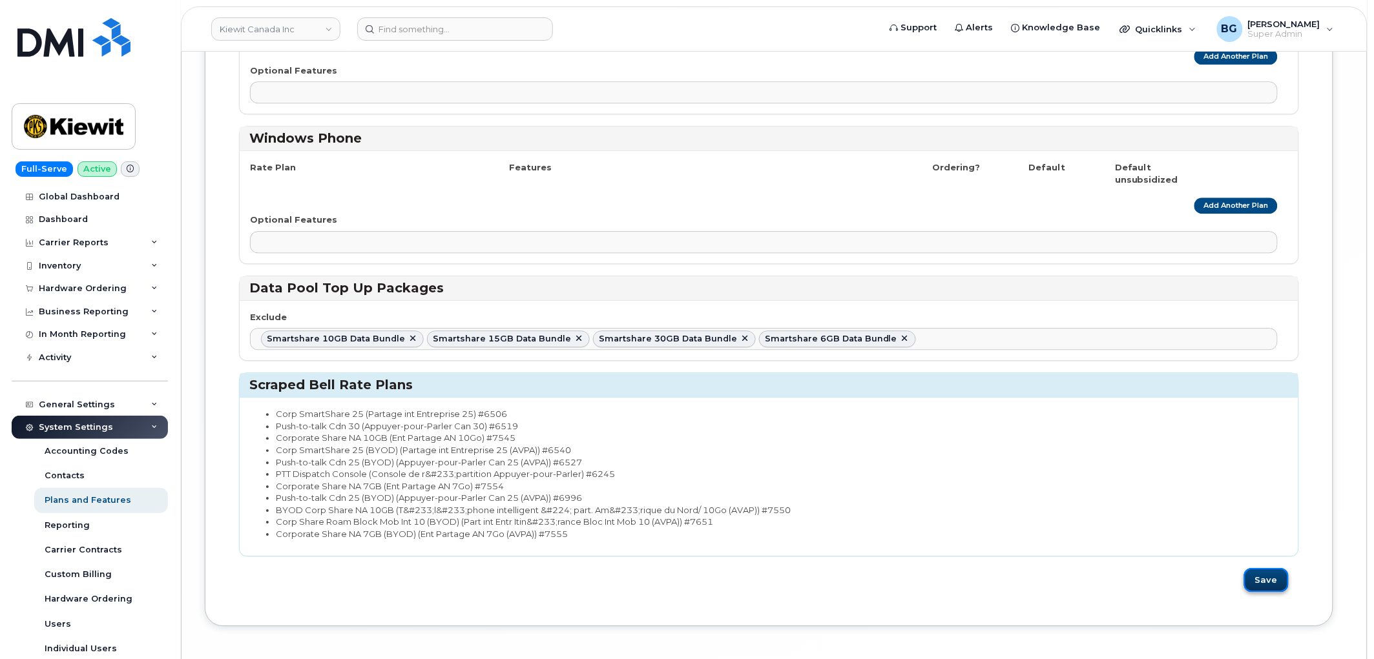
click at [1274, 568] on button "Save" at bounding box center [1266, 580] width 45 height 24
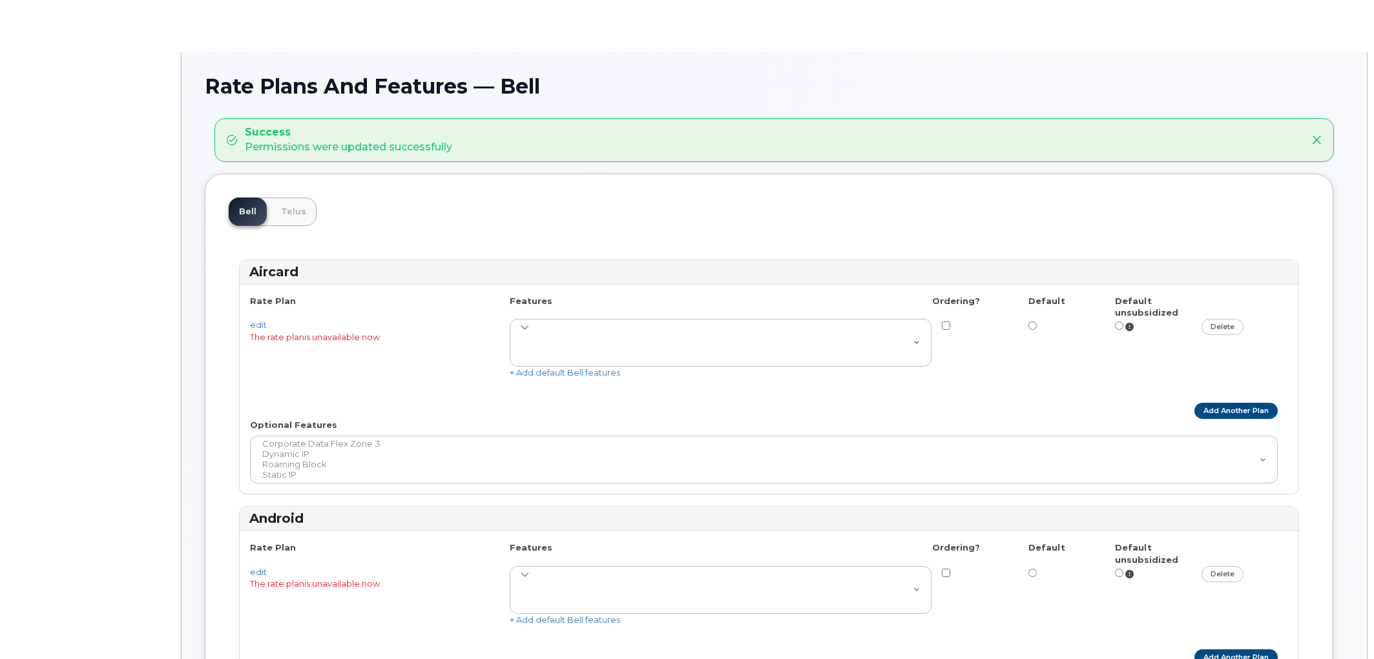
select select
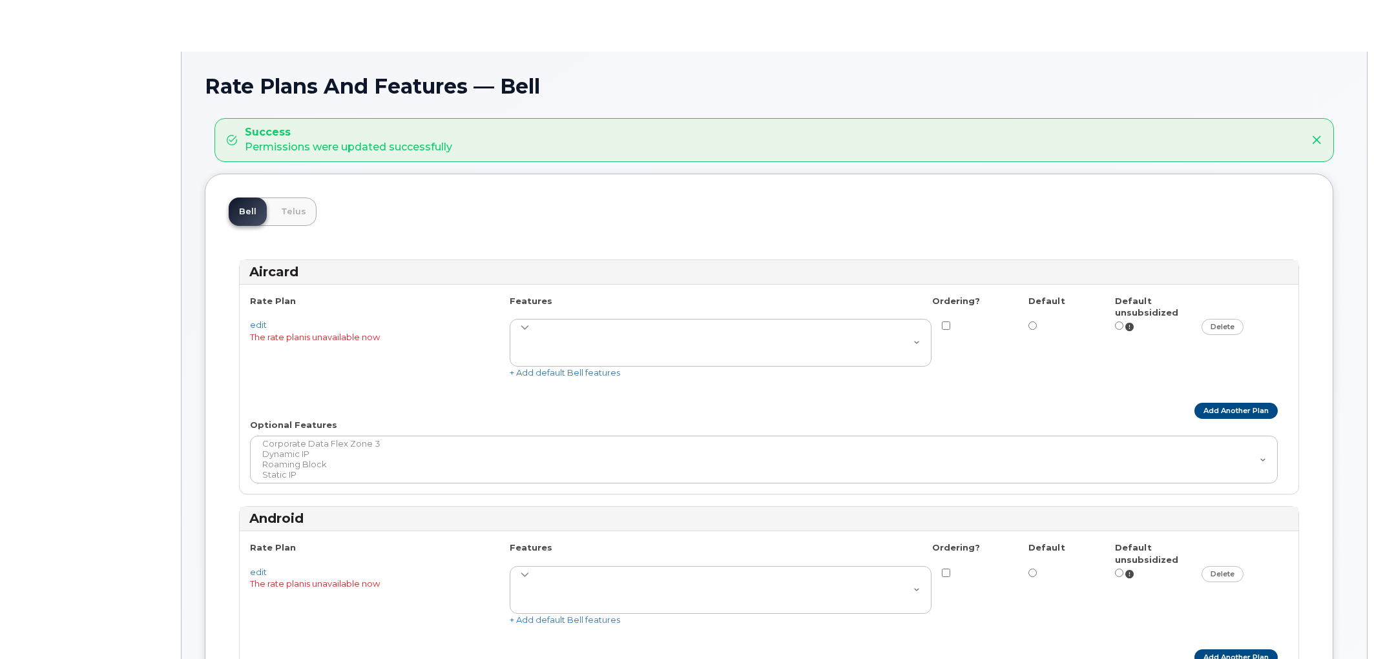
select select
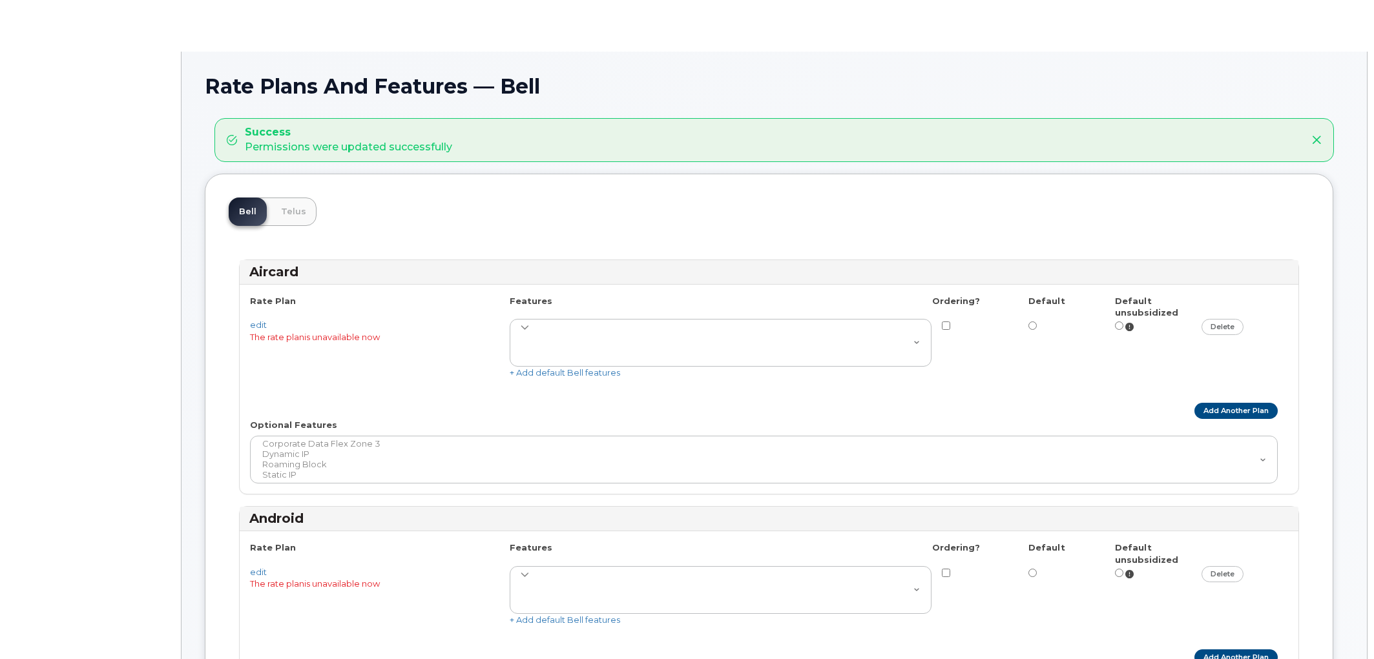
select select
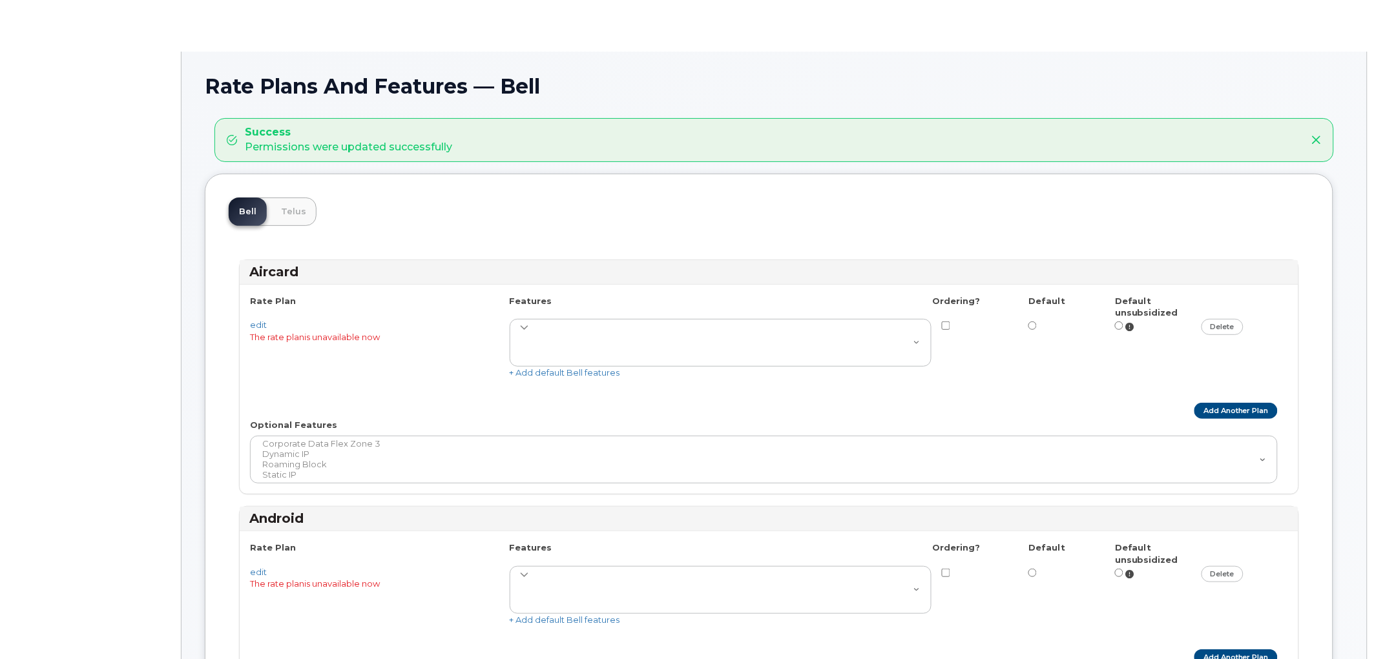
select select "204"
select select
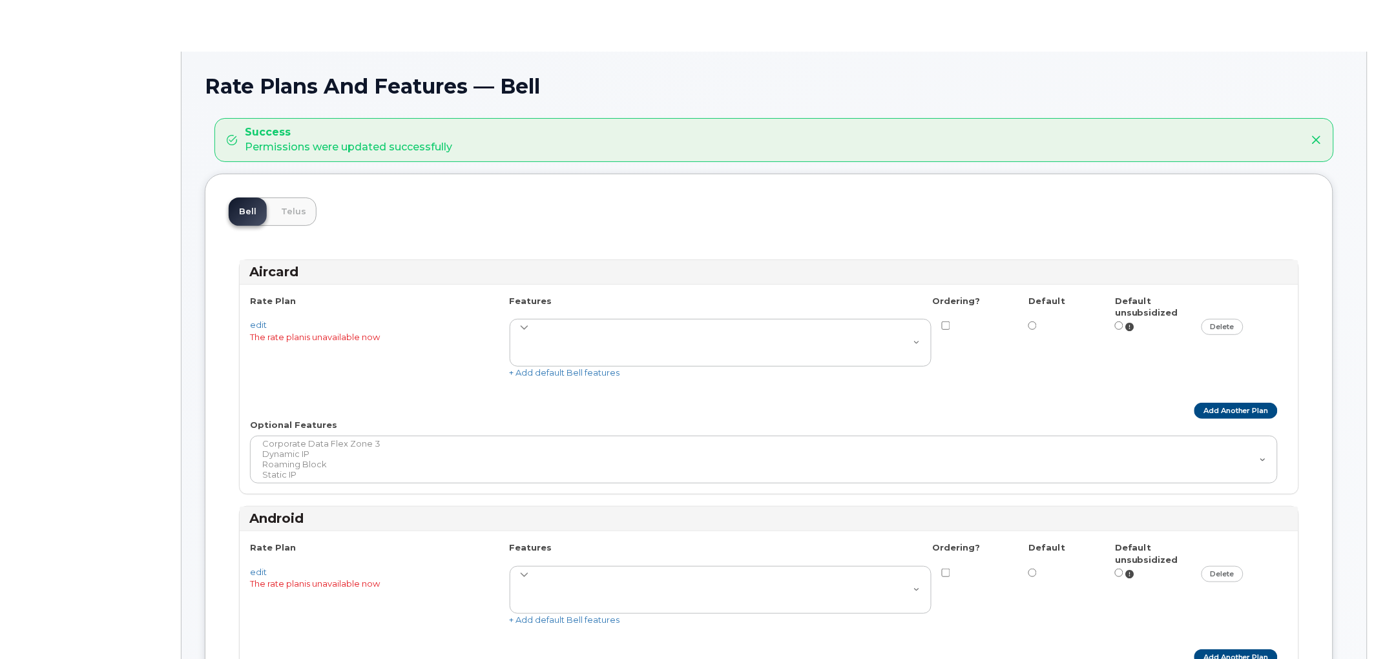
select select
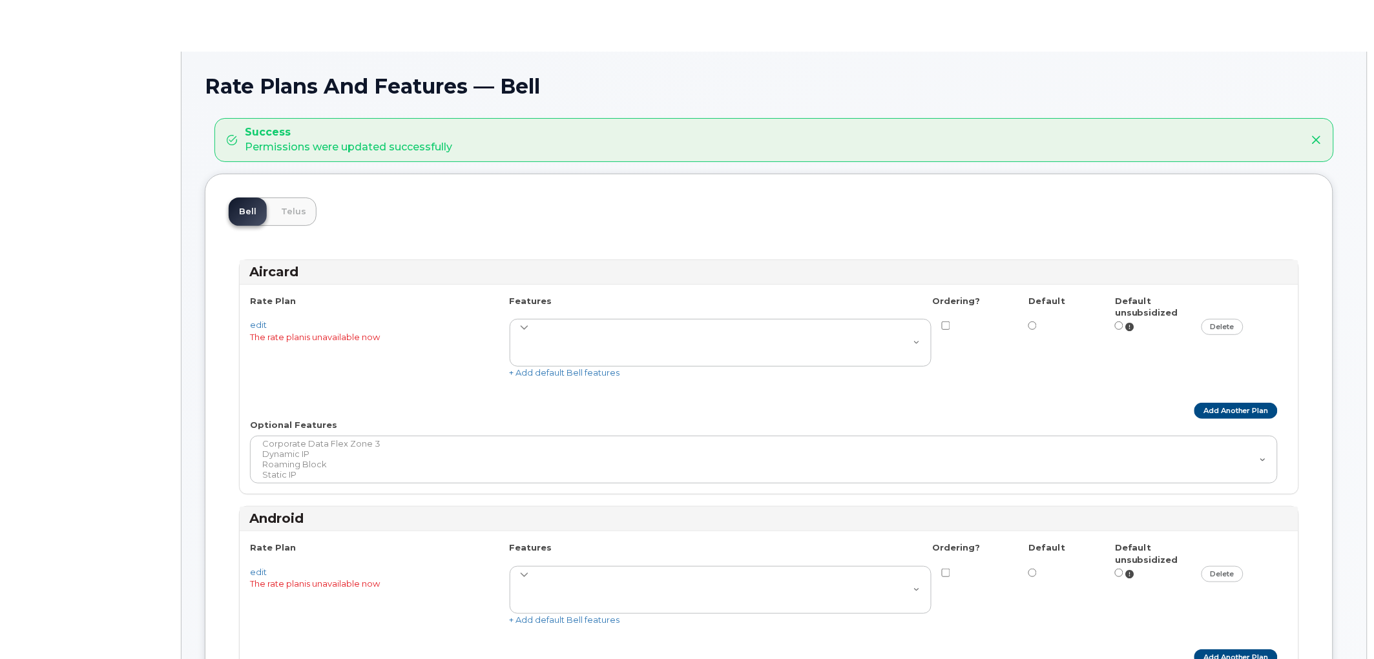
select select "204"
select select
select select "204"
select select
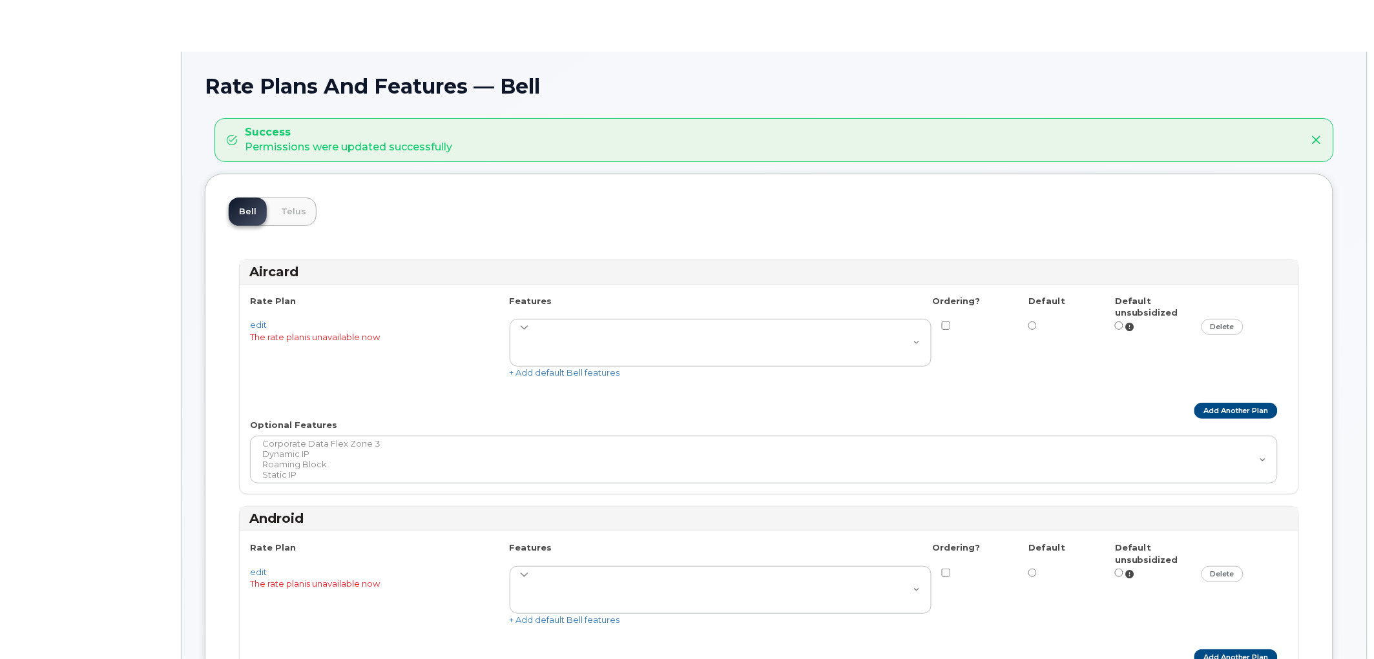
select select "204"
select select
select select "204"
select select
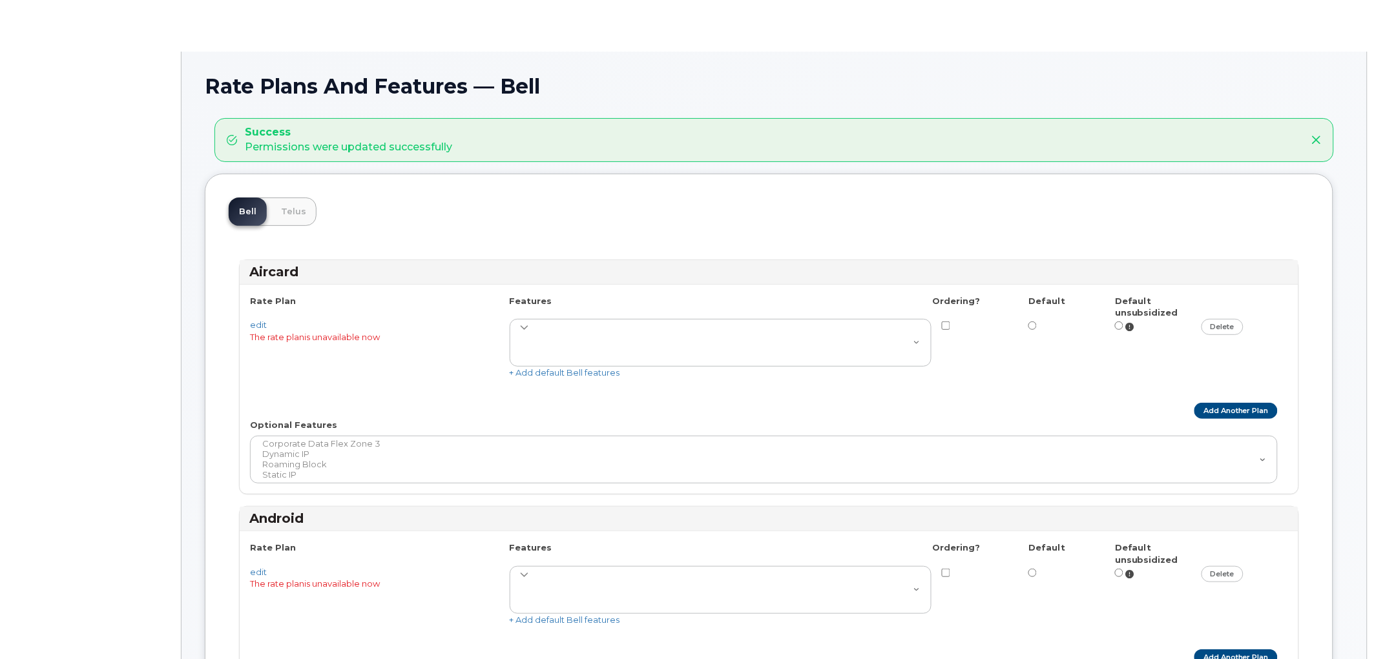
select select
select select "204"
select select
select select "204"
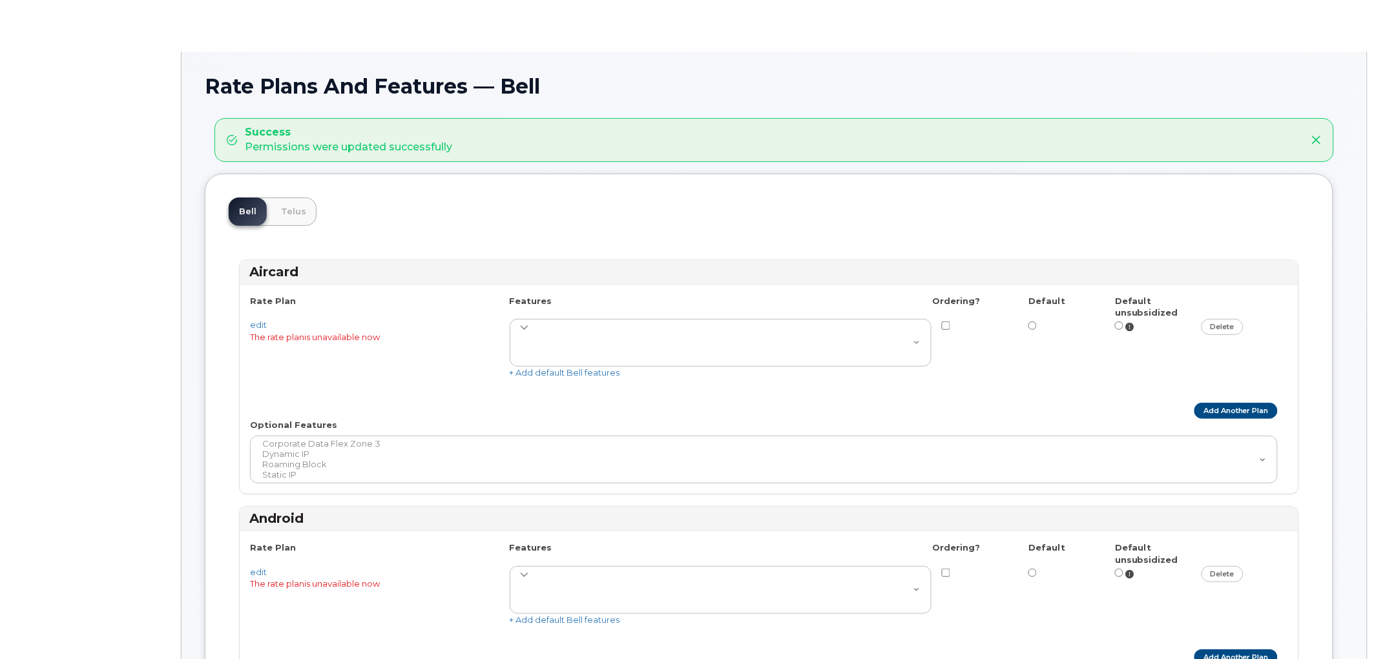
select select
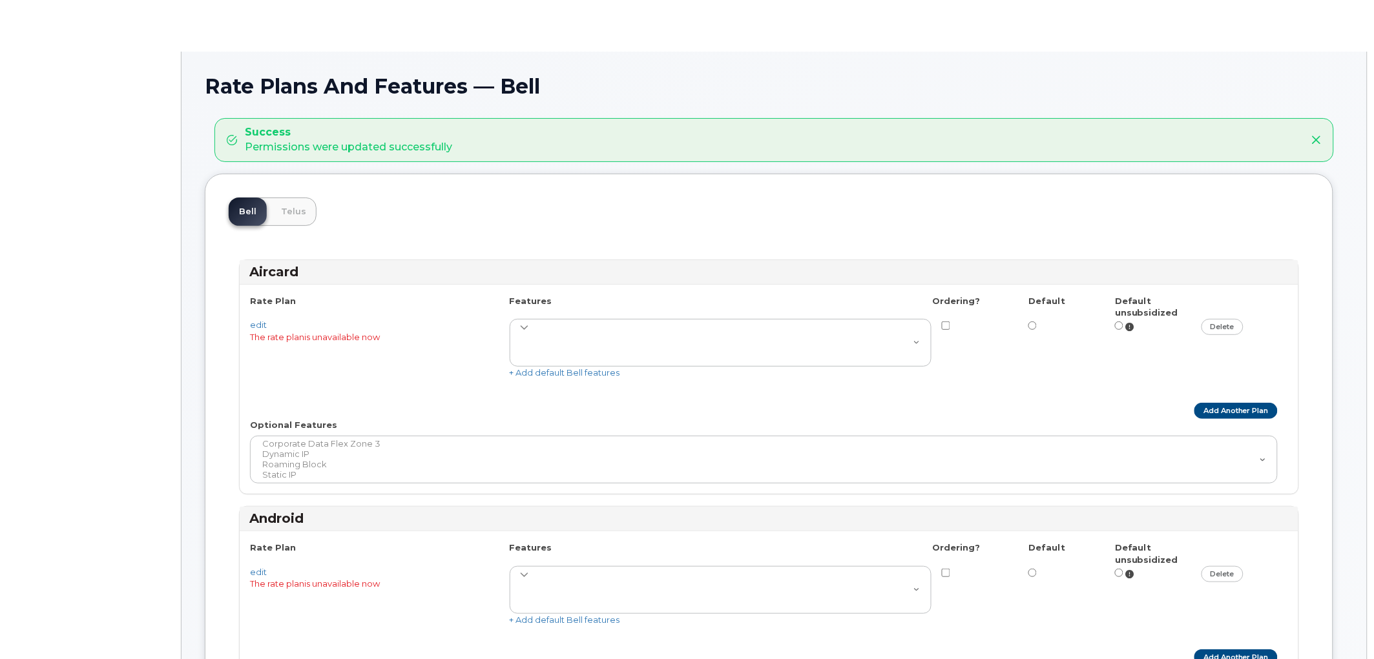
select select "204"
select select
select select "171"
select select
select select "171"
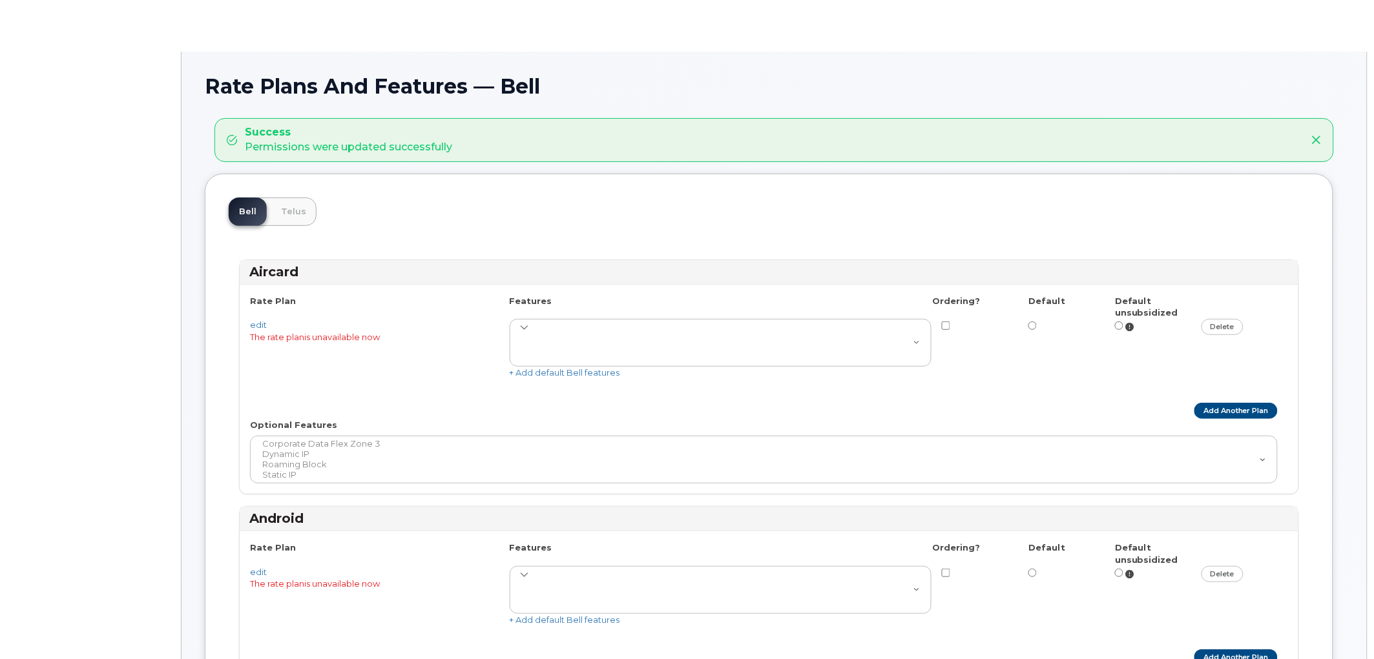
select select "171"
select select
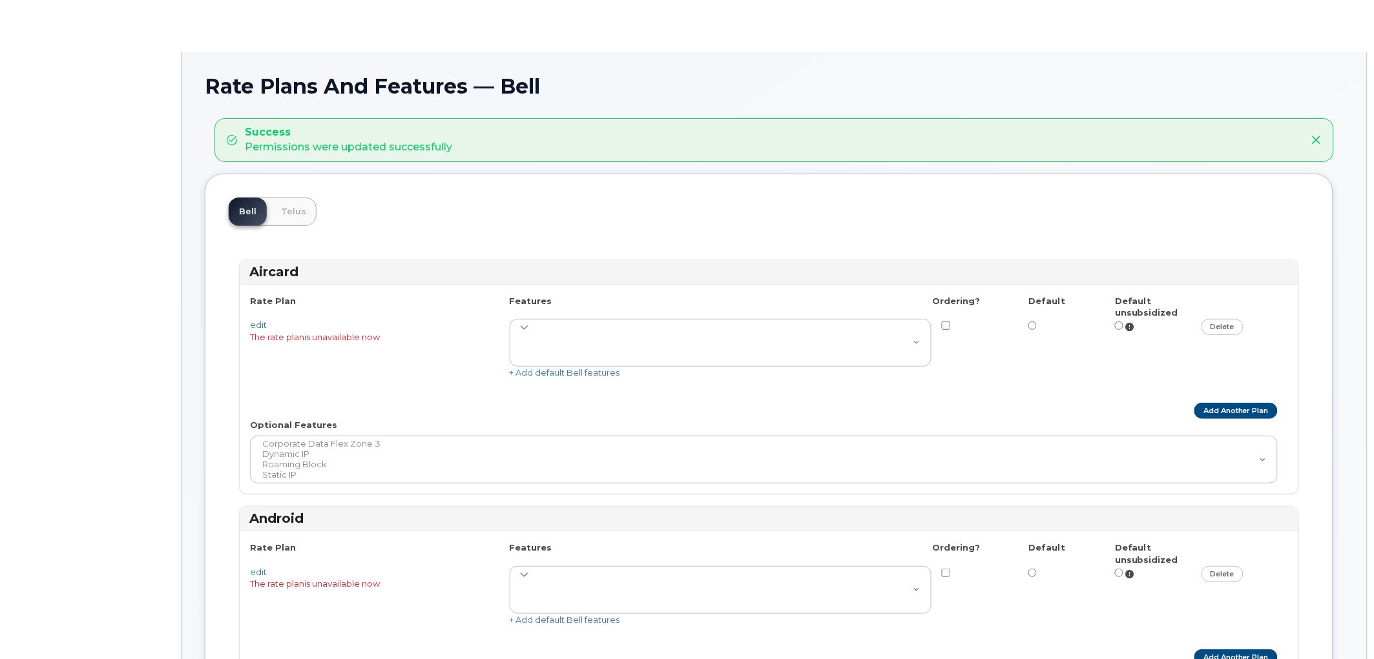
select select
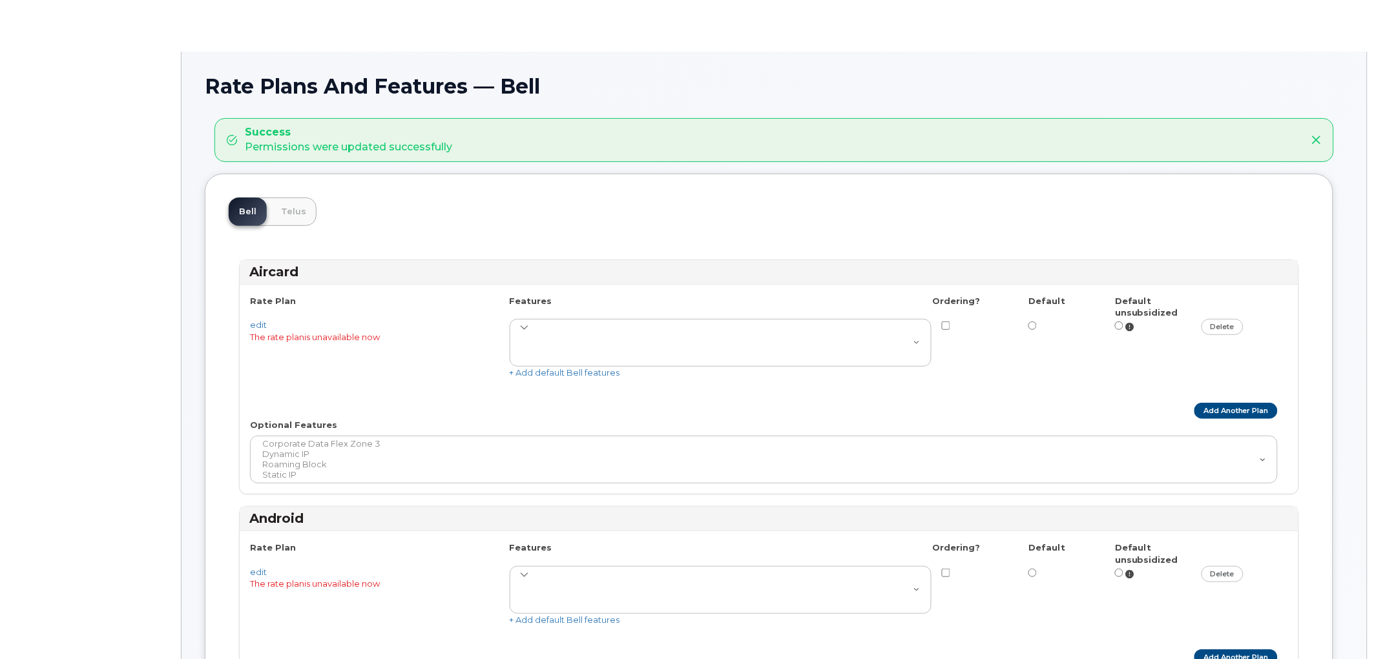
select select
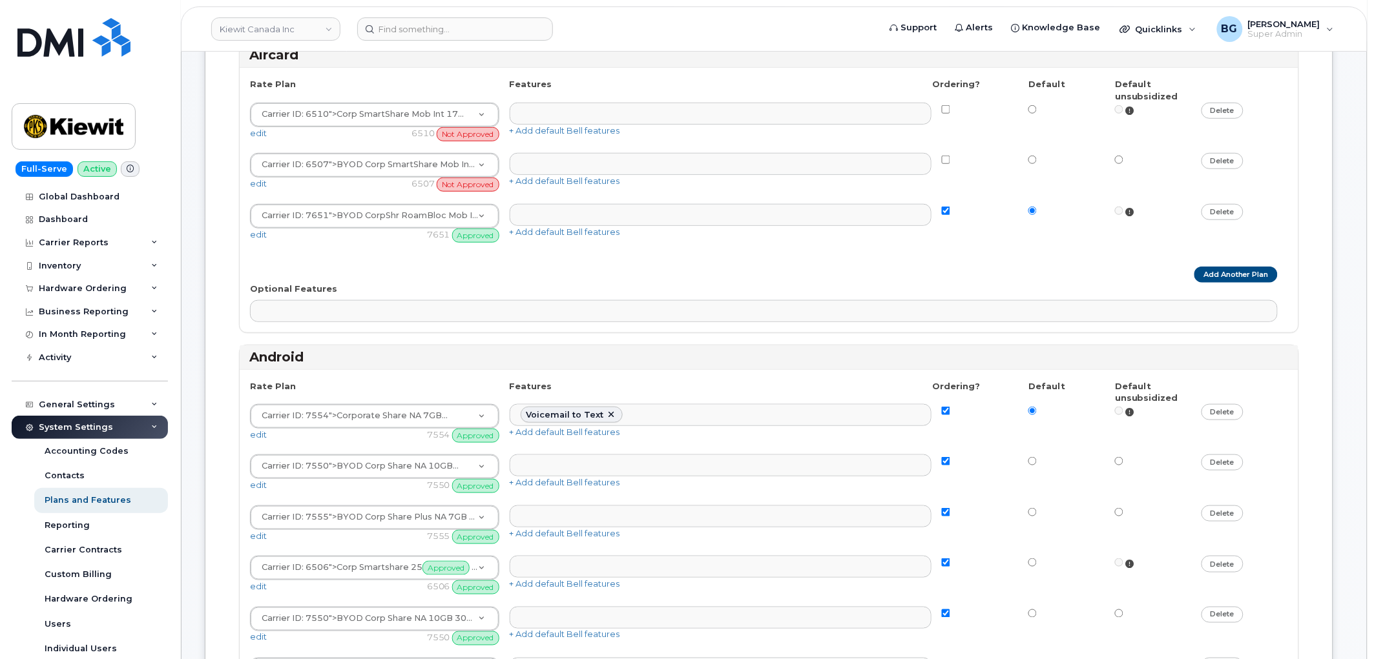
scroll to position [285, 0]
click at [1225, 112] on link "delete" at bounding box center [1222, 108] width 42 height 16
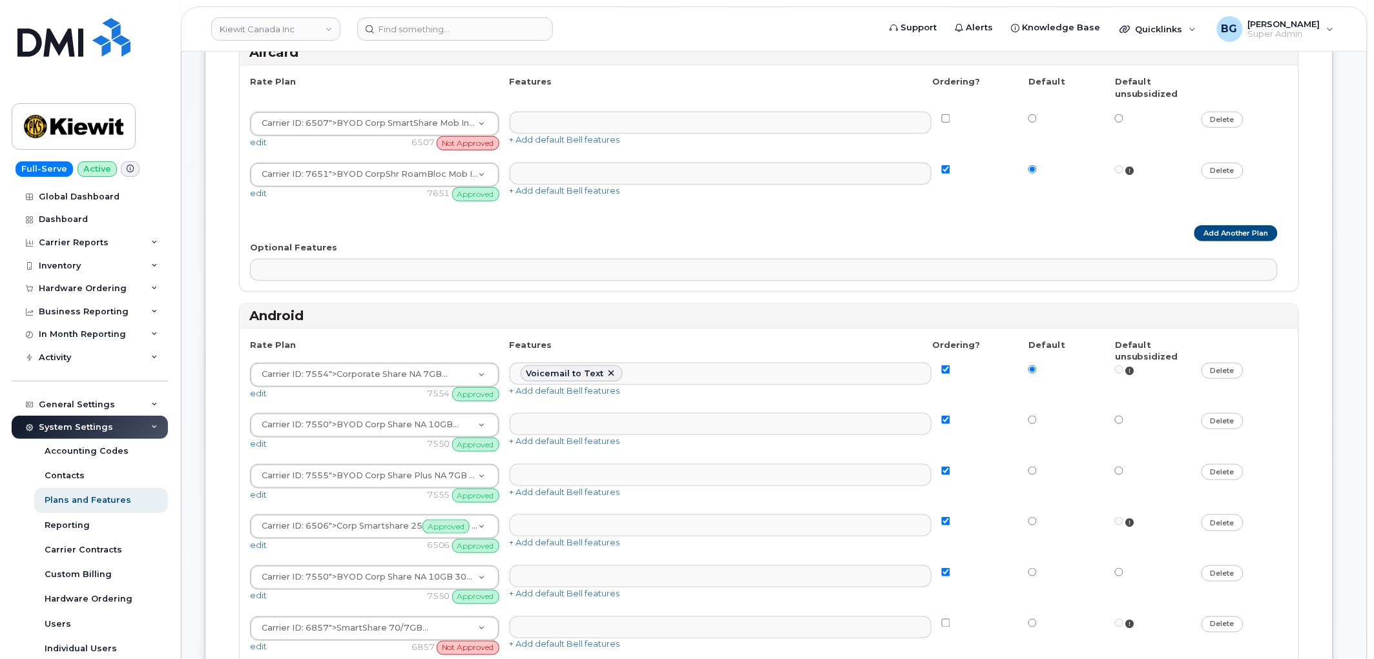
click at [1223, 110] on div "Carrier ID: 6510 ">Corp SmartShare Mob Int 17 Not Approved Carrier ID: 6510 20G…" at bounding box center [769, 106] width 1038 height 12
click at [1223, 114] on link "delete" at bounding box center [1222, 120] width 42 height 16
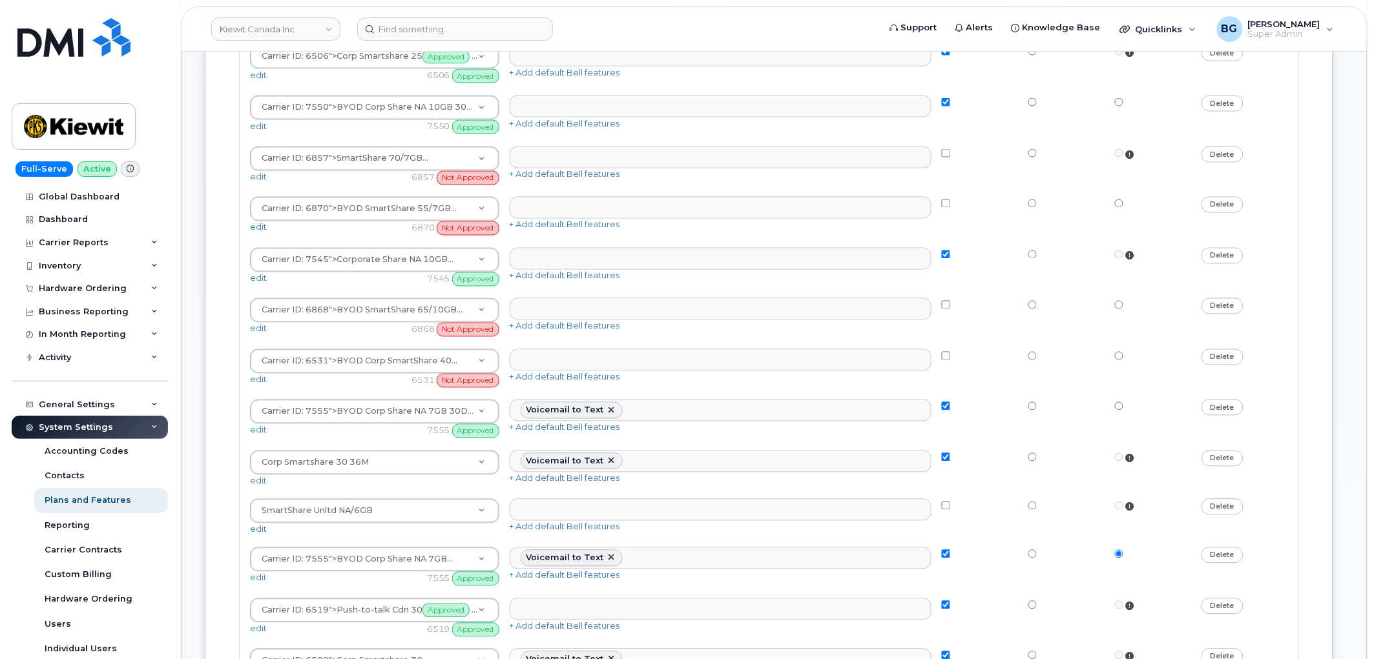
scroll to position [716, 0]
click at [1225, 158] on link "delete" at bounding box center [1222, 156] width 42 height 16
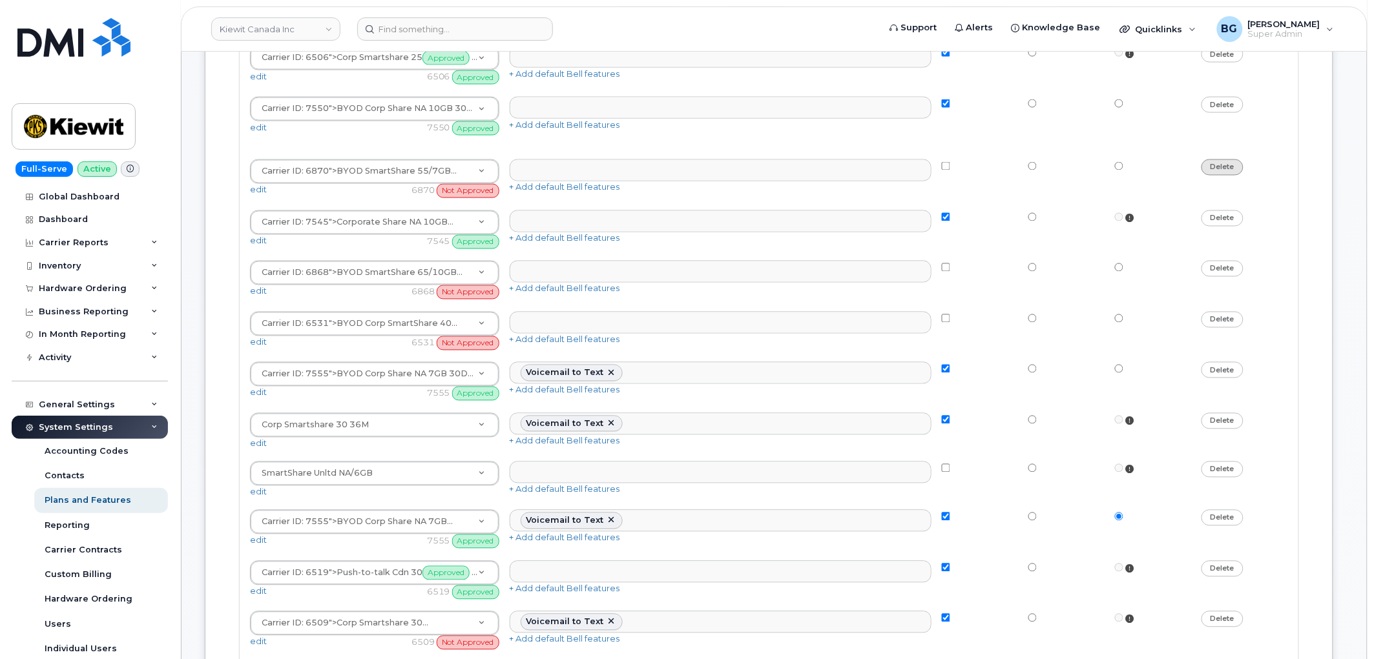
click at [1228, 167] on link "delete" at bounding box center [1222, 168] width 42 height 16
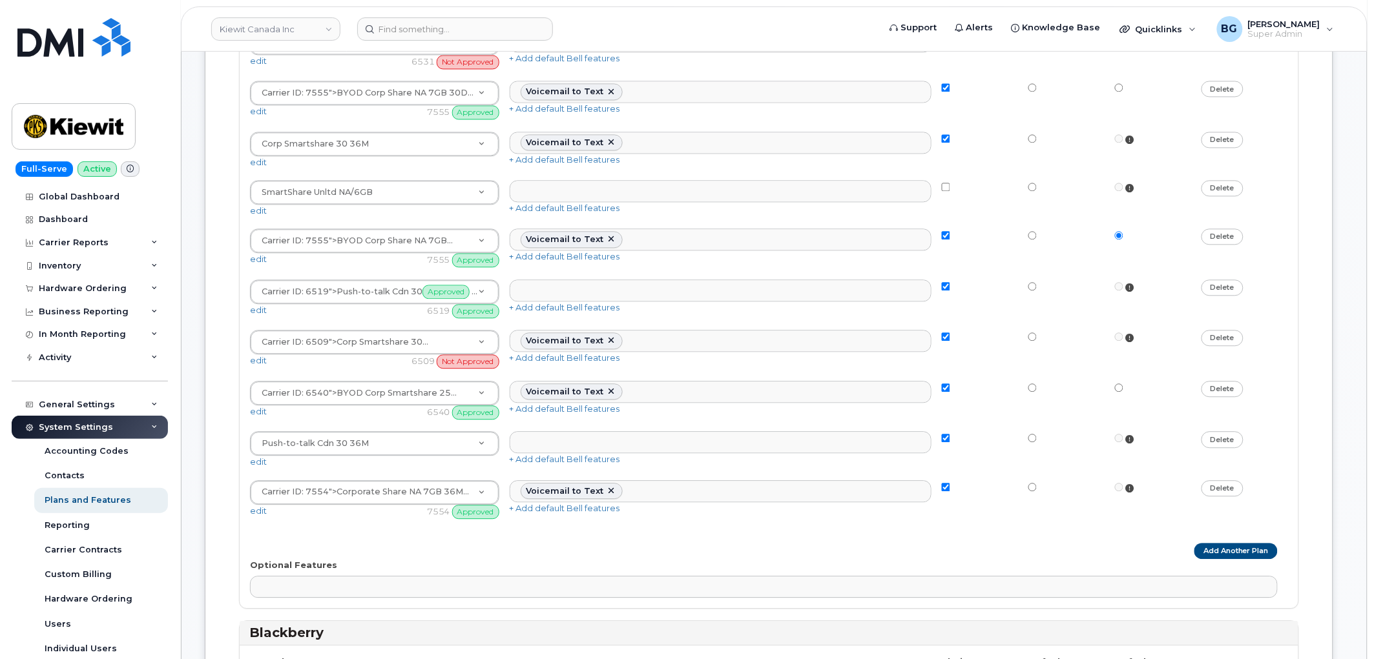
scroll to position [956, 0]
click at [1223, 346] on link "delete" at bounding box center [1222, 341] width 42 height 16
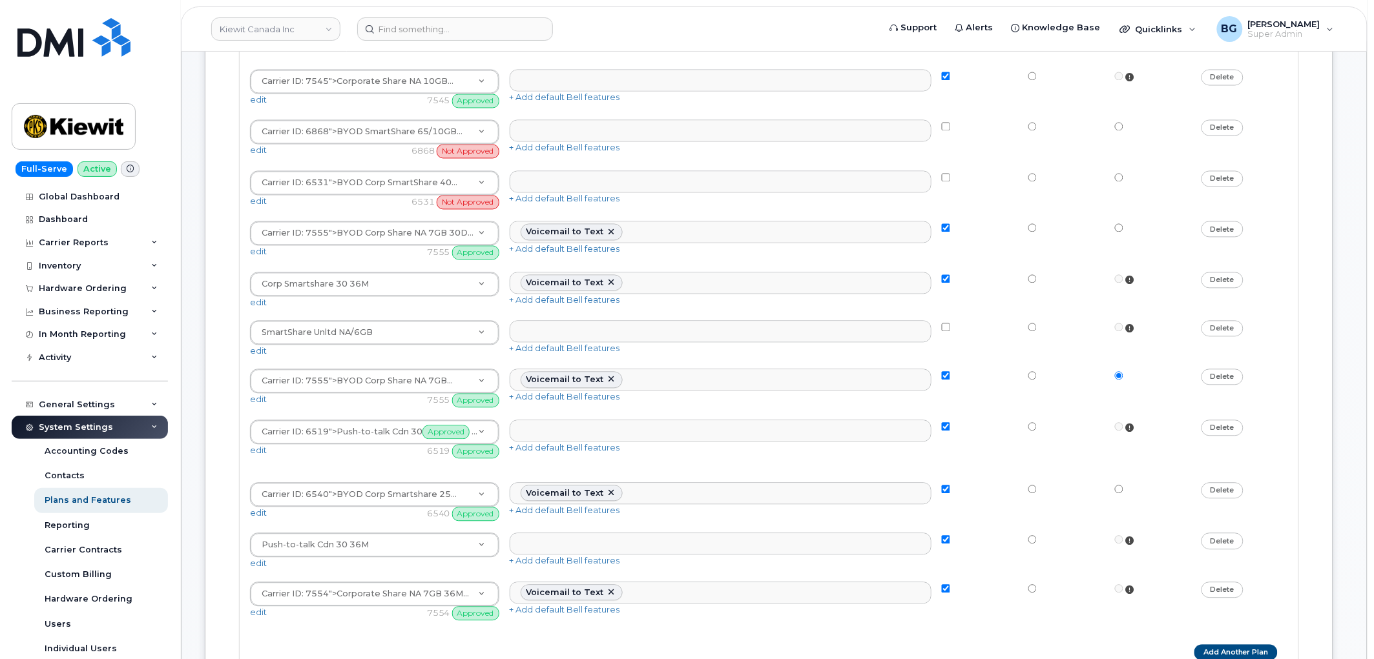
scroll to position [812, 0]
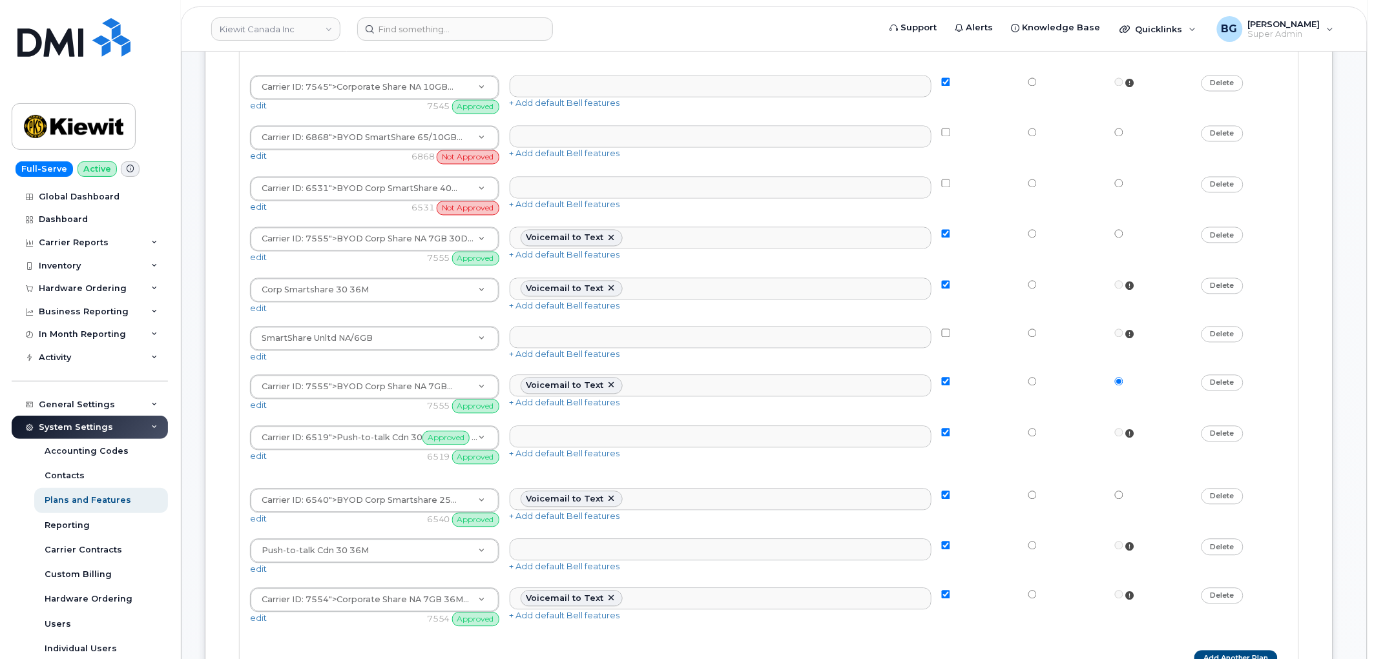
click at [1222, 139] on link "delete" at bounding box center [1222, 134] width 42 height 16
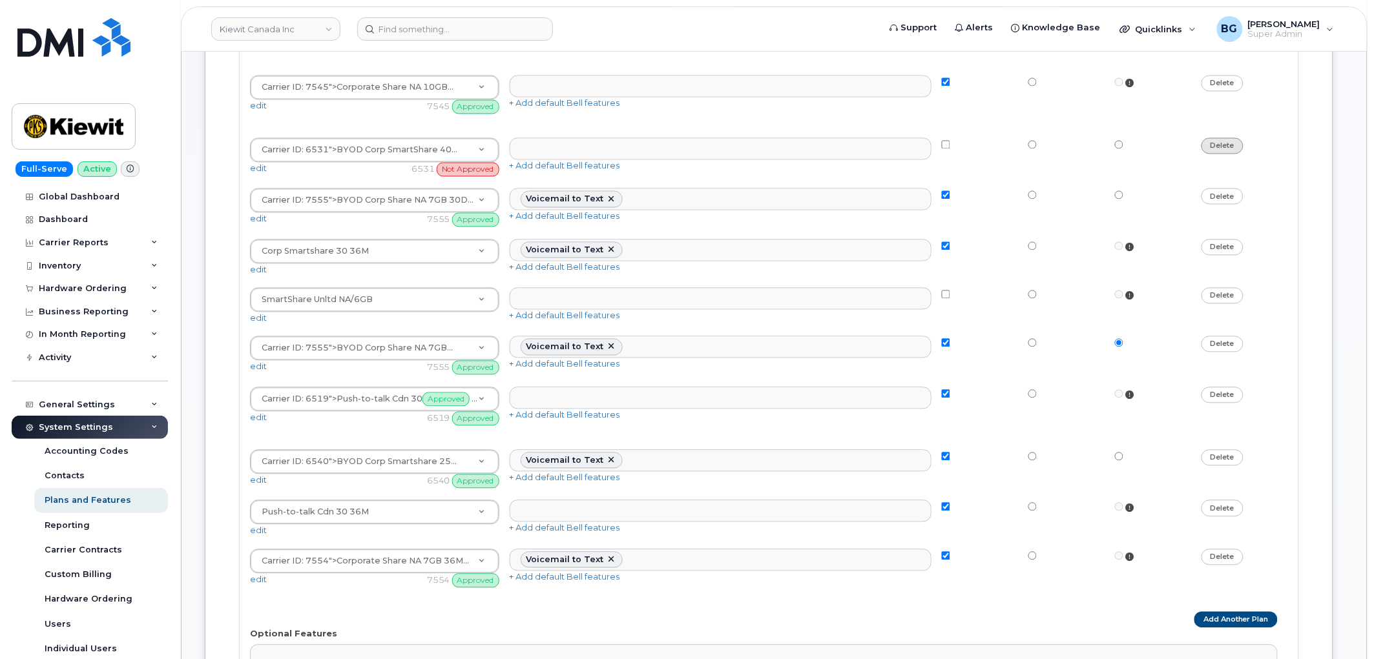
click at [1229, 149] on link "delete" at bounding box center [1222, 146] width 42 height 16
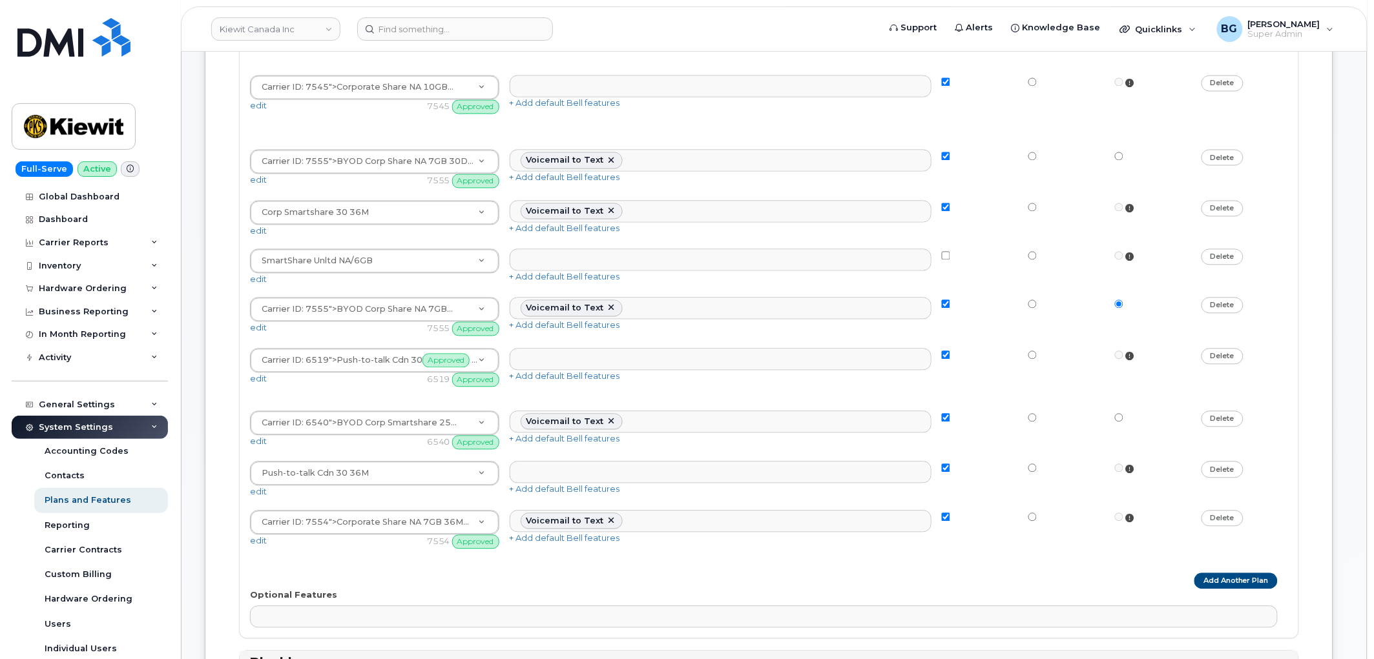
scroll to position [860, 0]
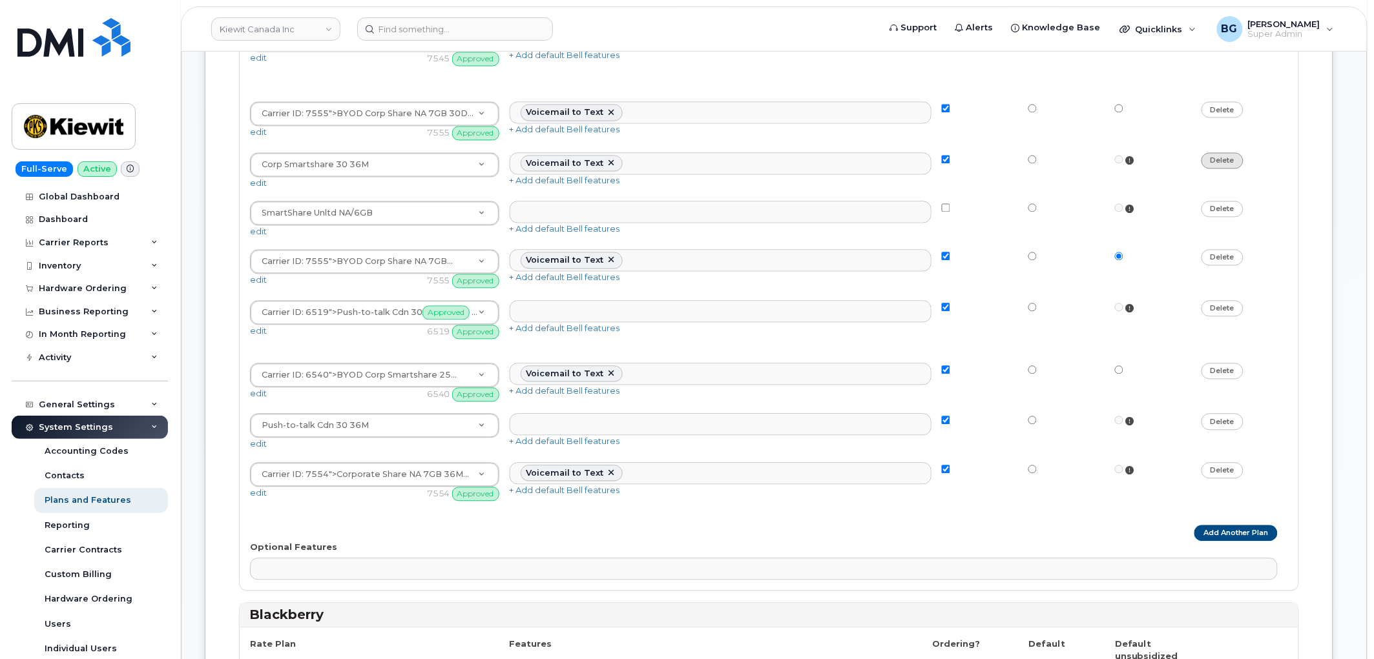
click at [1230, 165] on link "delete" at bounding box center [1222, 161] width 42 height 16
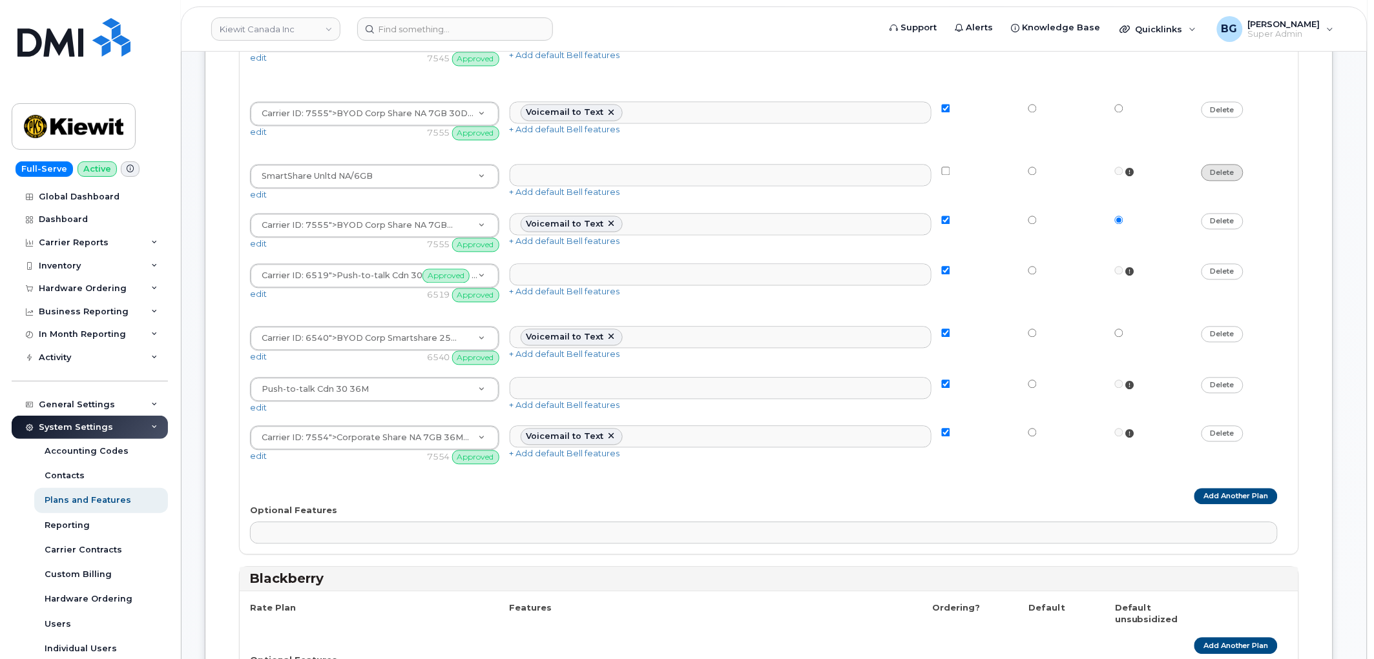
click at [1225, 172] on link "delete" at bounding box center [1222, 173] width 42 height 16
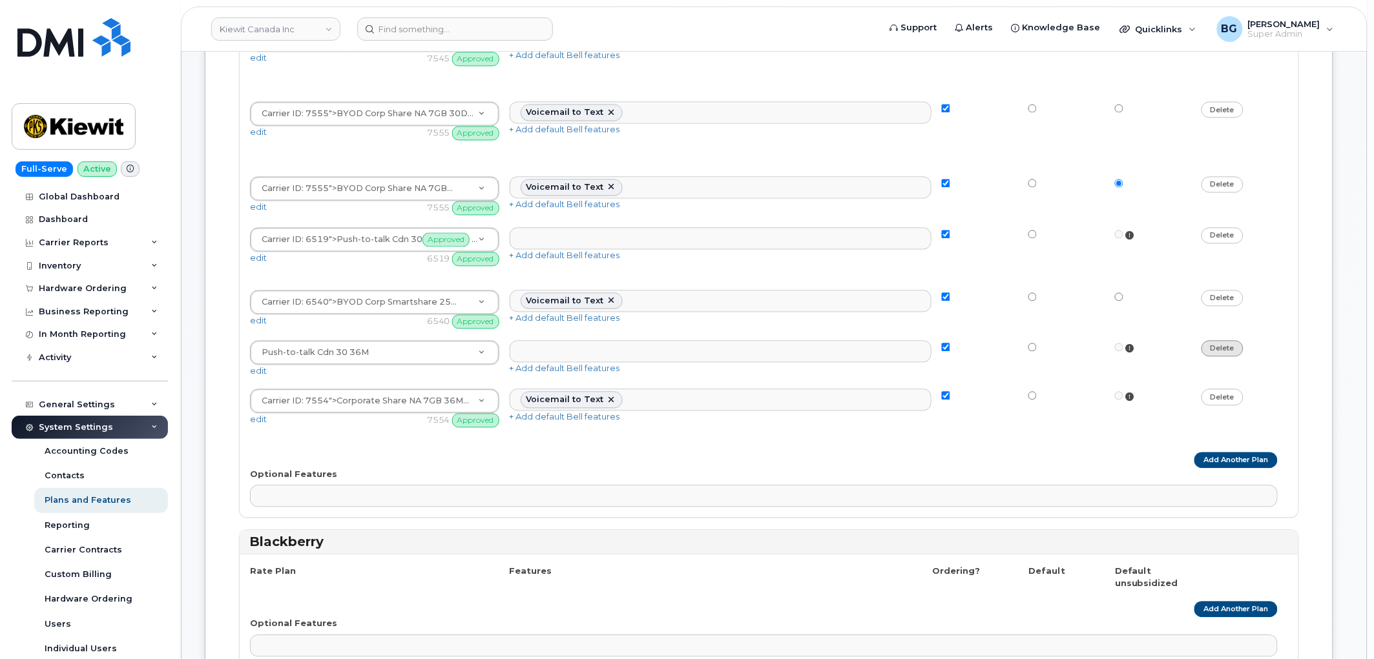
click at [1219, 352] on link "delete" at bounding box center [1222, 349] width 42 height 16
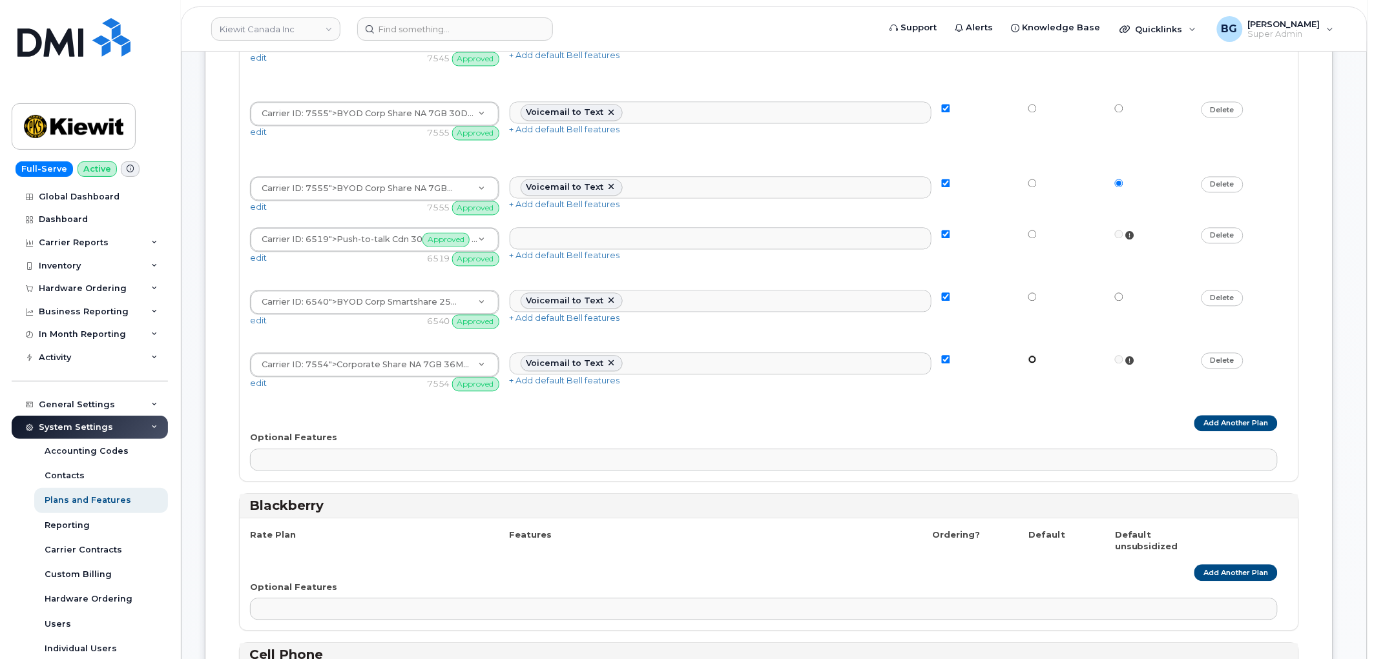
click at [1032, 364] on input "radio" at bounding box center [1032, 360] width 8 height 8
radio input "true"
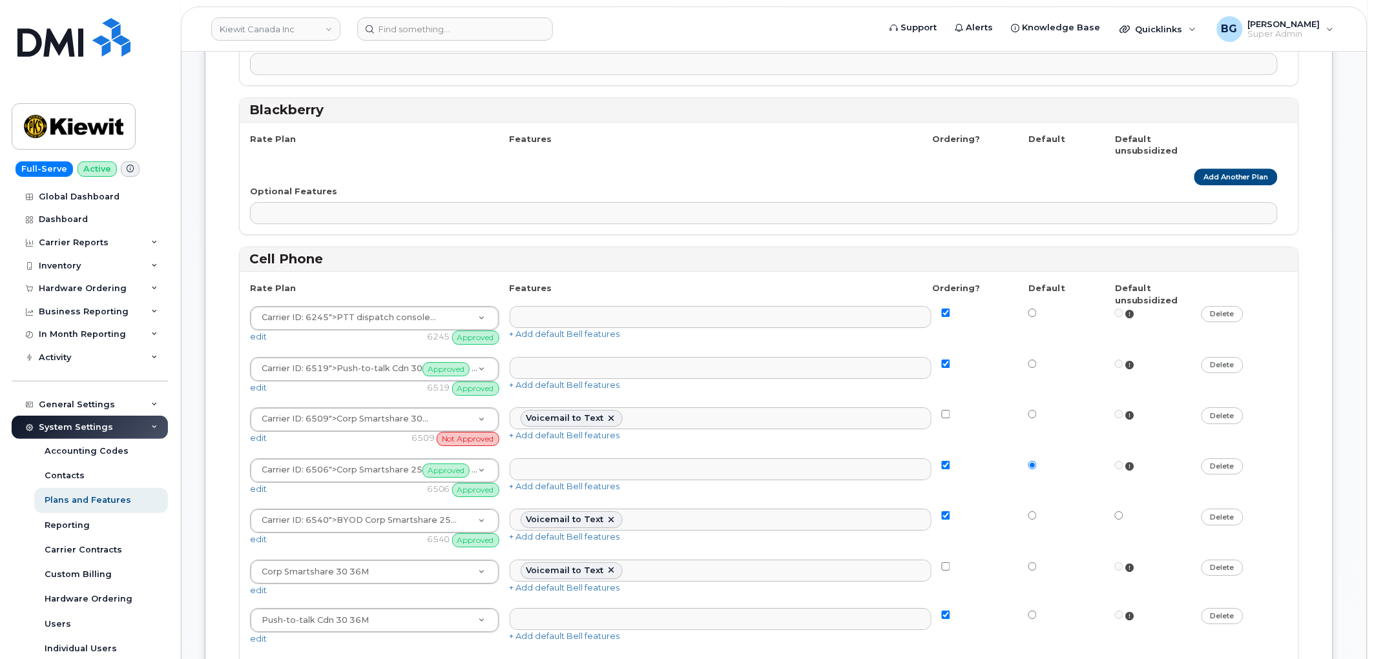
scroll to position [1290, 0]
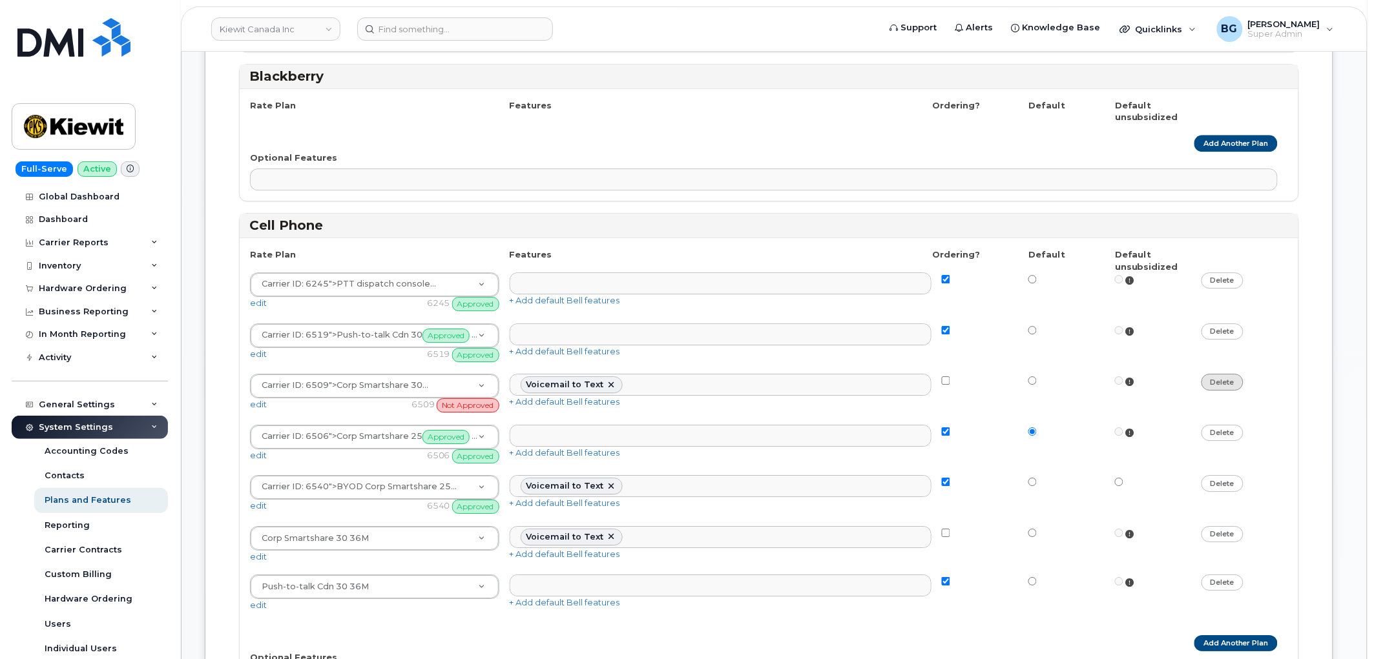
click at [1223, 388] on link "delete" at bounding box center [1222, 382] width 42 height 16
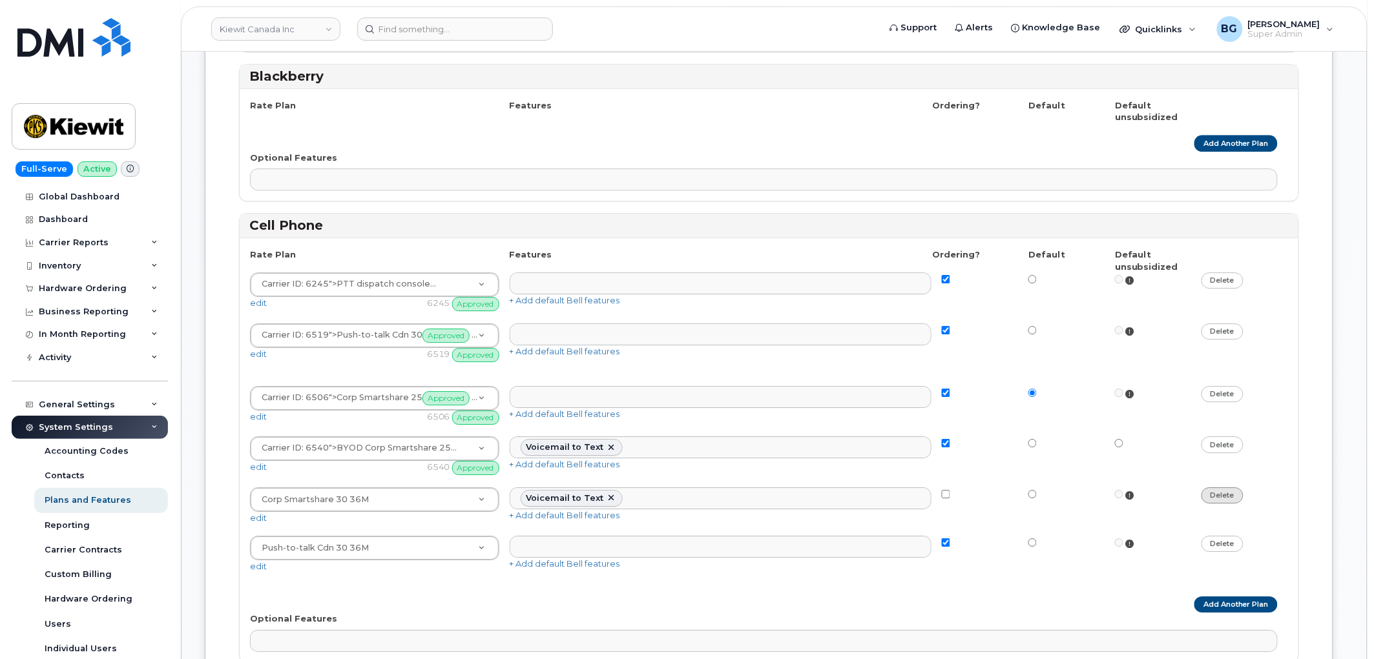
click at [1228, 502] on link "delete" at bounding box center [1222, 496] width 42 height 16
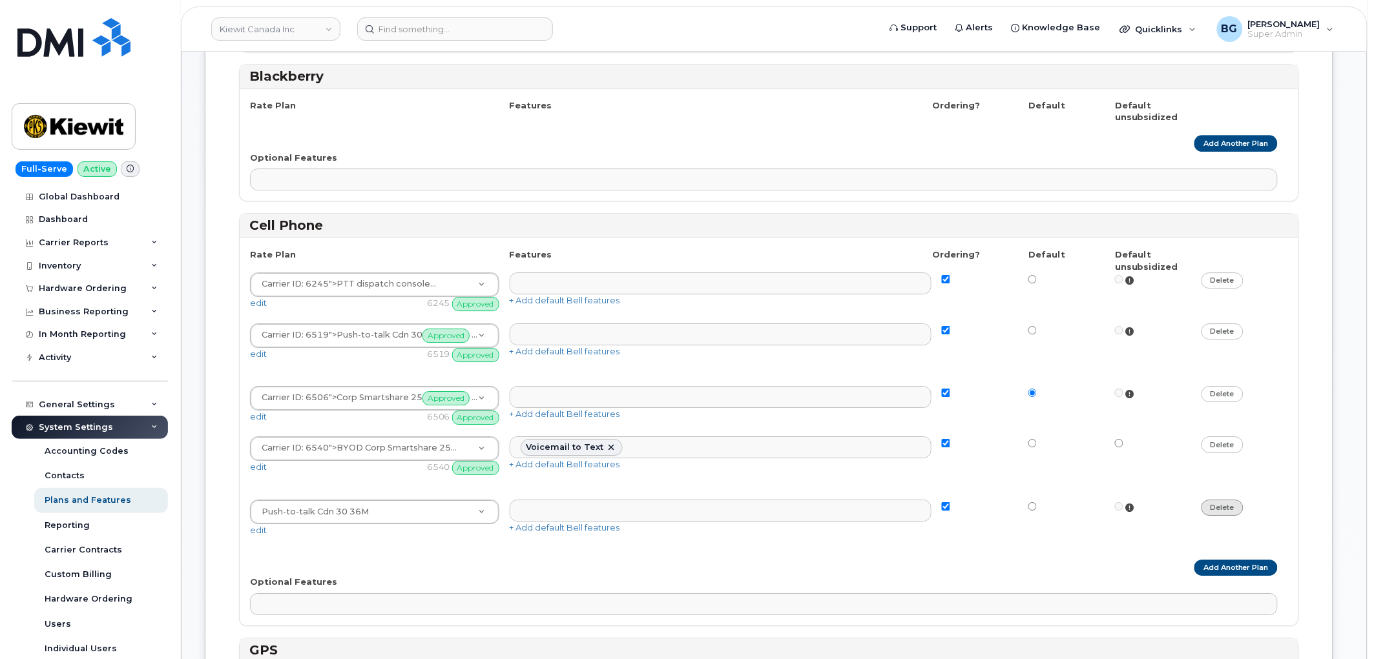
click at [1226, 511] on link "delete" at bounding box center [1222, 508] width 42 height 16
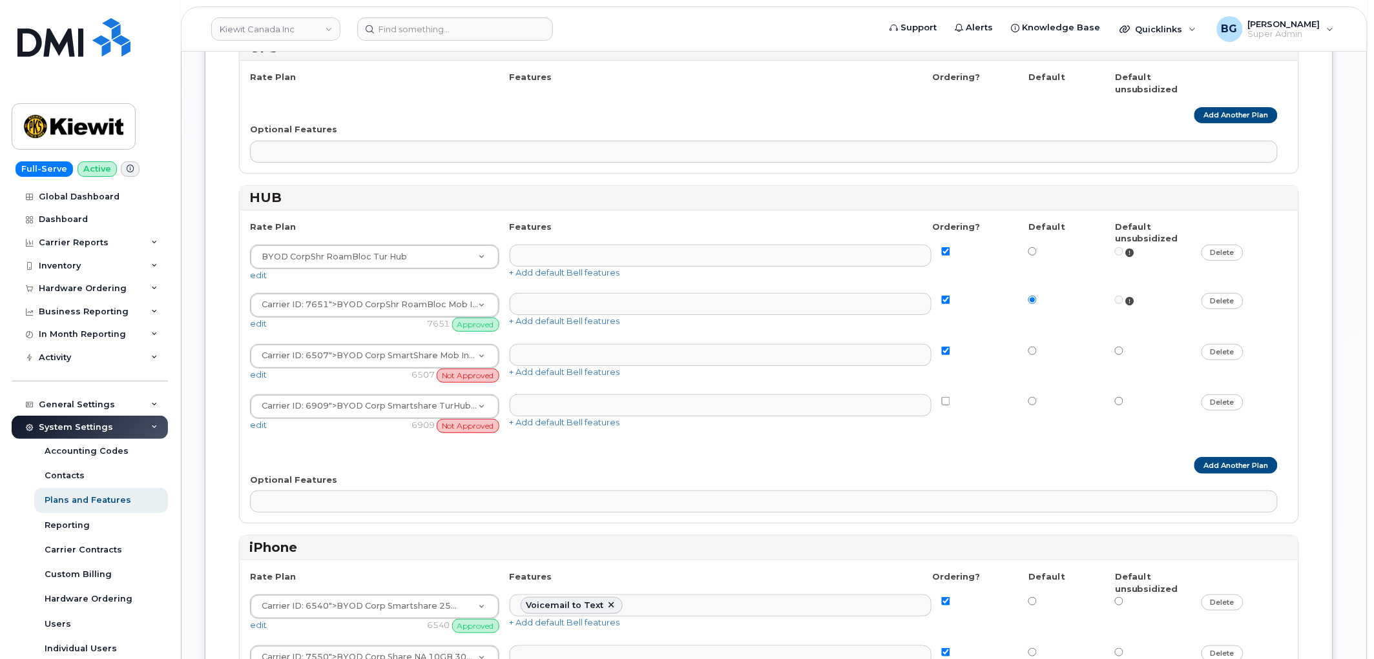
scroll to position [1864, 0]
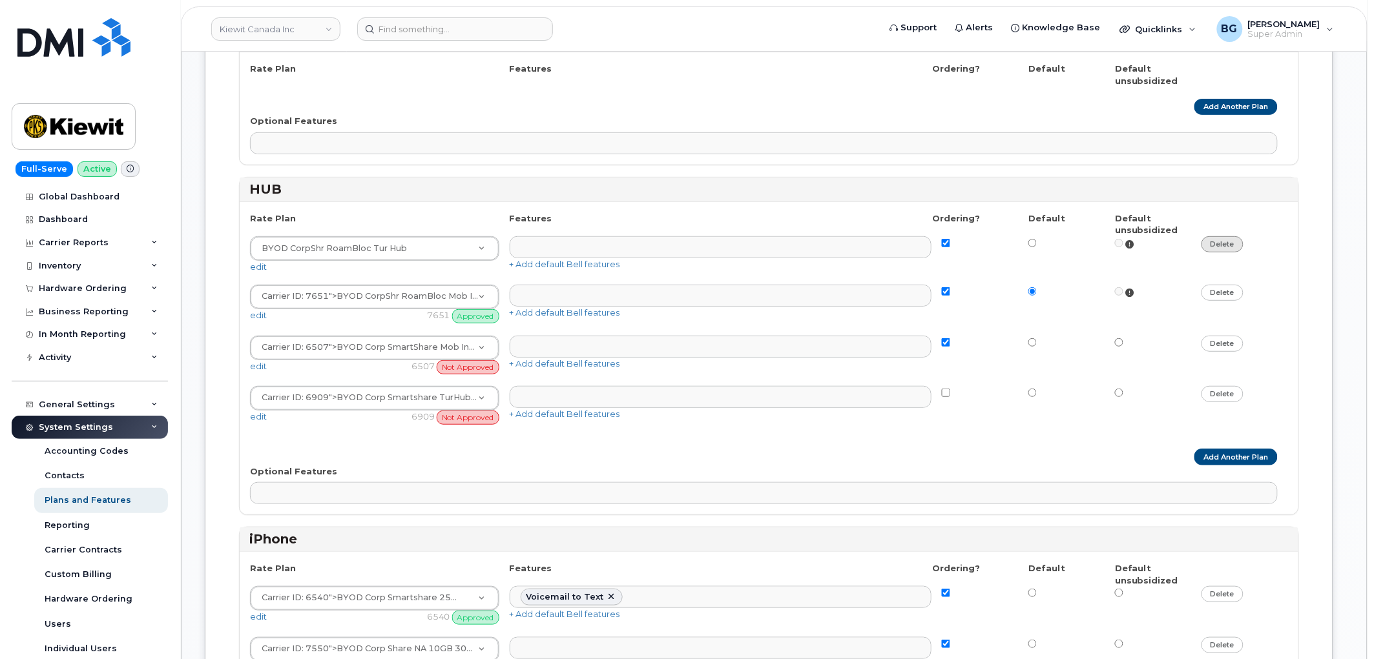
click at [1225, 253] on link "delete" at bounding box center [1222, 244] width 42 height 16
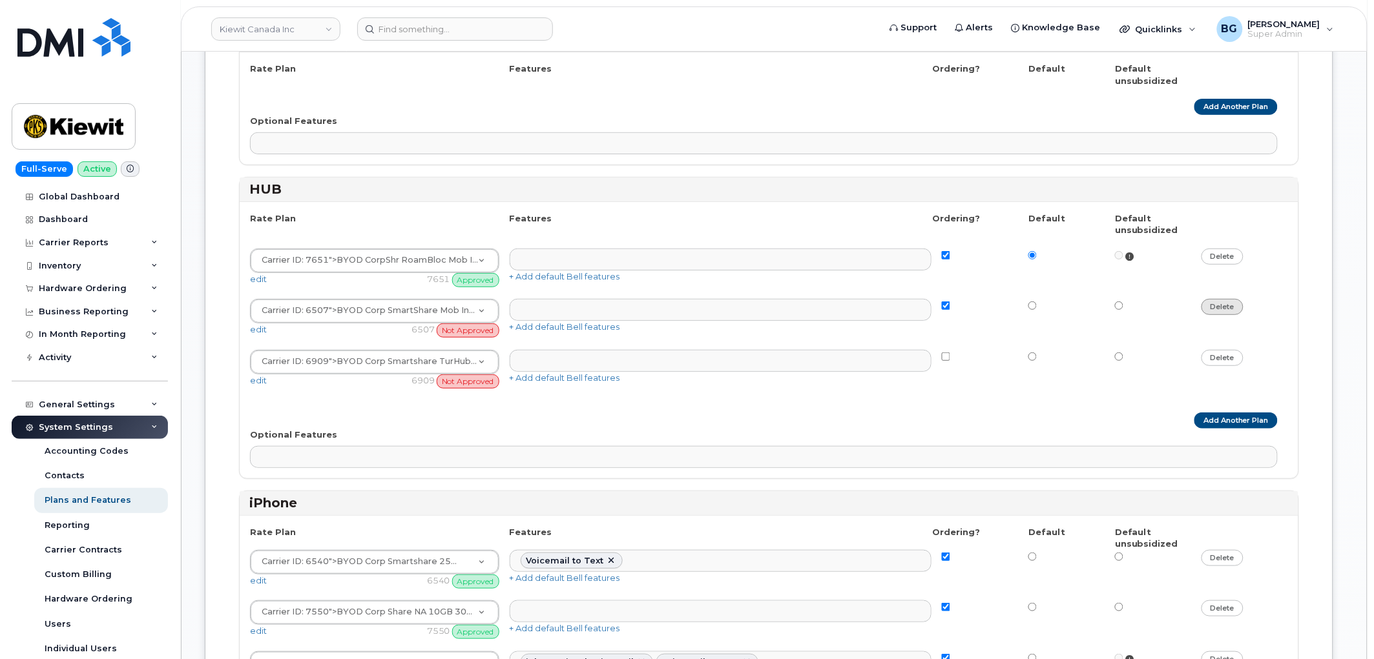
click at [1234, 312] on link "delete" at bounding box center [1222, 307] width 42 height 16
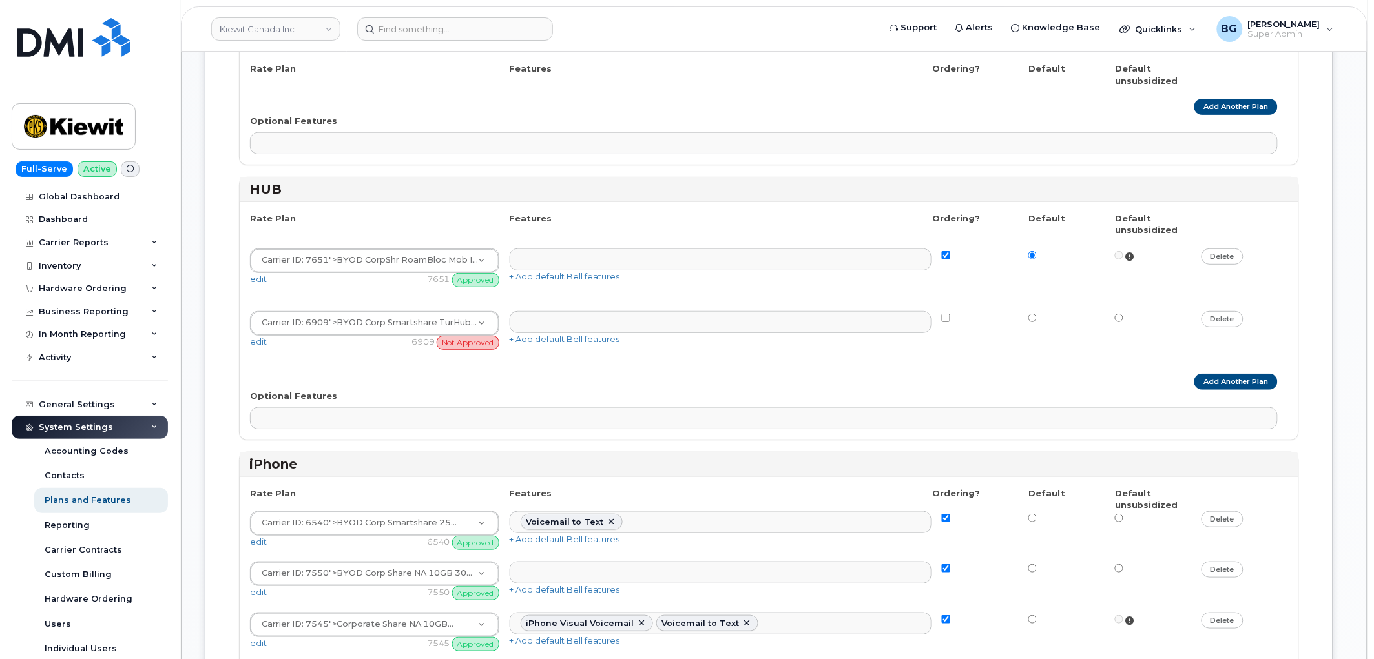
click at [1229, 327] on link "delete" at bounding box center [1222, 319] width 42 height 16
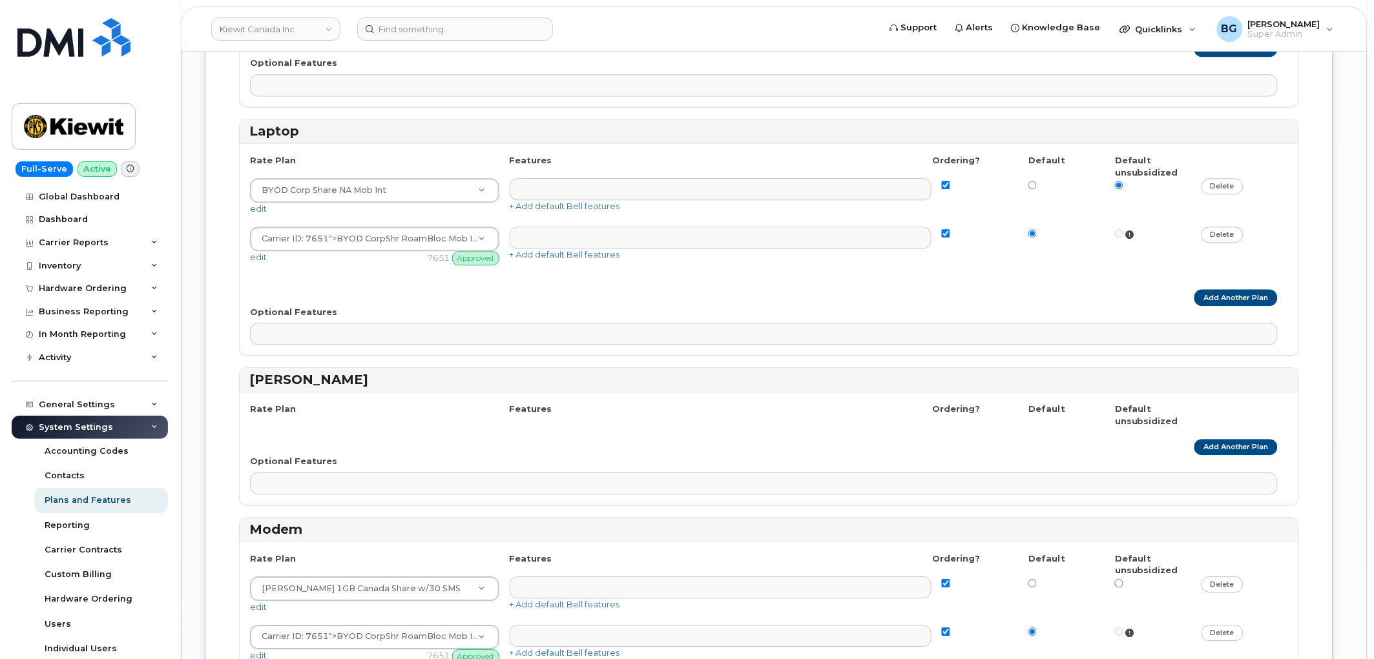
scroll to position [2774, 0]
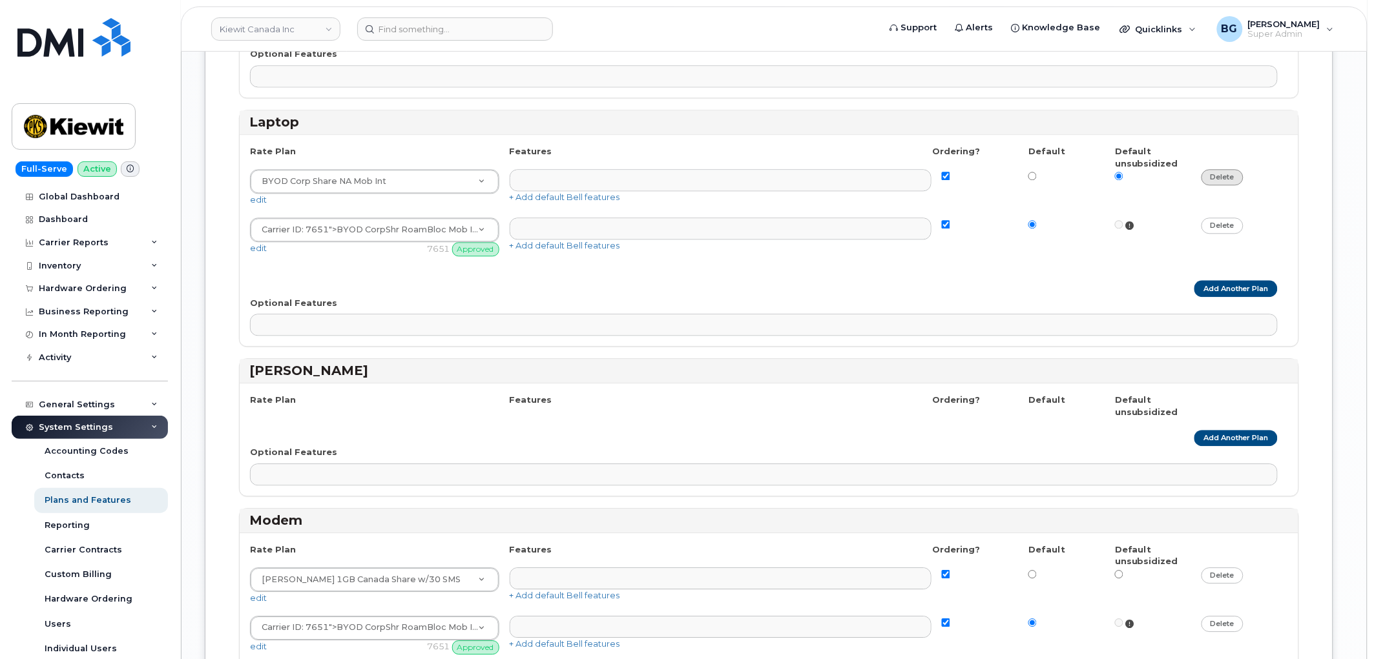
click at [1224, 185] on link "delete" at bounding box center [1222, 177] width 42 height 16
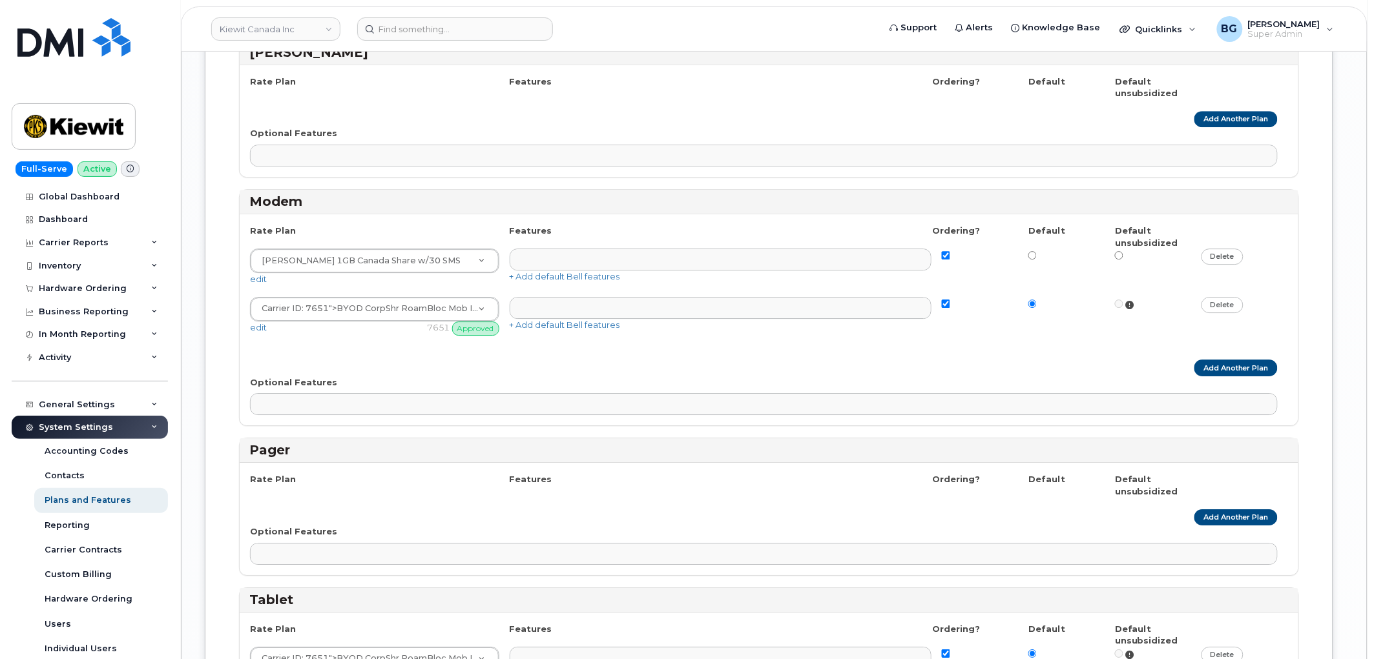
scroll to position [3060, 0]
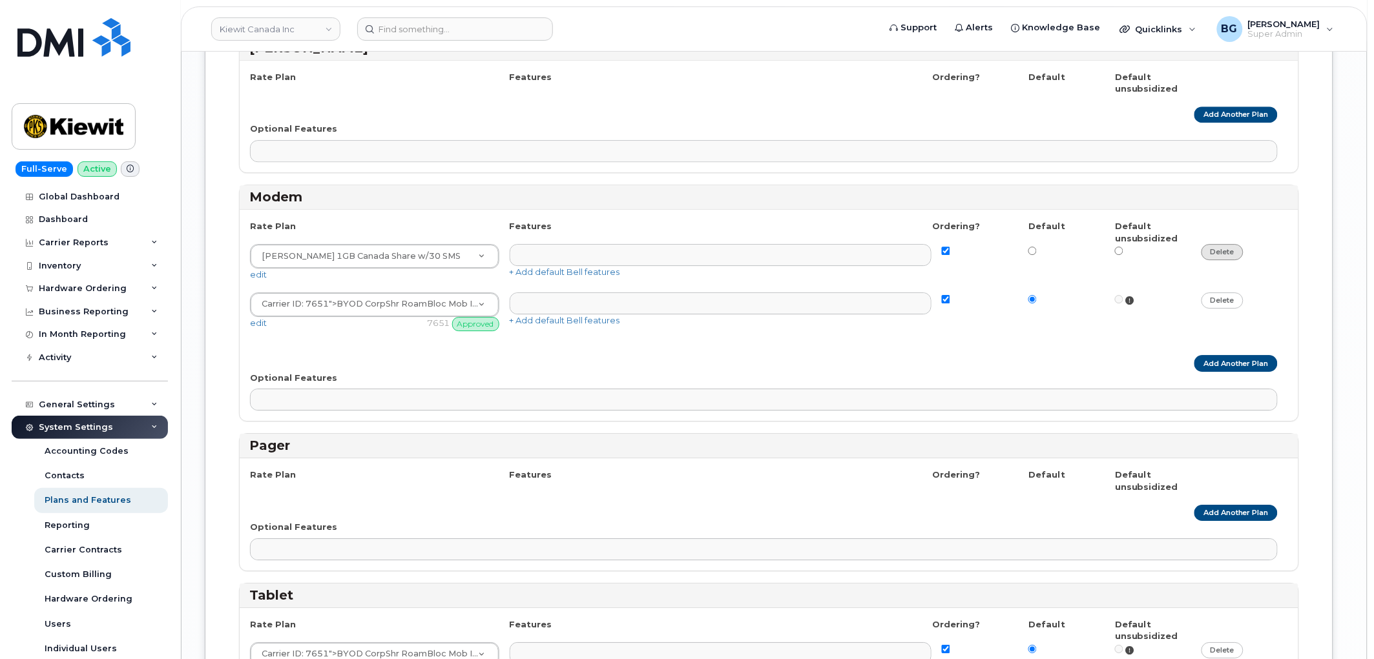
click at [1216, 258] on link "delete" at bounding box center [1222, 252] width 42 height 16
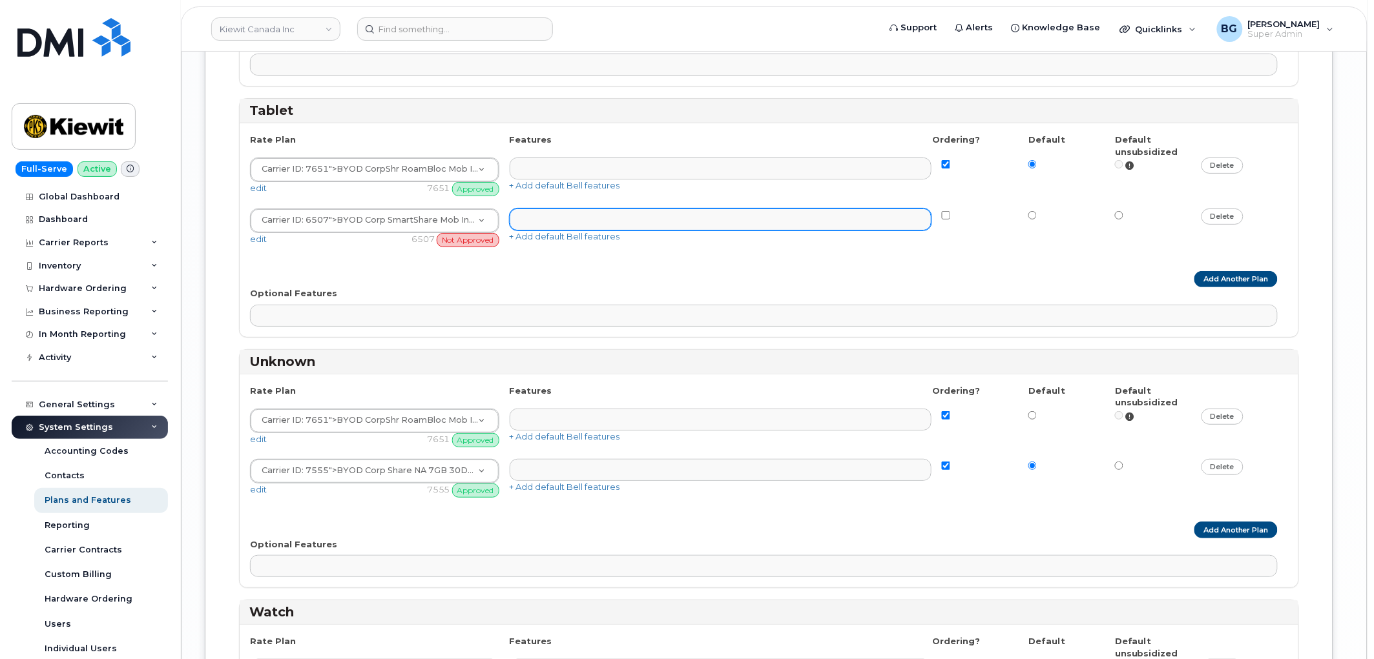
scroll to position [3491, 0]
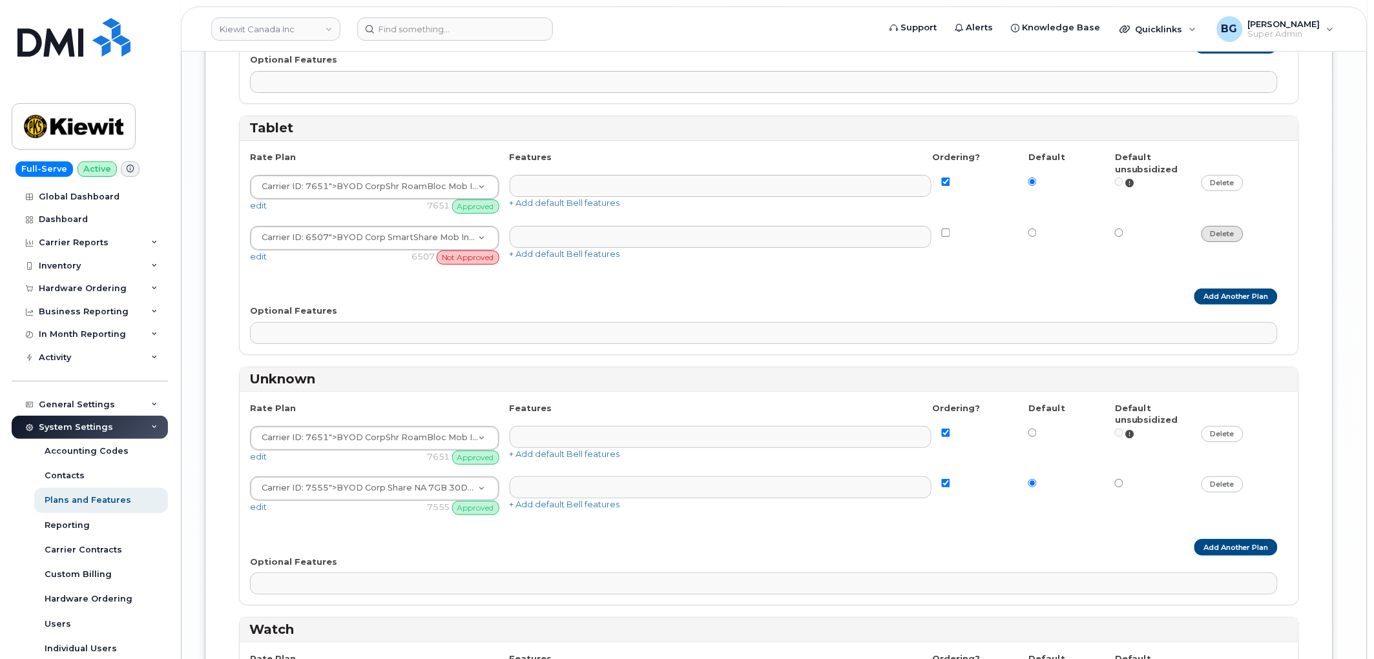
click at [1229, 242] on link "delete" at bounding box center [1222, 234] width 42 height 16
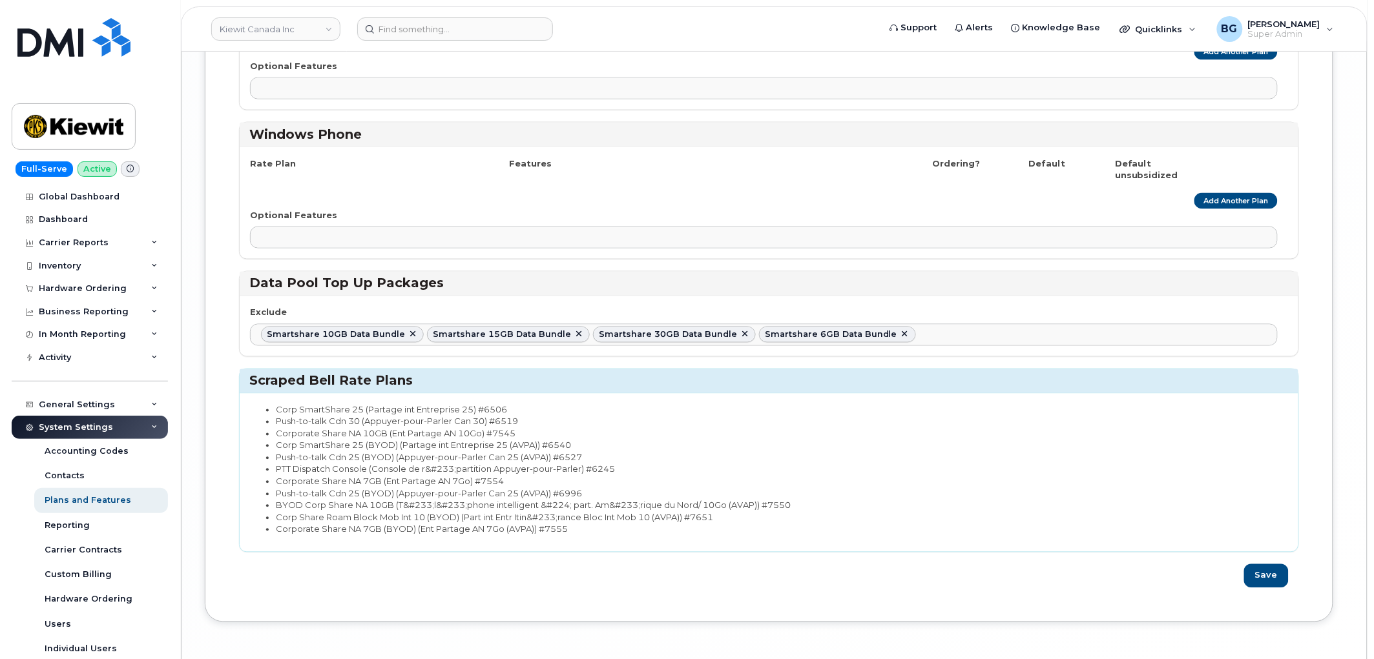
scroll to position [4264, 0]
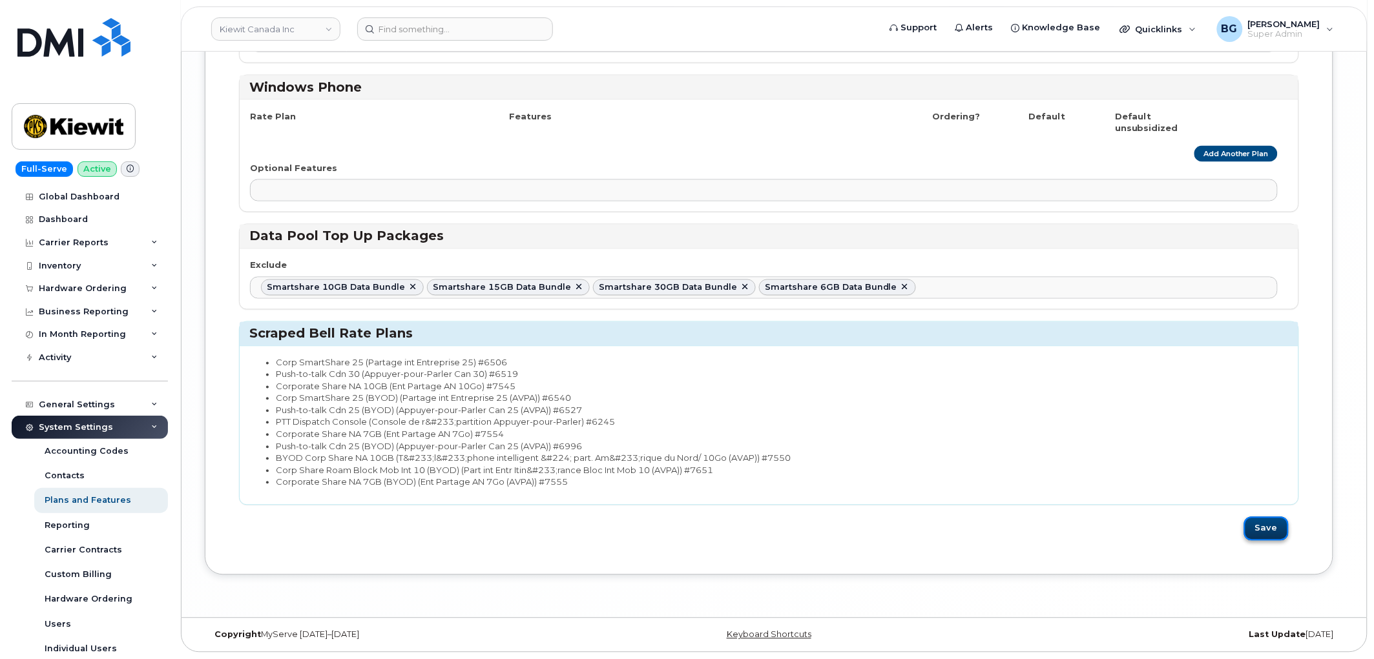
click at [1269, 527] on button "Save" at bounding box center [1266, 529] width 45 height 24
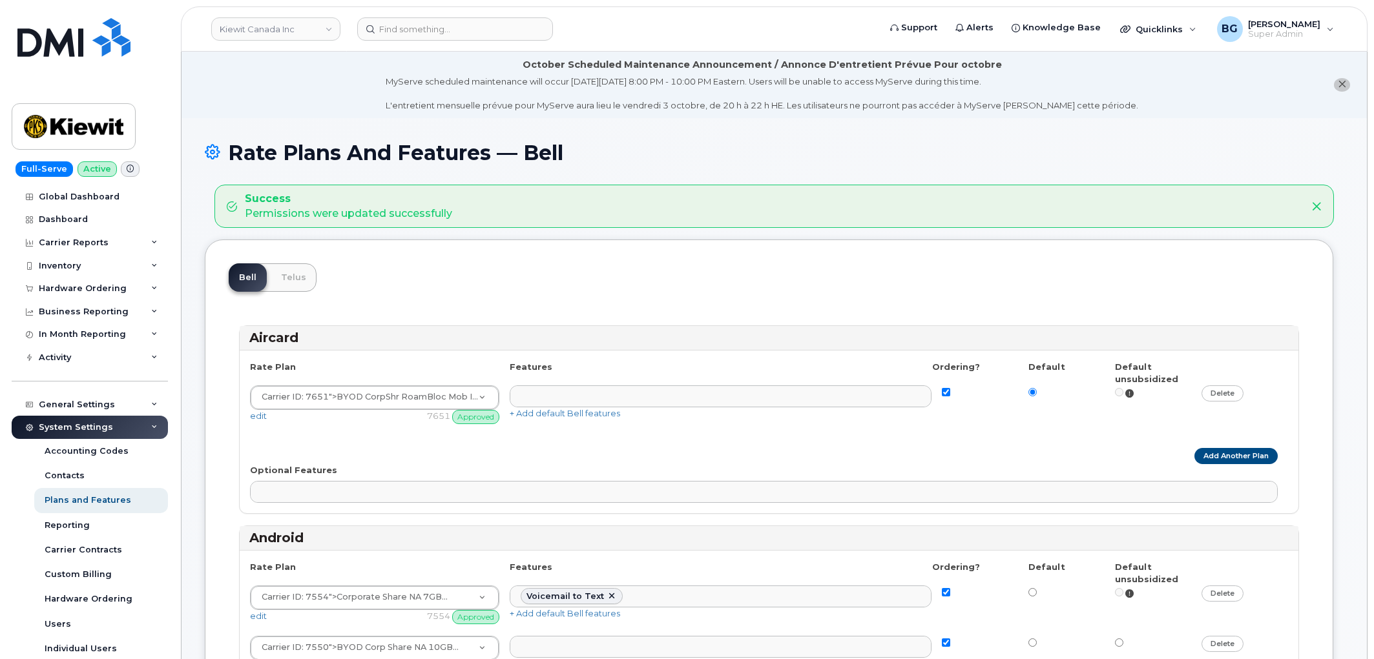
select select
select select "204"
select select
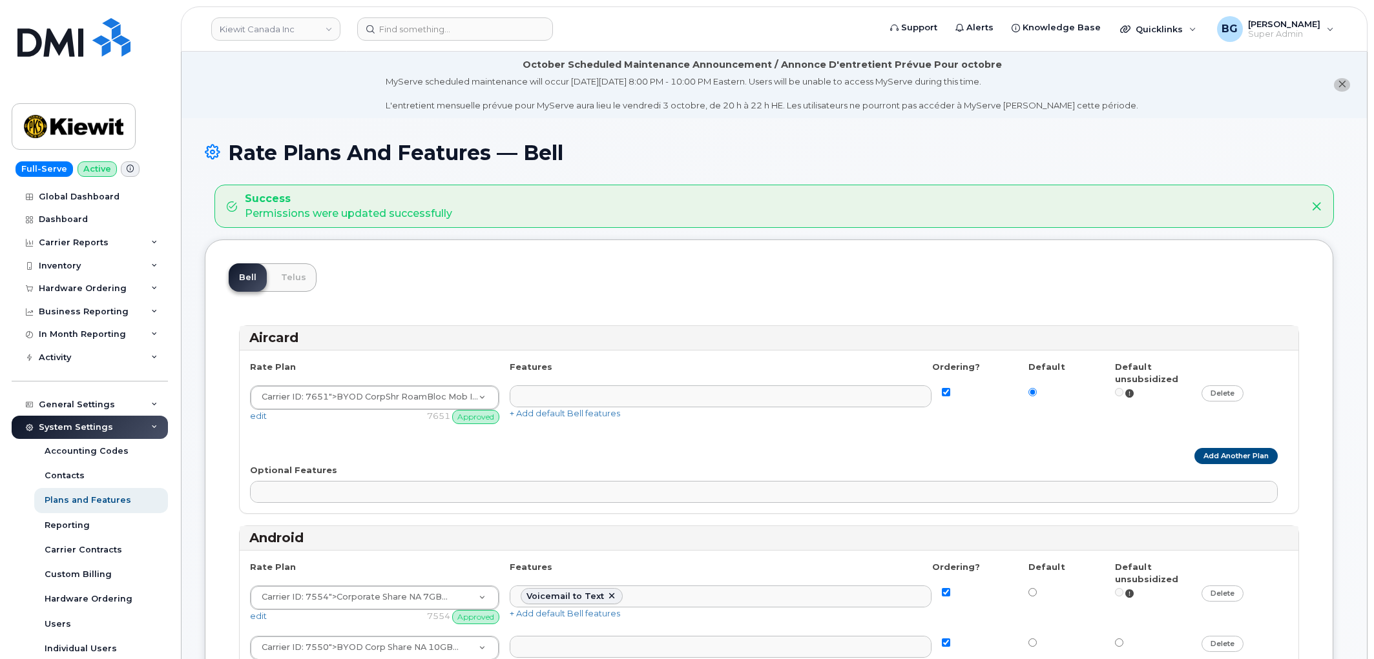
select select
select select "204"
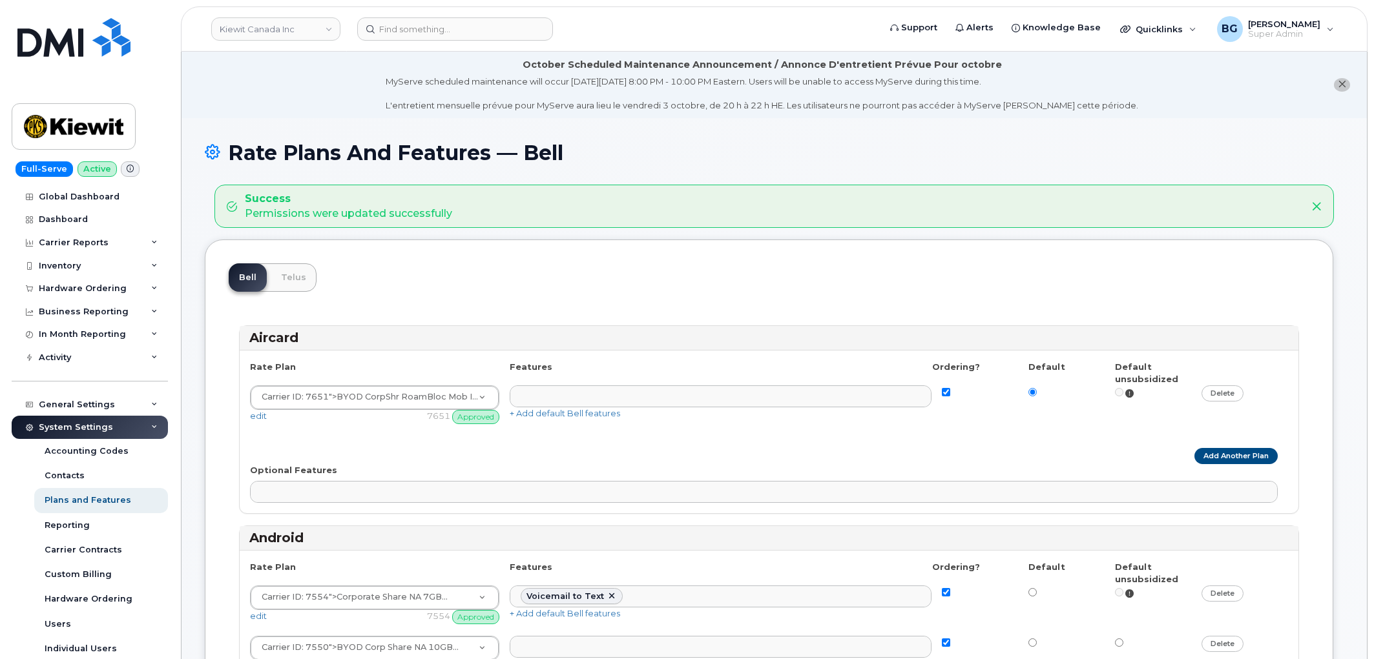
select select
select select "204"
select select
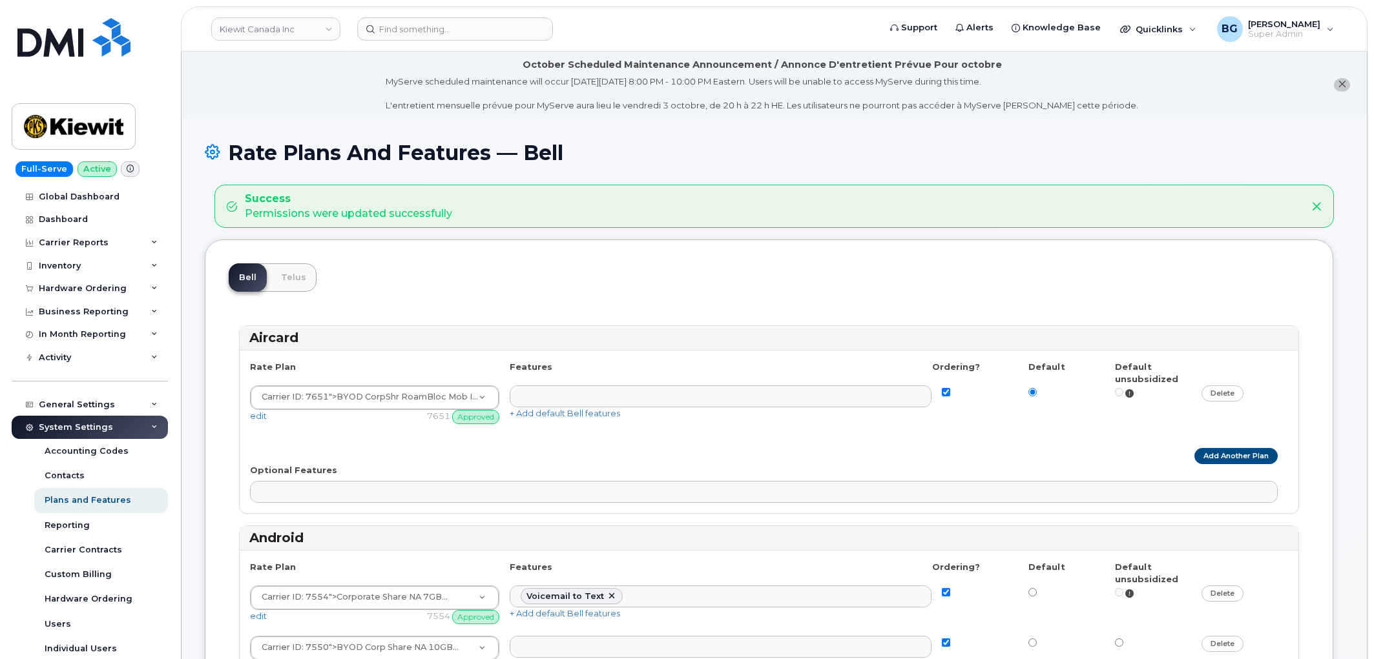
select select
select select "204"
select select
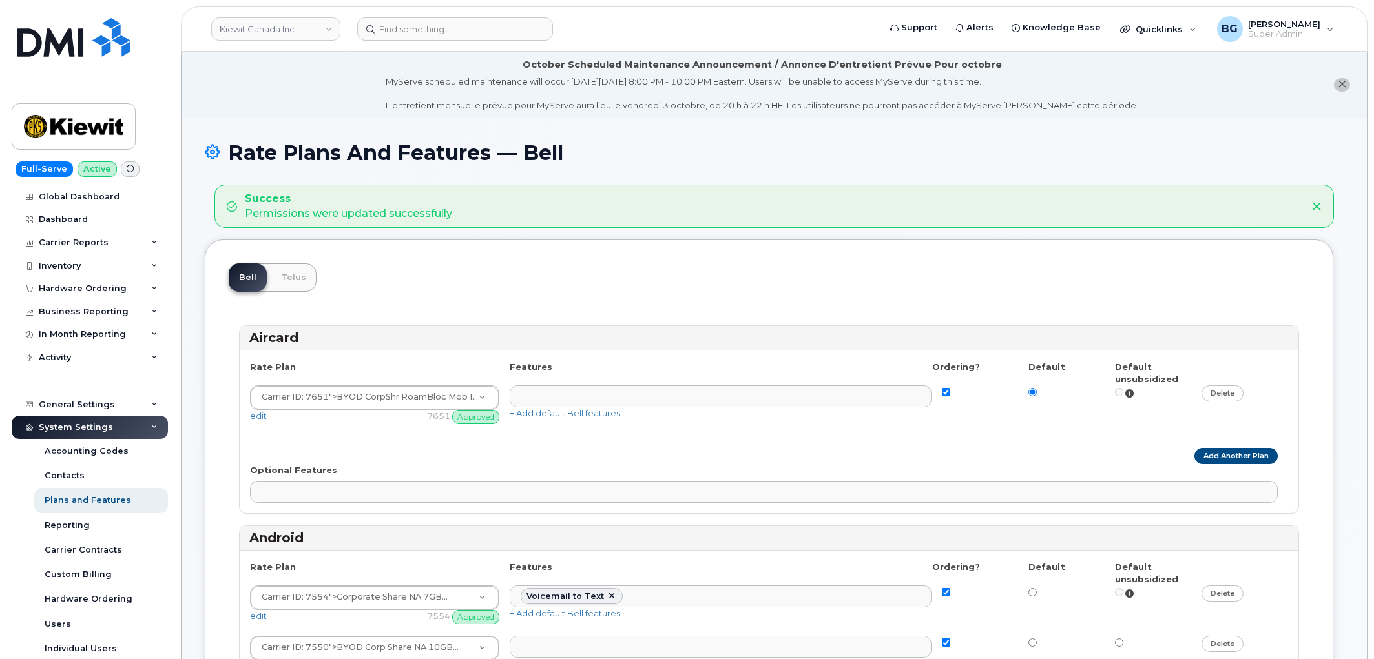
select select
select select "204"
select select
select select "171"
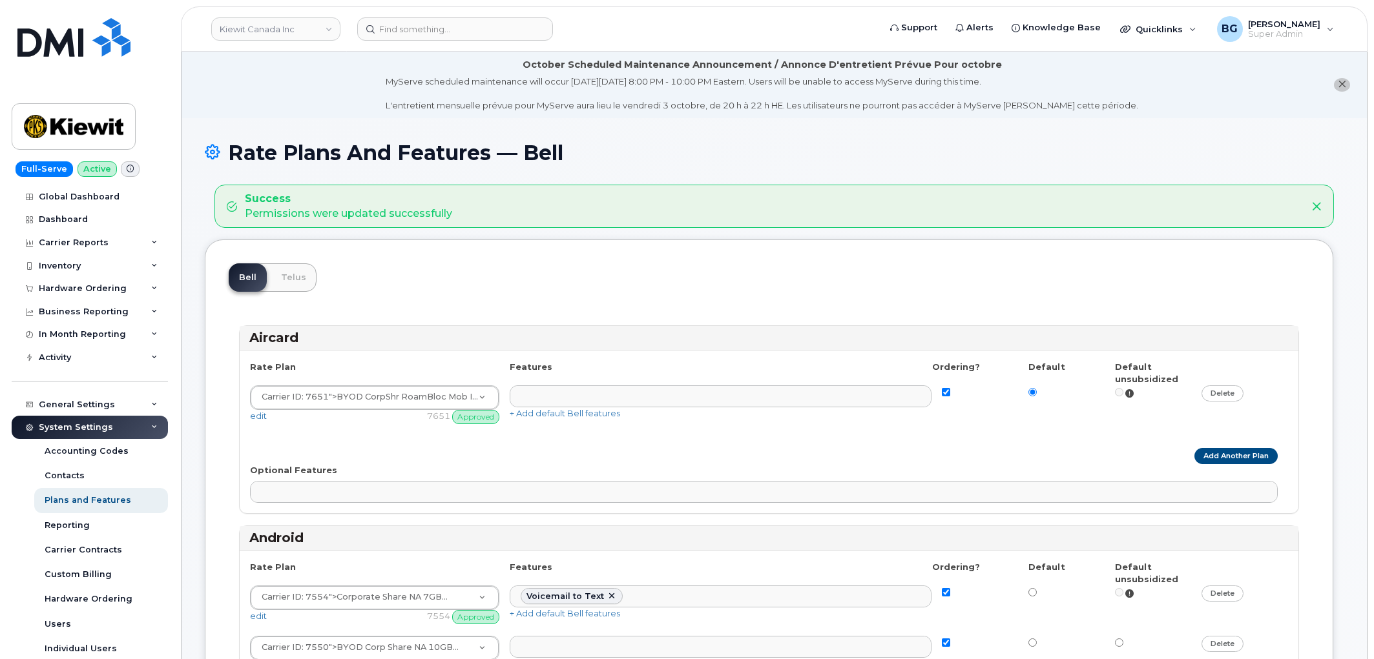
select select
select select "171"
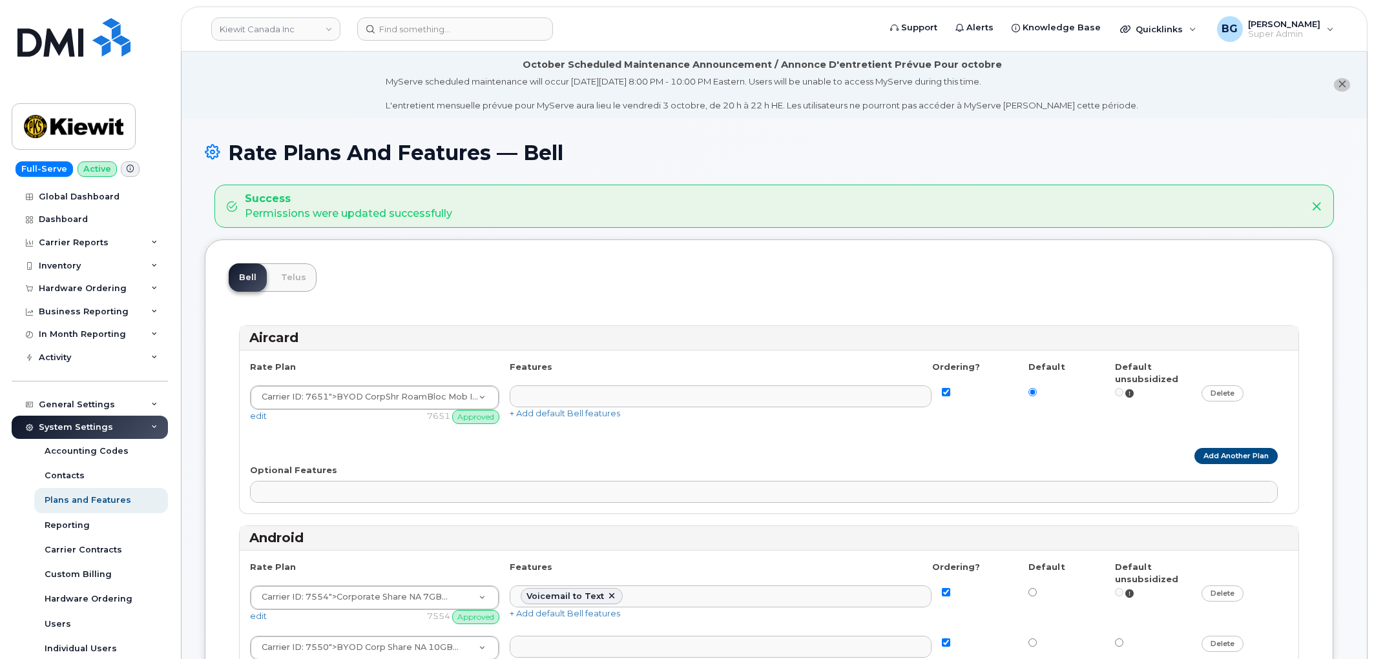
select select "171"
select select
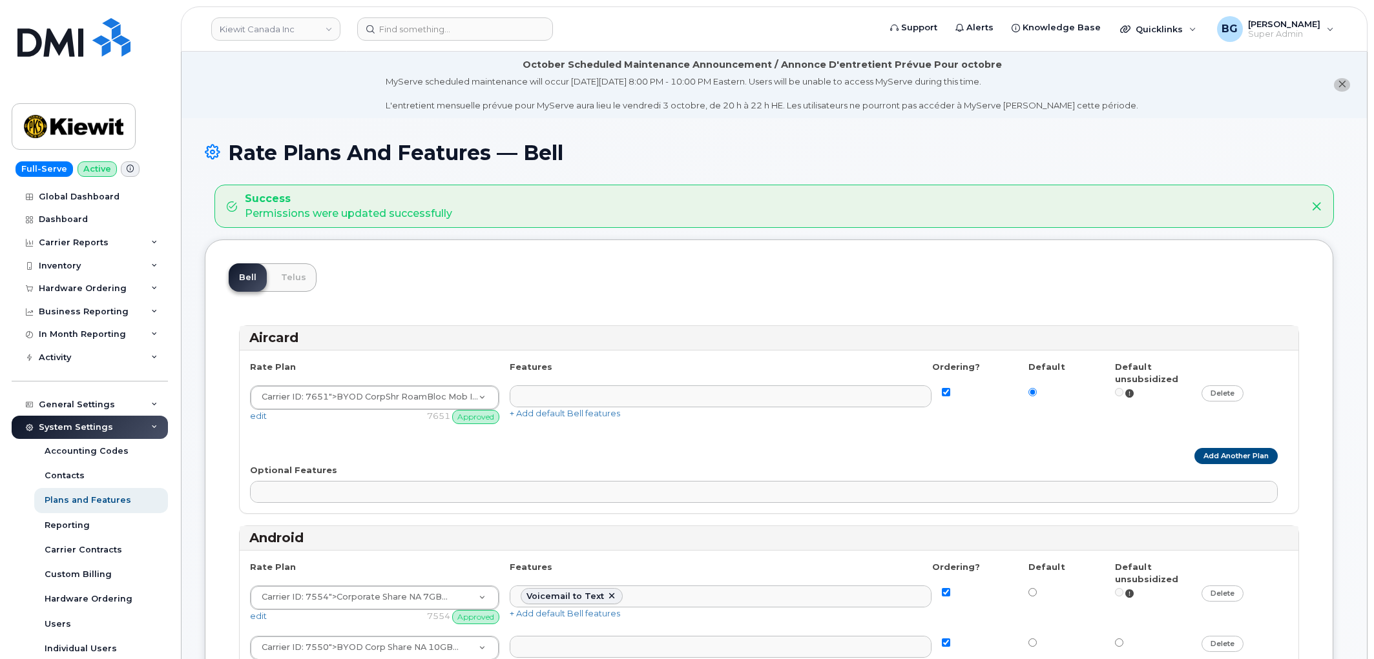
select select
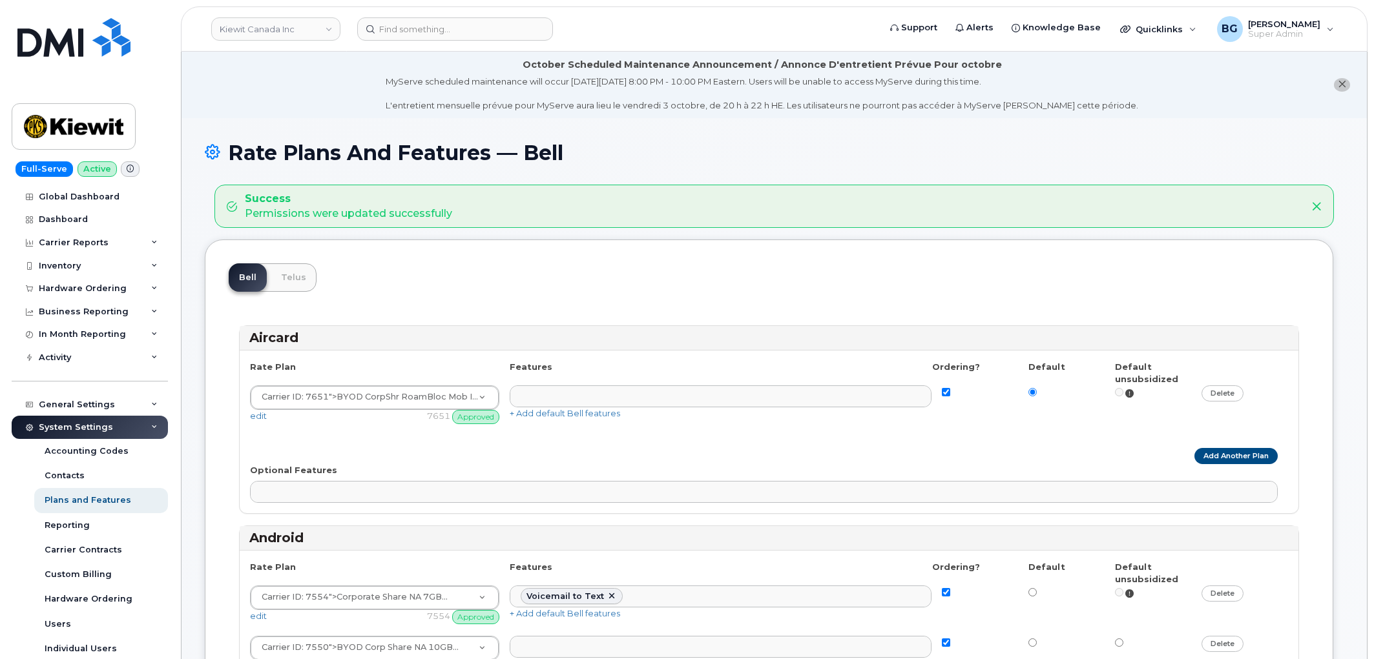
select select
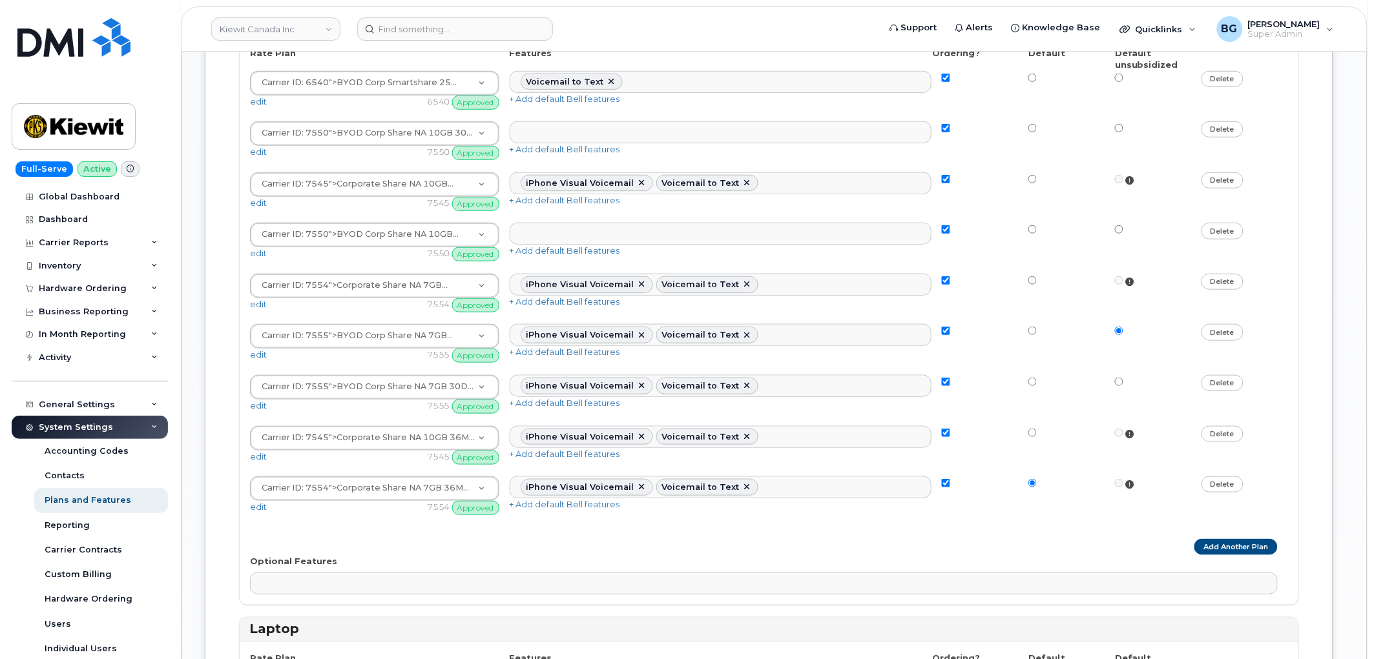
scroll to position [2076, 0]
click at [585, 554] on div "Add Another Plan" at bounding box center [769, 545] width 1038 height 16
